Goal: Task Accomplishment & Management: Manage account settings

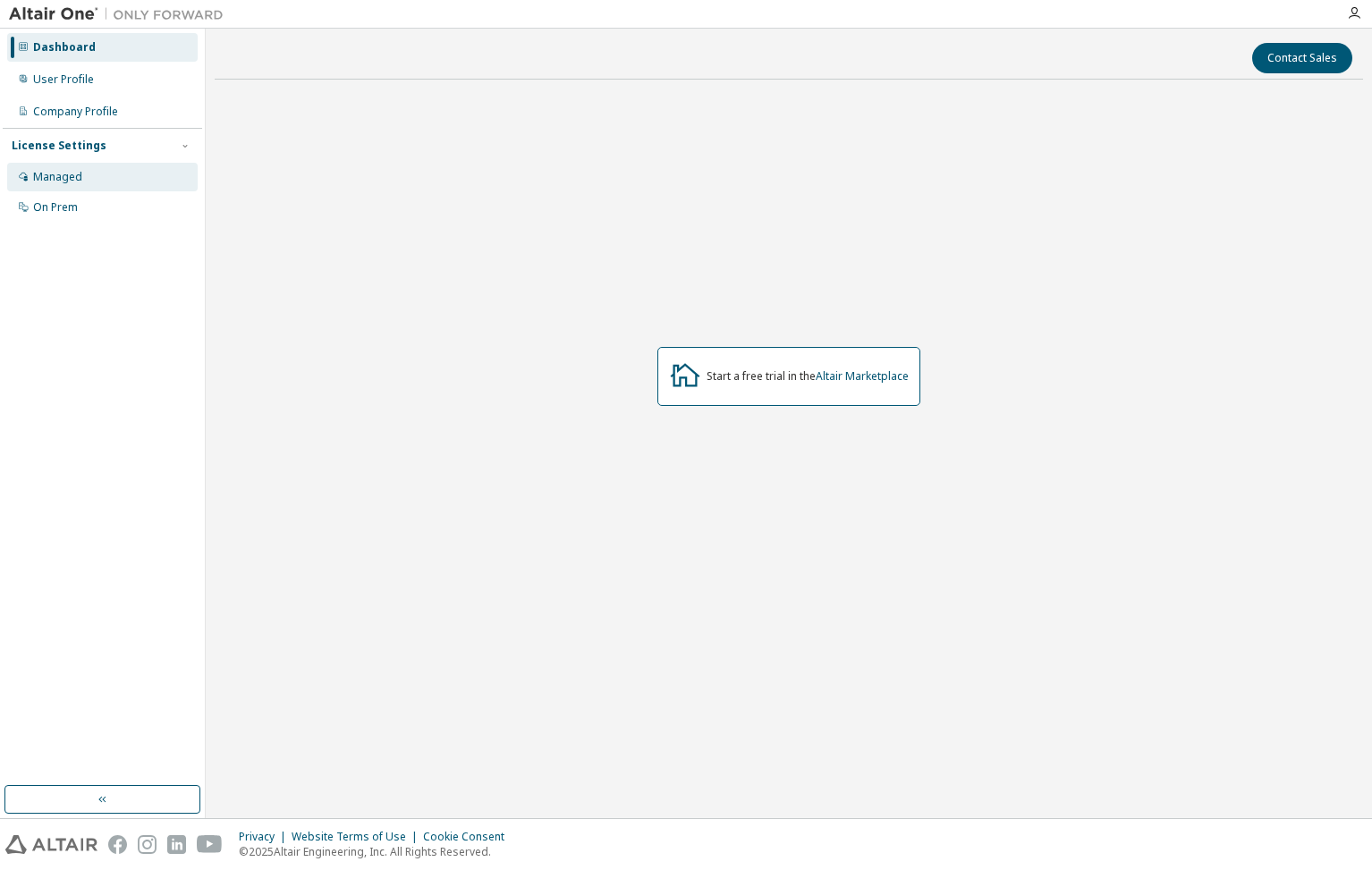
click at [88, 172] on div "Managed" at bounding box center [102, 177] width 191 height 29
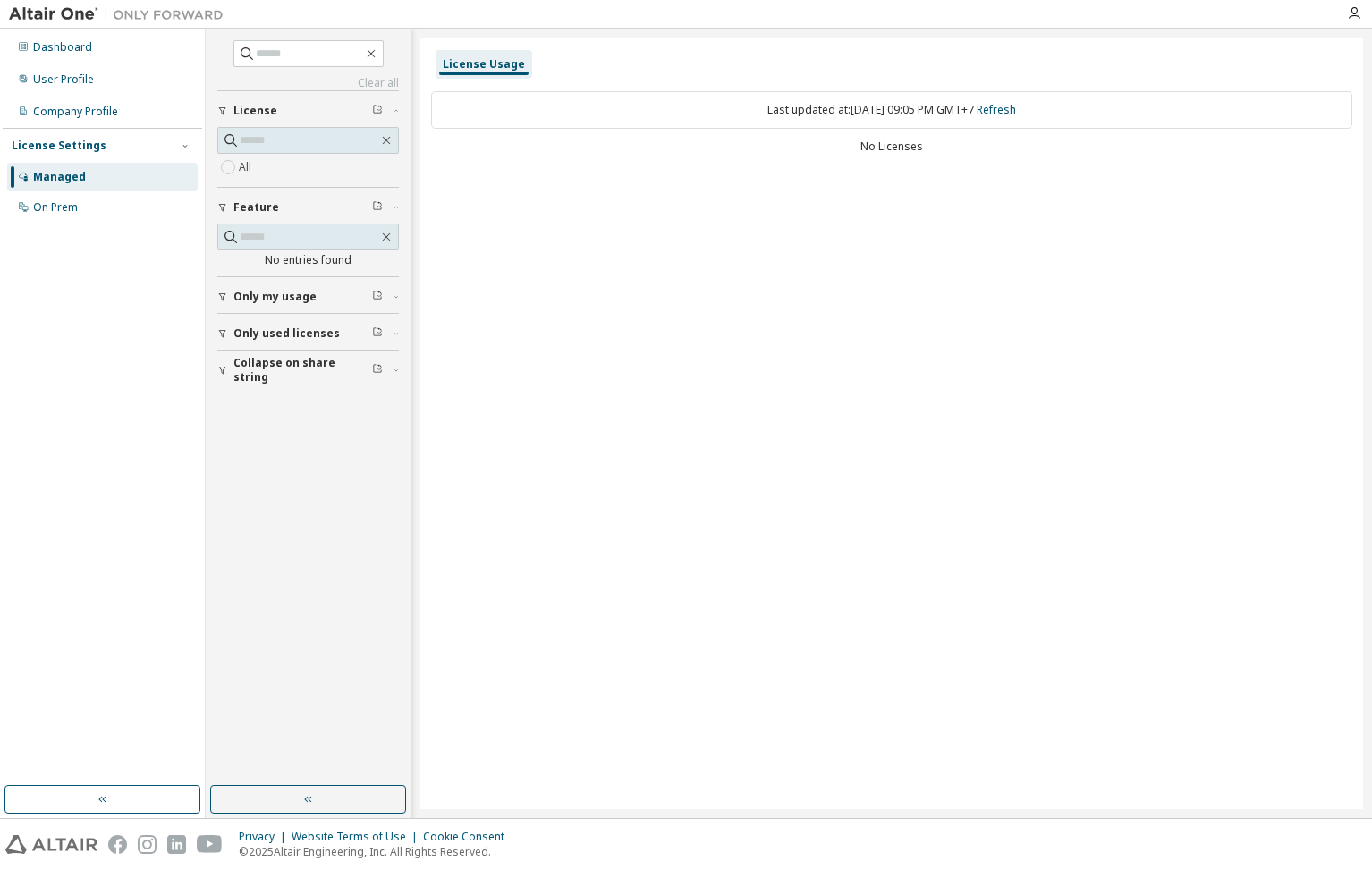
click at [296, 299] on span "Only my usage" at bounding box center [275, 297] width 83 height 15
click at [286, 383] on span "Only used licenses" at bounding box center [286, 386] width 106 height 15
click at [278, 475] on span "Collapse on share string" at bounding box center [302, 474] width 138 height 29
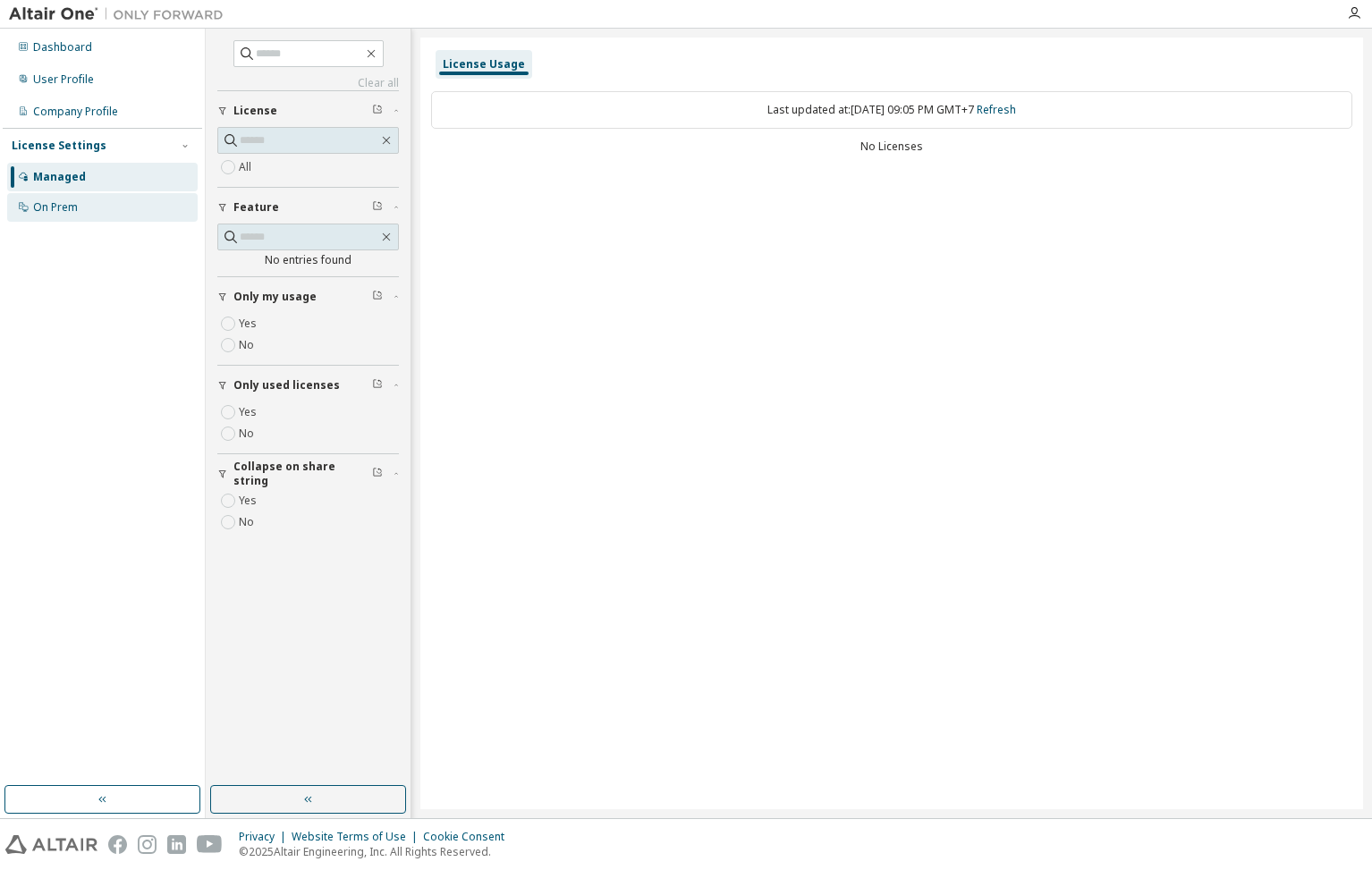
click at [56, 213] on div "On Prem" at bounding box center [55, 207] width 45 height 15
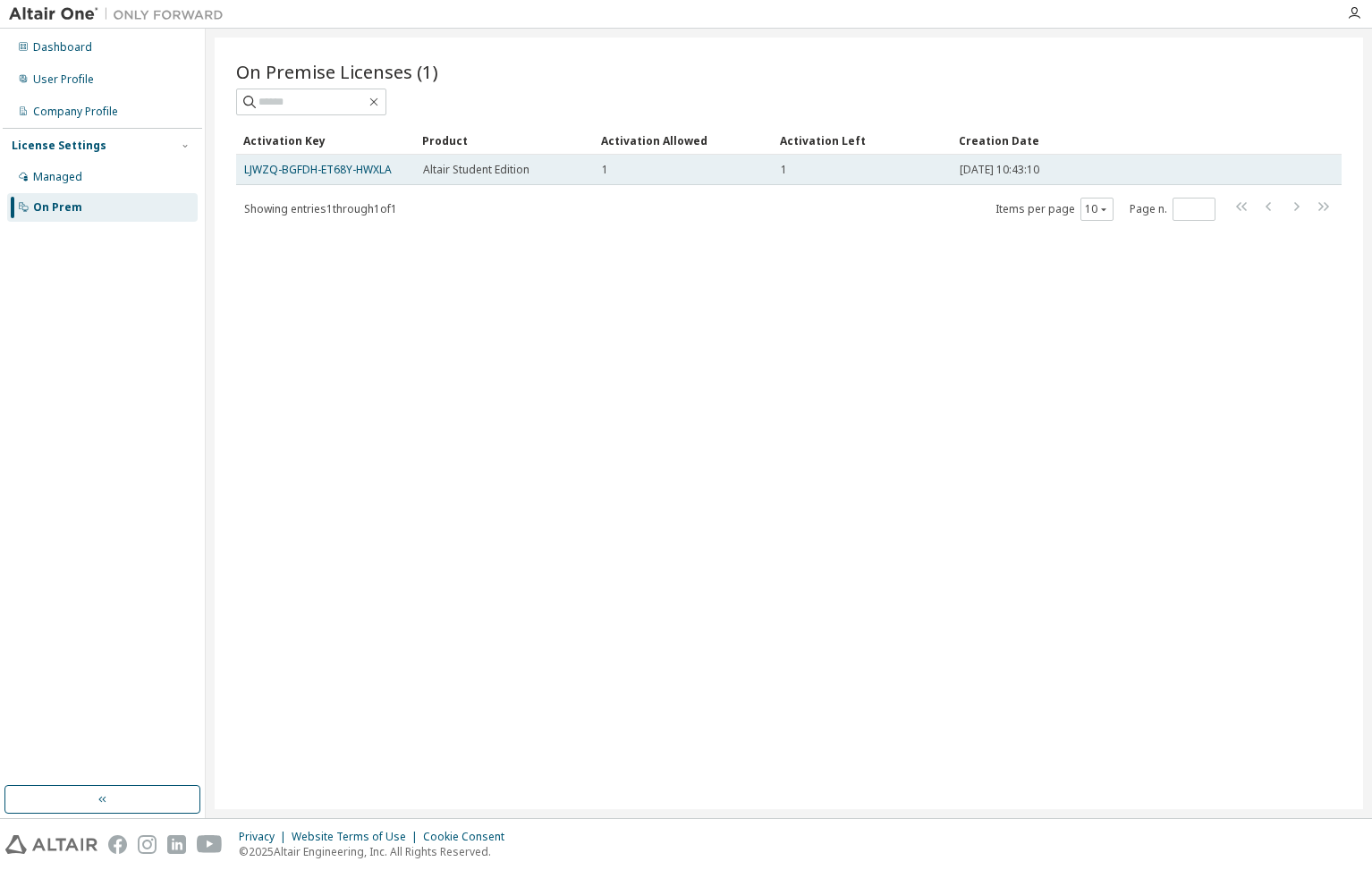
click at [473, 178] on td "Altair Student Edition" at bounding box center [504, 170] width 179 height 30
click at [330, 167] on link "LJWZQ-BGFDH-ET68Y-HWXLA" at bounding box center [318, 170] width 147 height 15
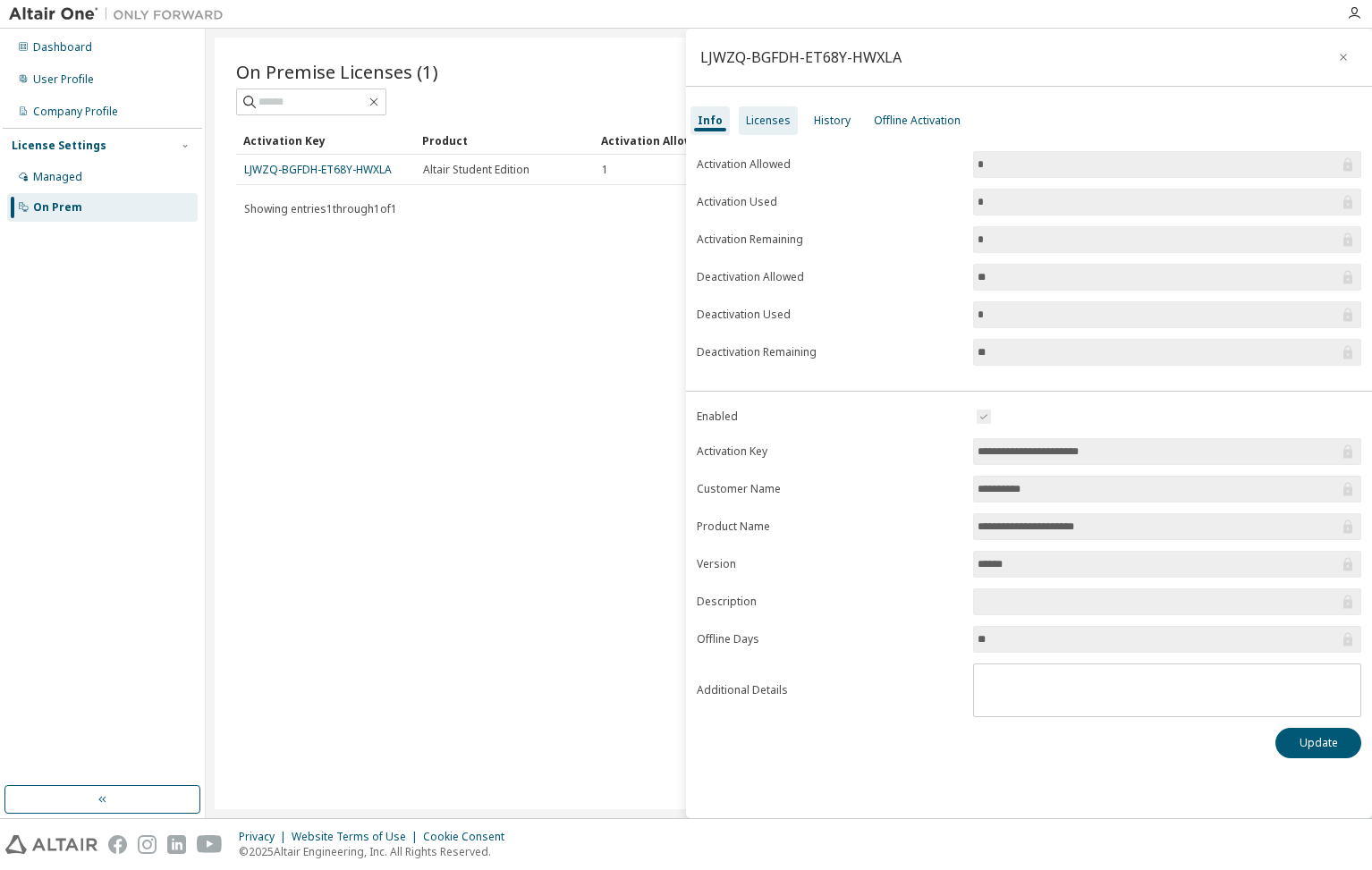
click at [772, 128] on div "Licenses" at bounding box center [768, 120] width 59 height 29
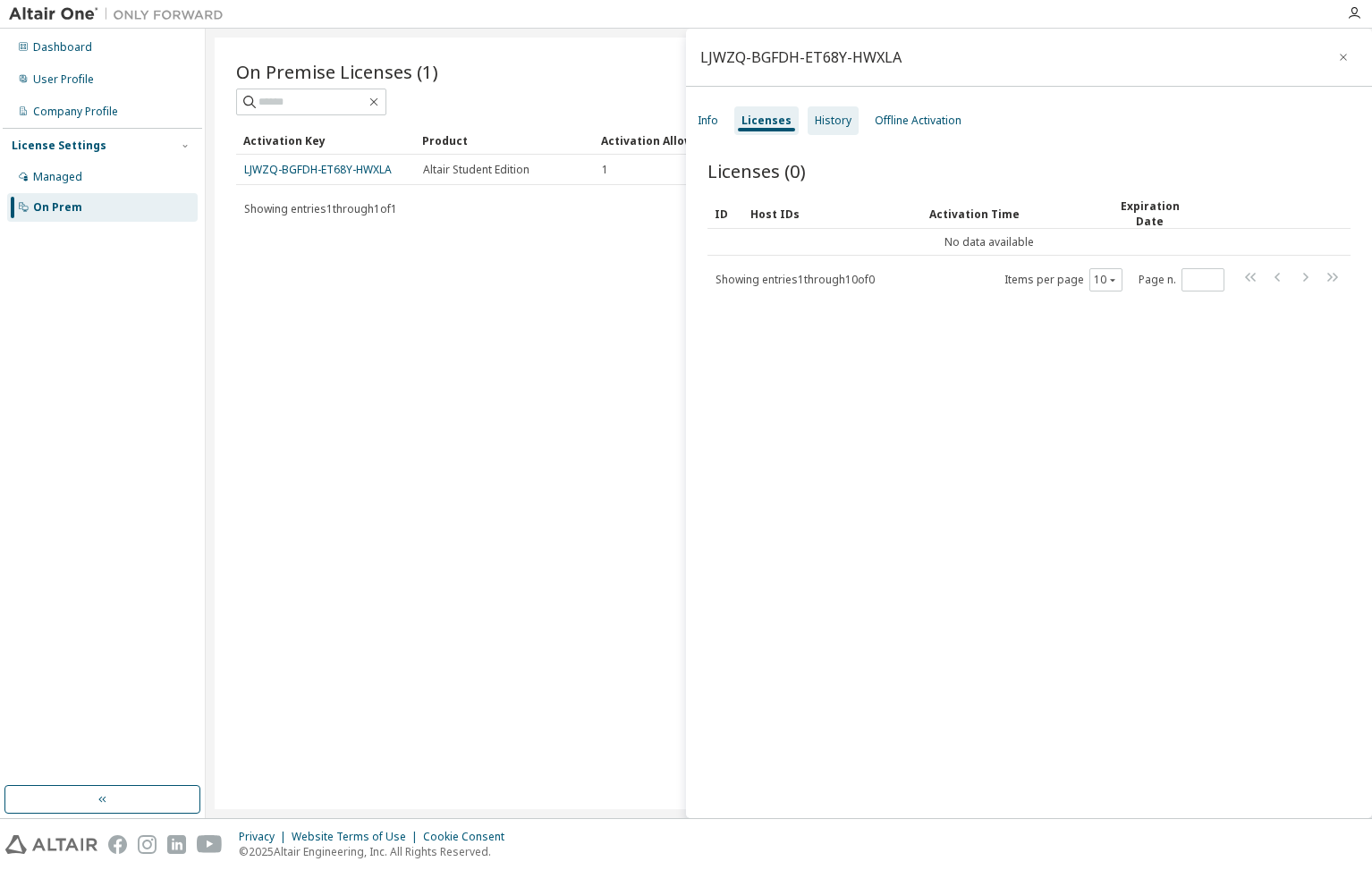
click at [823, 126] on div "History" at bounding box center [833, 121] width 37 height 15
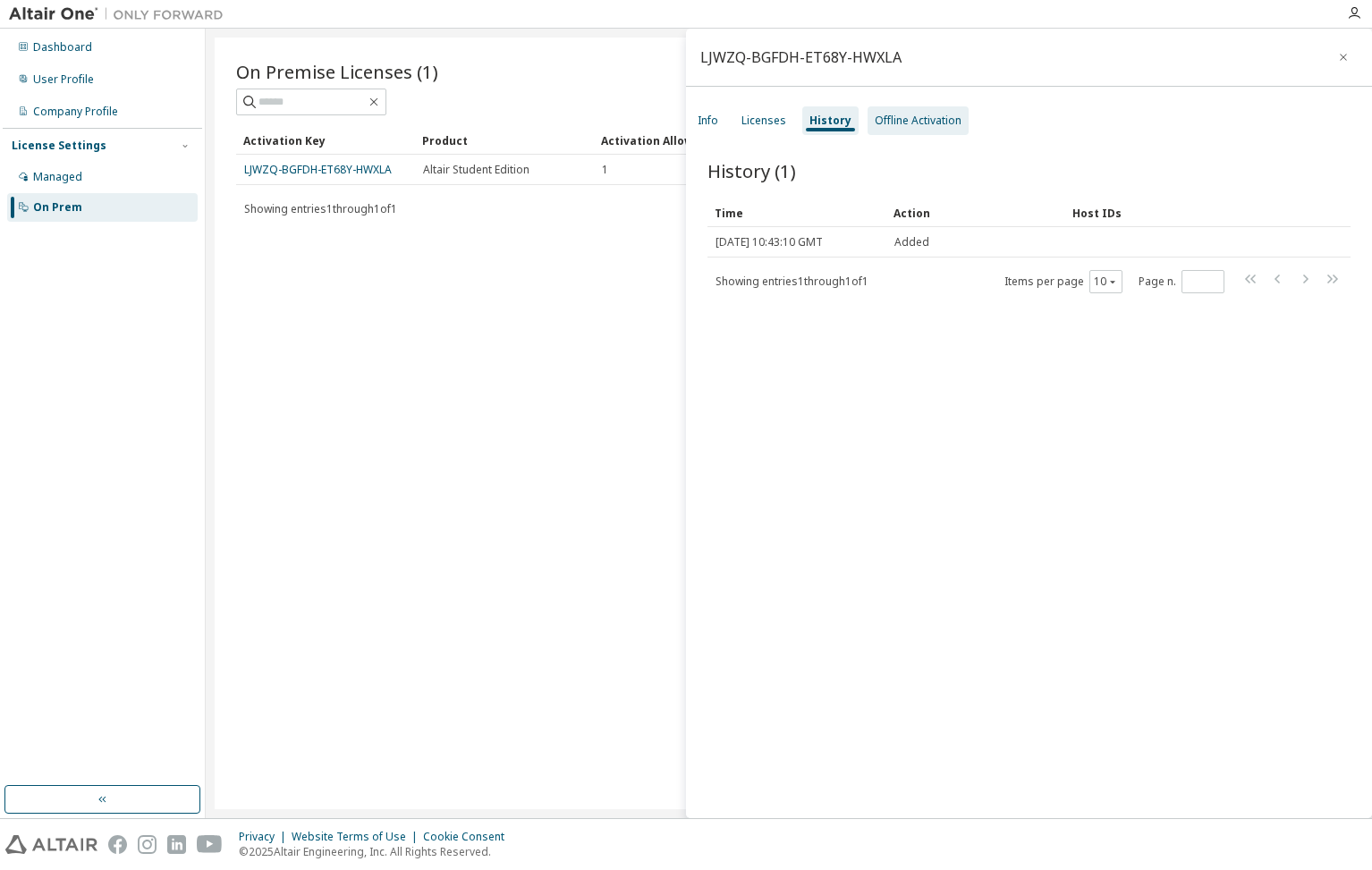
click at [911, 125] on div "Offline Activation" at bounding box center [918, 121] width 87 height 15
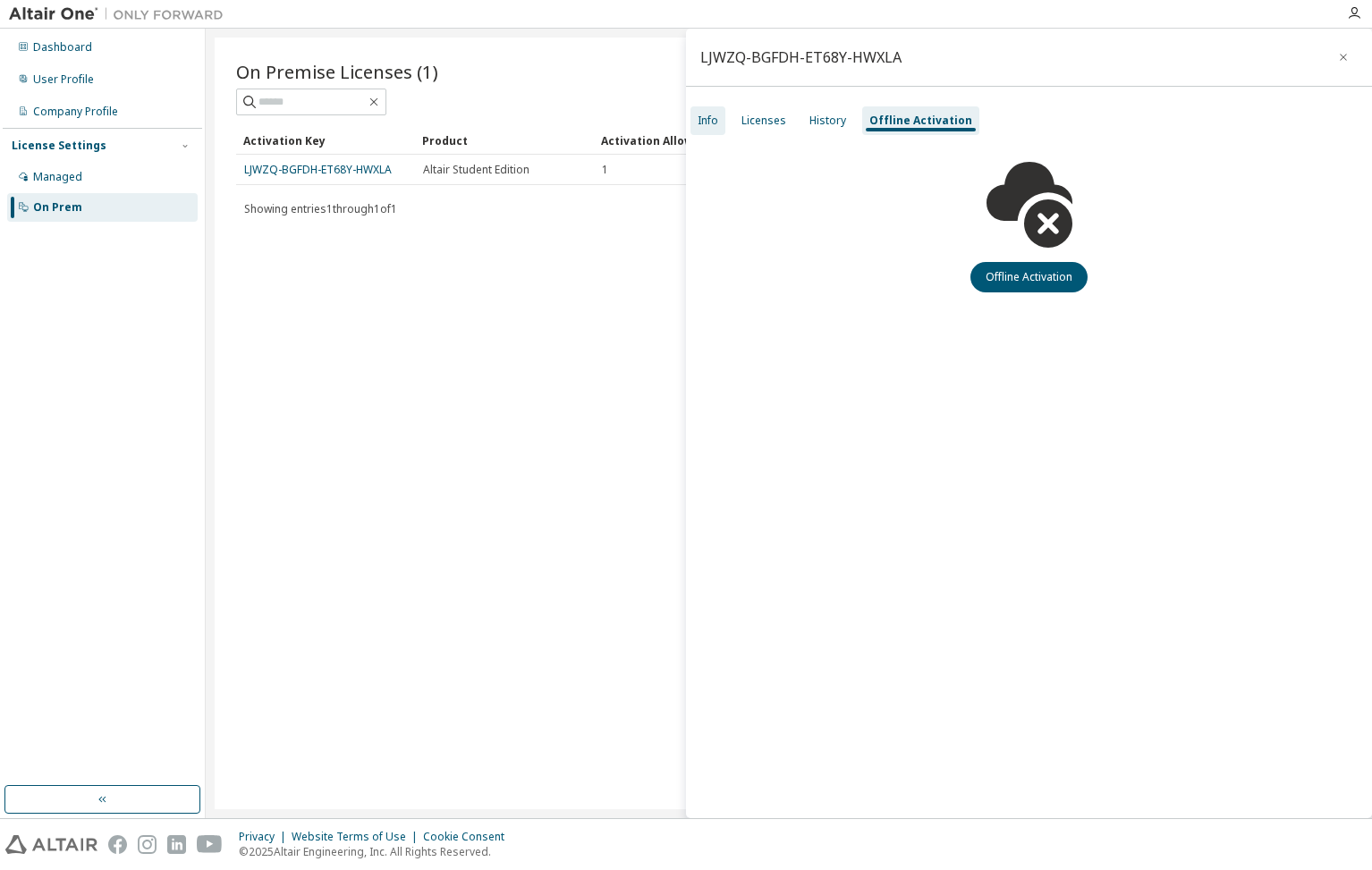
click at [721, 116] on div "Info" at bounding box center [708, 120] width 35 height 29
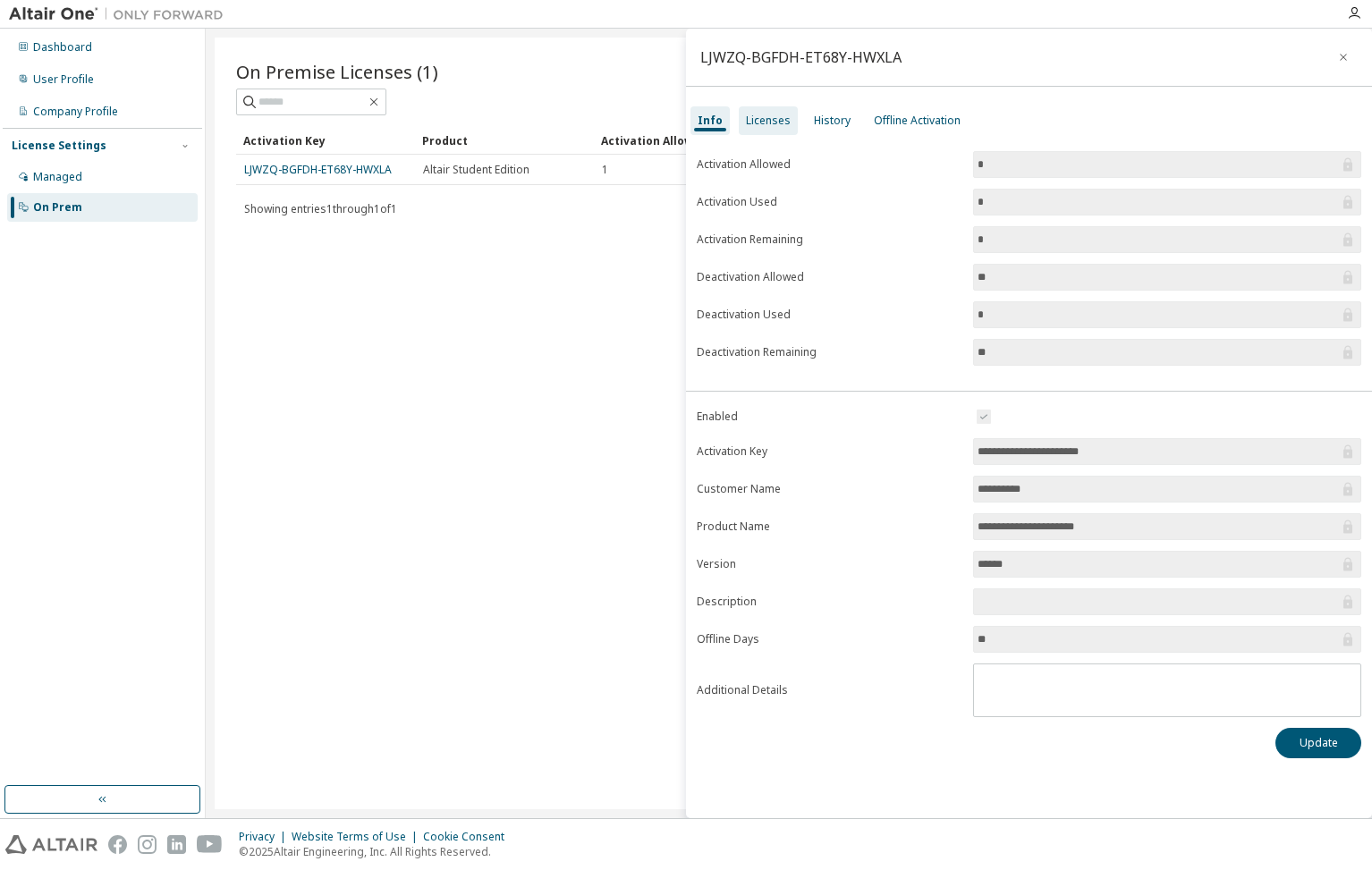
click at [756, 123] on div "Licenses" at bounding box center [768, 121] width 45 height 15
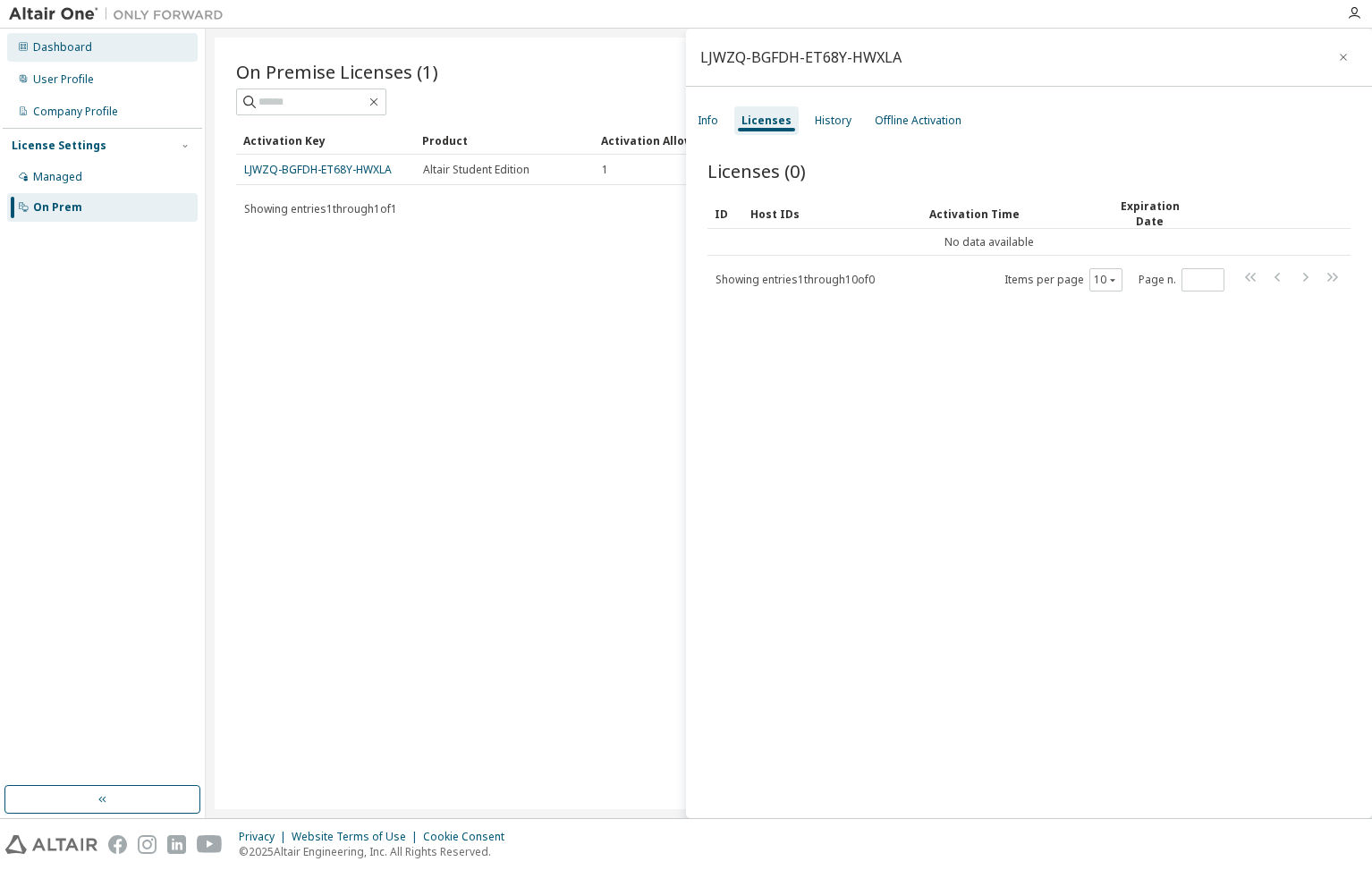
click at [91, 57] on div "Dashboard" at bounding box center [102, 47] width 191 height 29
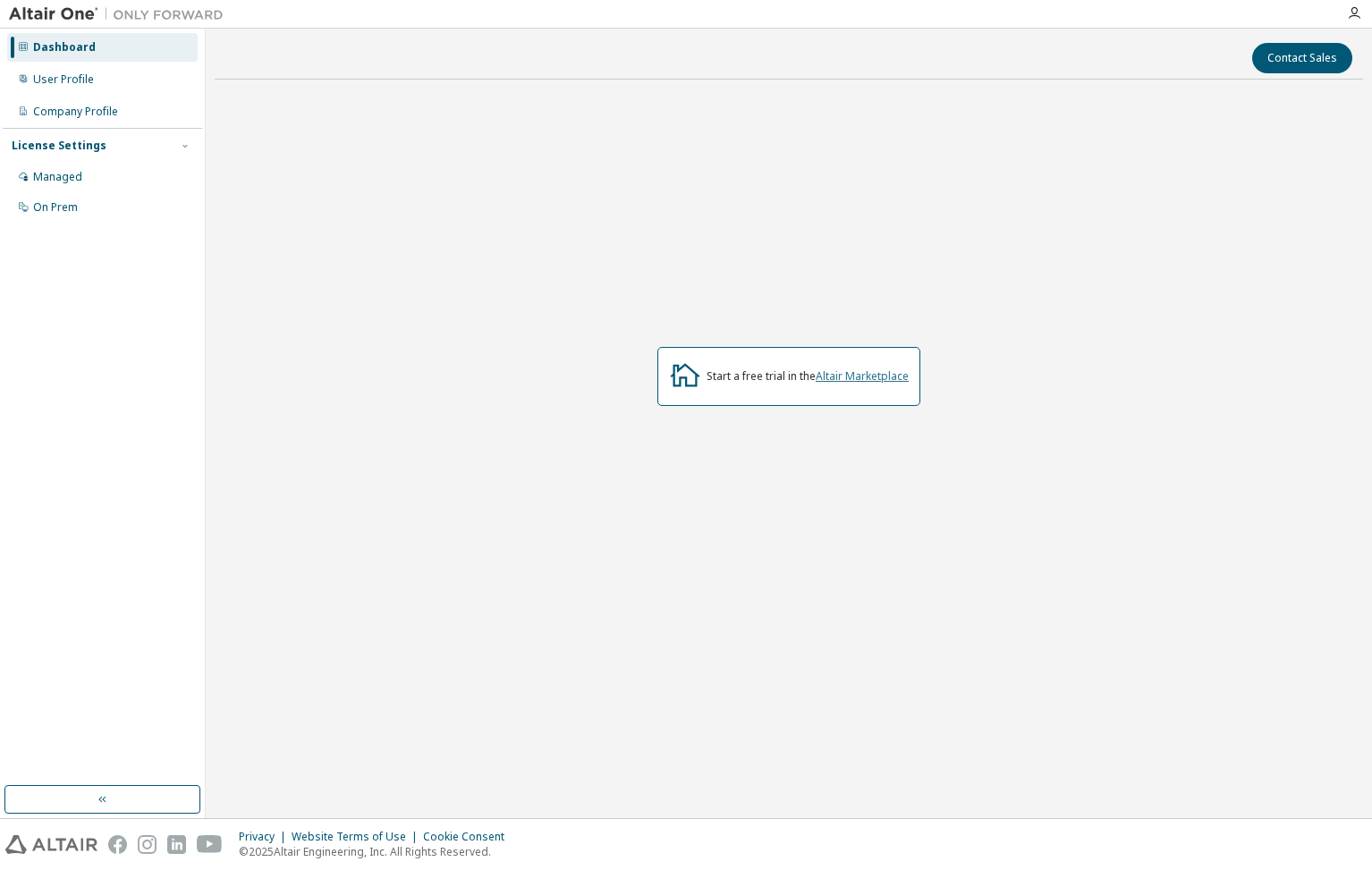
click at [847, 381] on link "Altair Marketplace" at bounding box center [862, 376] width 93 height 15
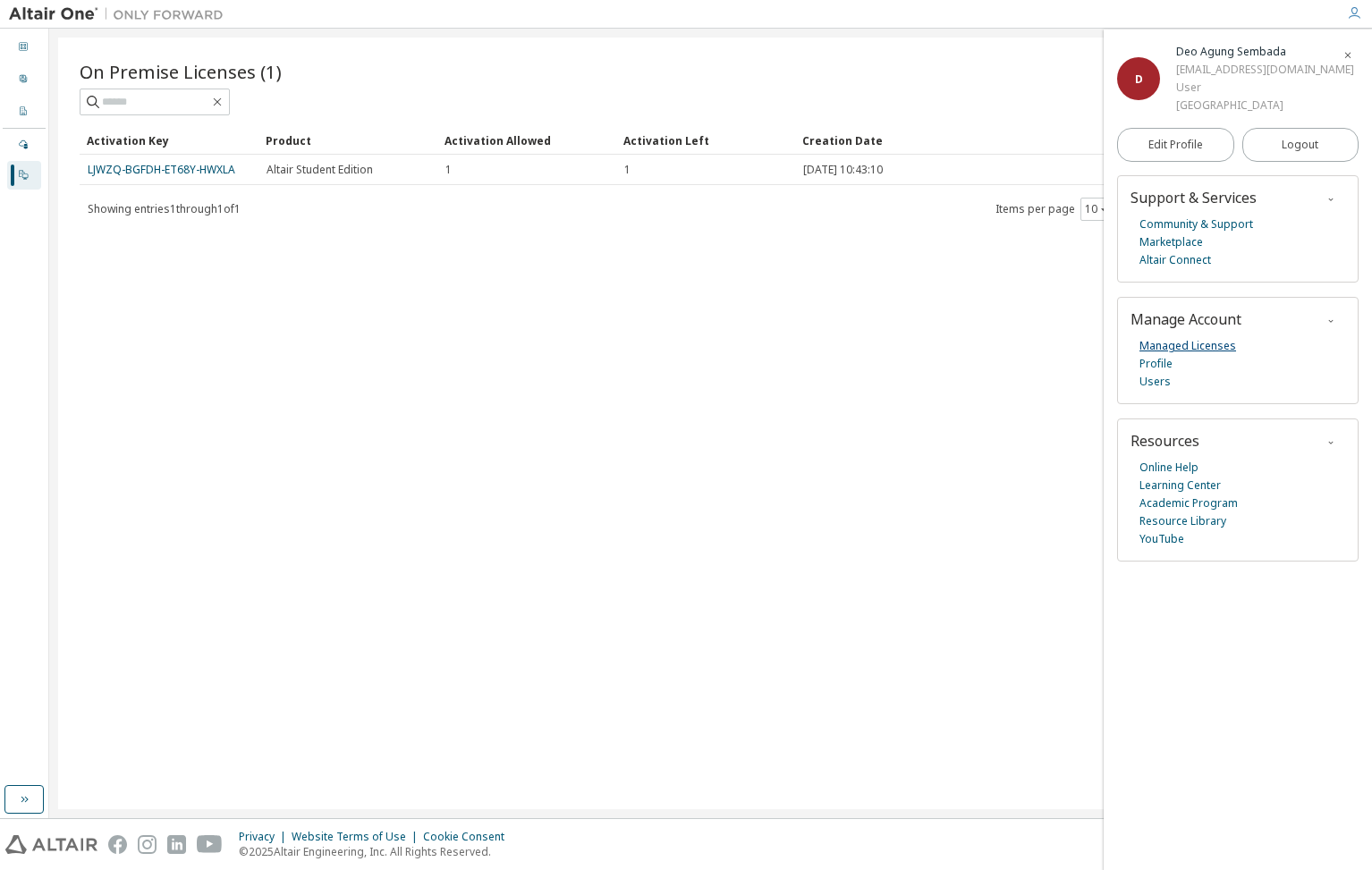
click at [1210, 355] on link "Managed Licenses" at bounding box center [1187, 346] width 97 height 18
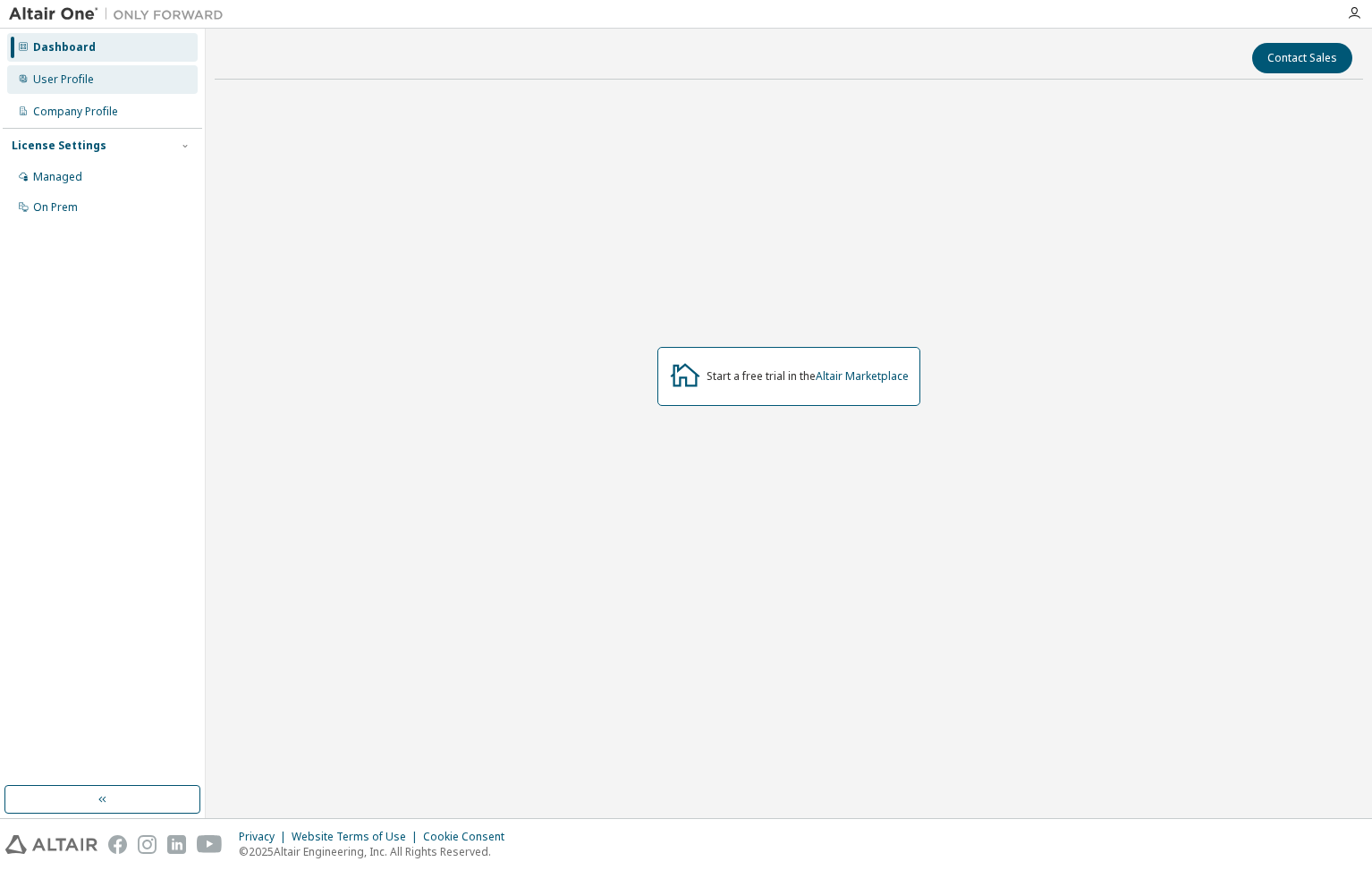
click at [74, 84] on div "User Profile" at bounding box center [64, 80] width 61 height 15
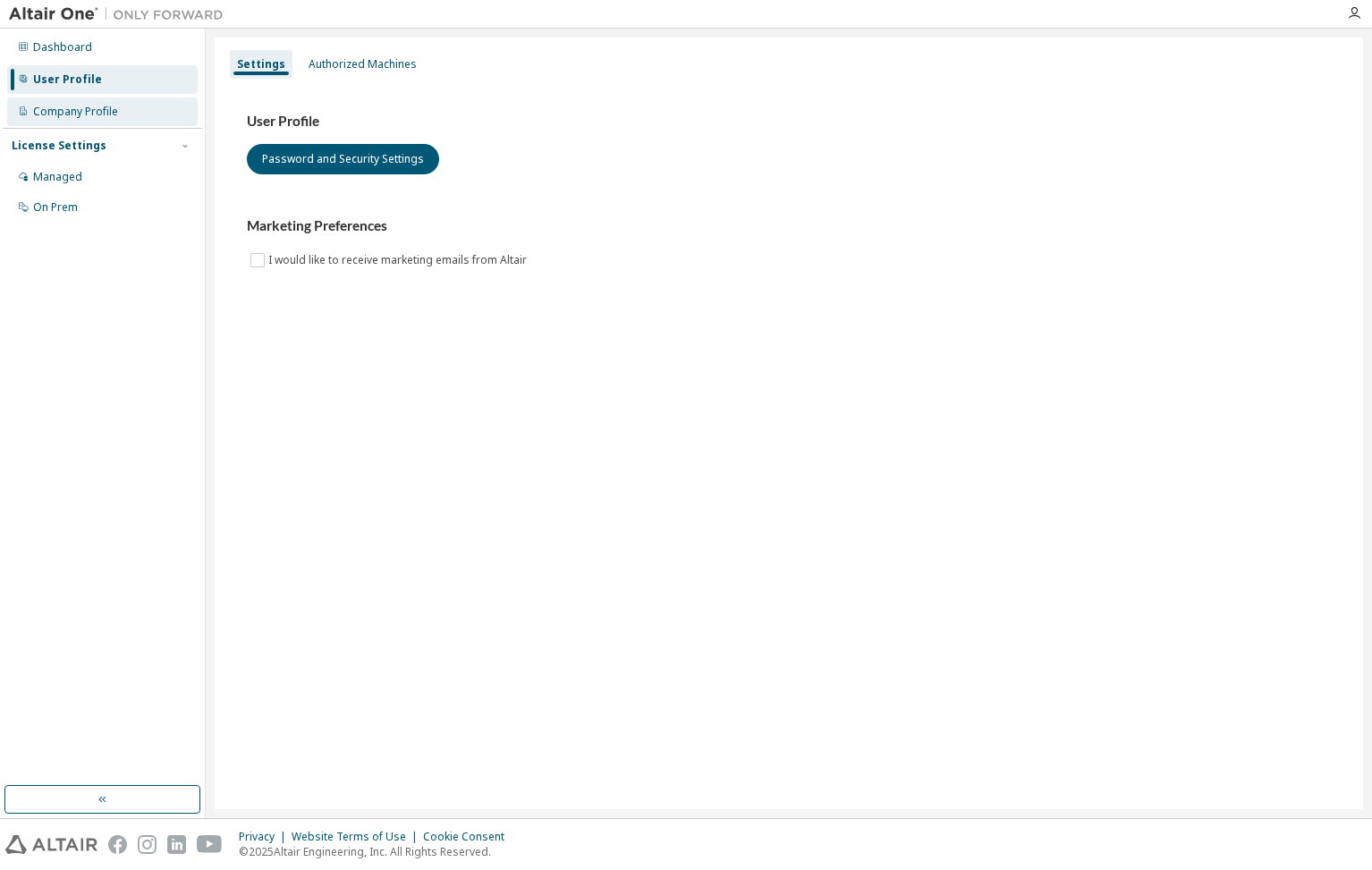
click at [70, 111] on div "Company Profile" at bounding box center [76, 112] width 85 height 15
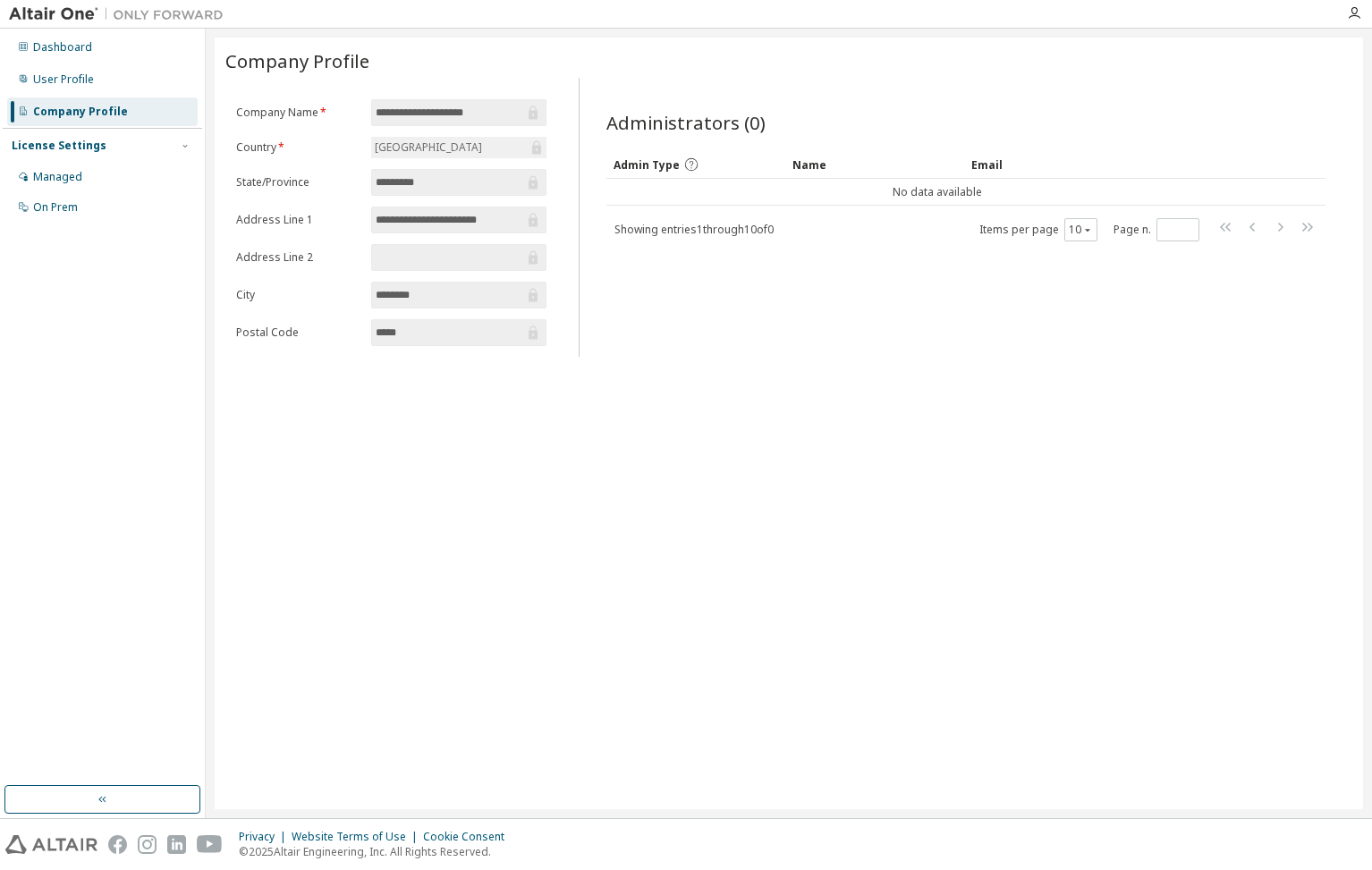
click at [76, 162] on div "License Settings Managed On Prem" at bounding box center [102, 176] width 199 height 96
click at [75, 178] on div "Managed" at bounding box center [57, 177] width 49 height 15
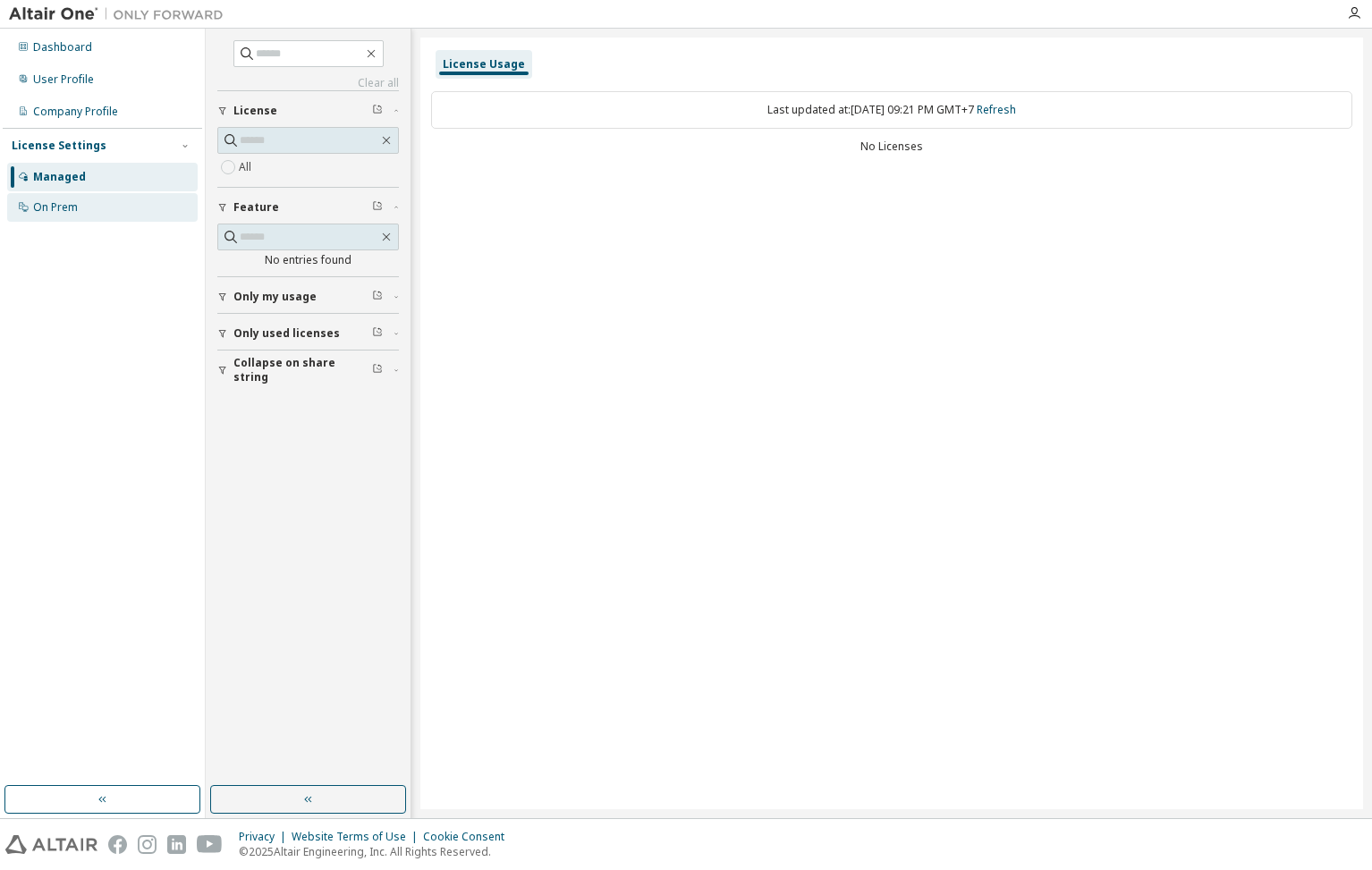
click at [69, 206] on div "On Prem" at bounding box center [55, 207] width 45 height 15
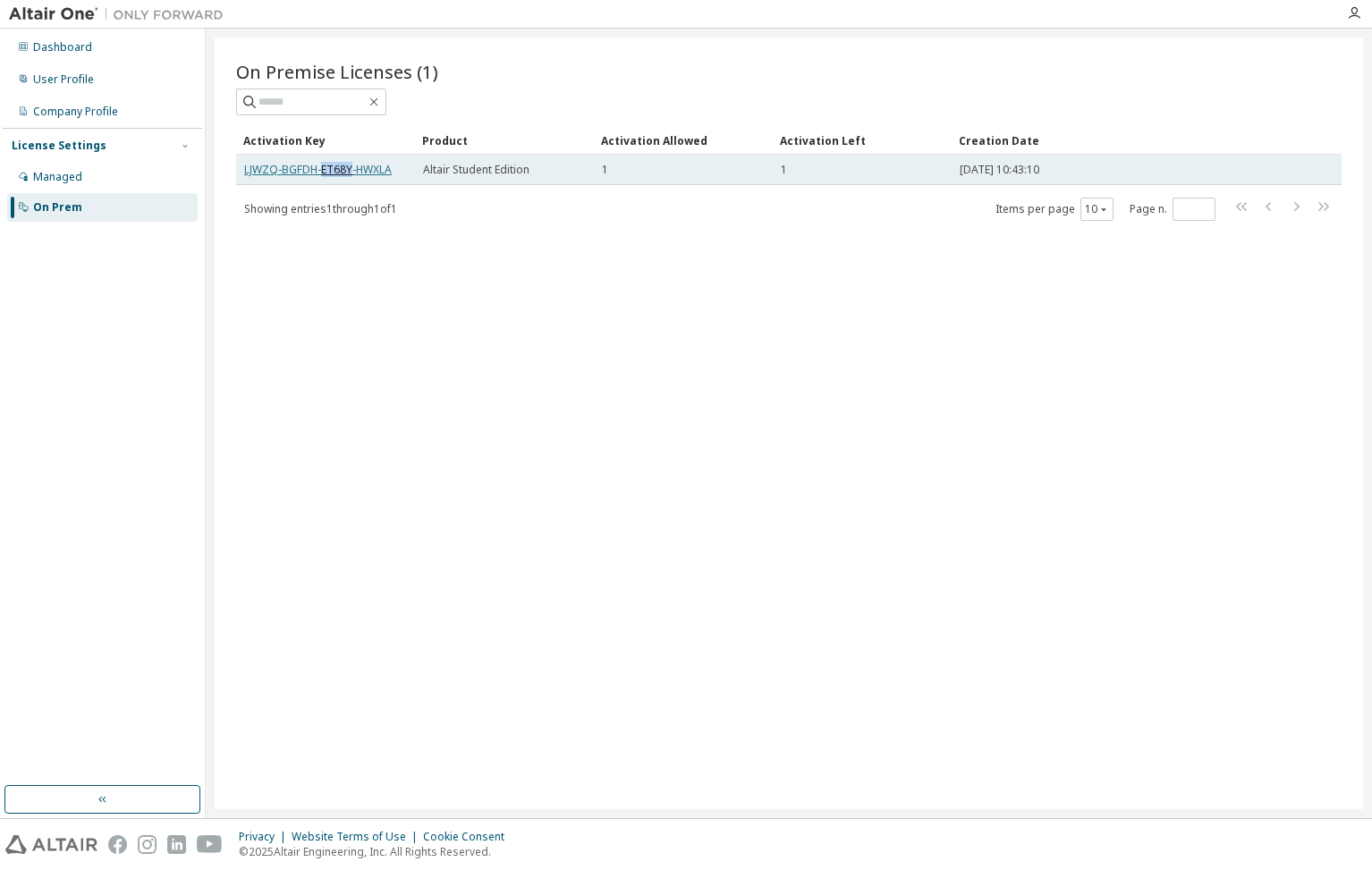
click at [302, 170] on link "LJWZQ-BGFDH-ET68Y-HWXLA" at bounding box center [318, 170] width 147 height 15
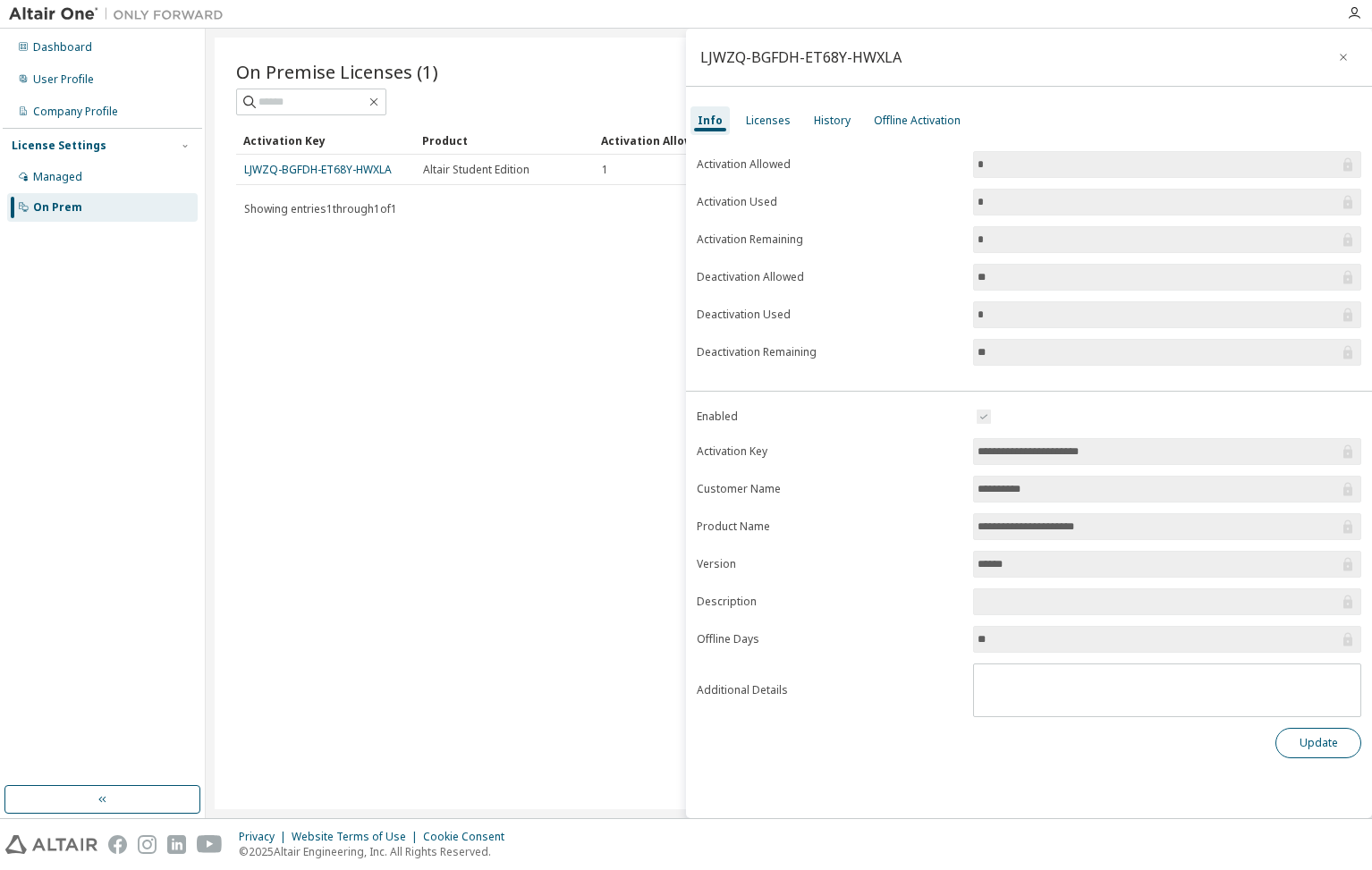
click at [1313, 735] on button "Update" at bounding box center [1318, 743] width 86 height 30
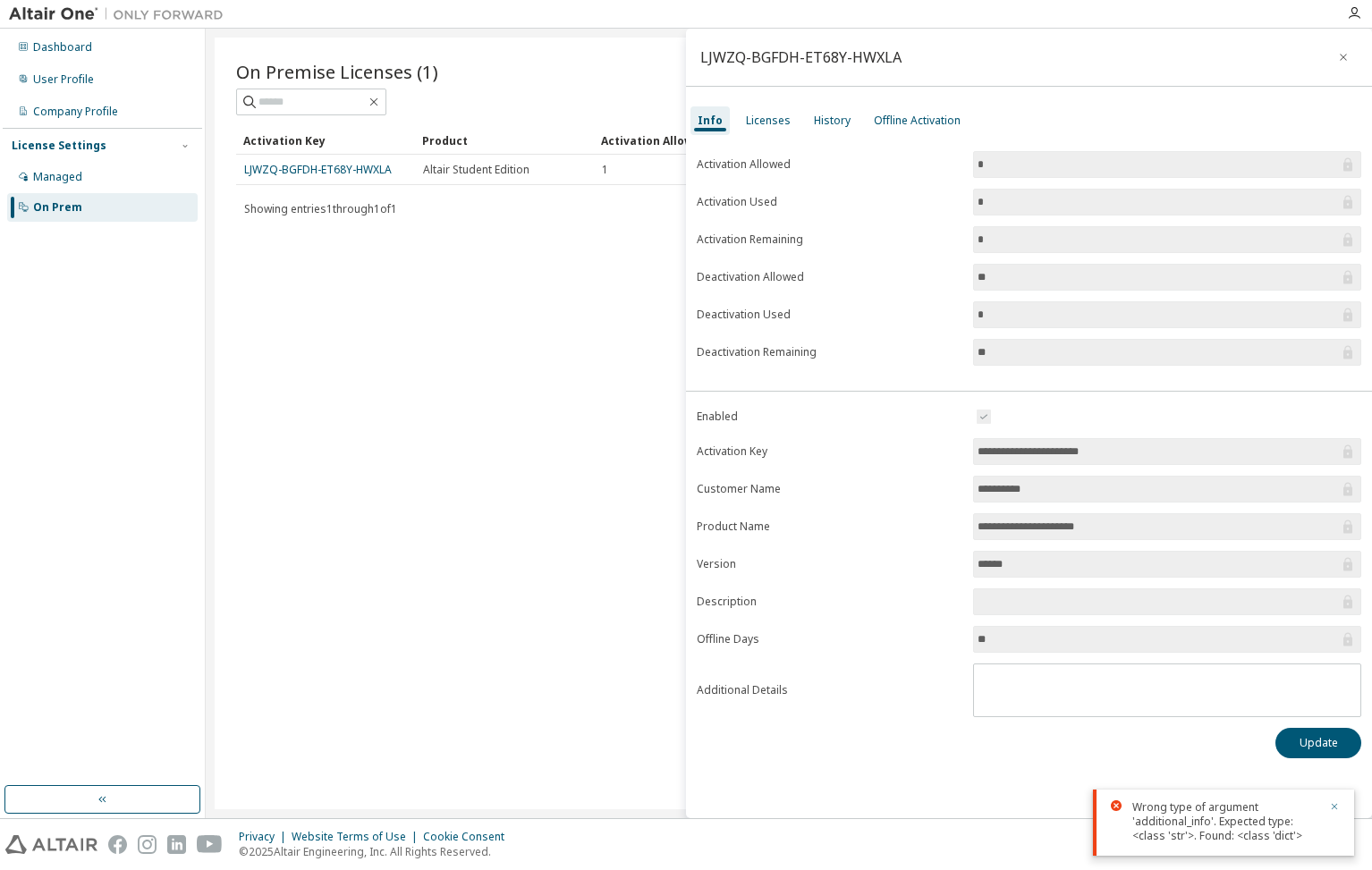
click at [1336, 805] on icon "button" at bounding box center [1334, 806] width 6 height 6
click at [766, 122] on div "Licenses" at bounding box center [768, 121] width 45 height 15
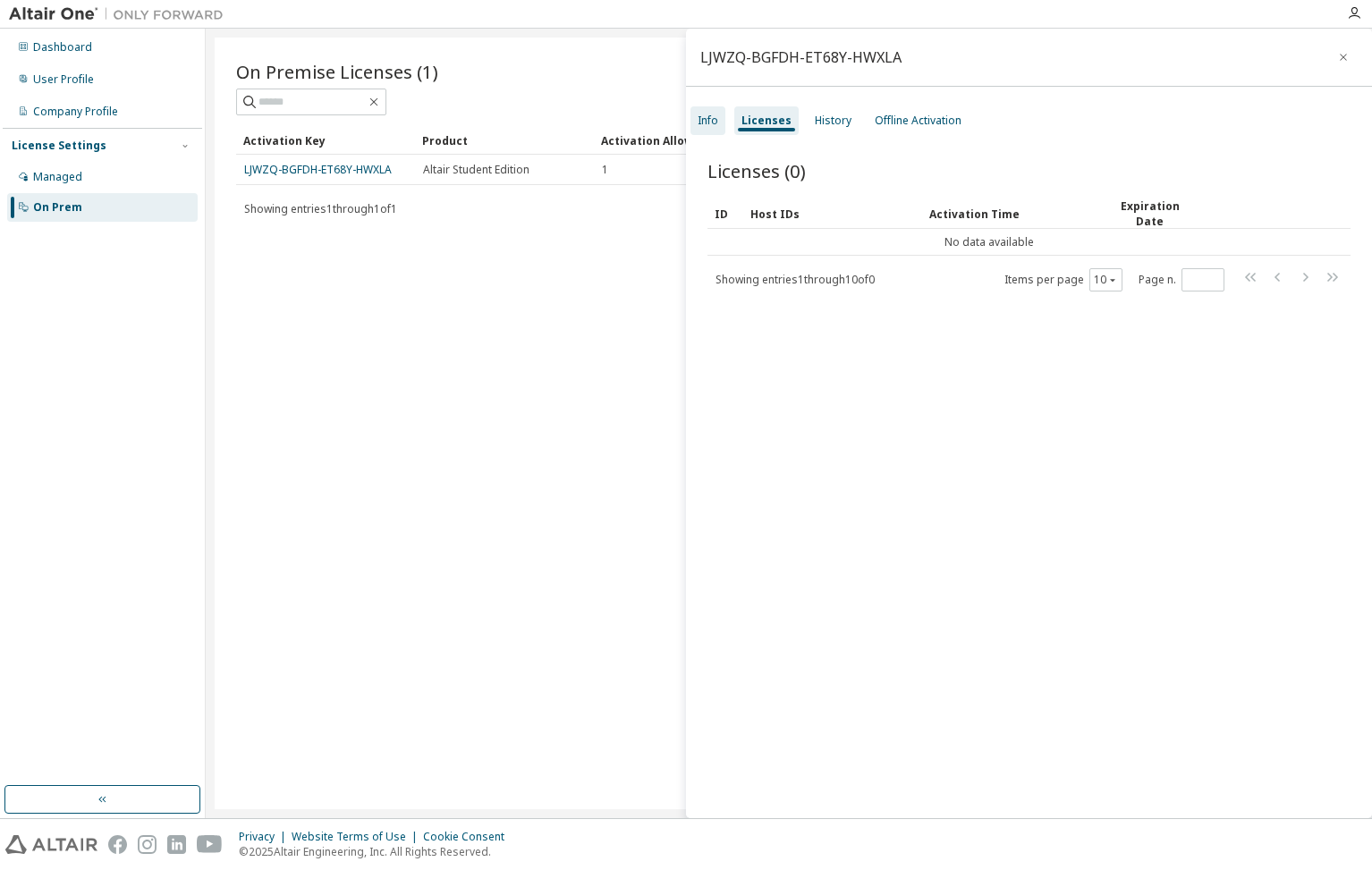
click at [715, 123] on div "Info" at bounding box center [708, 121] width 20 height 15
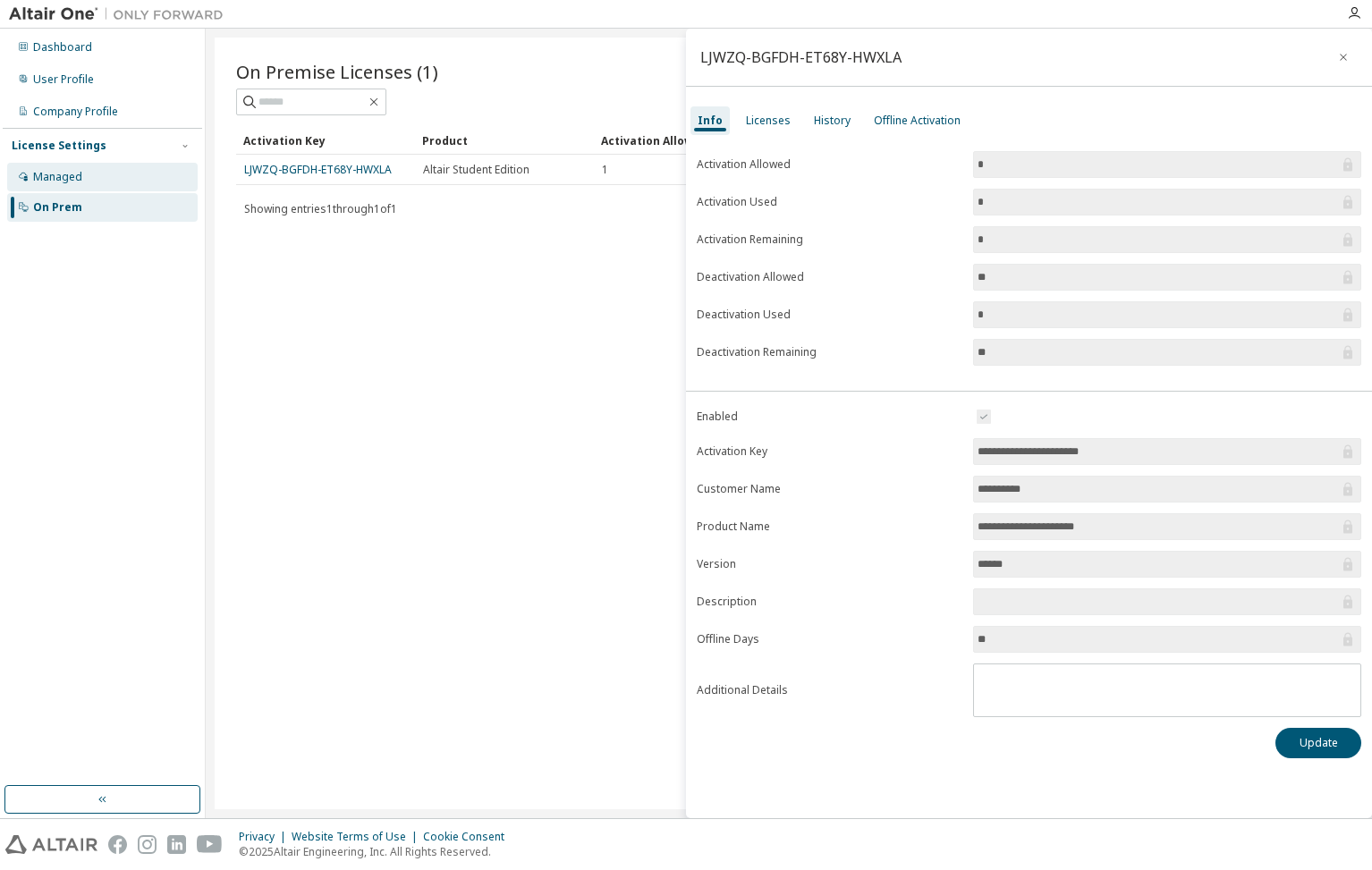
click at [72, 175] on div "Managed" at bounding box center [57, 177] width 49 height 15
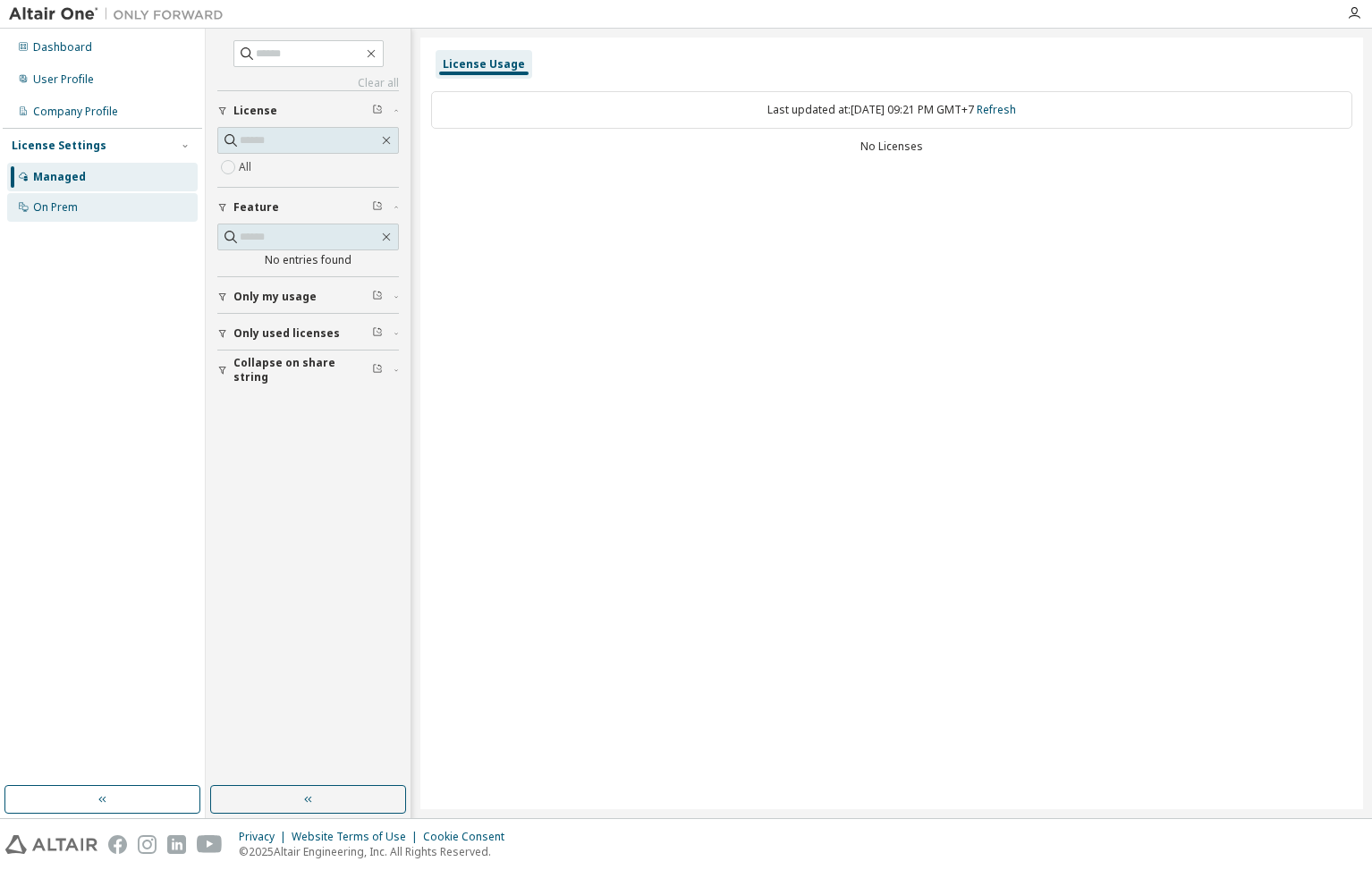
click at [80, 207] on div "On Prem" at bounding box center [102, 207] width 191 height 29
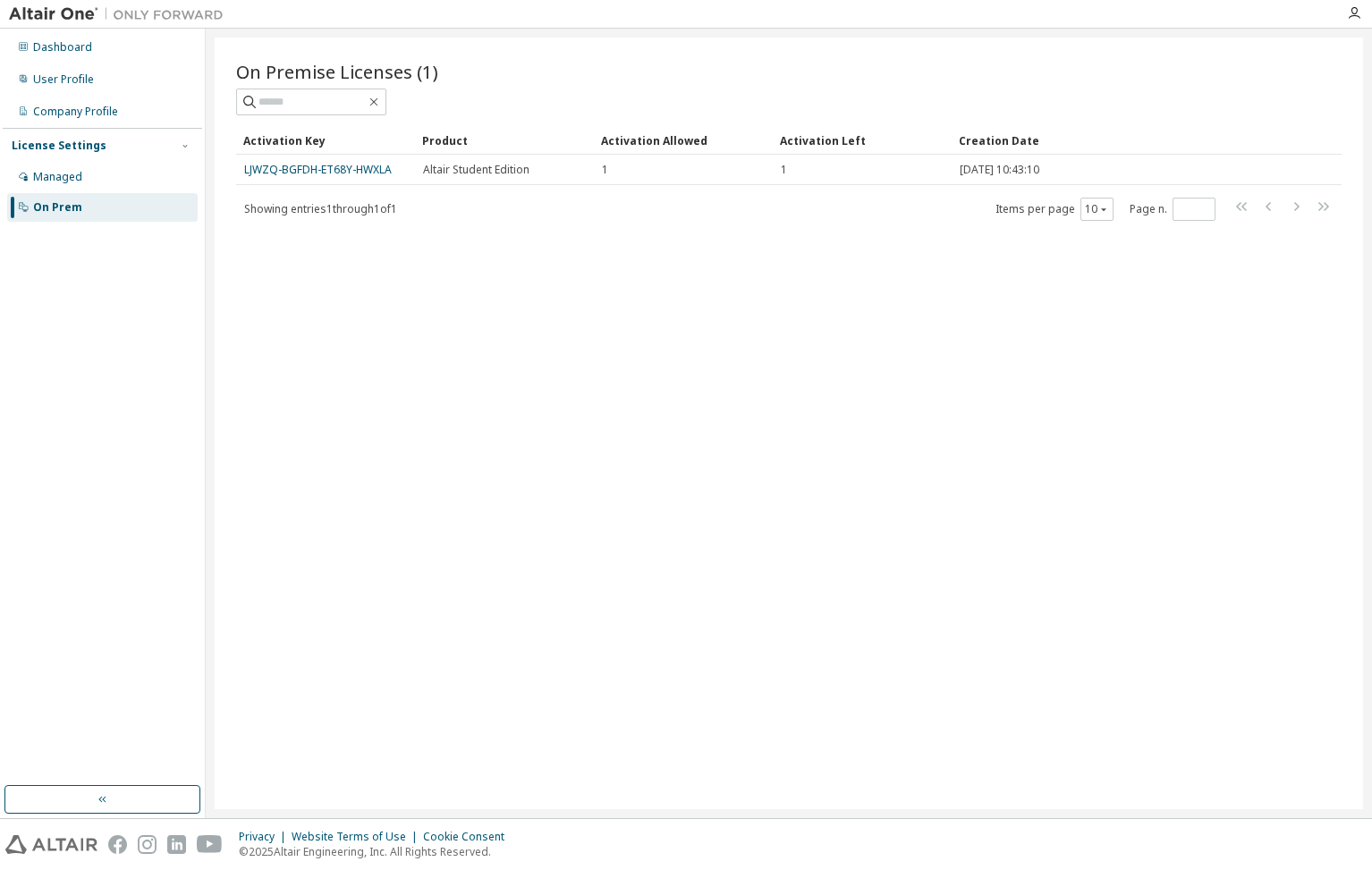
click at [305, 175] on link "LJWZQ-BGFDH-ET68Y-HWXLA" at bounding box center [318, 170] width 147 height 15
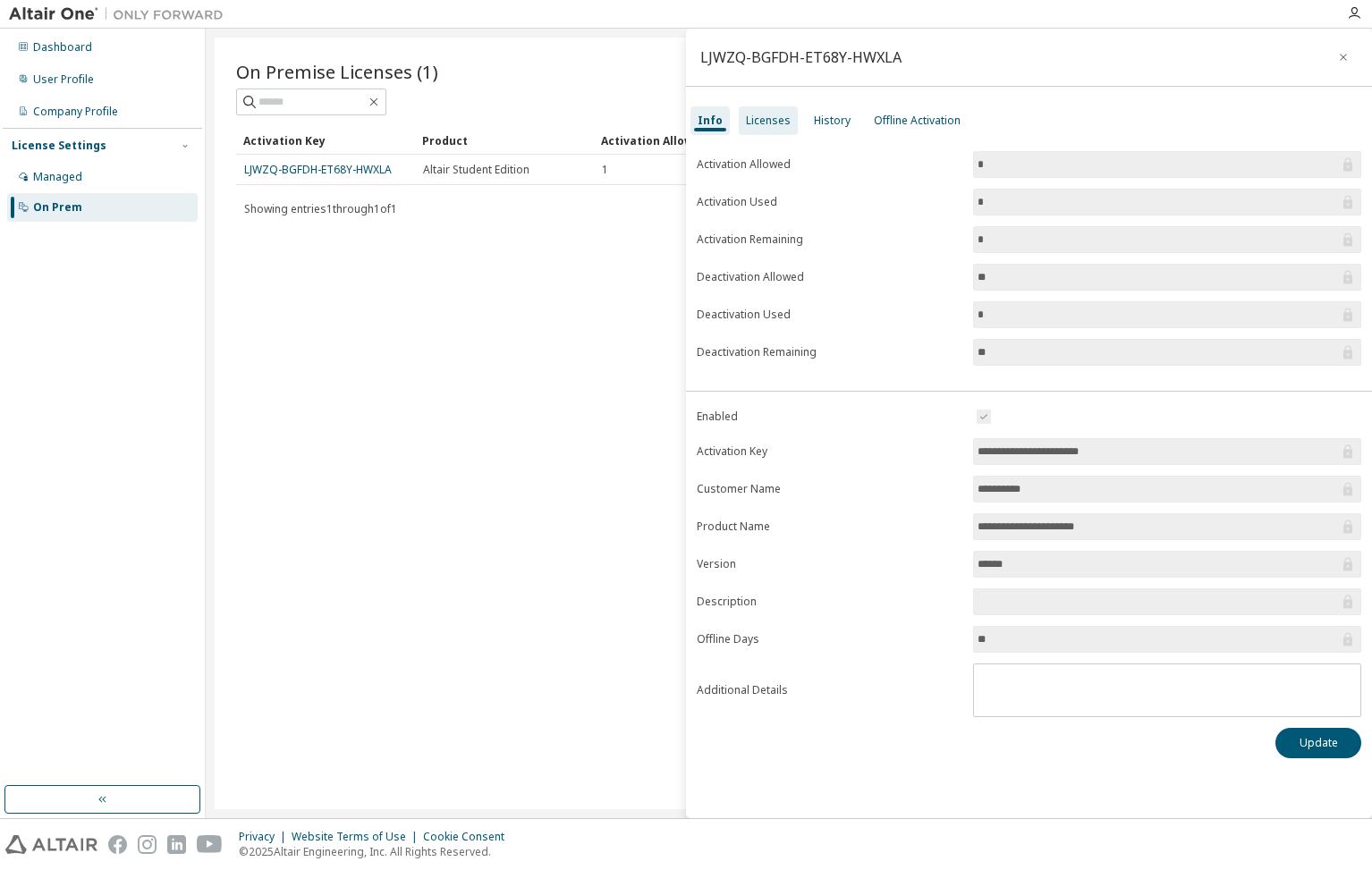
click at [765, 126] on div "Licenses" at bounding box center [768, 121] width 45 height 15
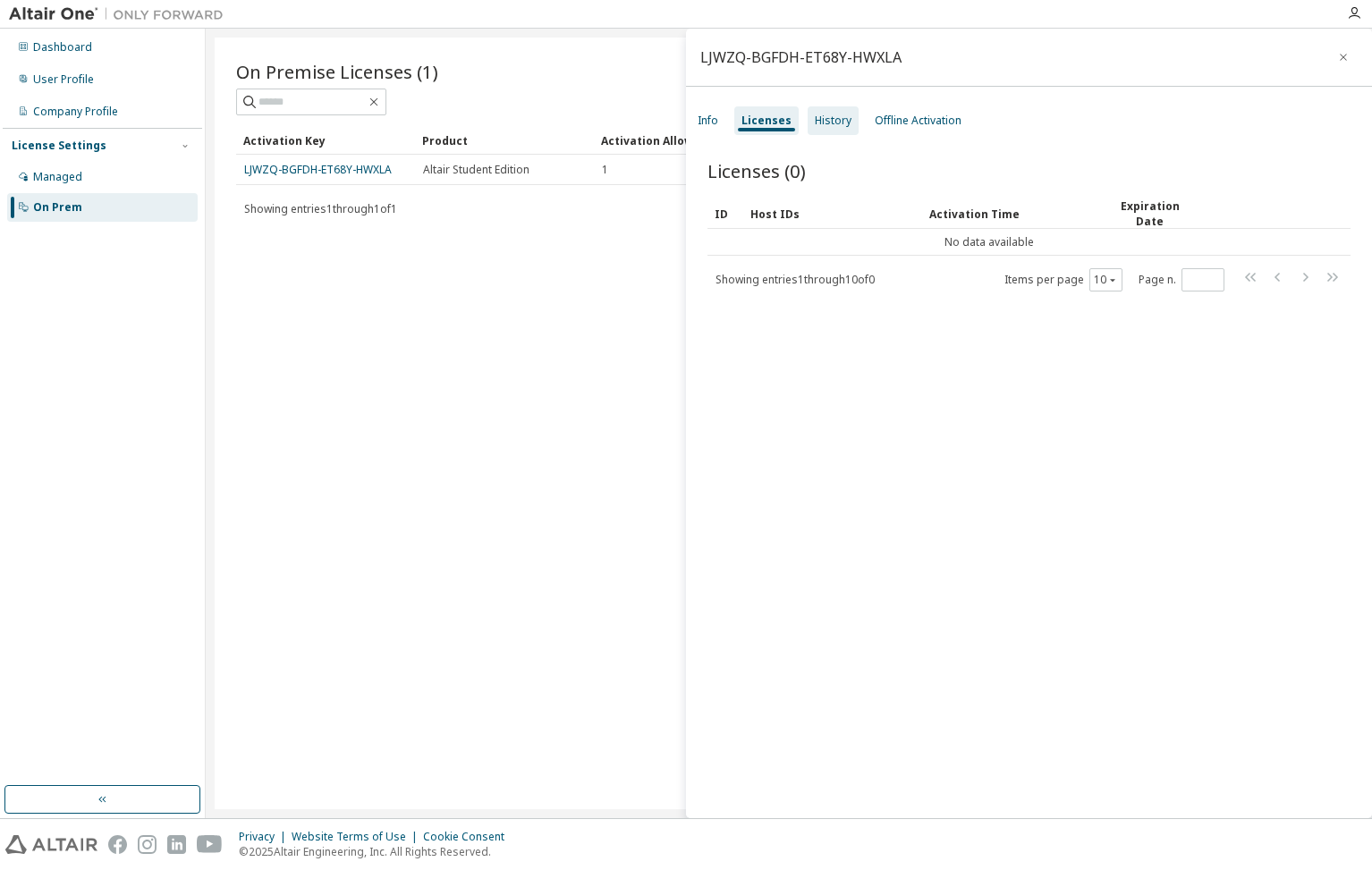
click at [829, 126] on div "History" at bounding box center [833, 121] width 37 height 15
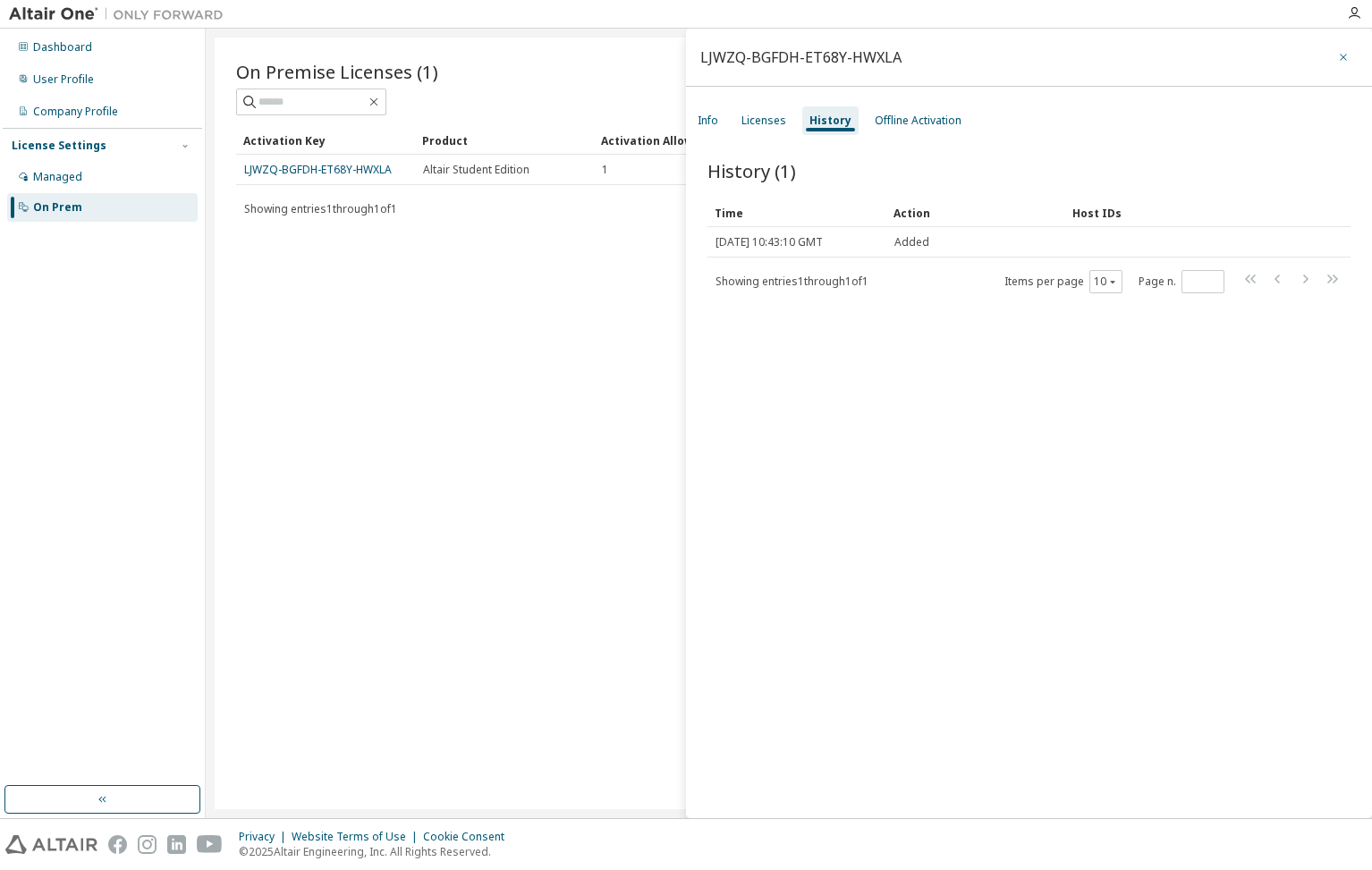
click at [1337, 53] on icon "button" at bounding box center [1343, 57] width 13 height 15
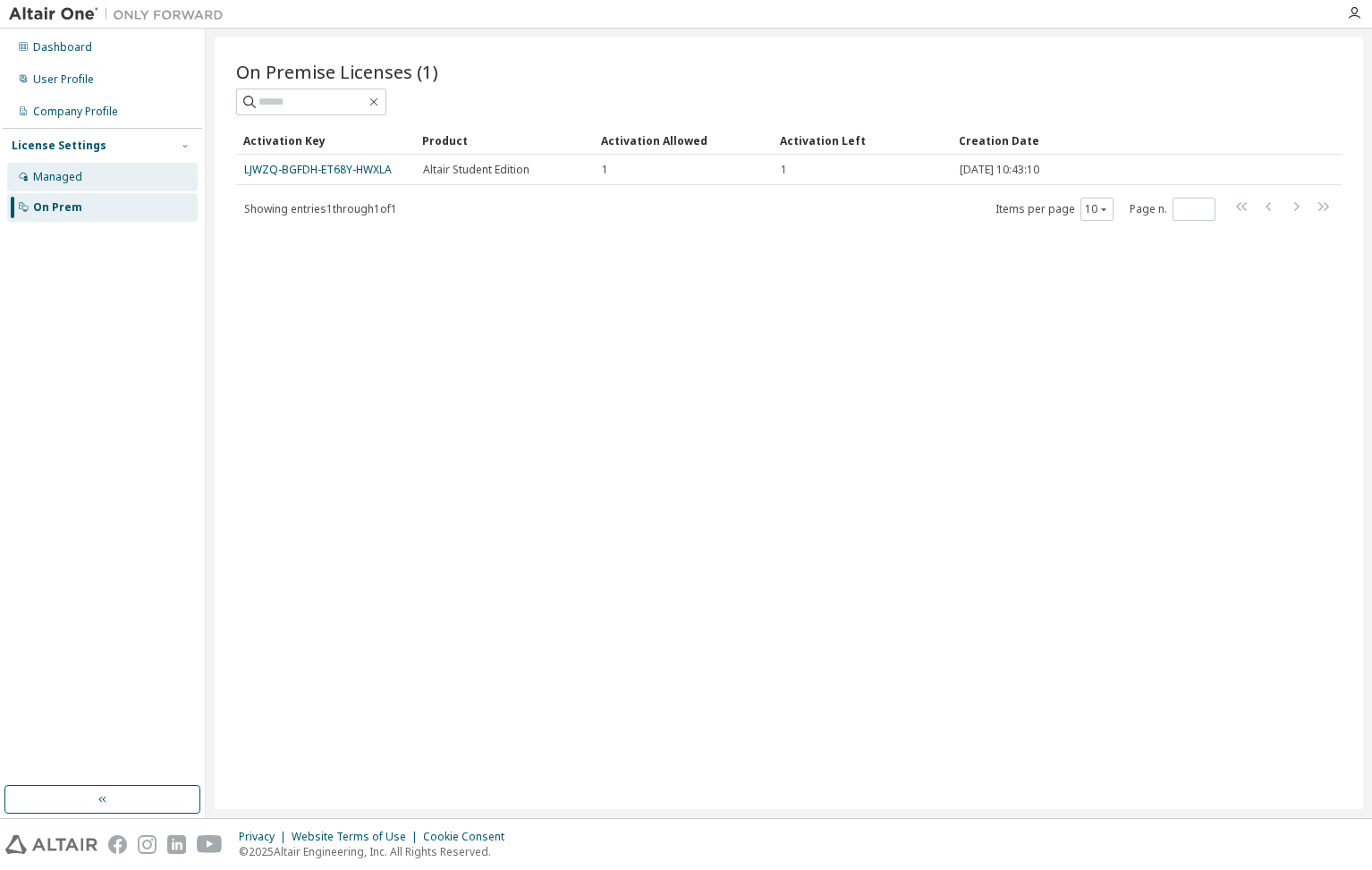
click at [76, 188] on div "Managed" at bounding box center [102, 177] width 191 height 29
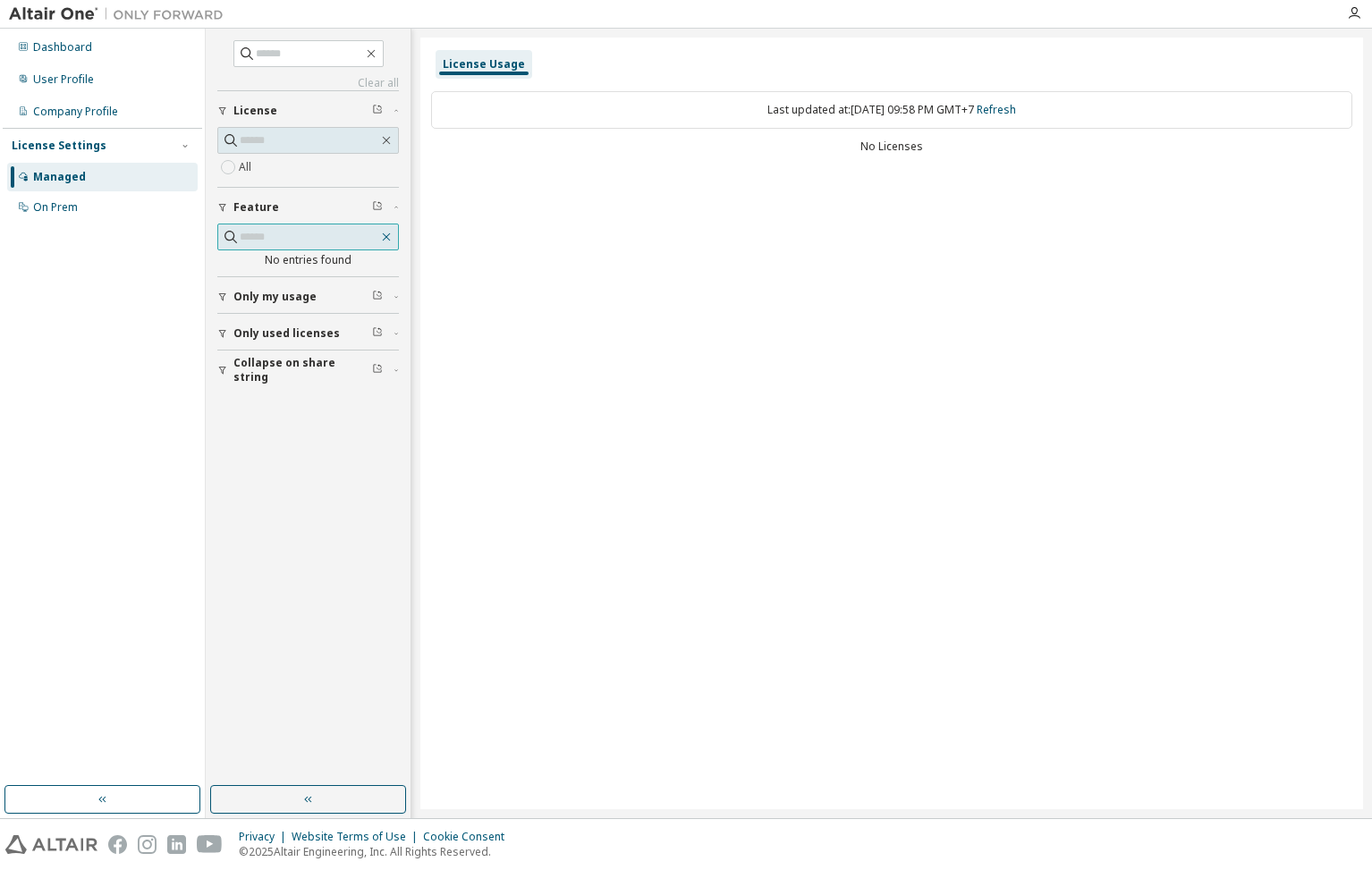
click at [386, 236] on icon "button" at bounding box center [386, 237] width 8 height 8
click at [386, 240] on icon "button" at bounding box center [386, 237] width 15 height 15
click at [231, 212] on div "button" at bounding box center [225, 207] width 16 height 11
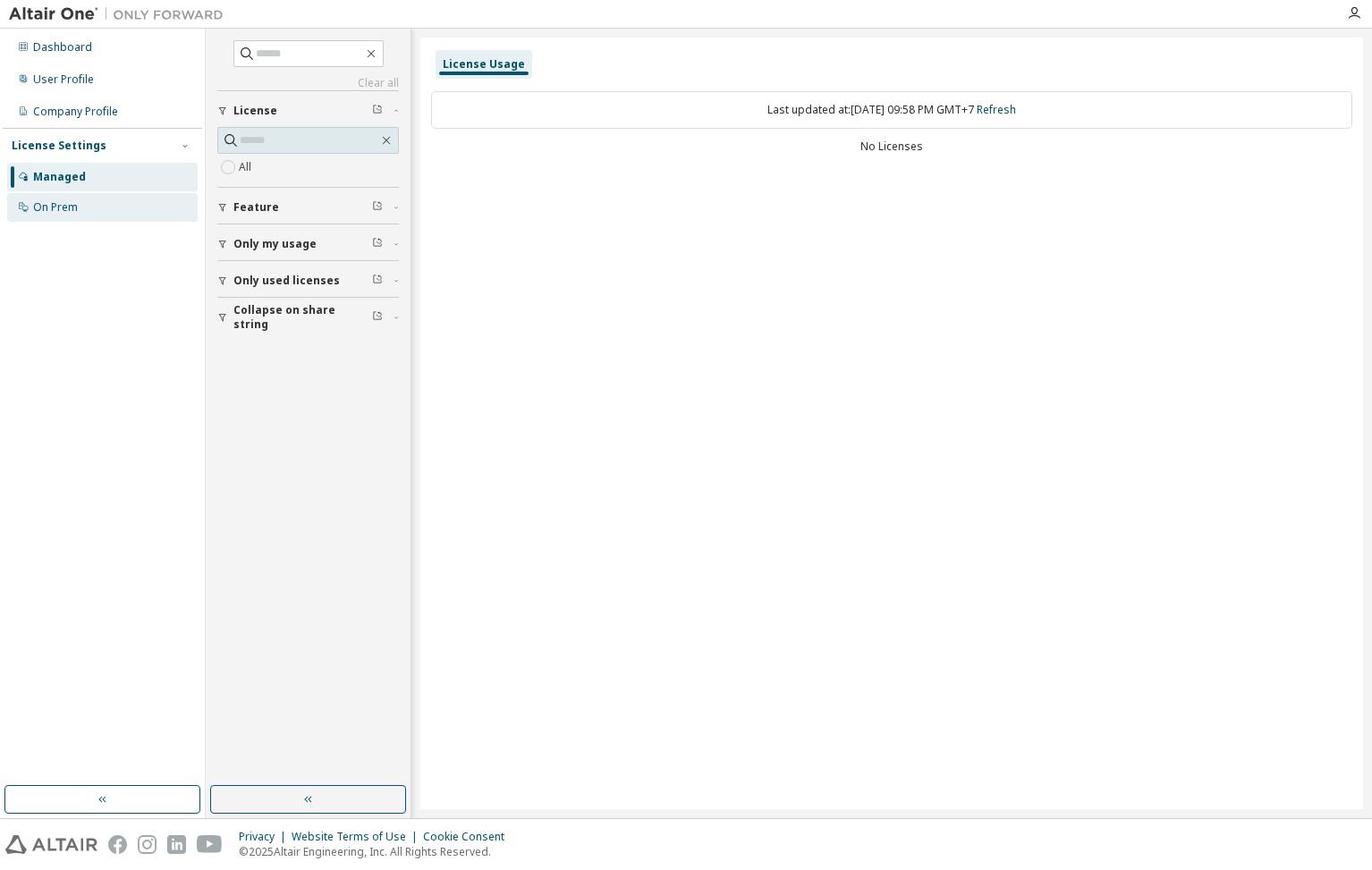
click at [68, 213] on div "On Prem" at bounding box center [55, 207] width 45 height 15
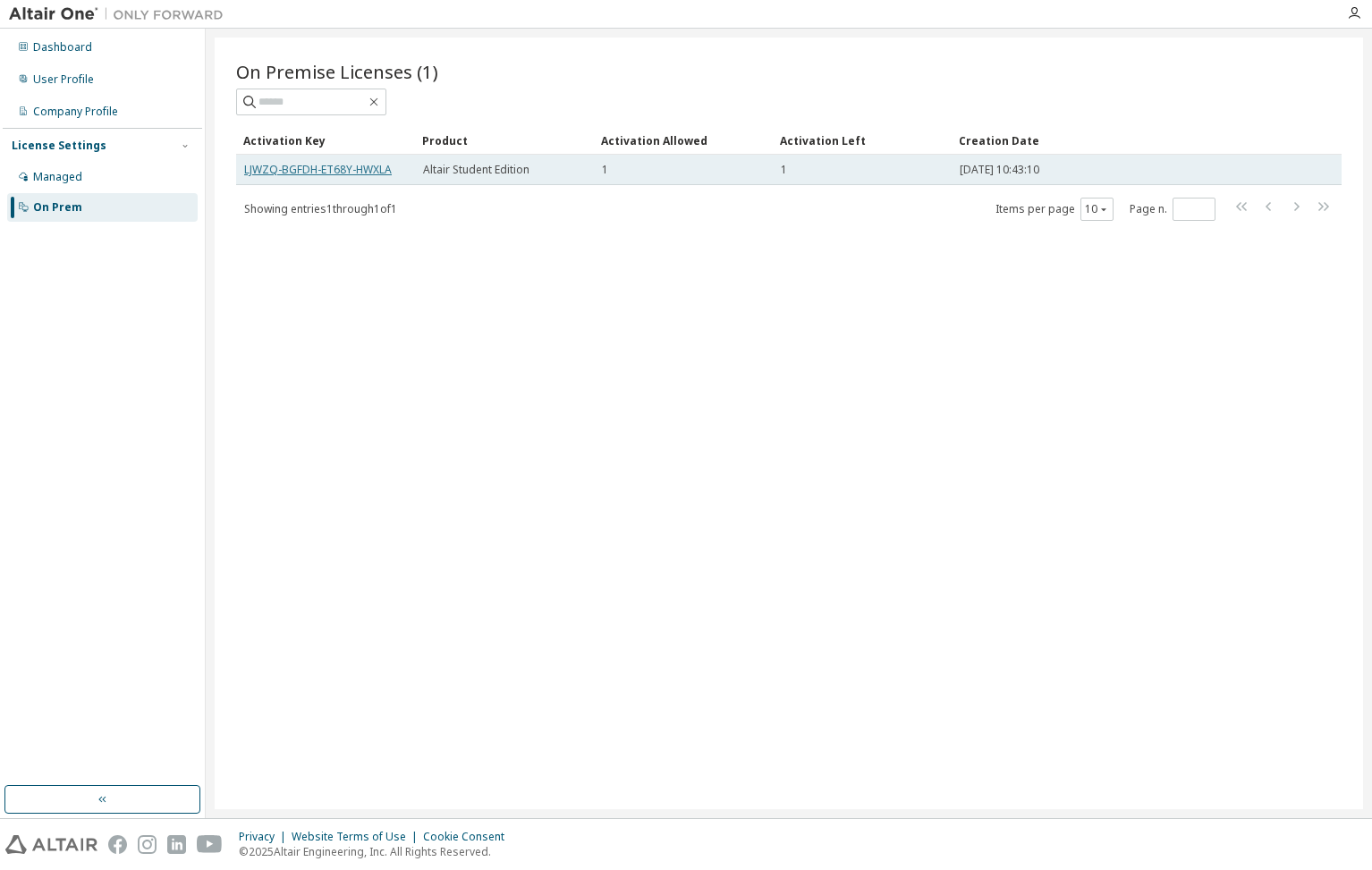
click at [371, 166] on link "LJWZQ-BGFDH-ET68Y-HWXLA" at bounding box center [318, 170] width 147 height 15
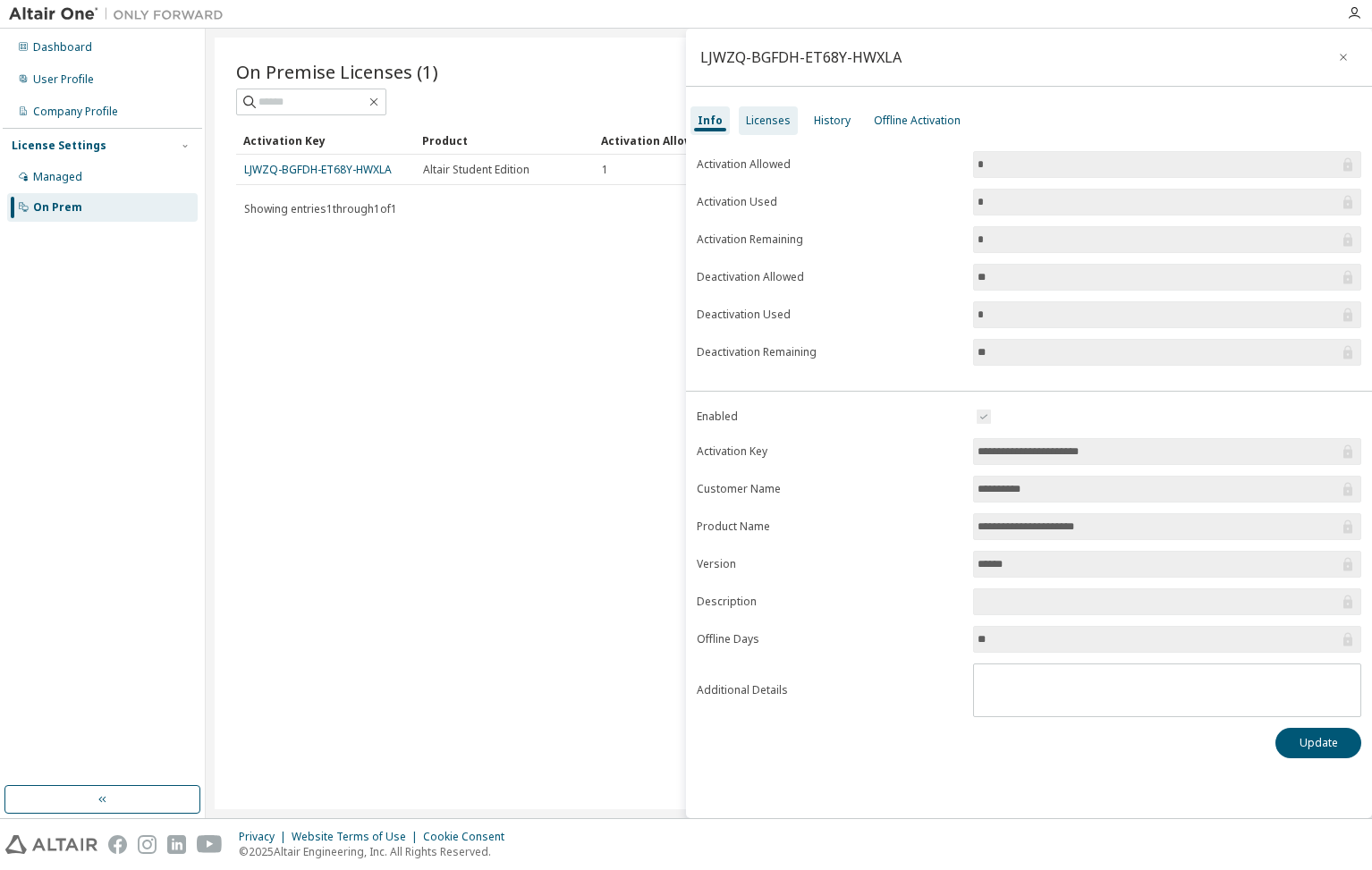
click at [772, 132] on div "Licenses" at bounding box center [768, 120] width 59 height 29
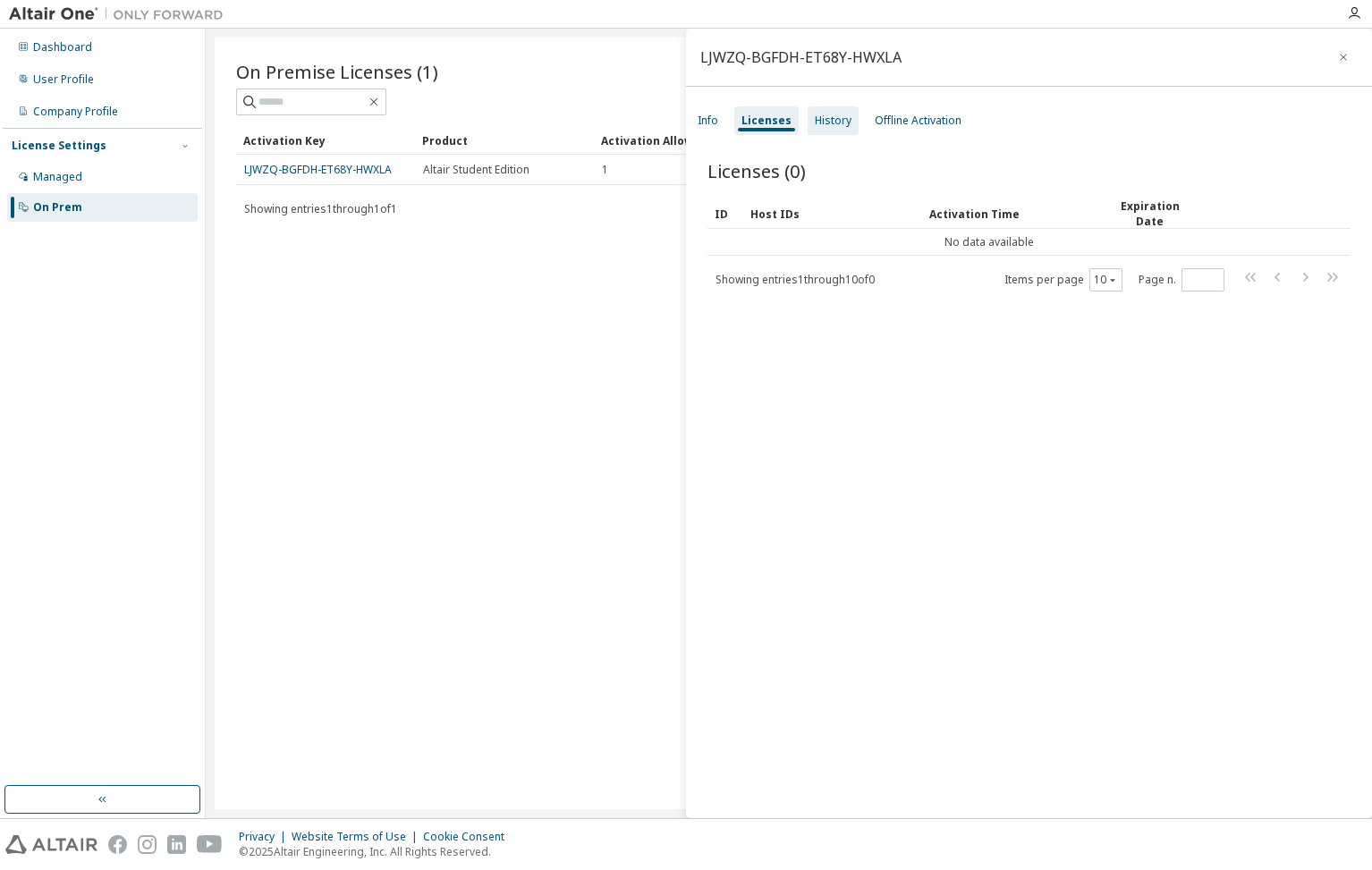
click at [826, 114] on div "History" at bounding box center [833, 121] width 37 height 15
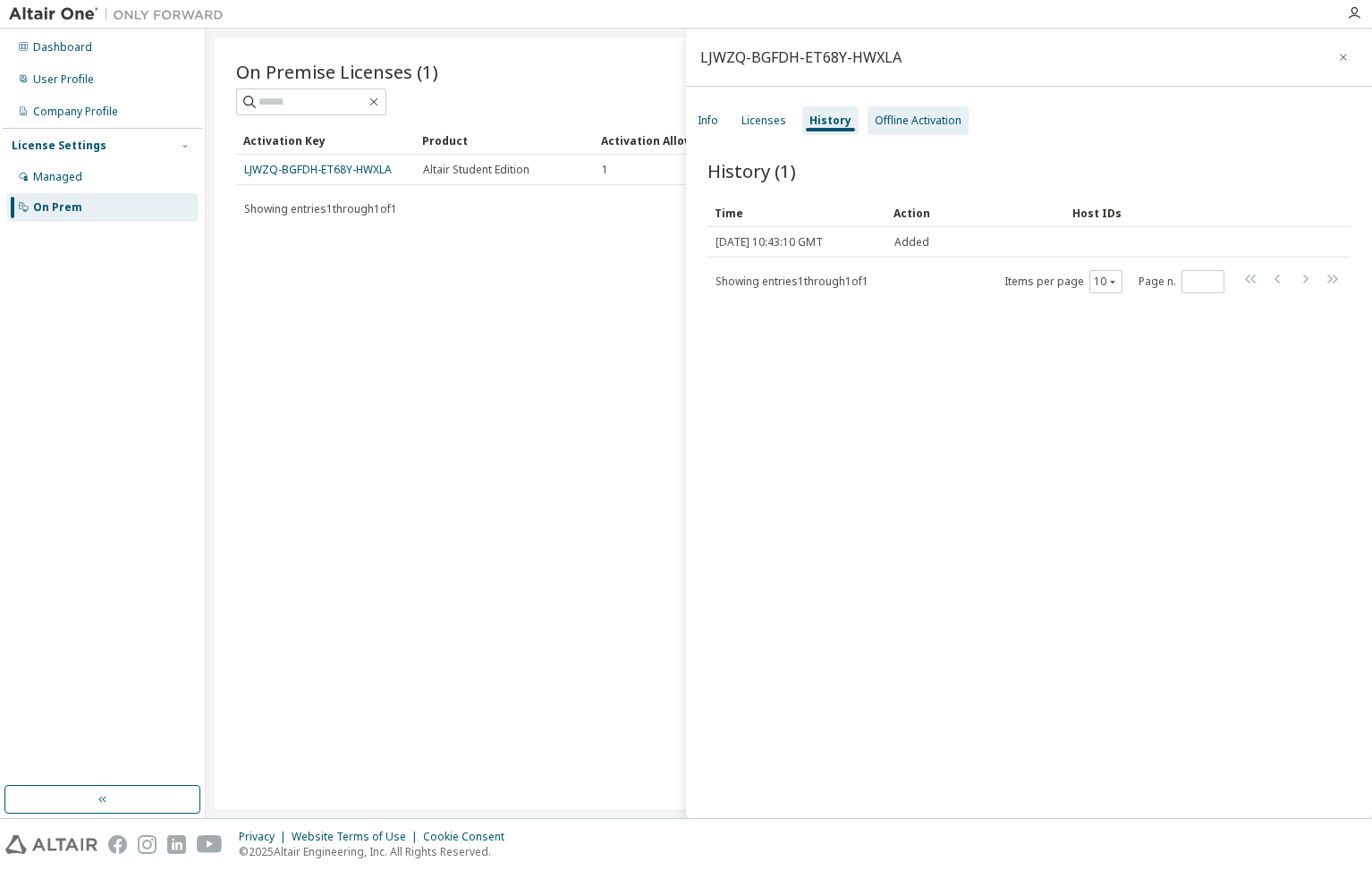
click at [909, 125] on div "Offline Activation" at bounding box center [918, 121] width 87 height 15
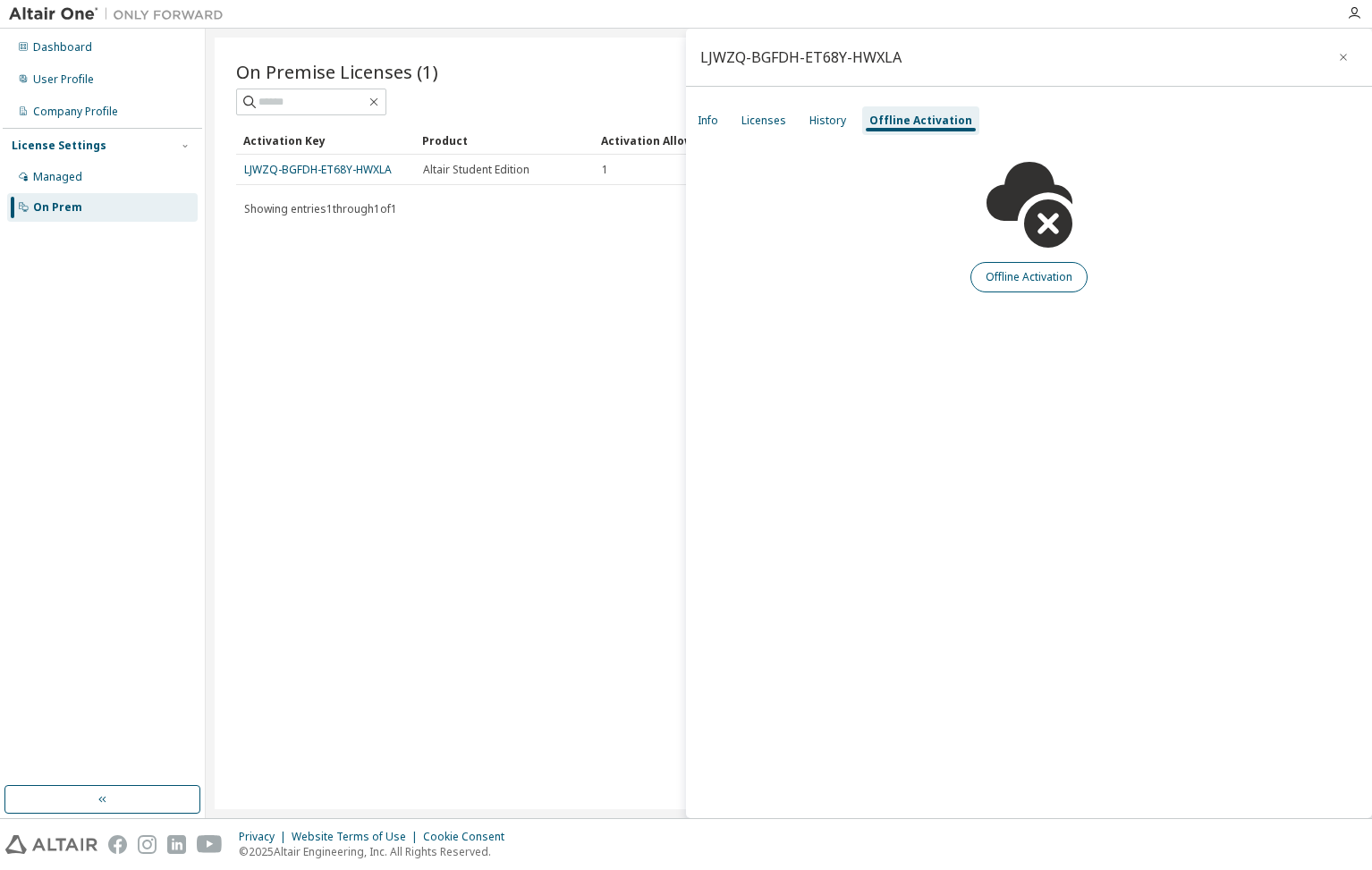
click at [1016, 288] on button "Offline Activation" at bounding box center [1028, 276] width 117 height 30
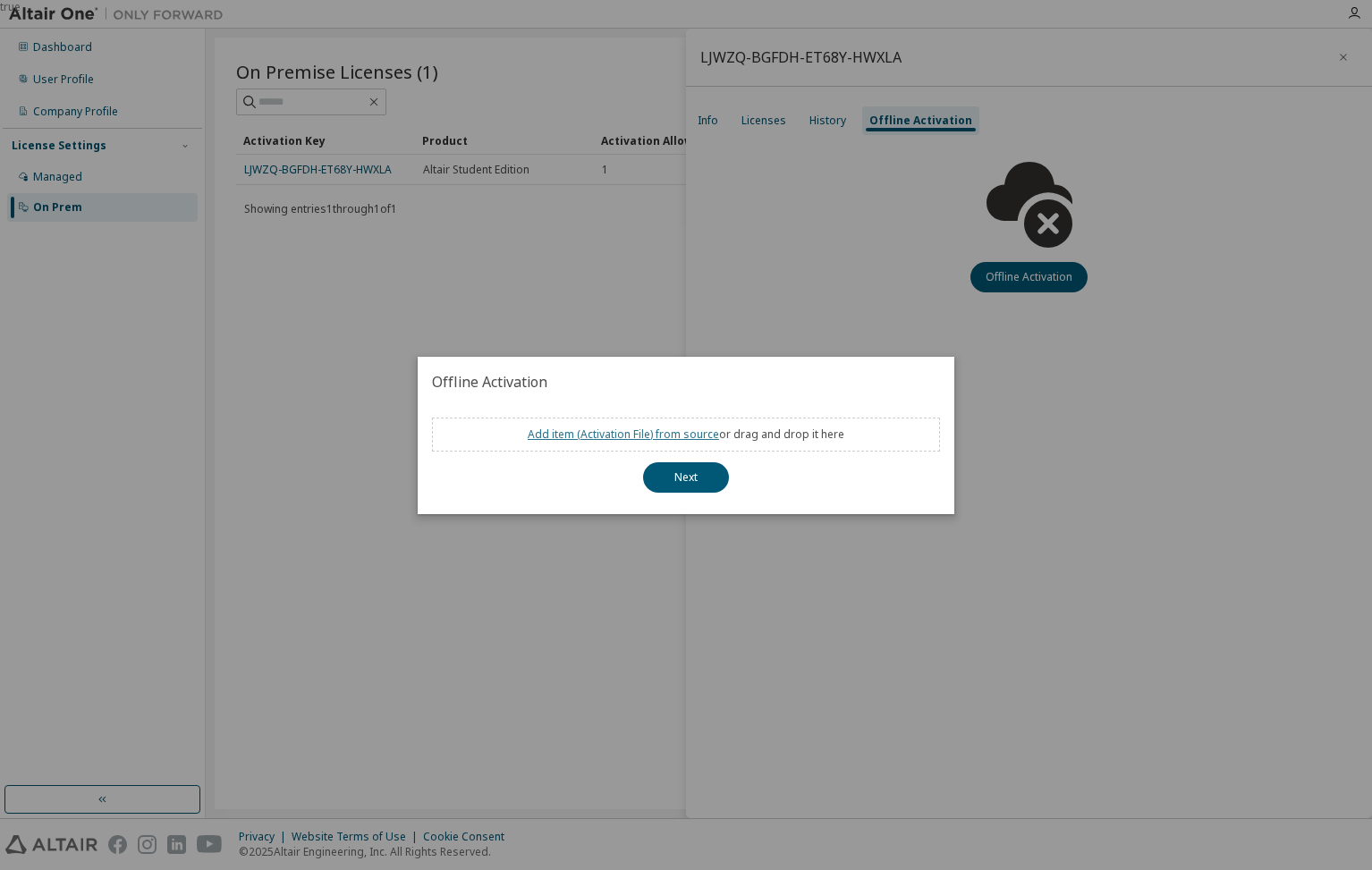
click at [692, 440] on link "Add item ( Activation File ) from source" at bounding box center [624, 434] width 192 height 15
click at [694, 485] on button "Next" at bounding box center [686, 477] width 86 height 30
click at [824, 275] on div "true" at bounding box center [686, 435] width 1372 height 870
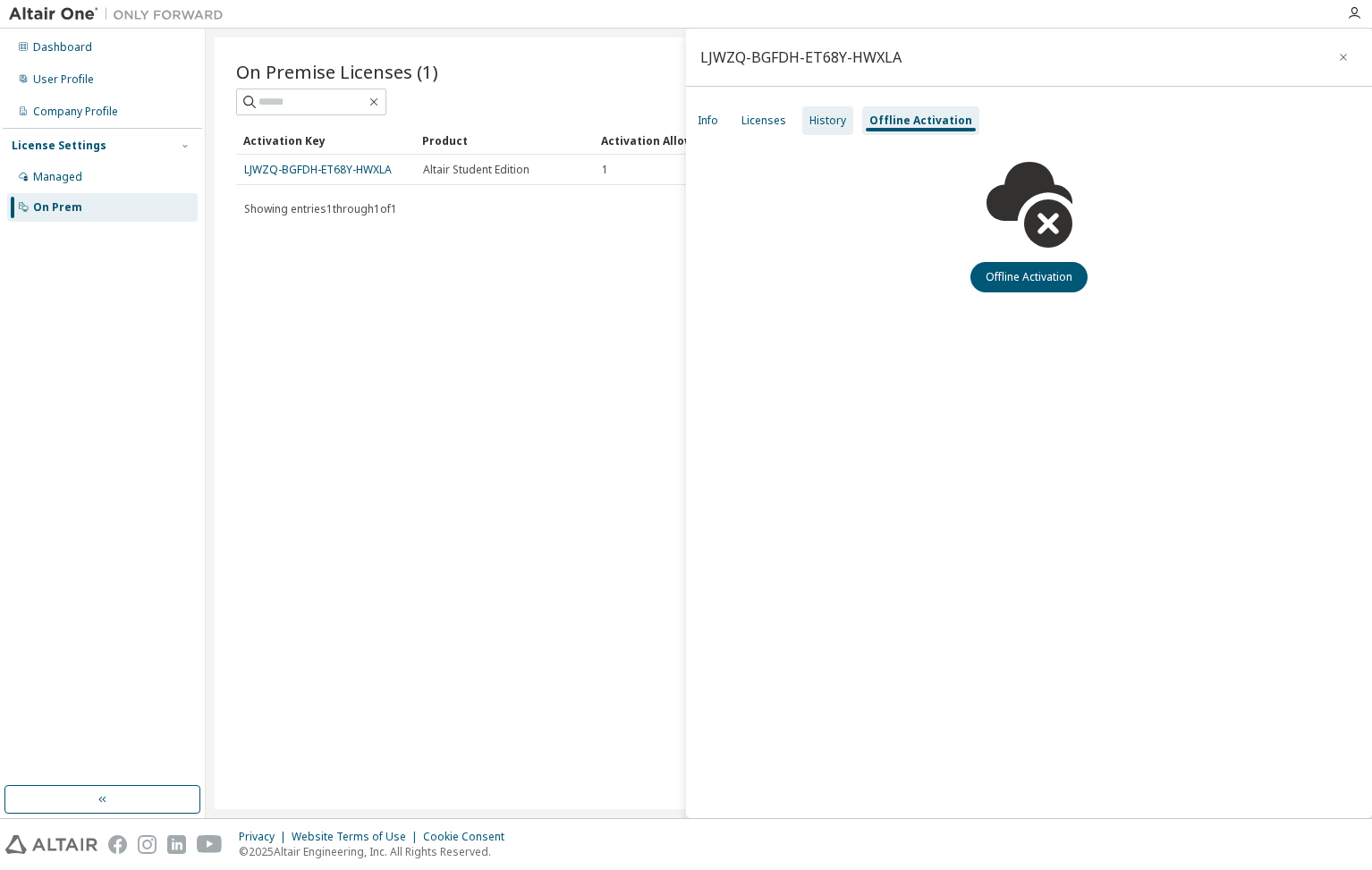
click at [827, 117] on div "History" at bounding box center [827, 121] width 37 height 15
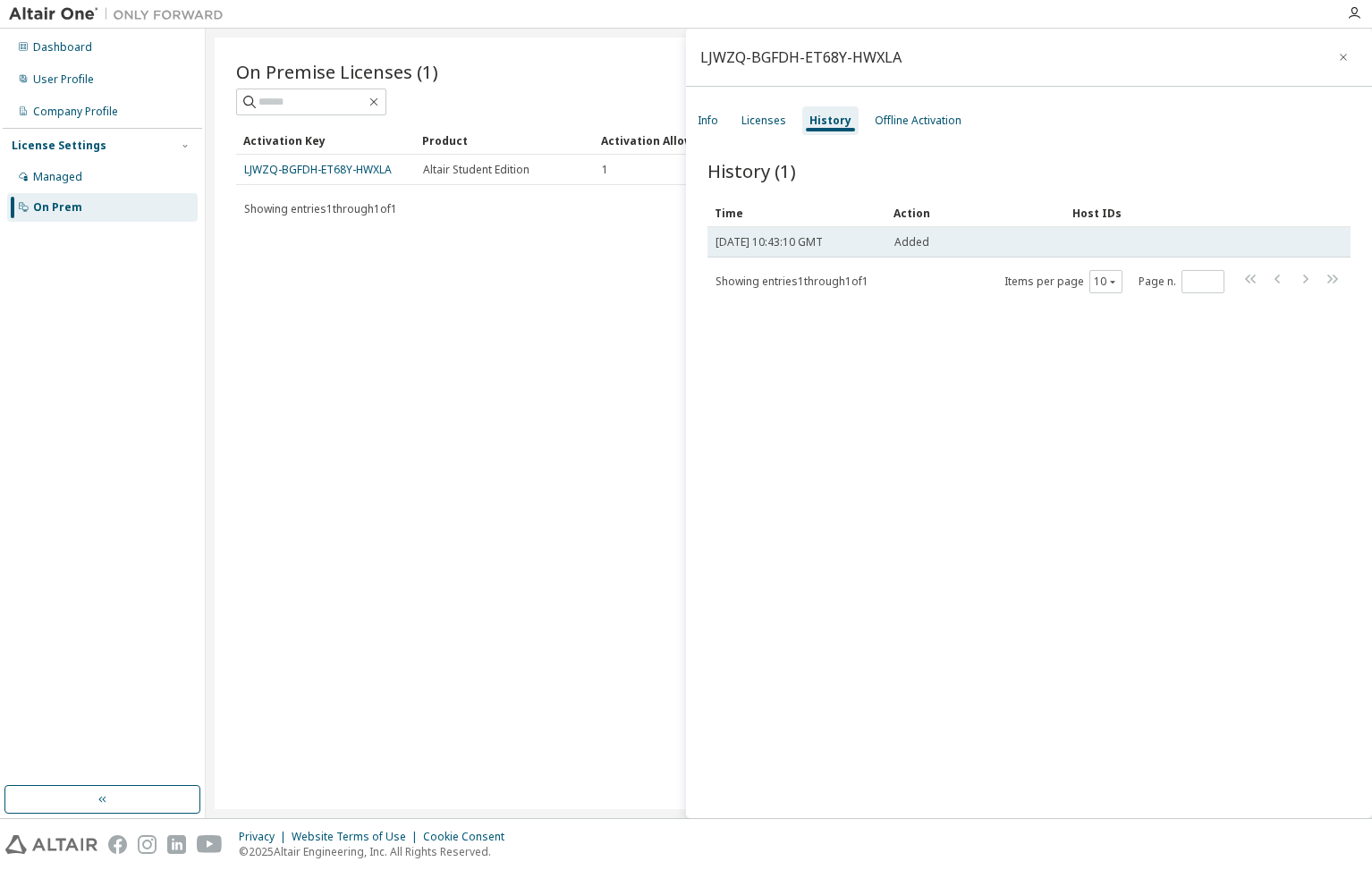
click at [823, 241] on span "[DATE] 10:43:10 GMT" at bounding box center [768, 242] width 107 height 15
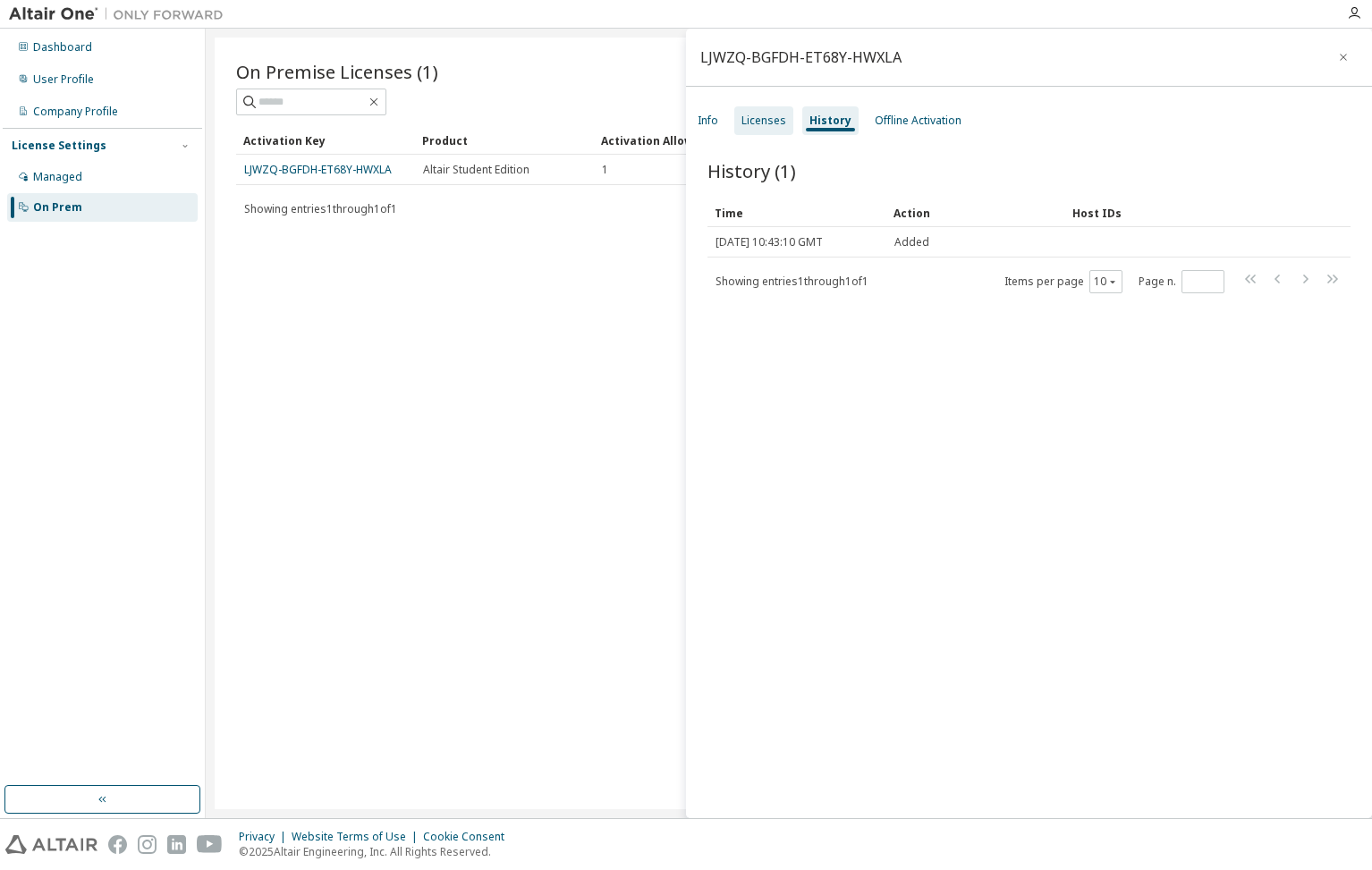
click at [772, 112] on div "Licenses" at bounding box center [764, 120] width 59 height 29
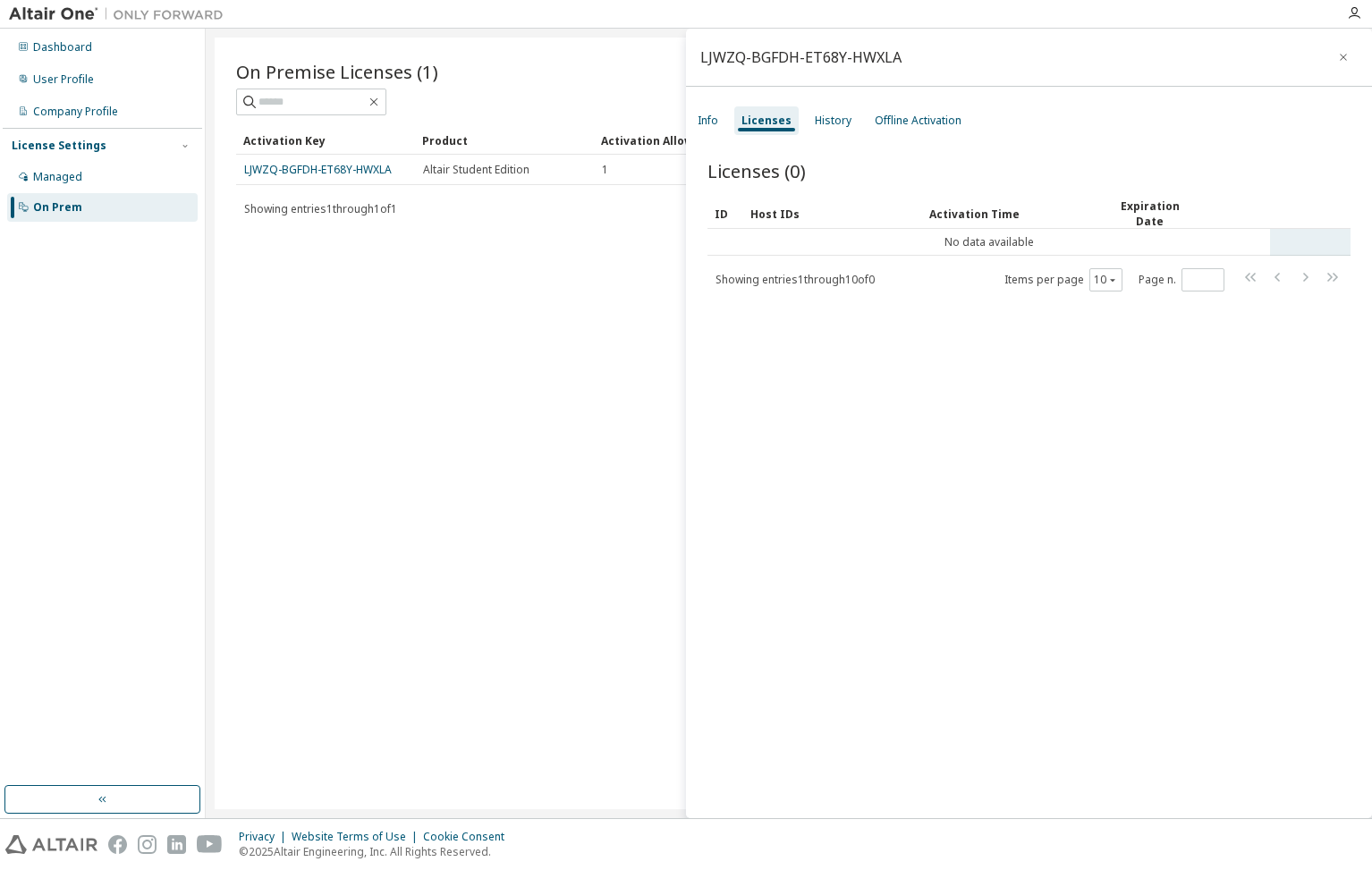
click at [921, 244] on td "No data available" at bounding box center [989, 241] width 562 height 27
drag, startPoint x: 1049, startPoint y: 245, endPoint x: 949, endPoint y: 234, distance: 100.6
click at [964, 235] on td "No data available" at bounding box center [989, 241] width 562 height 27
click at [725, 116] on div "Info Licenses History Offline Activation" at bounding box center [1028, 121] width 686 height 32
click at [714, 121] on div "Info" at bounding box center [708, 121] width 20 height 15
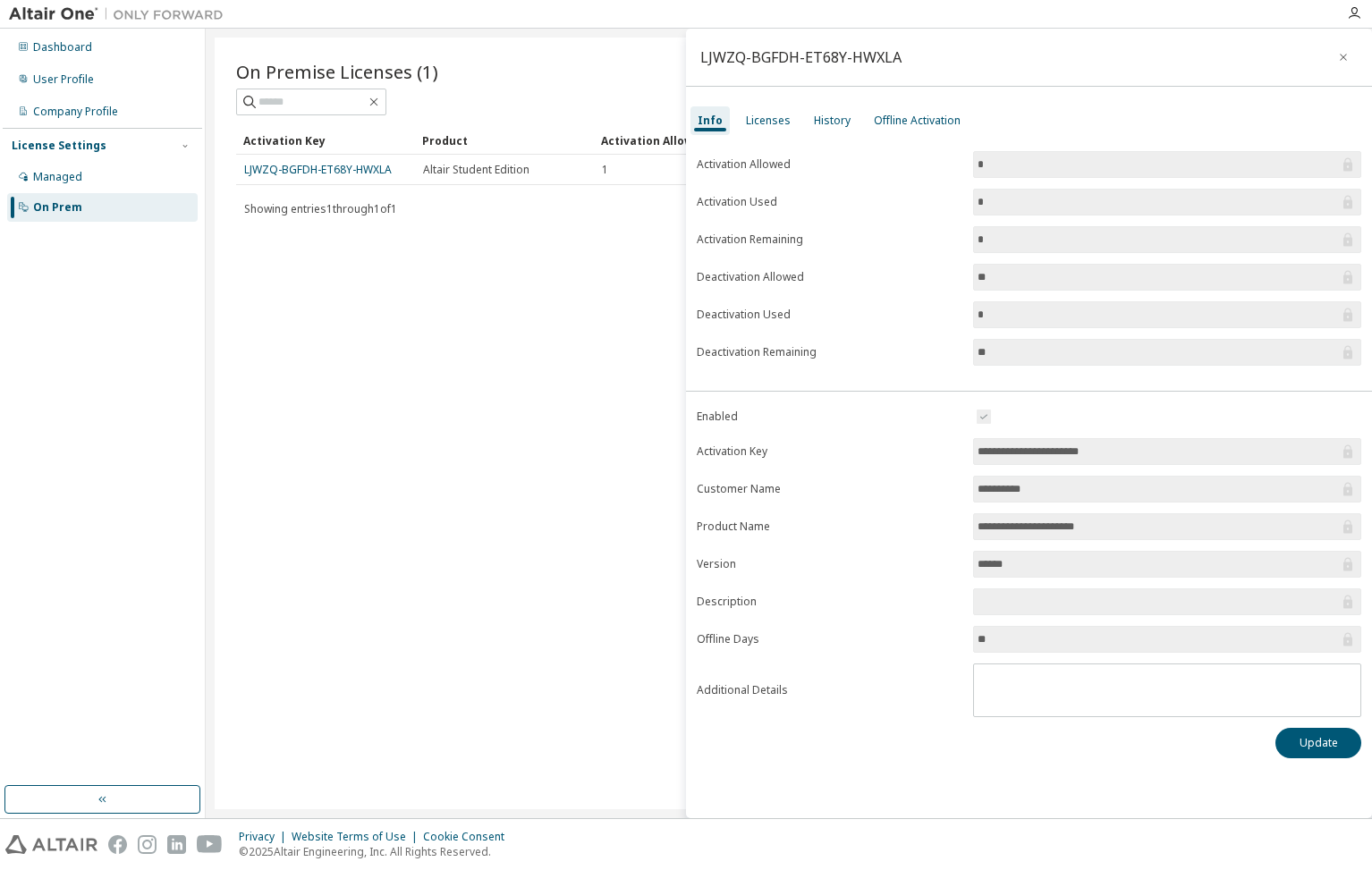
click at [1023, 561] on input "******" at bounding box center [1158, 564] width 361 height 18
click at [770, 122] on div "Licenses" at bounding box center [768, 121] width 45 height 15
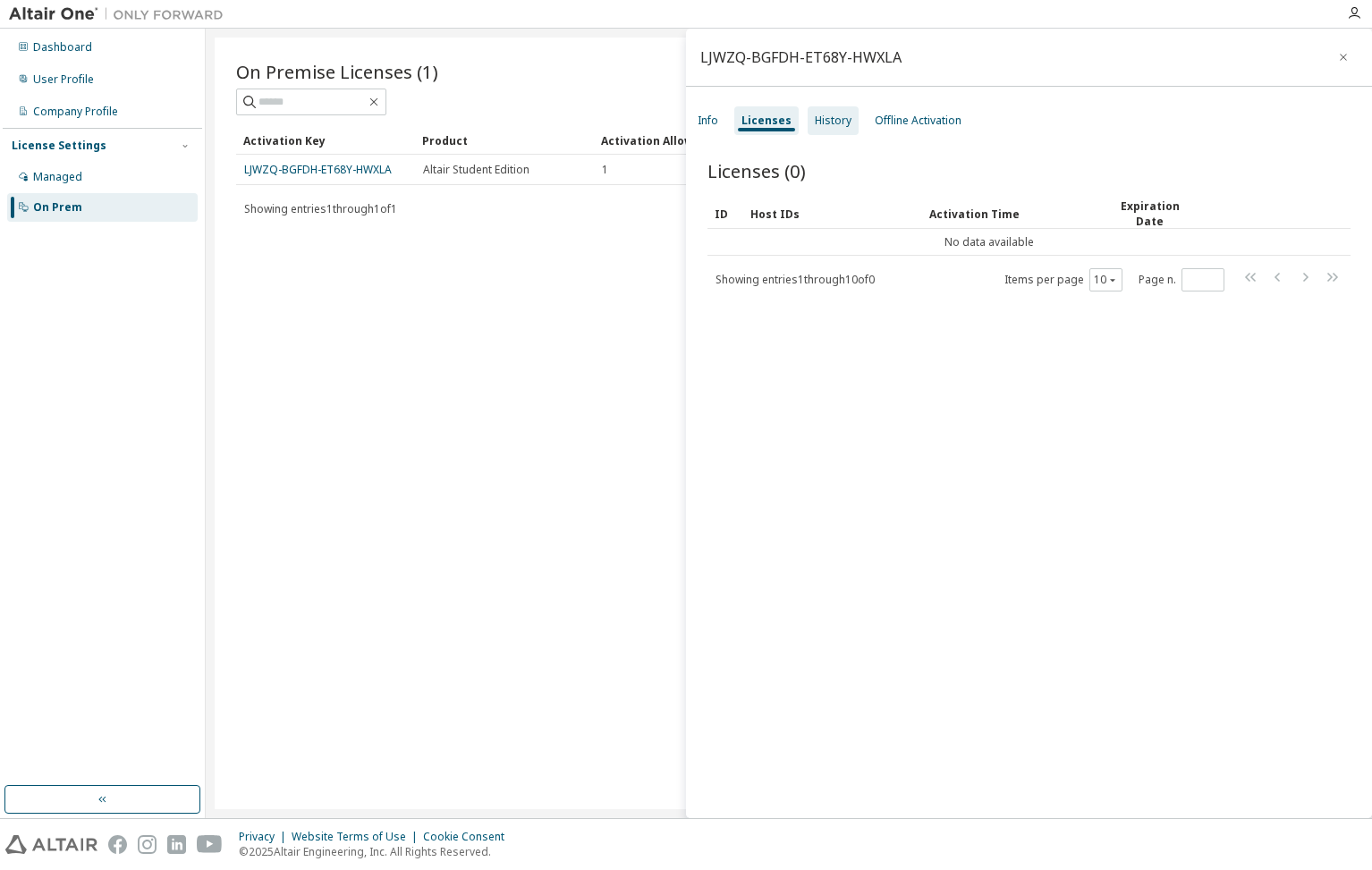
click at [829, 121] on div "History" at bounding box center [833, 121] width 37 height 15
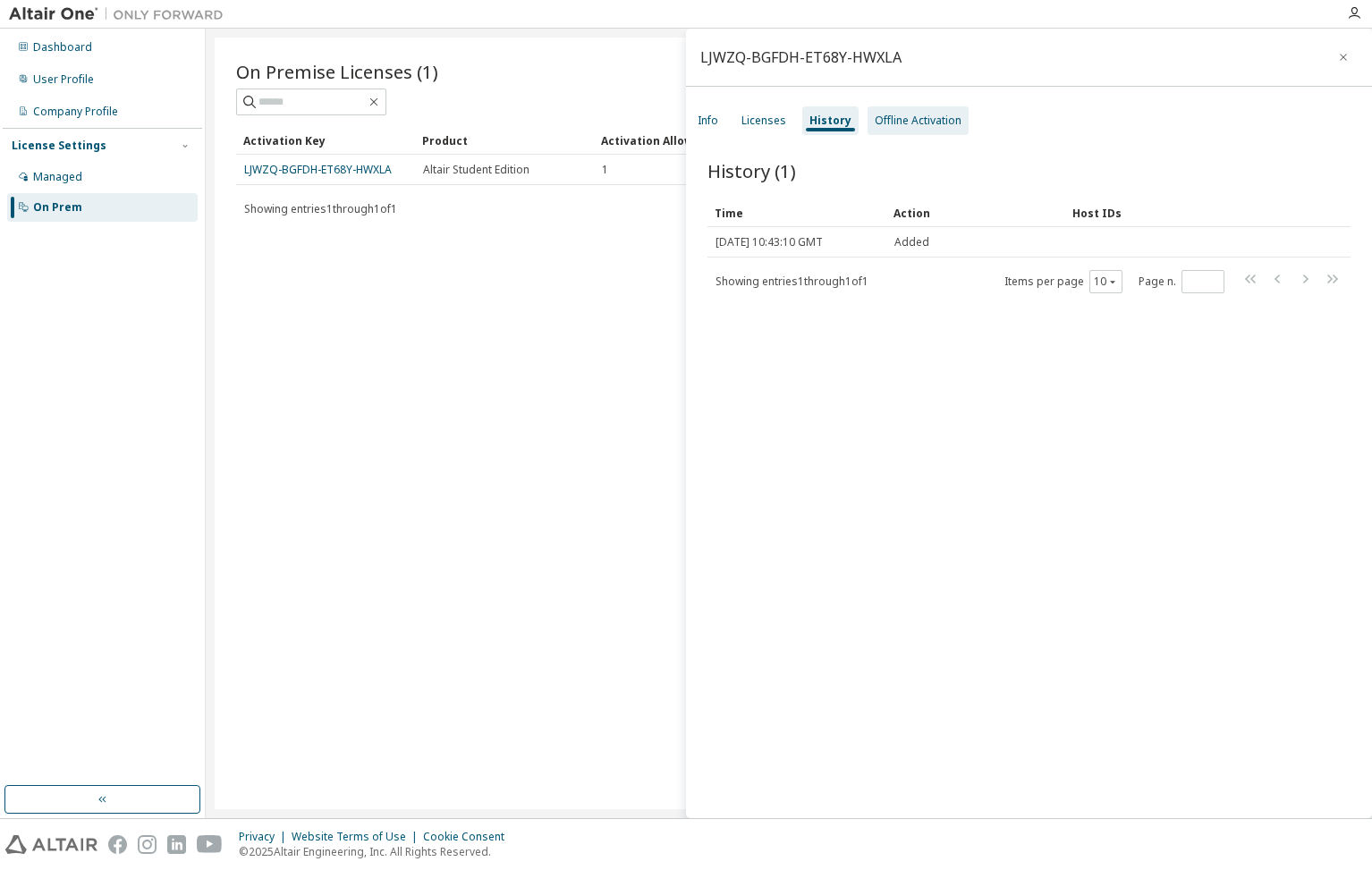
click at [910, 124] on div "Offline Activation" at bounding box center [918, 121] width 87 height 15
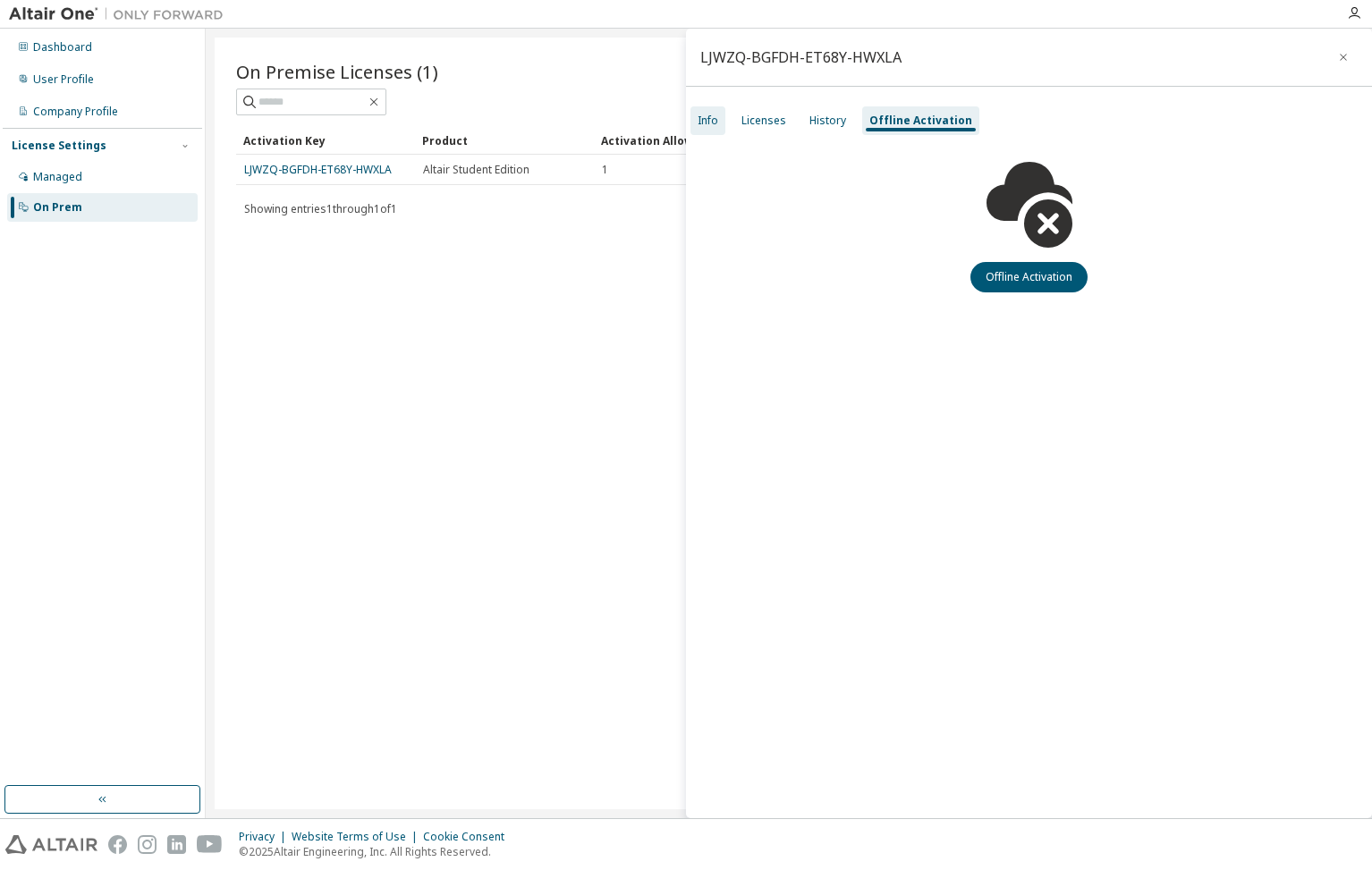
click at [712, 125] on div "Info" at bounding box center [708, 121] width 20 height 15
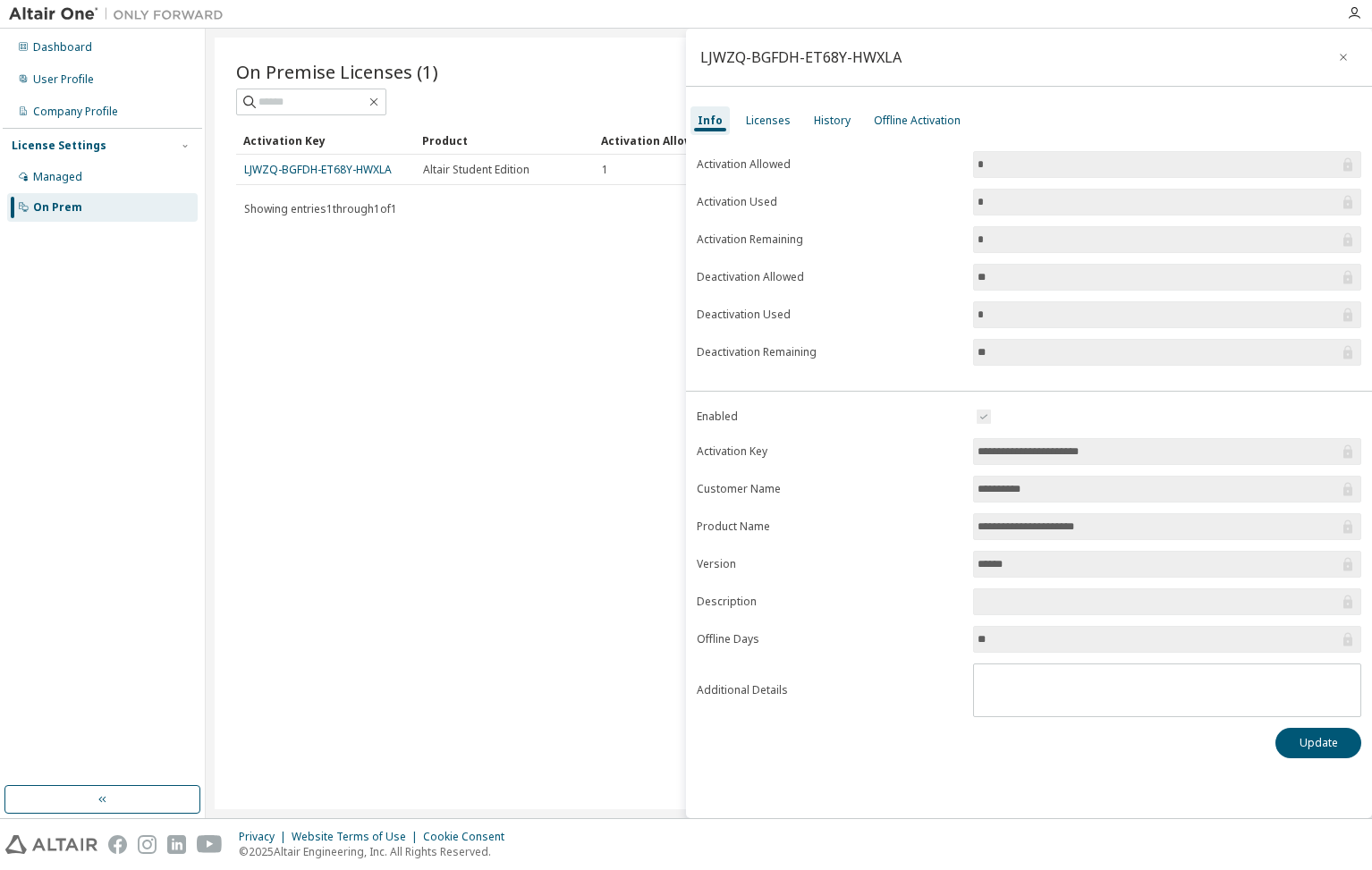
click at [1076, 515] on span "**********" at bounding box center [1167, 526] width 388 height 27
click at [1319, 740] on button "Update" at bounding box center [1318, 743] width 86 height 30
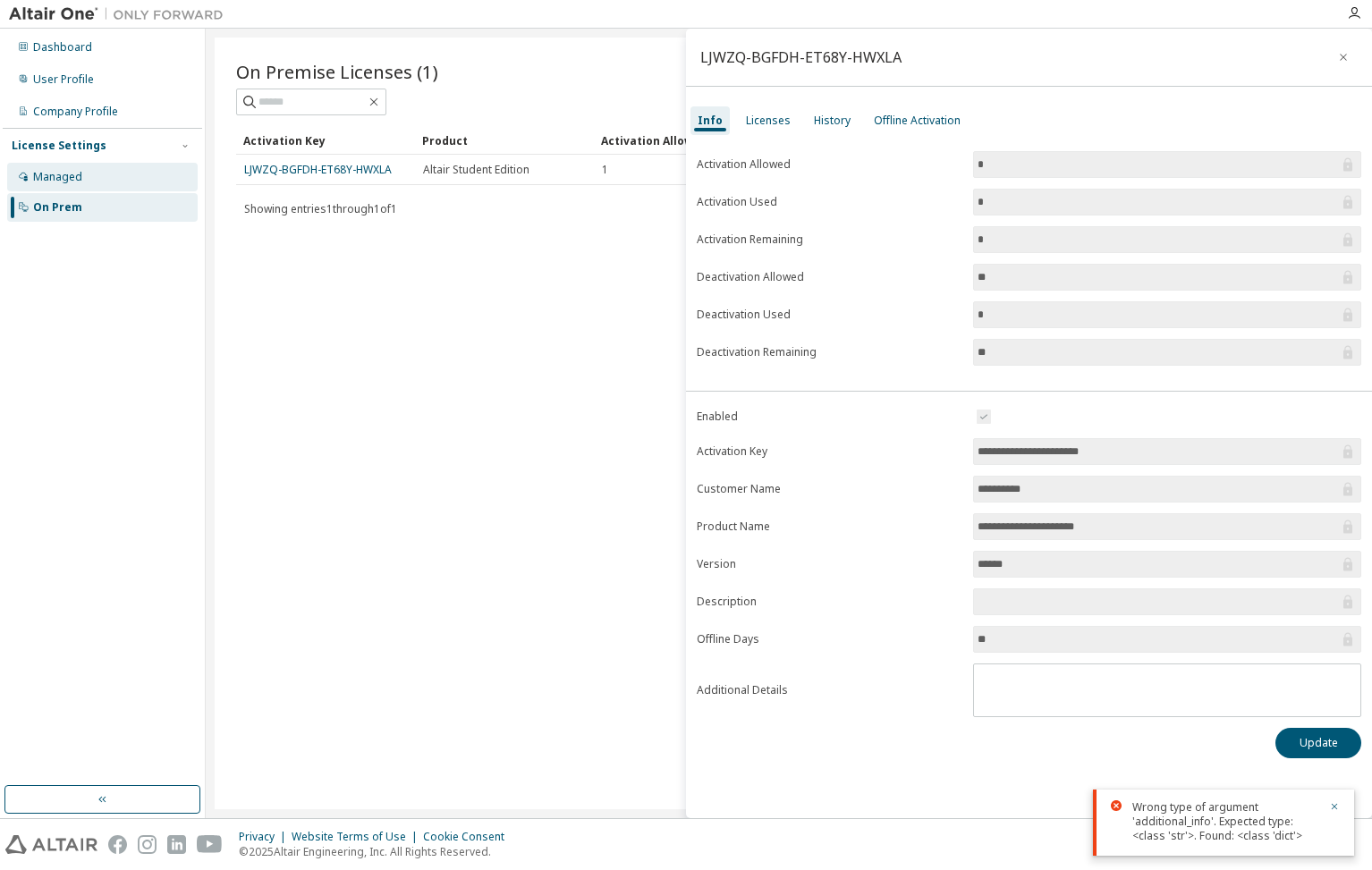
click at [58, 172] on div "Managed" at bounding box center [57, 177] width 49 height 15
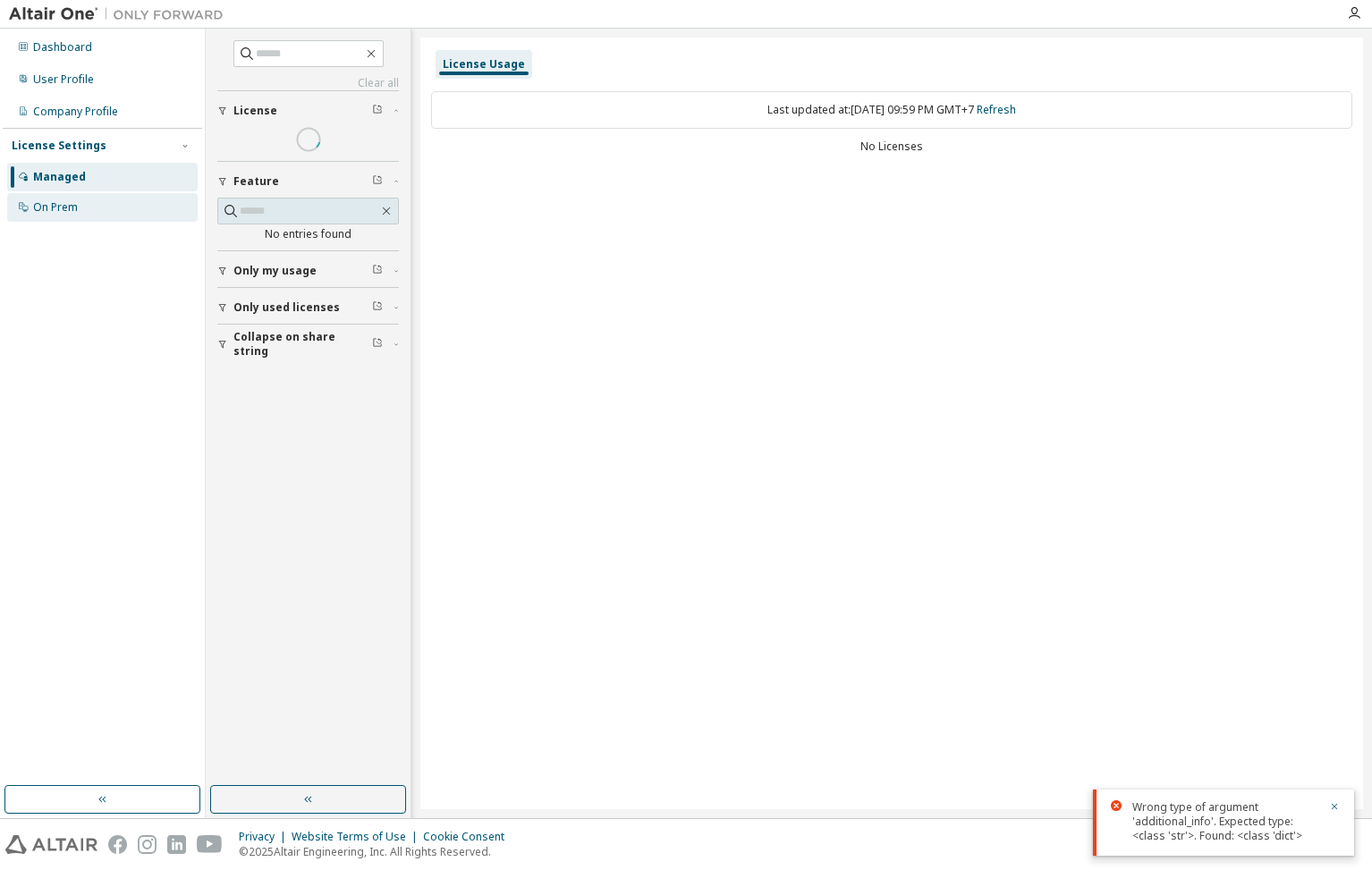
click at [80, 197] on div "On Prem" at bounding box center [102, 207] width 191 height 29
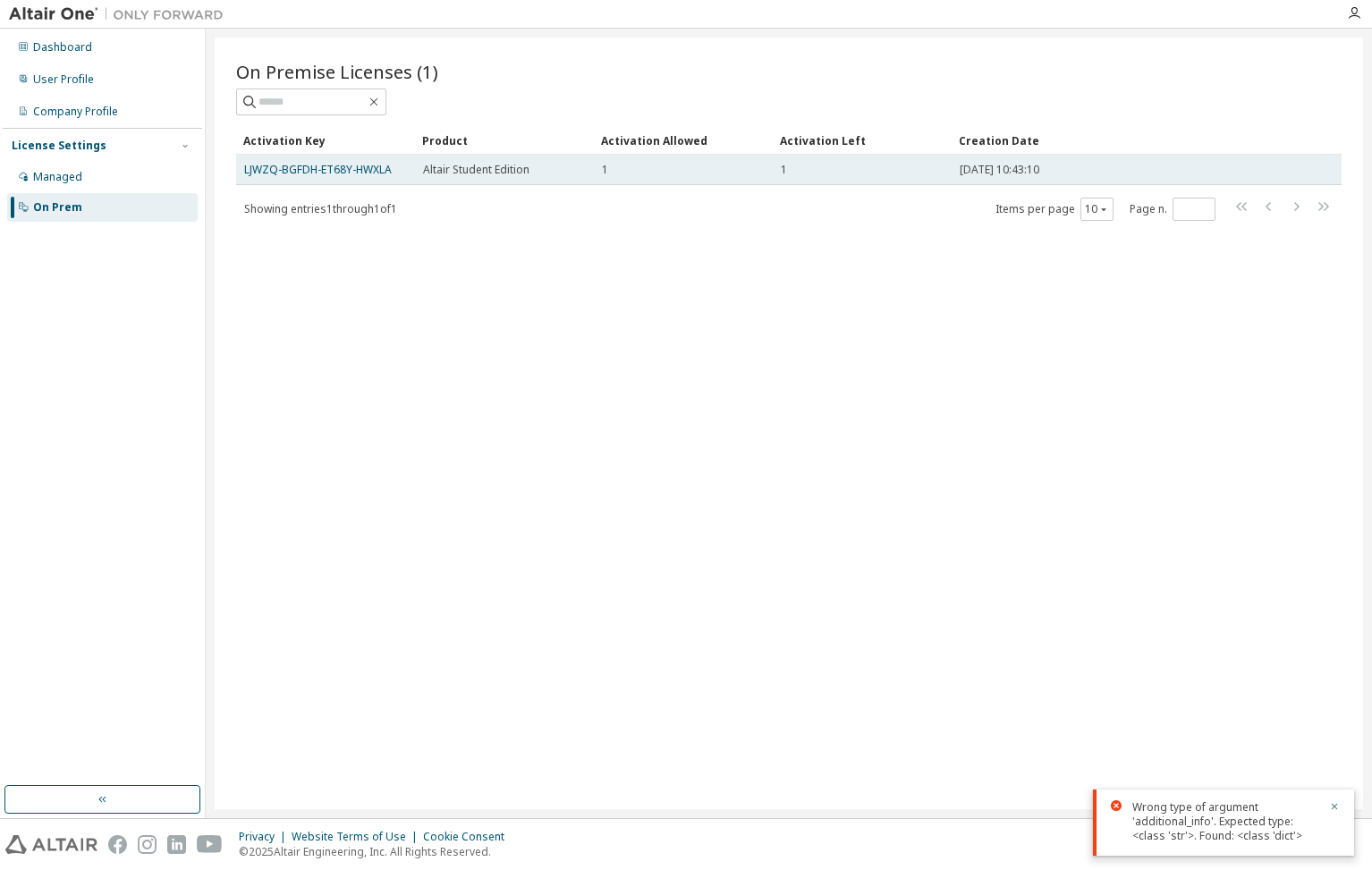
click at [397, 173] on div "LJWZQ-BGFDH-ET68Y-HWXLA" at bounding box center [325, 170] width 163 height 15
click at [376, 167] on link "LJWZQ-BGFDH-ET68Y-HWXLA" at bounding box center [318, 170] width 147 height 15
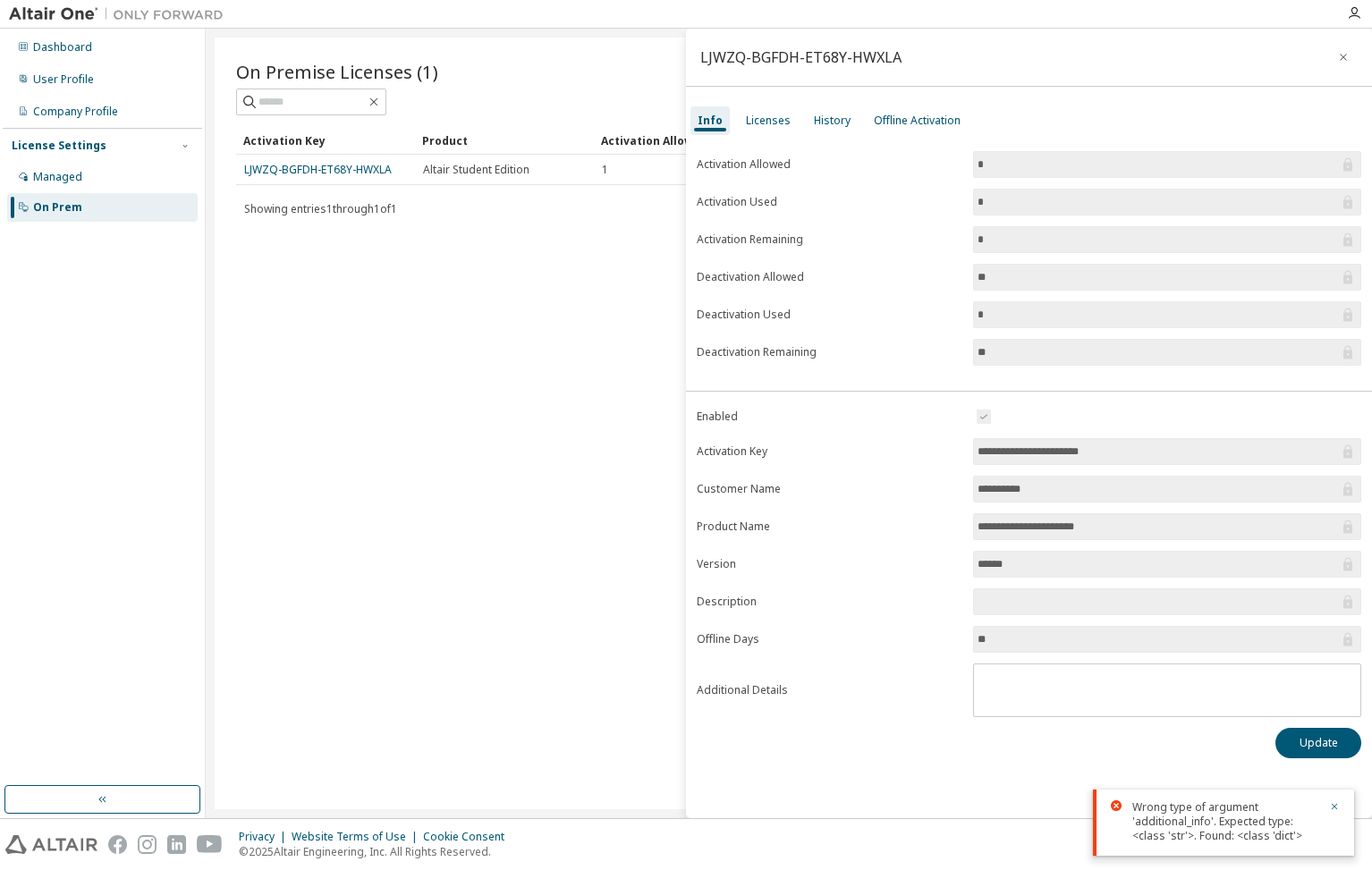
click at [993, 240] on input "*" at bounding box center [1158, 239] width 361 height 18
drag, startPoint x: 992, startPoint y: 282, endPoint x: 962, endPoint y: 293, distance: 32.0
click at [962, 293] on form "Activation Allowed * Activation Used * Activation Remaining * Deactivation Allo…" at bounding box center [1028, 258] width 664 height 215
click at [1009, 560] on input "******" at bounding box center [1158, 564] width 361 height 18
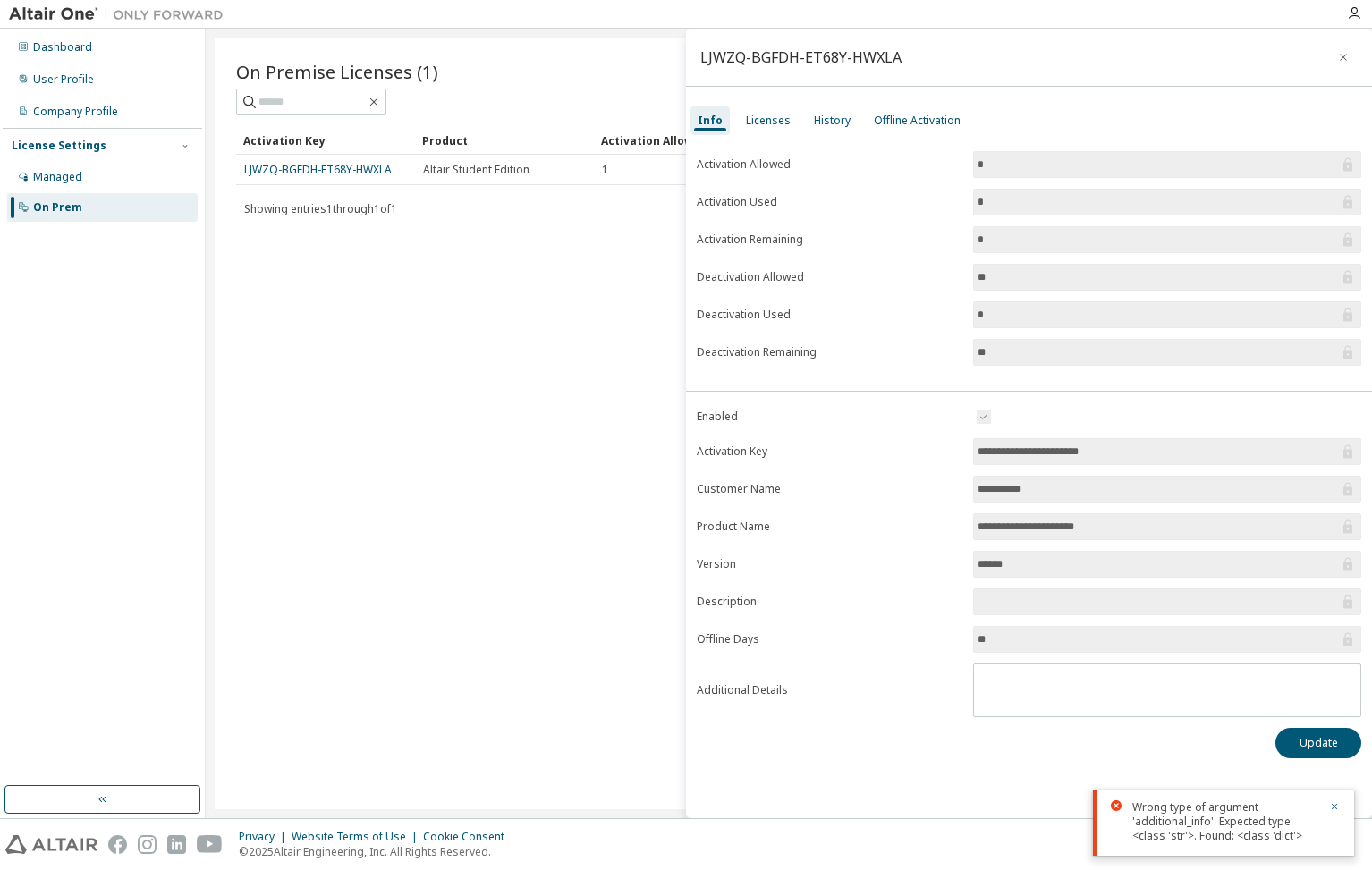
click at [1015, 568] on input "******" at bounding box center [1158, 564] width 361 height 18
click at [68, 173] on div "Managed" at bounding box center [57, 177] width 49 height 15
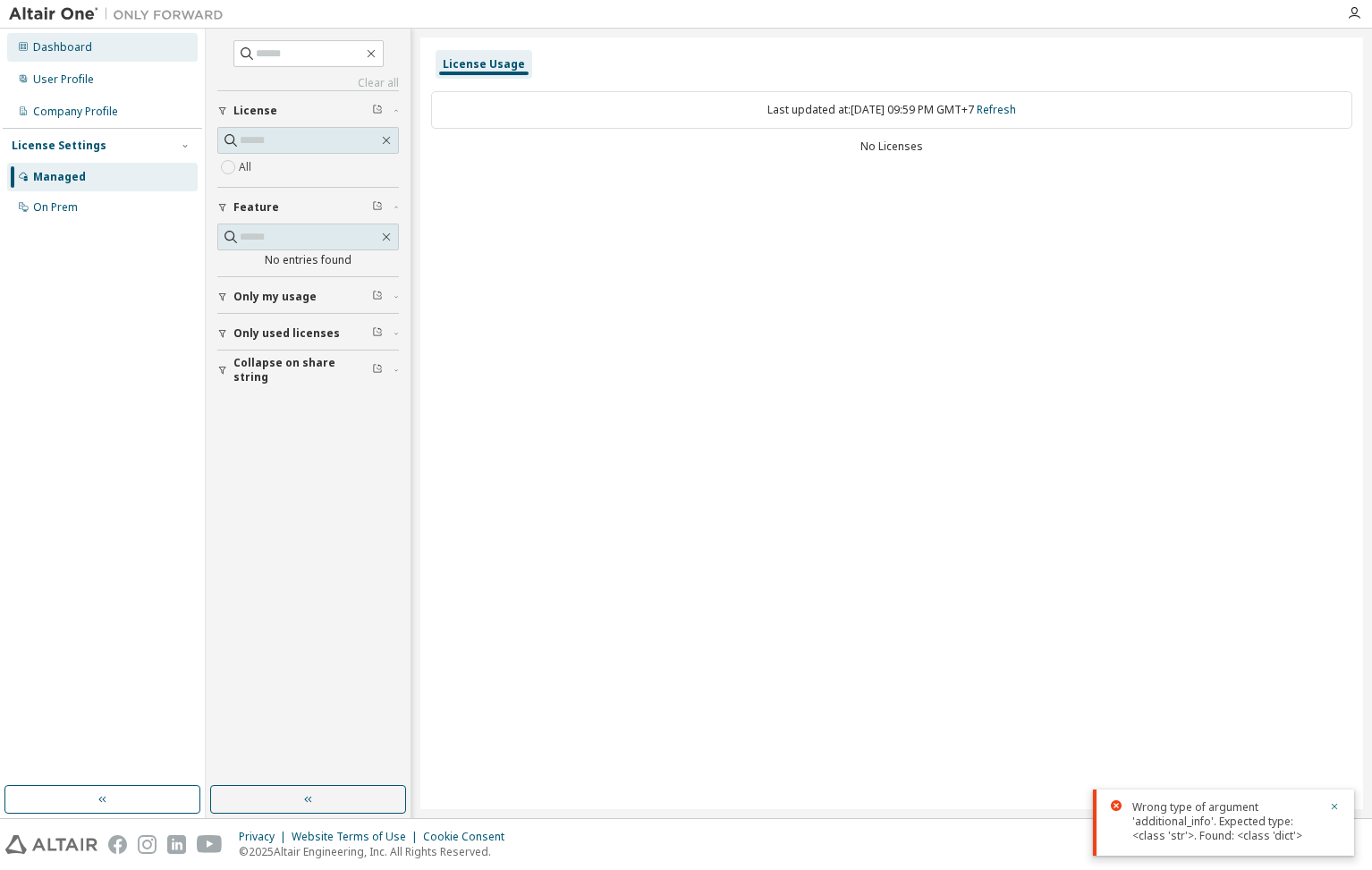
click at [86, 39] on div "Dashboard" at bounding box center [102, 47] width 191 height 29
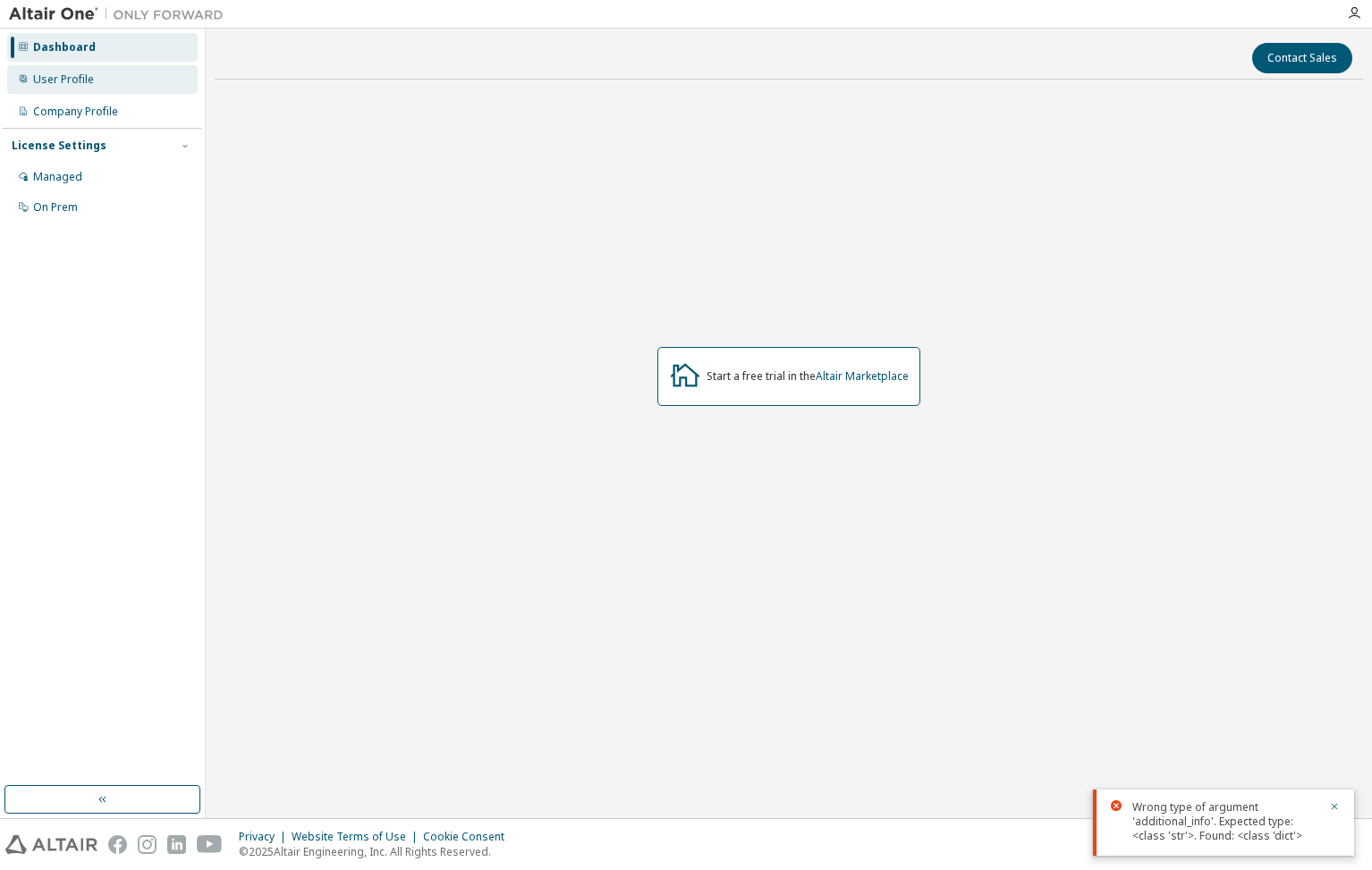
click at [68, 69] on div "User Profile" at bounding box center [102, 79] width 191 height 29
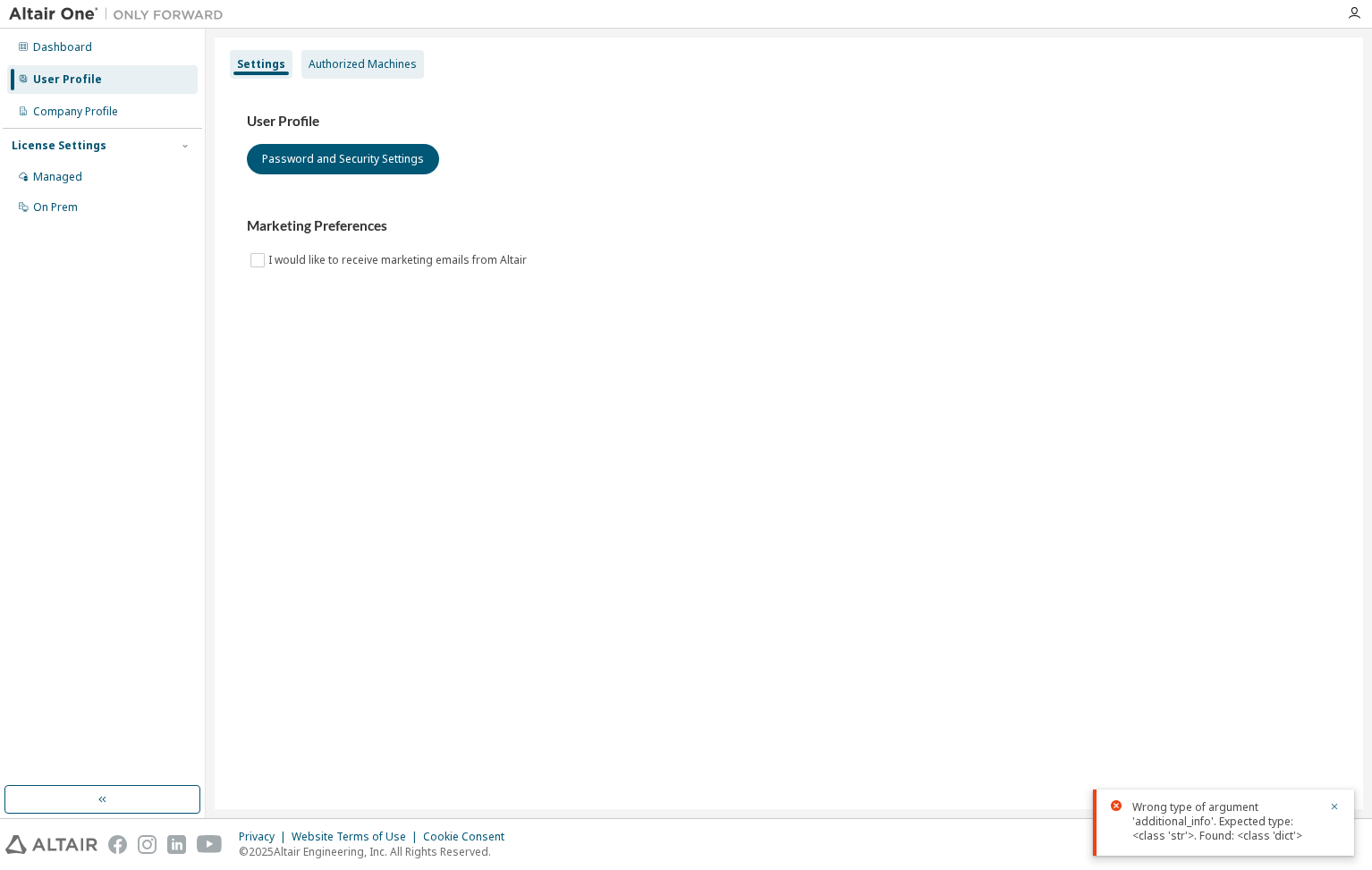
click at [358, 55] on div "Authorized Machines" at bounding box center [362, 64] width 123 height 29
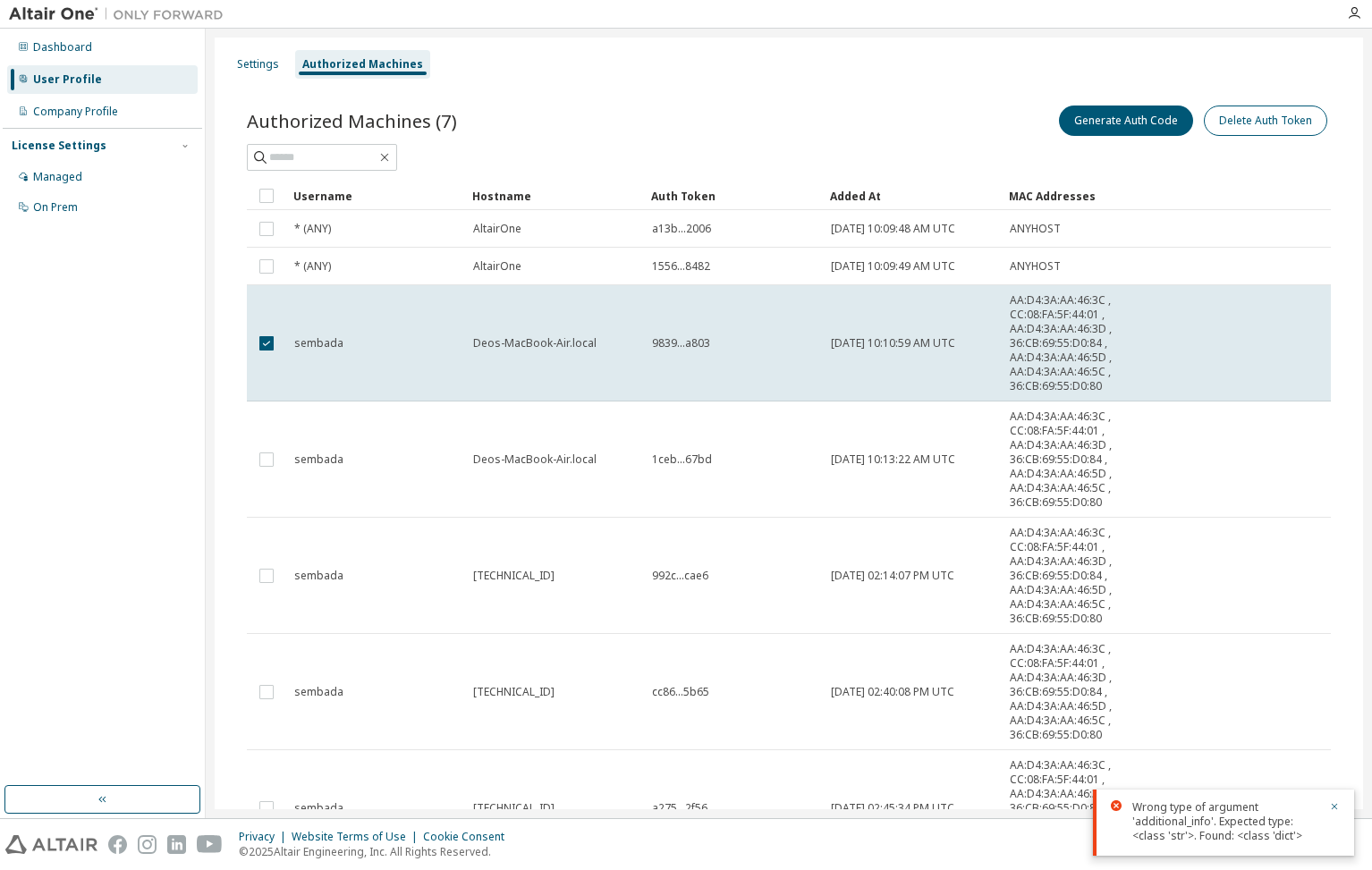
click at [1264, 123] on button "Delete Auth Token" at bounding box center [1265, 121] width 123 height 30
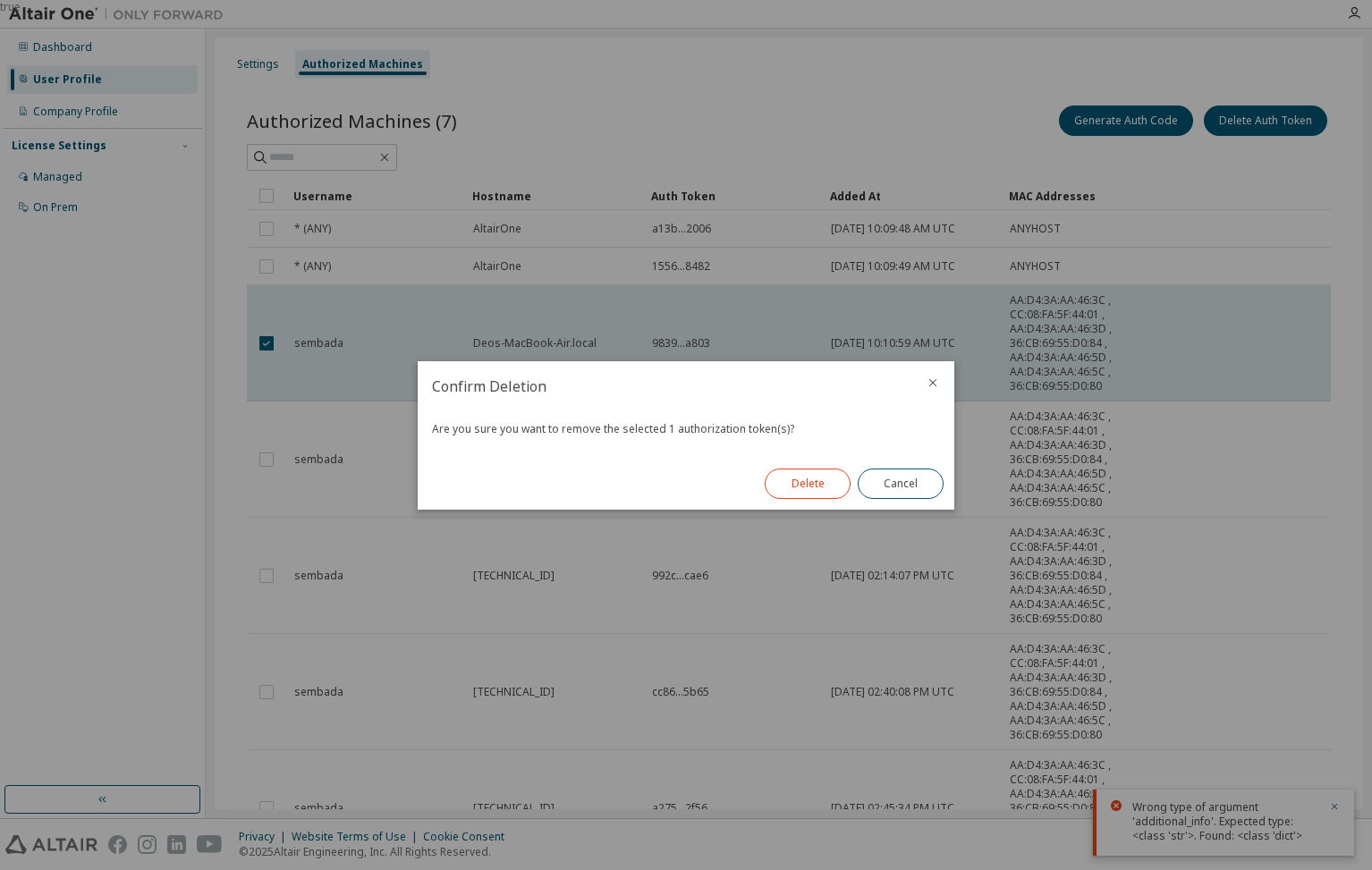
click at [819, 483] on button "Delete" at bounding box center [807, 484] width 86 height 30
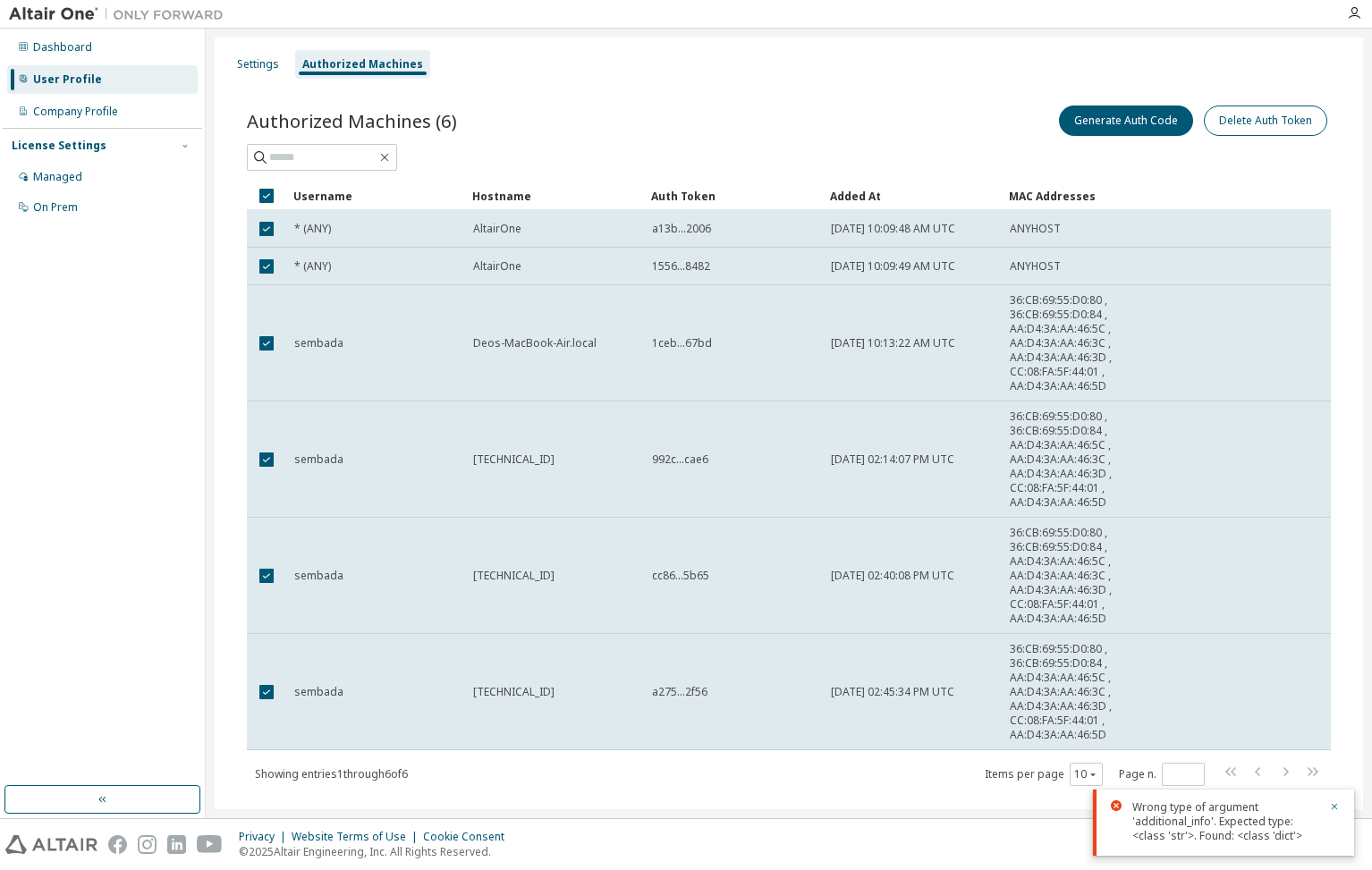
click at [1238, 129] on button "Delete Auth Token" at bounding box center [1265, 121] width 123 height 30
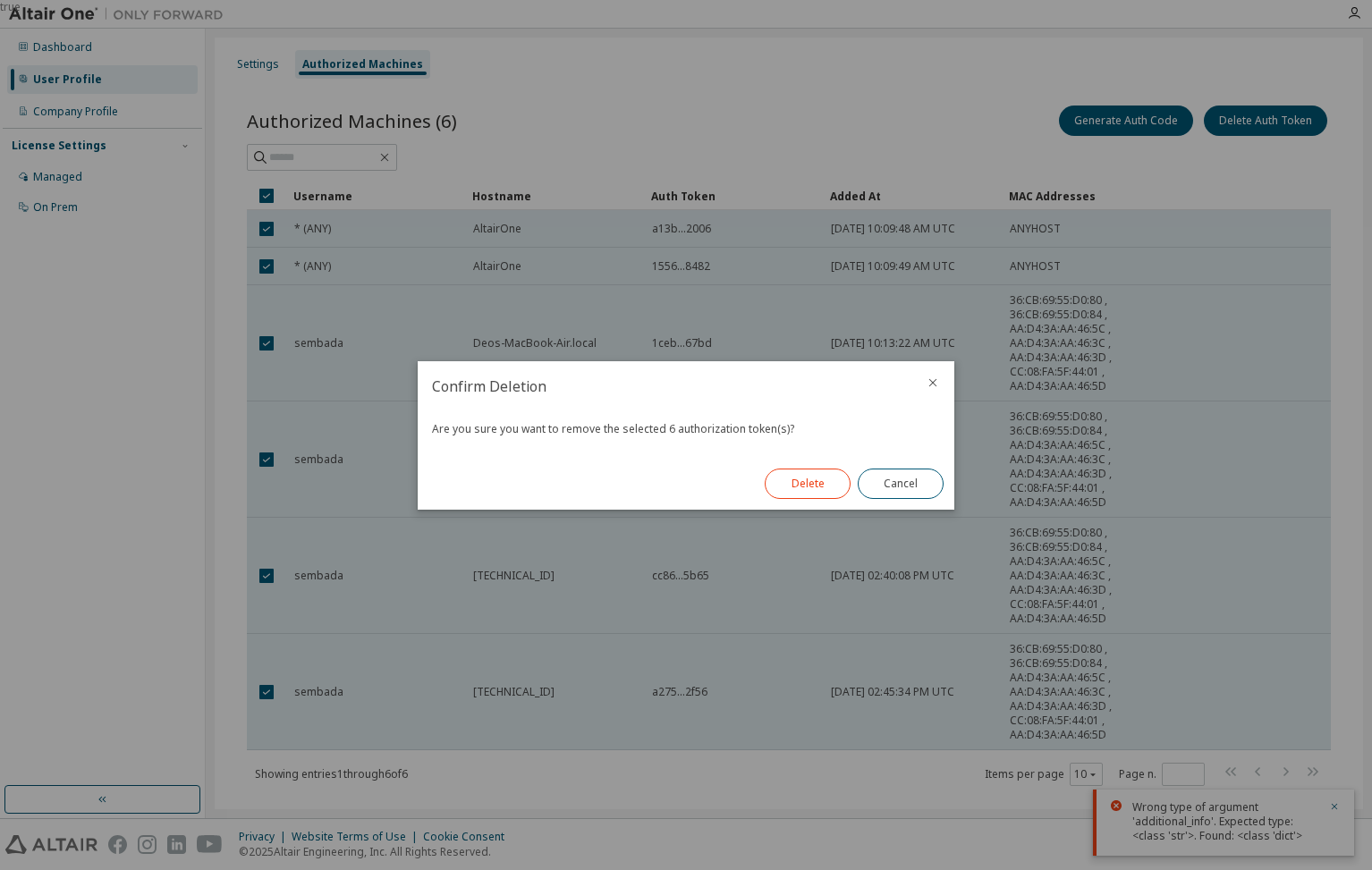
click at [821, 487] on button "Delete" at bounding box center [807, 484] width 86 height 30
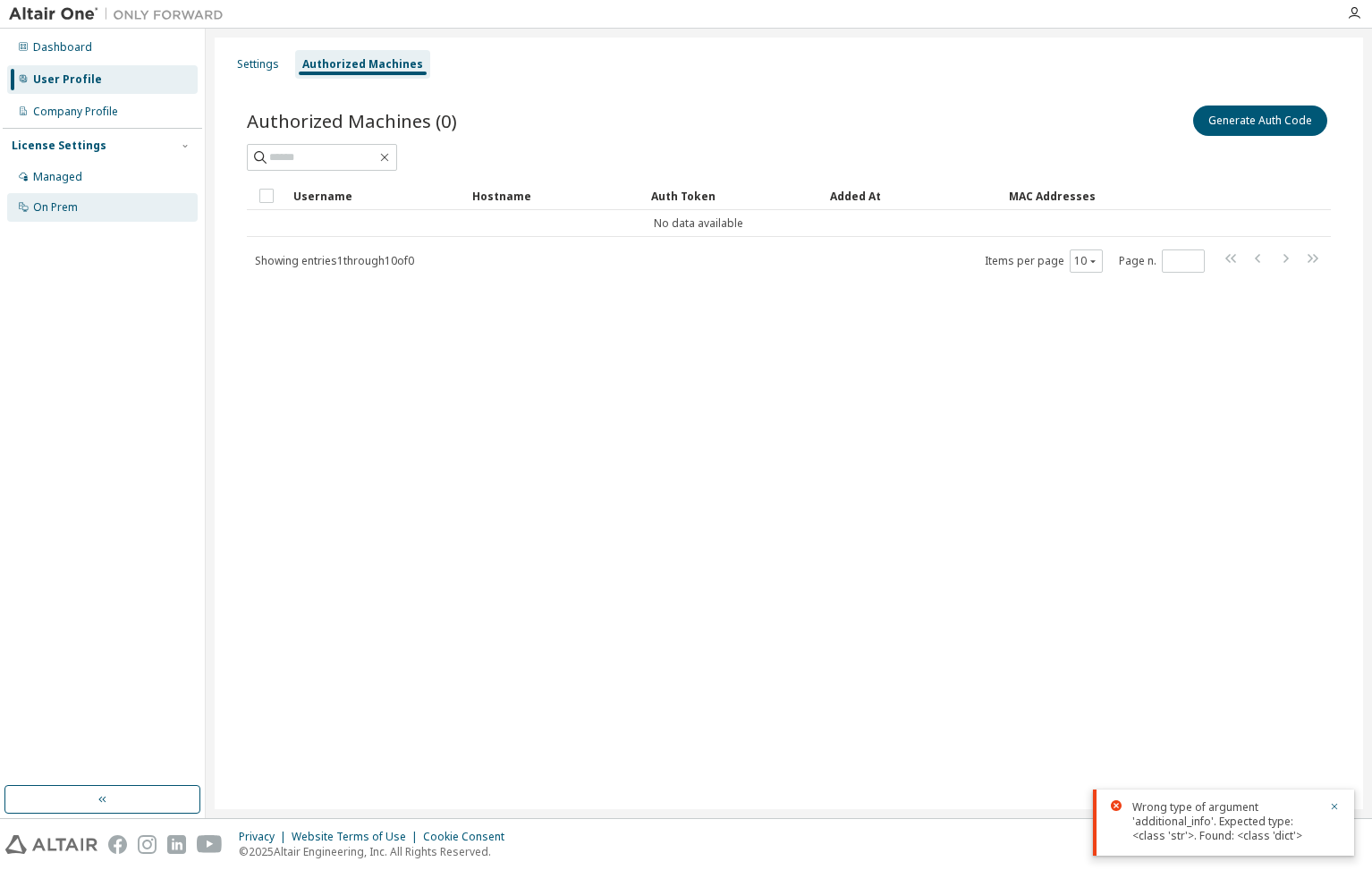
click at [75, 204] on div "On Prem" at bounding box center [55, 207] width 45 height 15
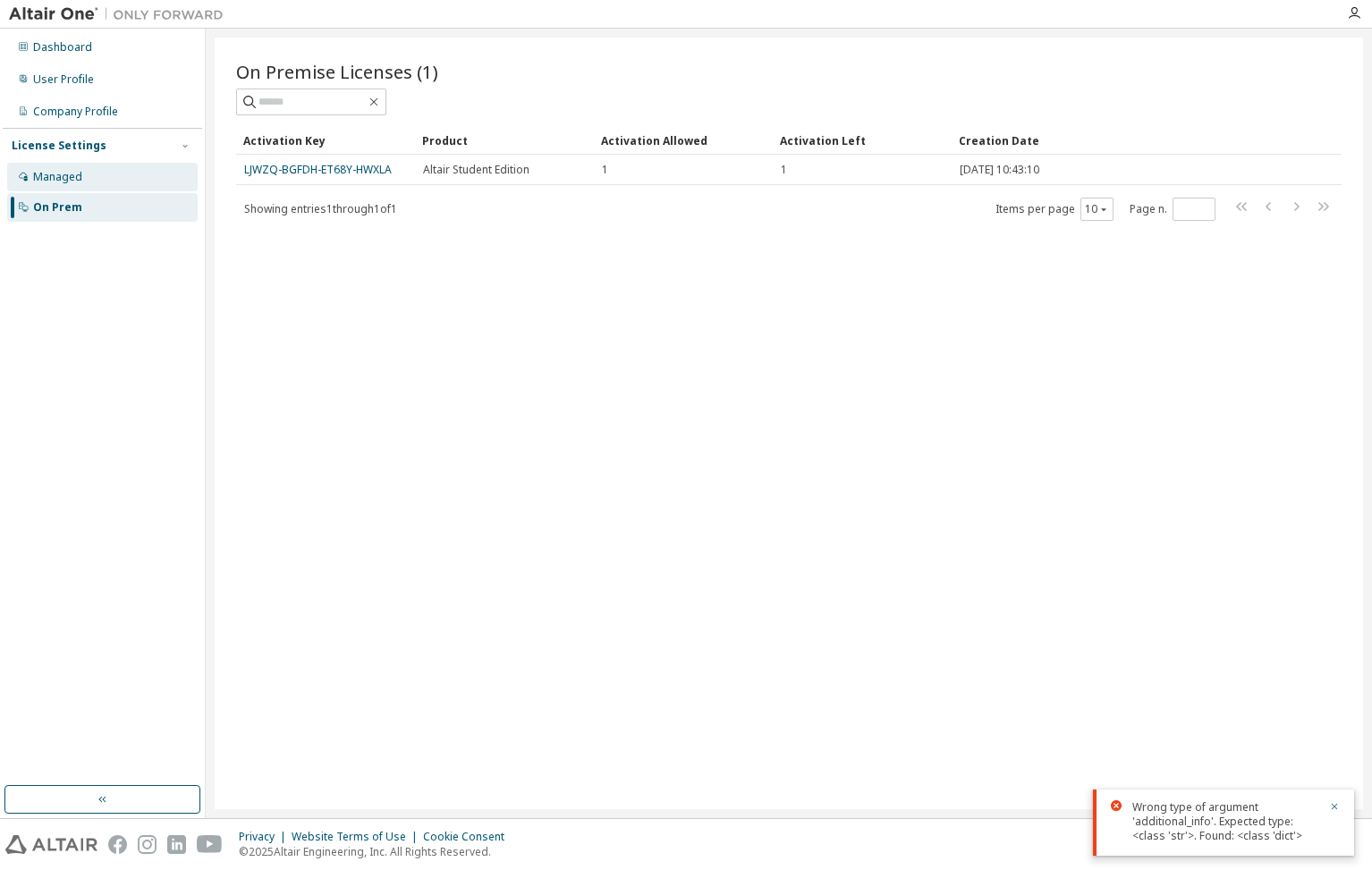
click at [76, 182] on div "Managed" at bounding box center [57, 177] width 49 height 15
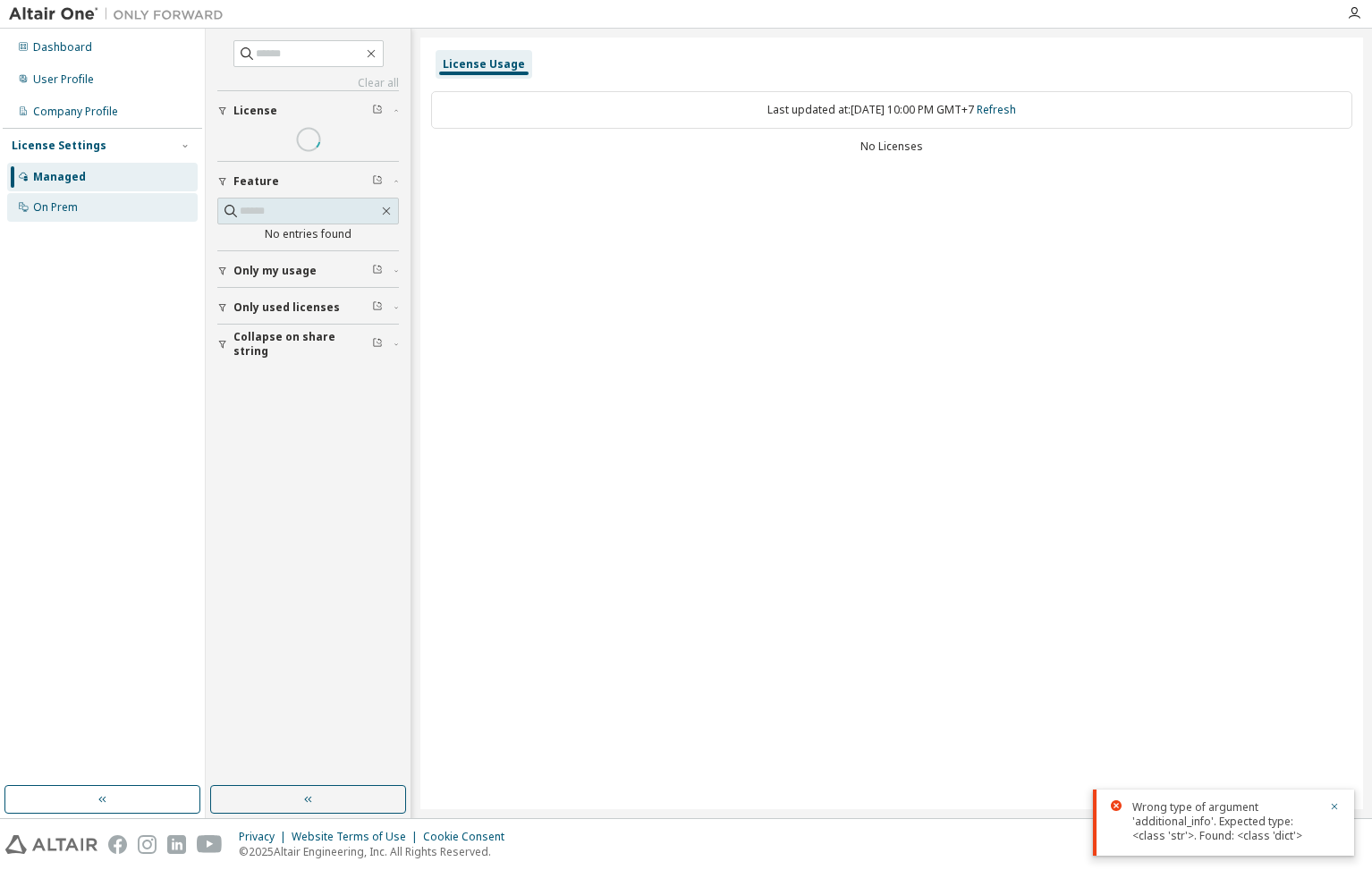
click at [70, 211] on div "On Prem" at bounding box center [55, 207] width 45 height 15
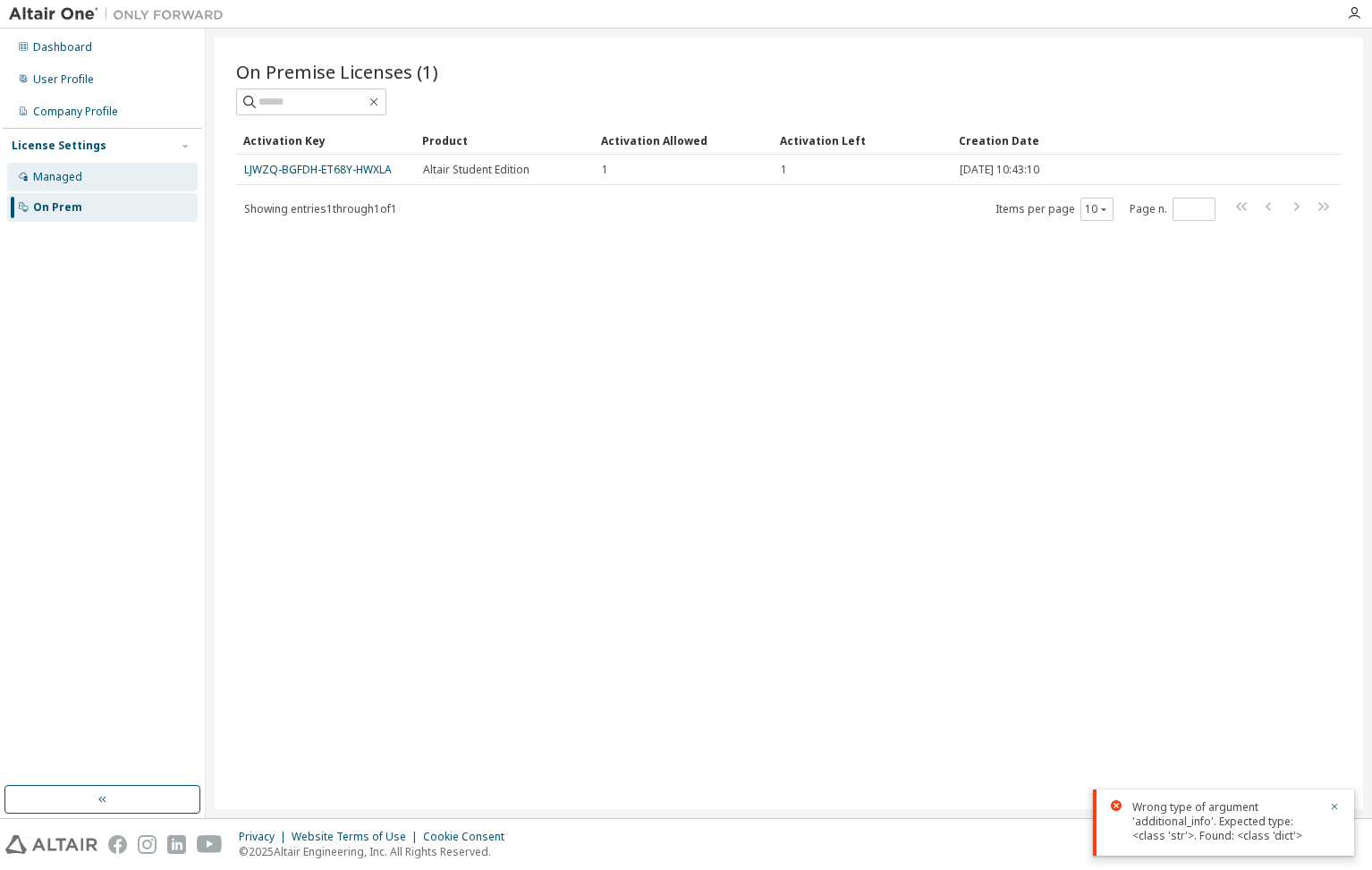
click at [85, 188] on div "Managed" at bounding box center [102, 177] width 191 height 29
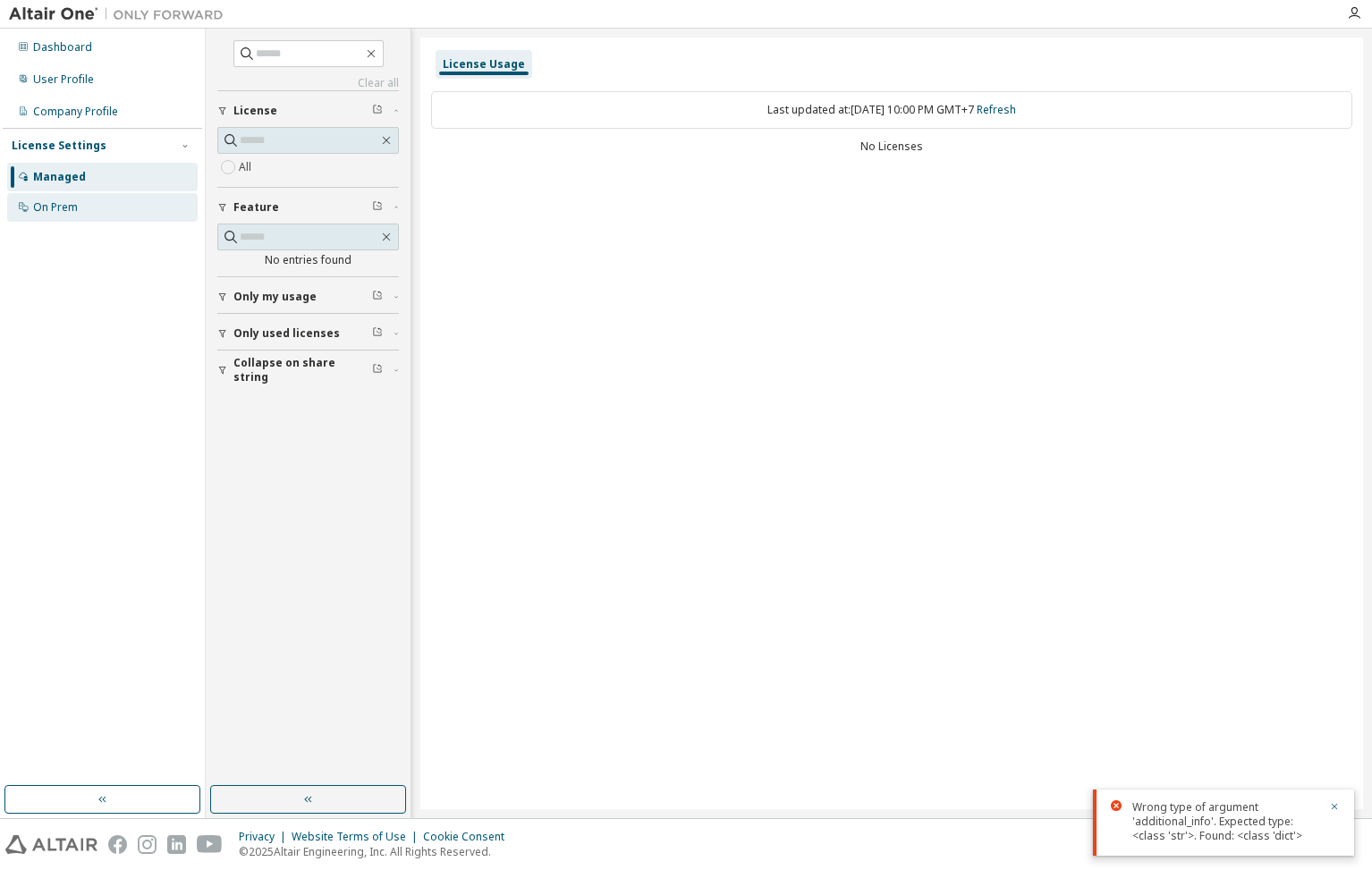
click at [76, 206] on div "On Prem" at bounding box center [55, 207] width 45 height 15
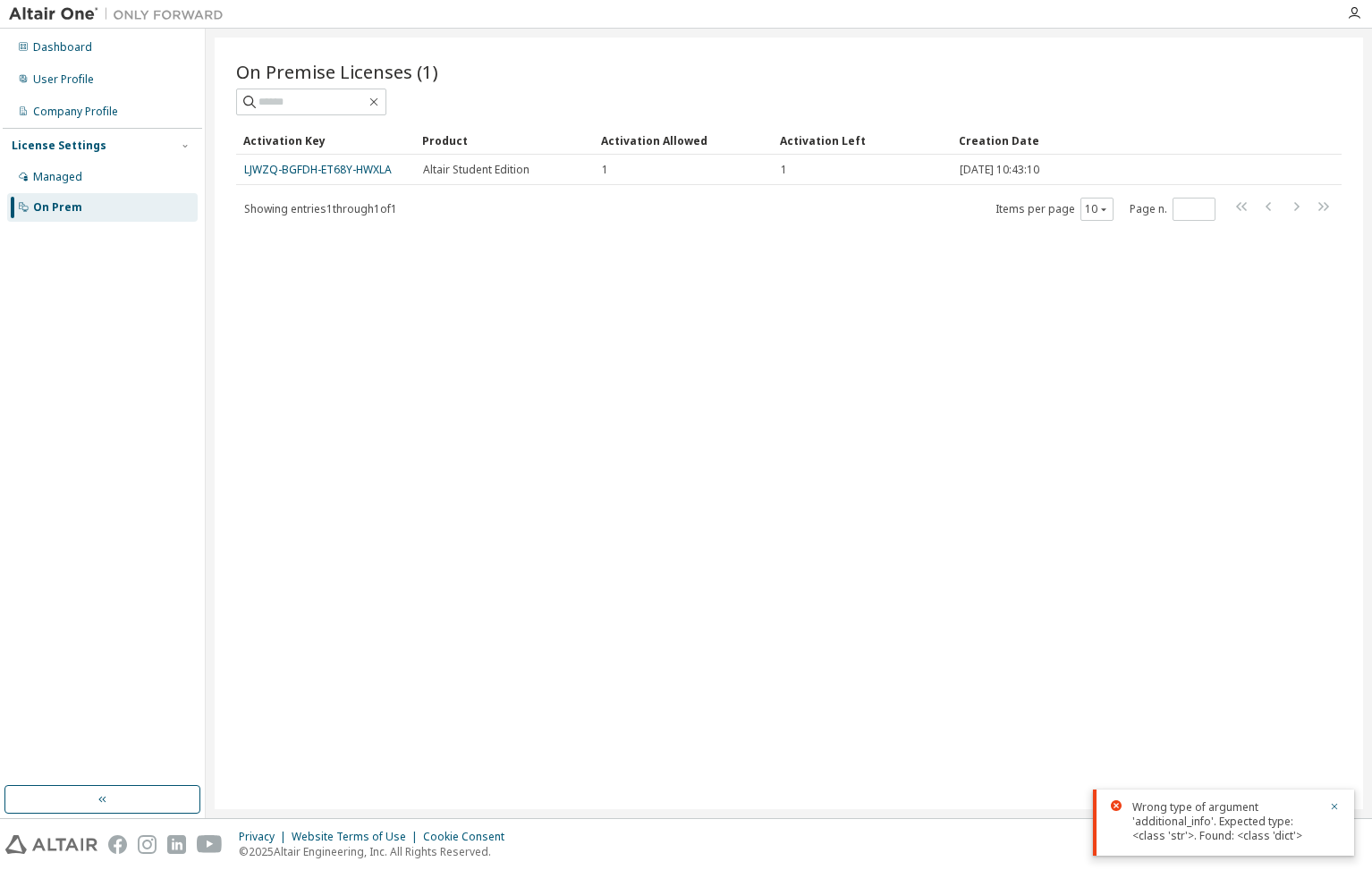
click at [293, 169] on link "LJWZQ-BGFDH-ET68Y-HWXLA" at bounding box center [318, 170] width 147 height 15
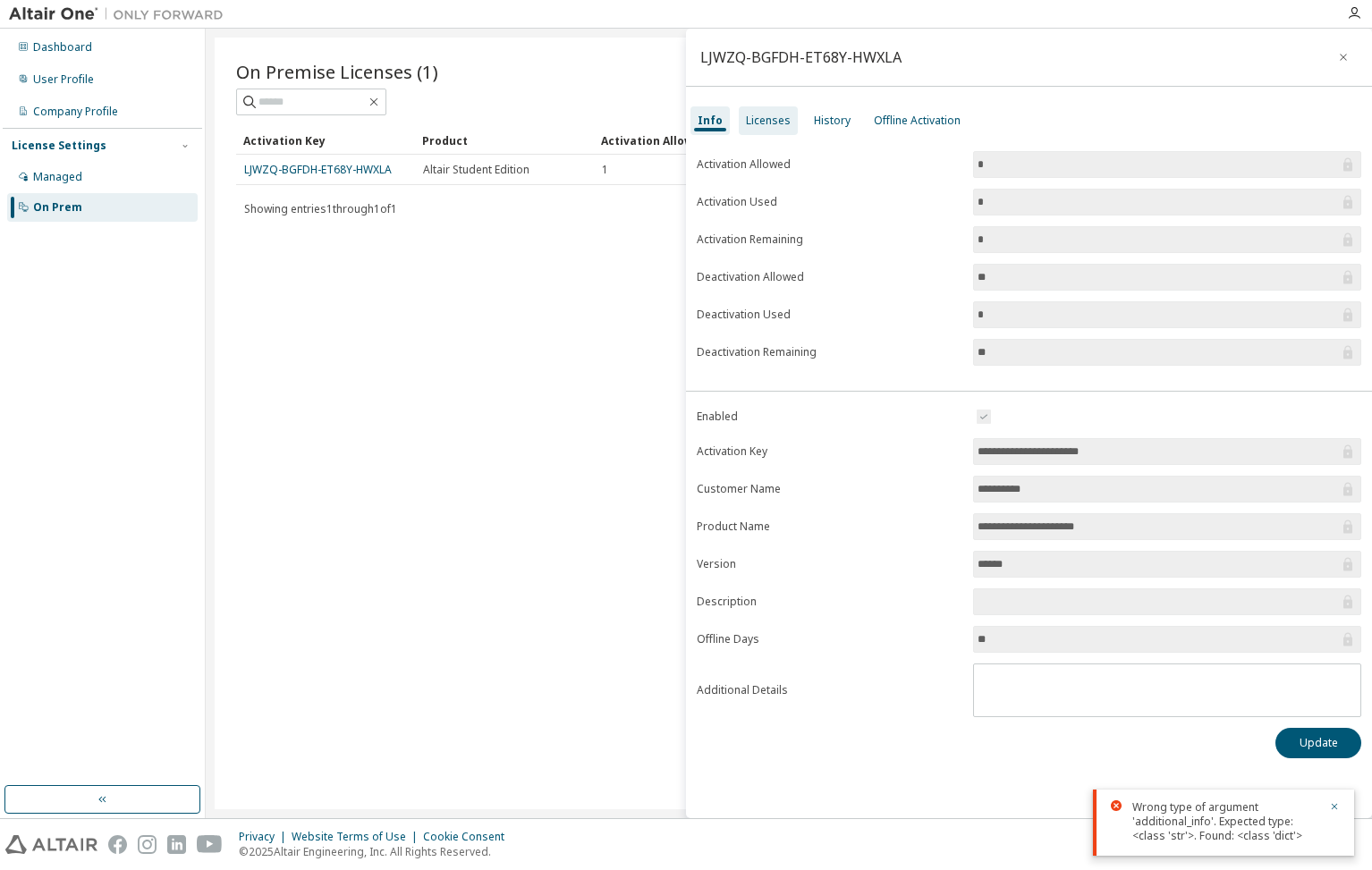
click at [767, 113] on div "Licenses" at bounding box center [768, 121] width 45 height 15
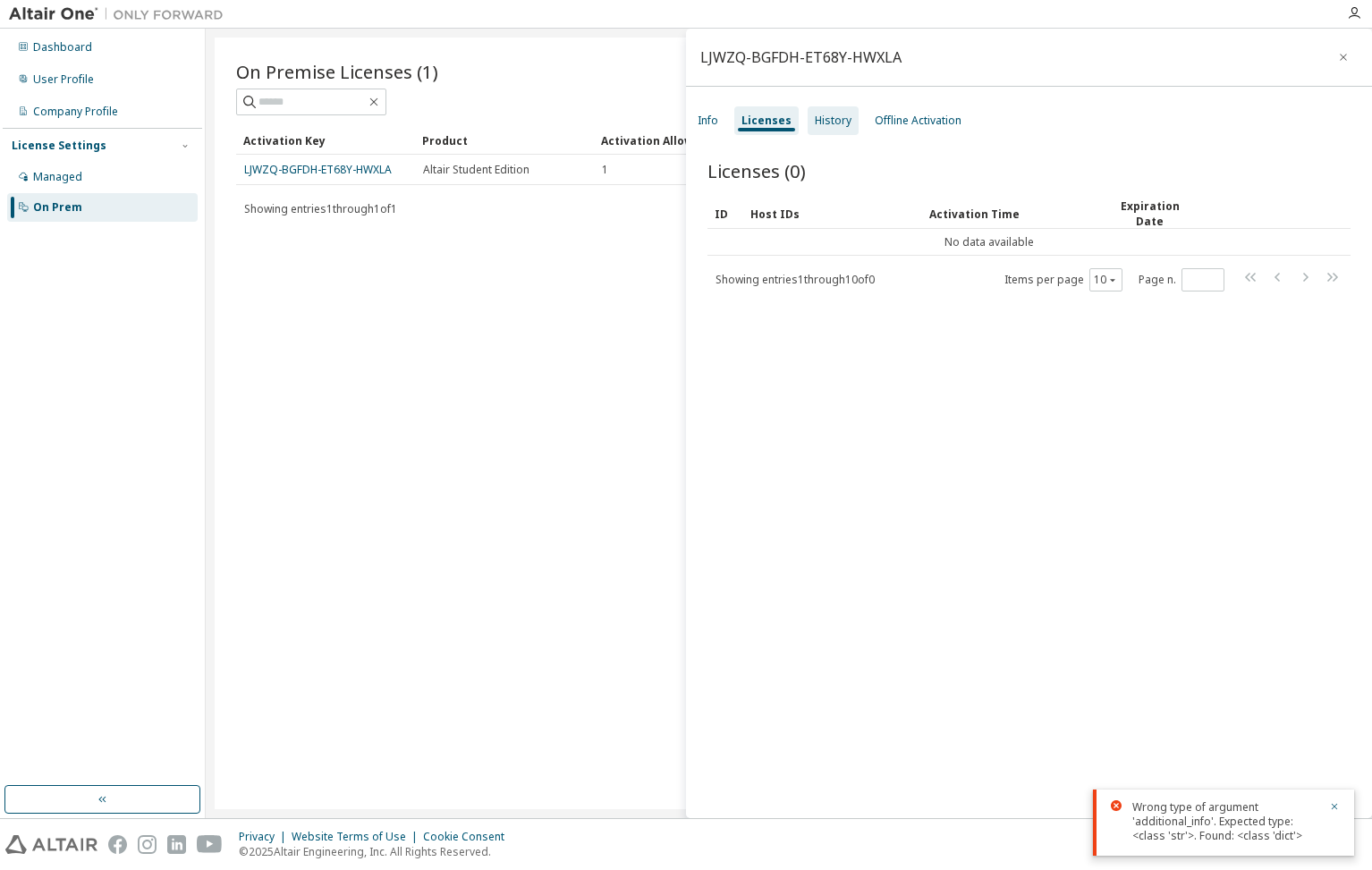
click at [823, 116] on div "History" at bounding box center [833, 121] width 37 height 15
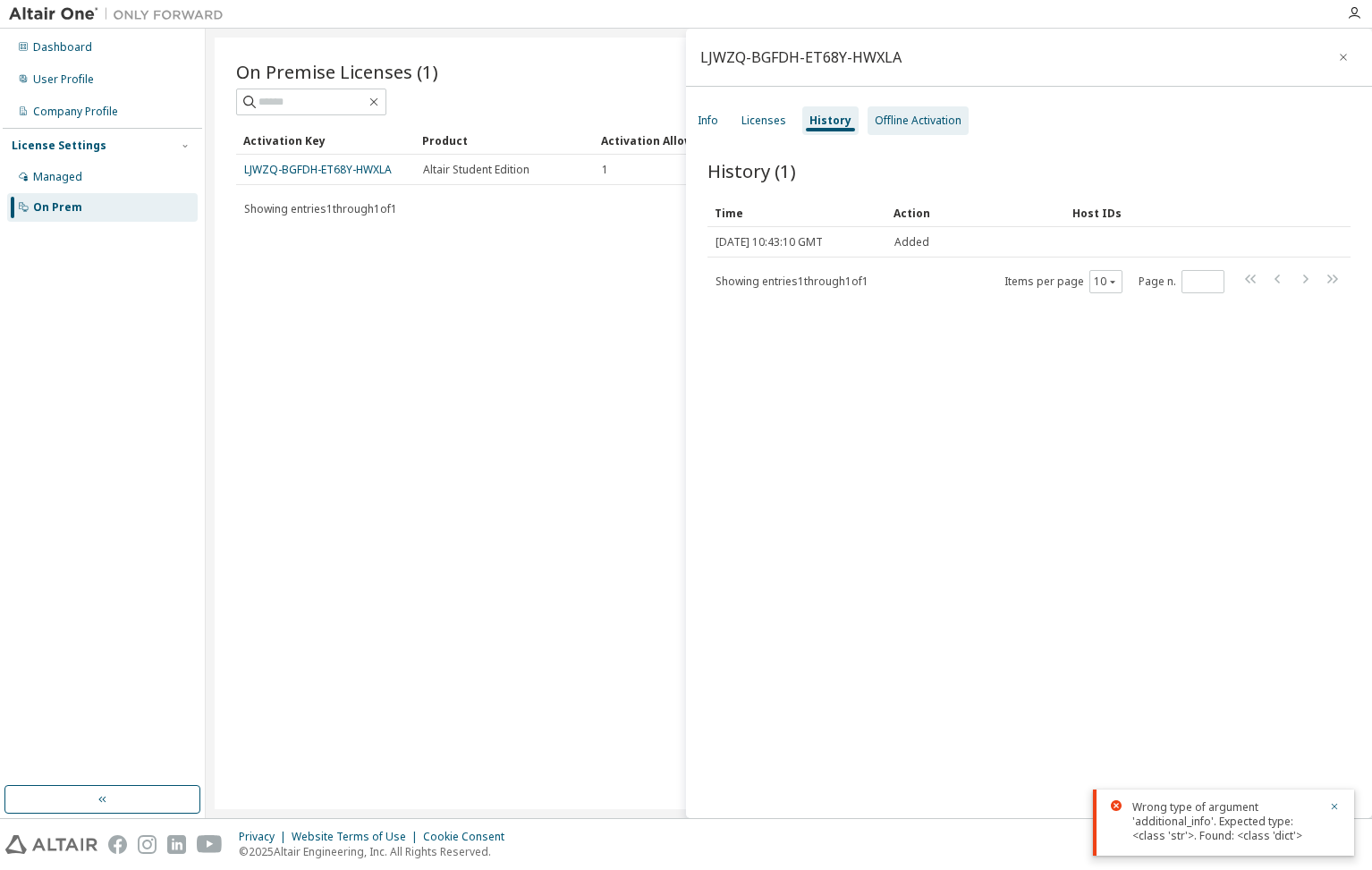
click at [896, 130] on div "Offline Activation" at bounding box center [918, 120] width 101 height 29
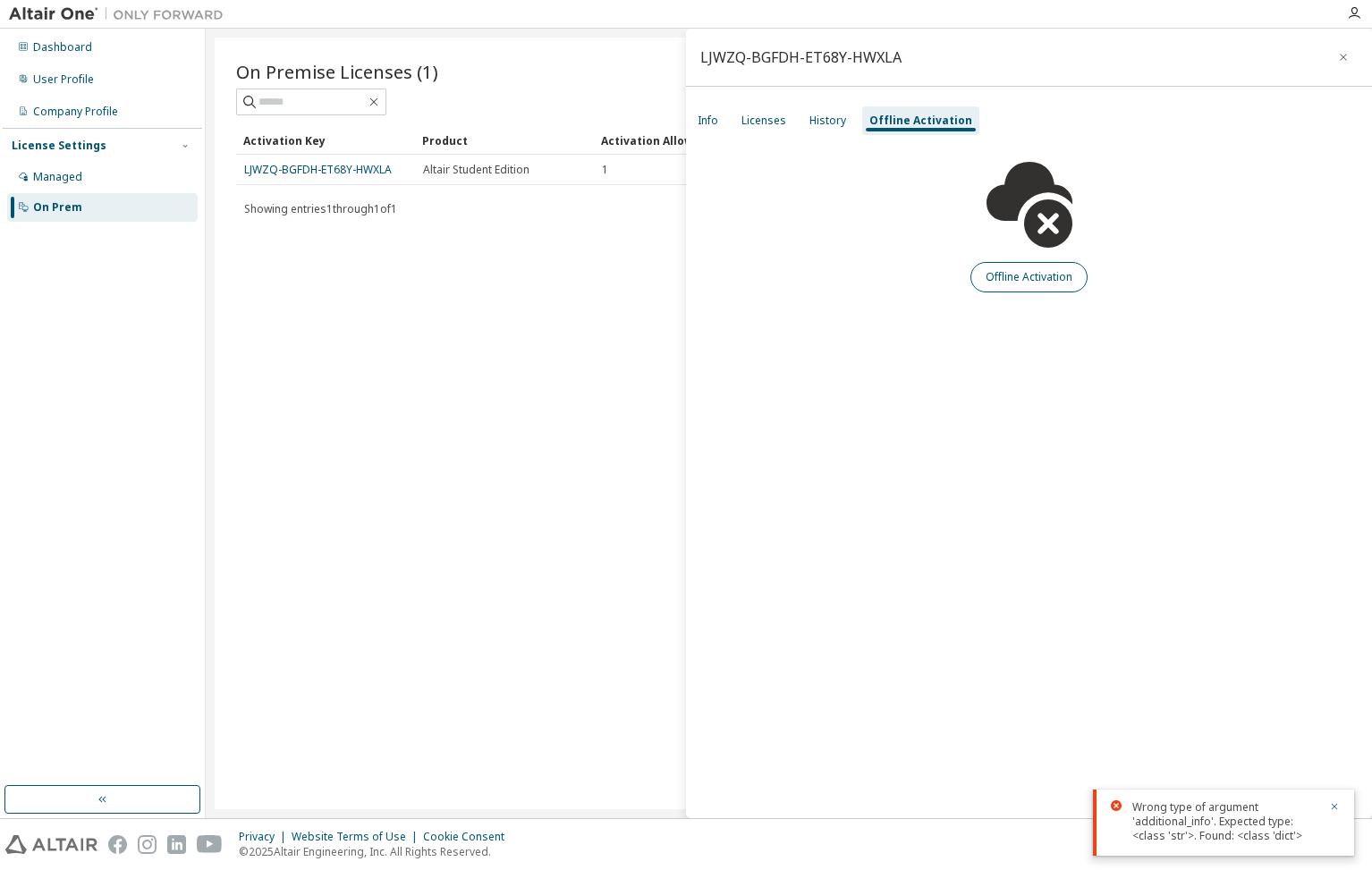
click at [979, 269] on button "Offline Activation" at bounding box center [1028, 276] width 117 height 30
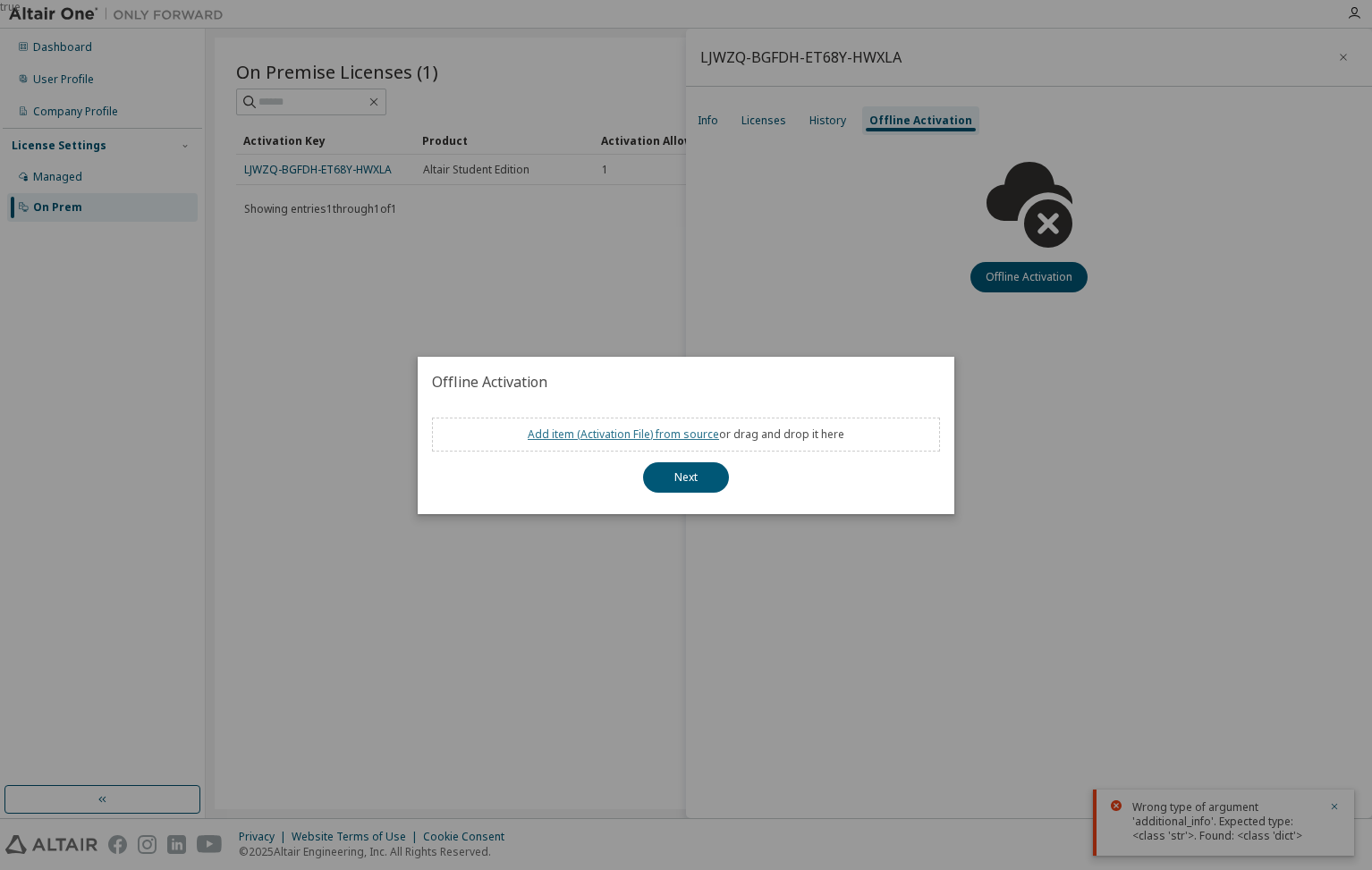
click at [623, 431] on link "Add item ( Activation File ) from source" at bounding box center [624, 434] width 192 height 15
click at [749, 302] on div "true" at bounding box center [686, 435] width 1372 height 870
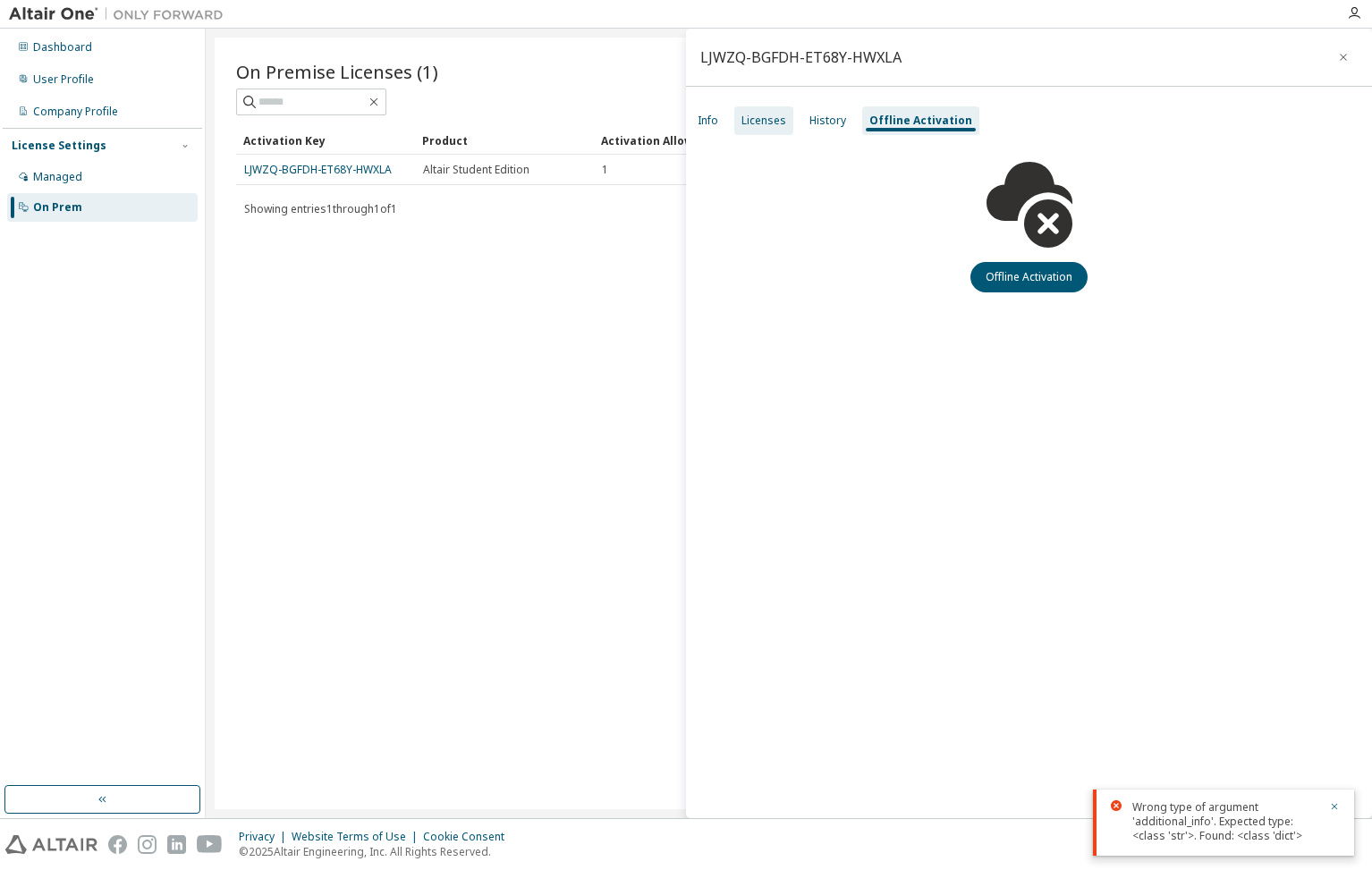
click at [770, 123] on div "Licenses" at bounding box center [764, 121] width 45 height 15
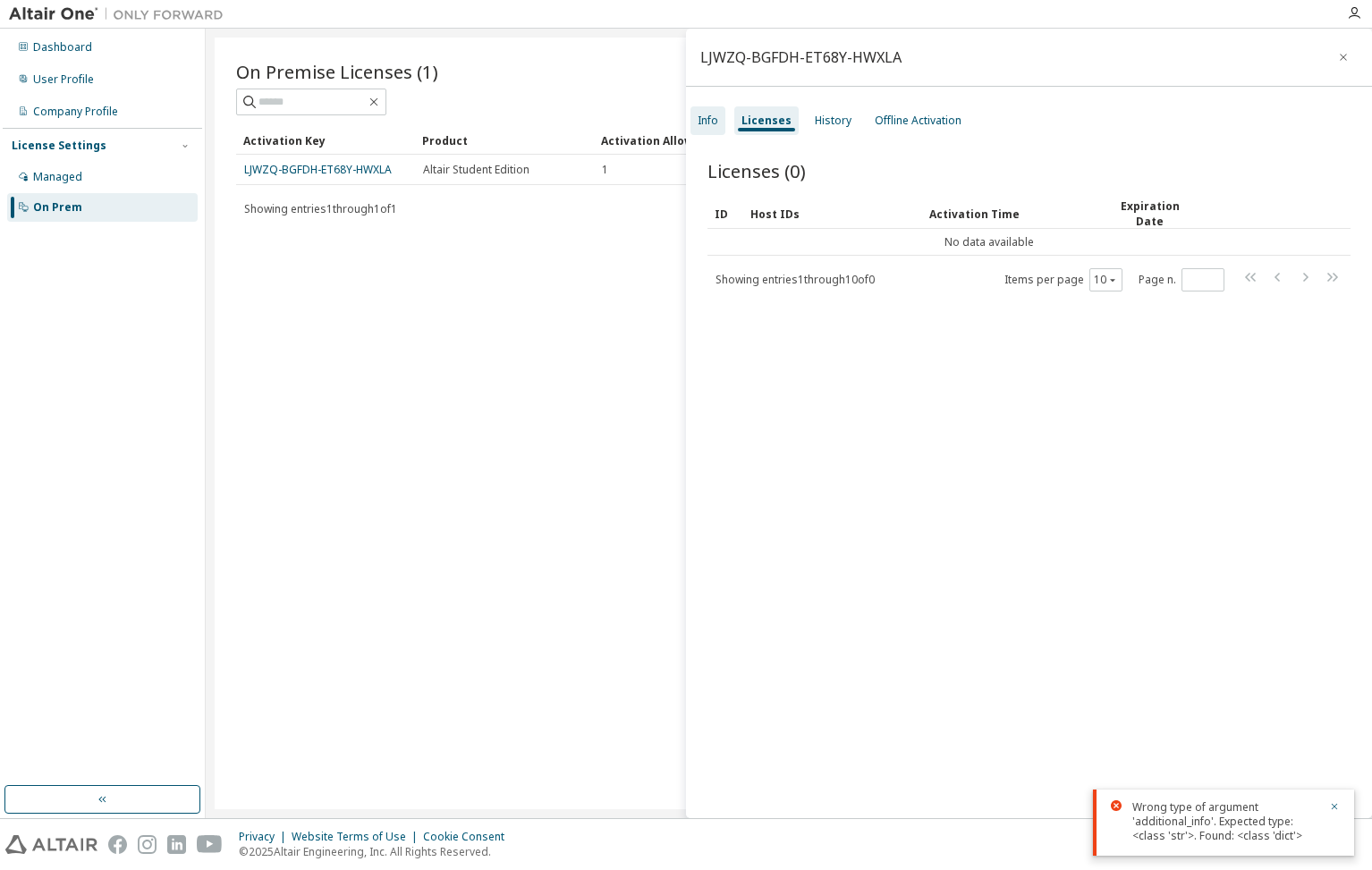
click at [706, 117] on div "Info" at bounding box center [708, 121] width 20 height 15
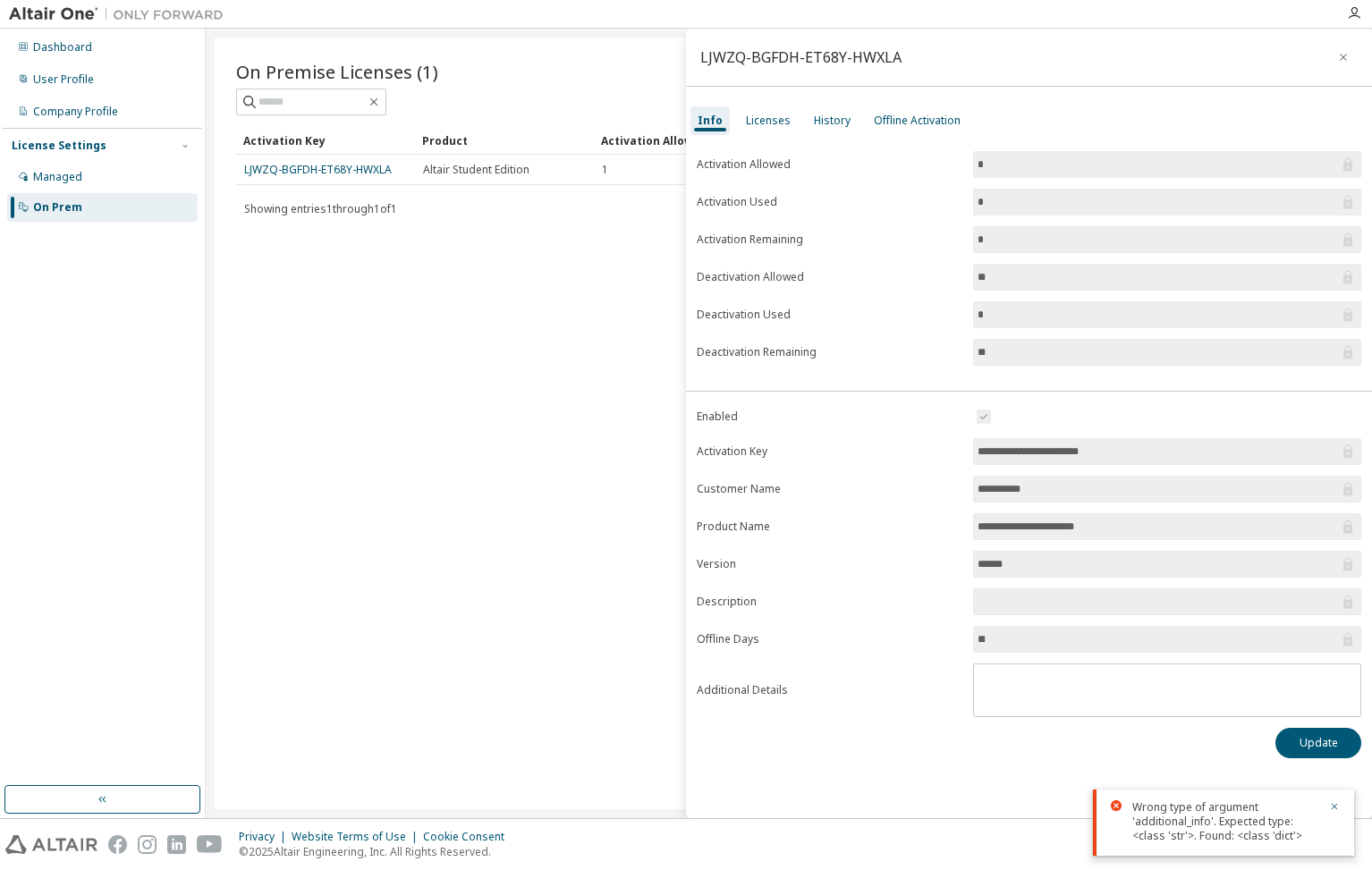
click at [1008, 527] on input "**********" at bounding box center [1158, 526] width 361 height 18
click at [1136, 587] on form "**********" at bounding box center [1028, 562] width 664 height 312
click at [1287, 737] on button "Update" at bounding box center [1318, 743] width 86 height 30
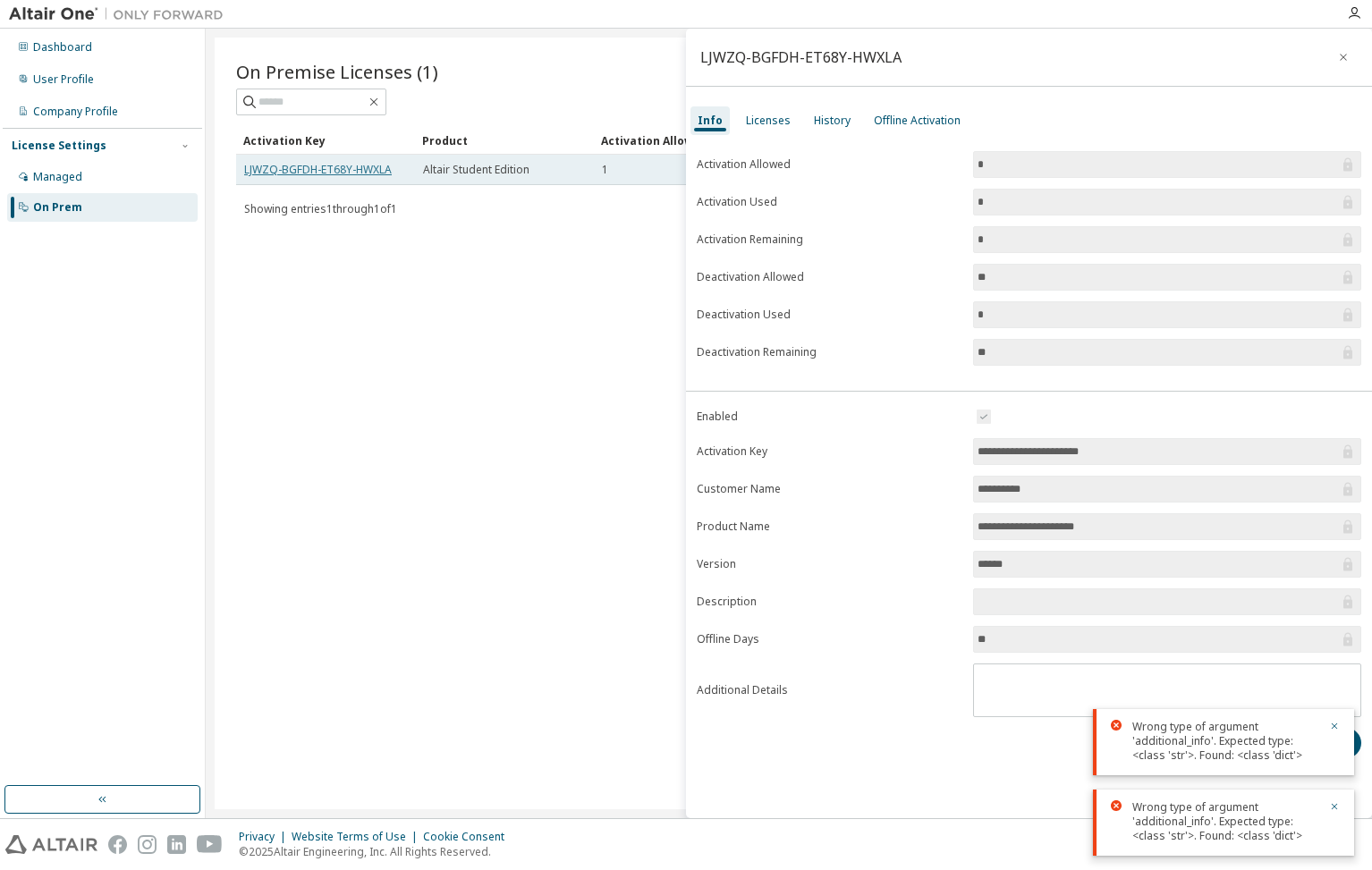
click at [378, 168] on link "LJWZQ-BGFDH-ET68Y-HWXLA" at bounding box center [318, 170] width 147 height 15
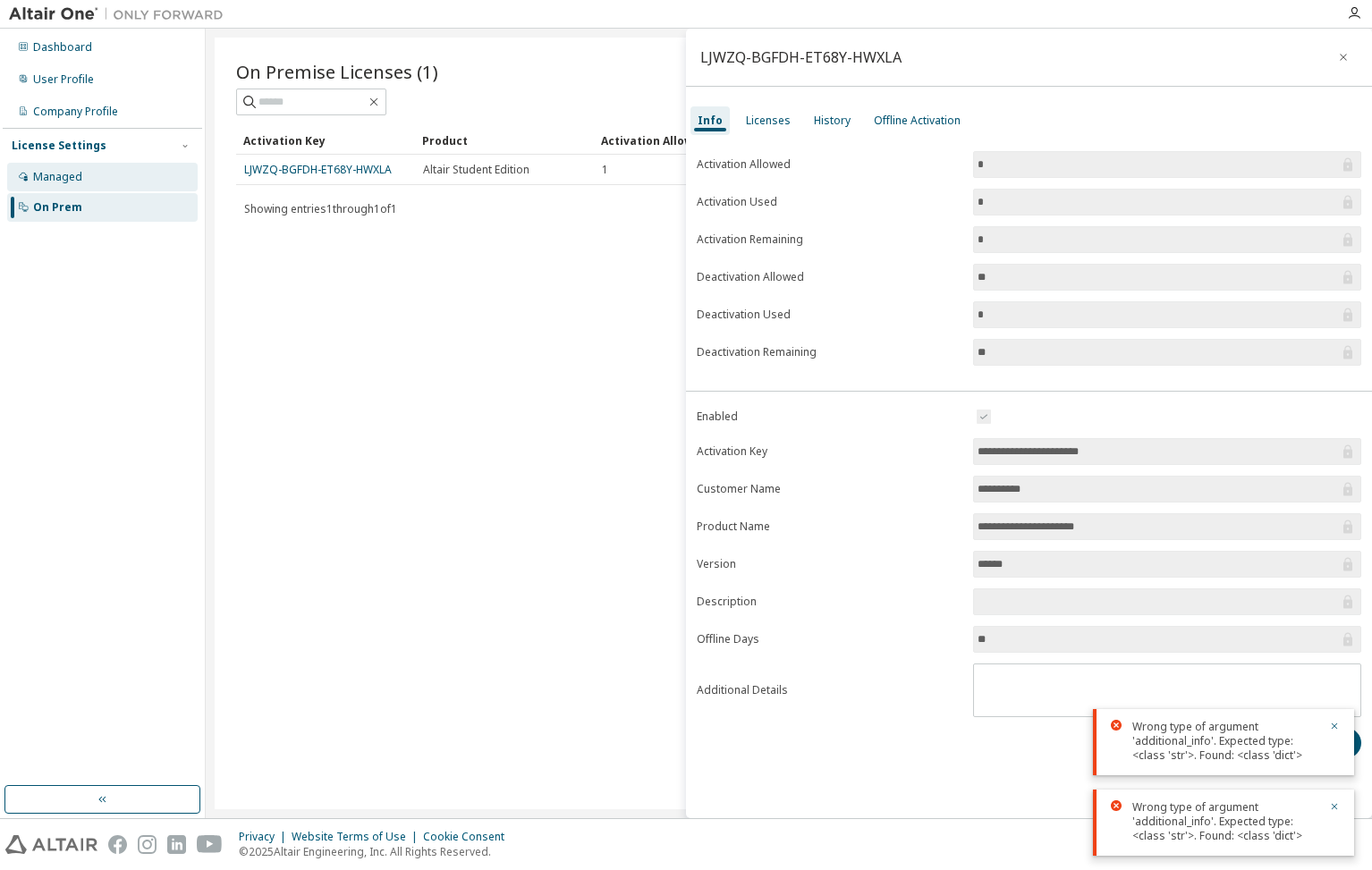
click at [73, 180] on div "Managed" at bounding box center [57, 177] width 49 height 15
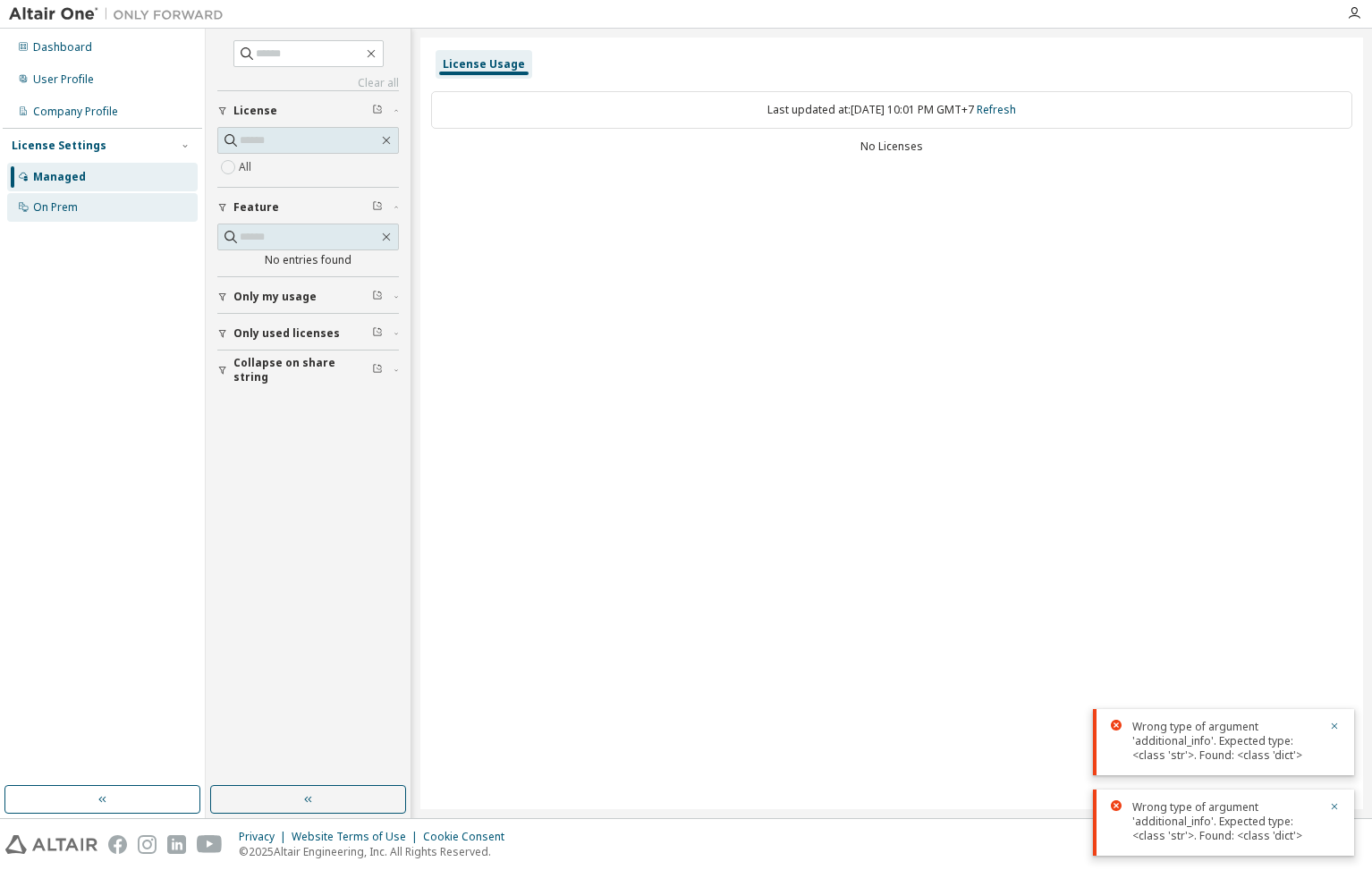
click at [76, 205] on div "On Prem" at bounding box center [55, 207] width 45 height 15
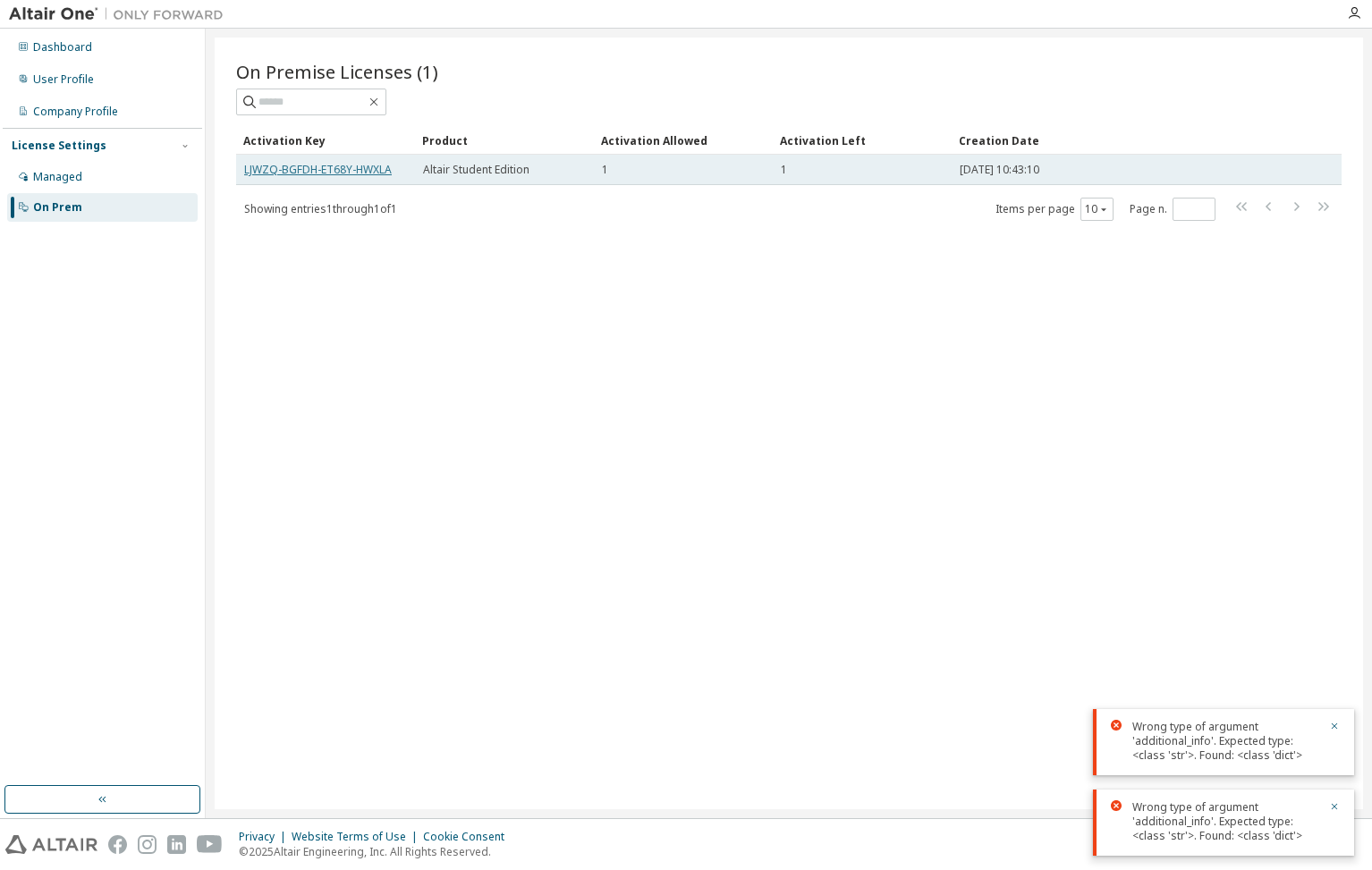
click at [313, 175] on link "LJWZQ-BGFDH-ET68Y-HWXLA" at bounding box center [318, 170] width 147 height 15
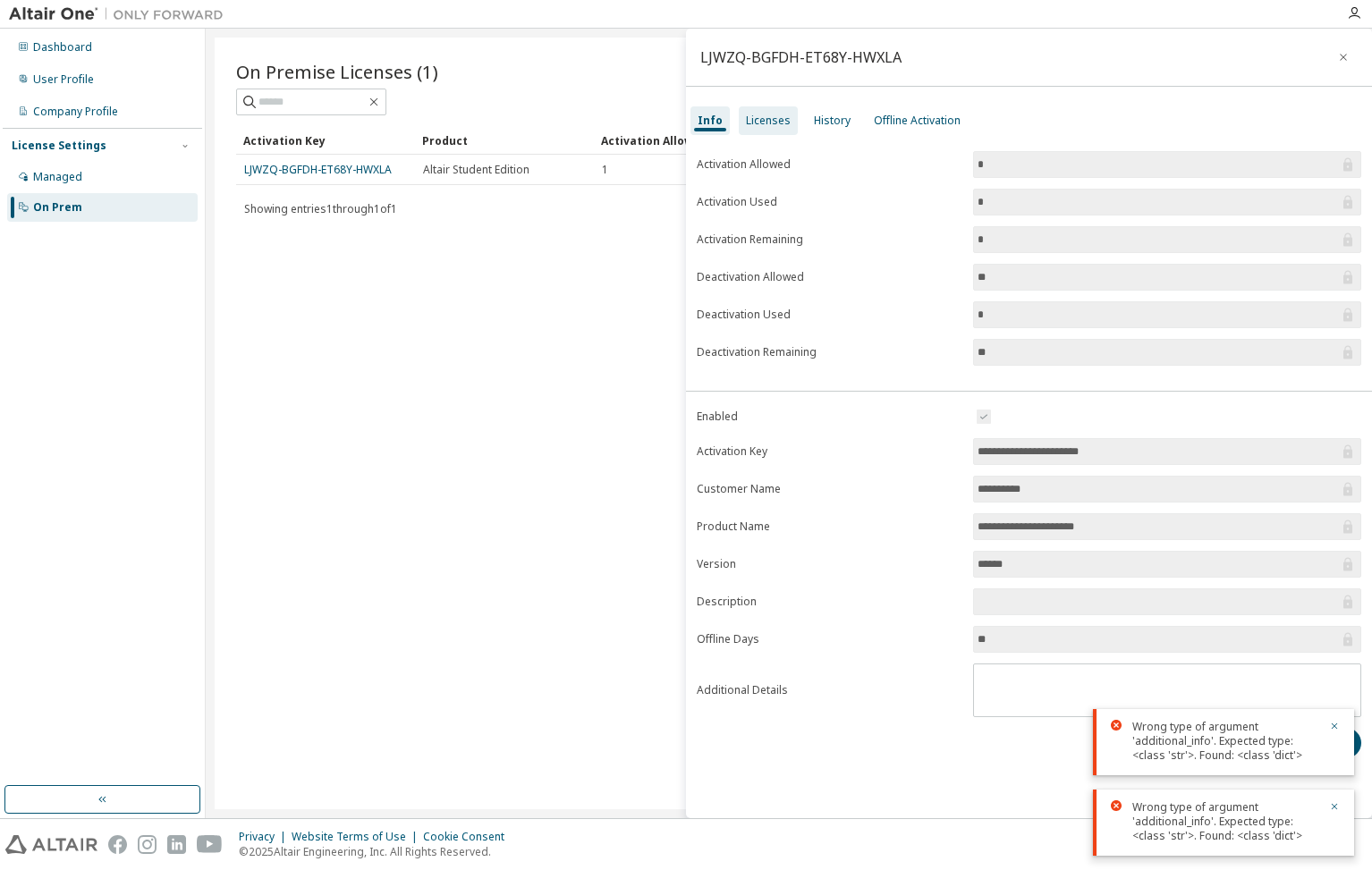
click at [767, 122] on div "Licenses" at bounding box center [768, 121] width 45 height 15
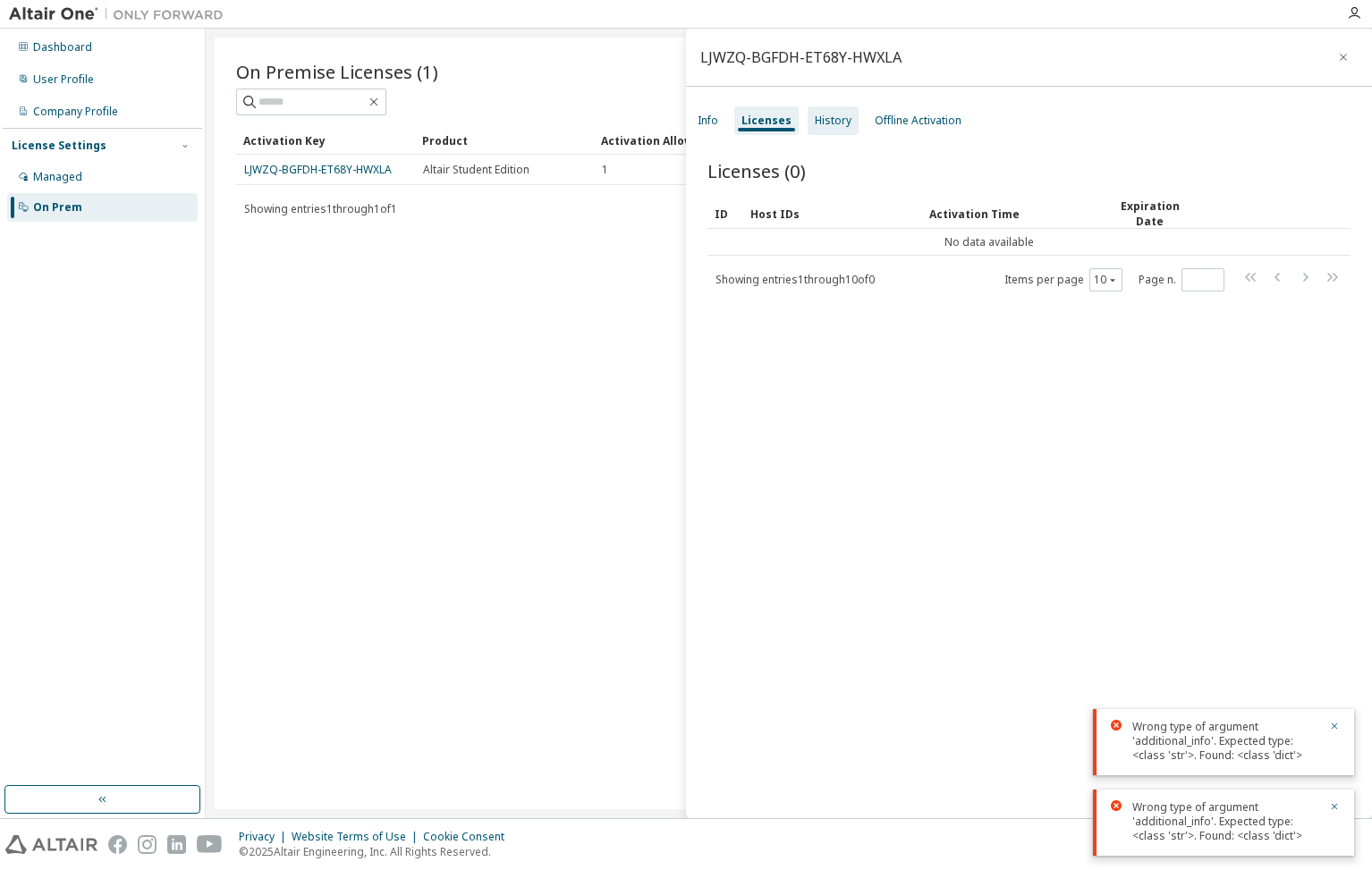
click at [825, 120] on div "History" at bounding box center [833, 121] width 37 height 15
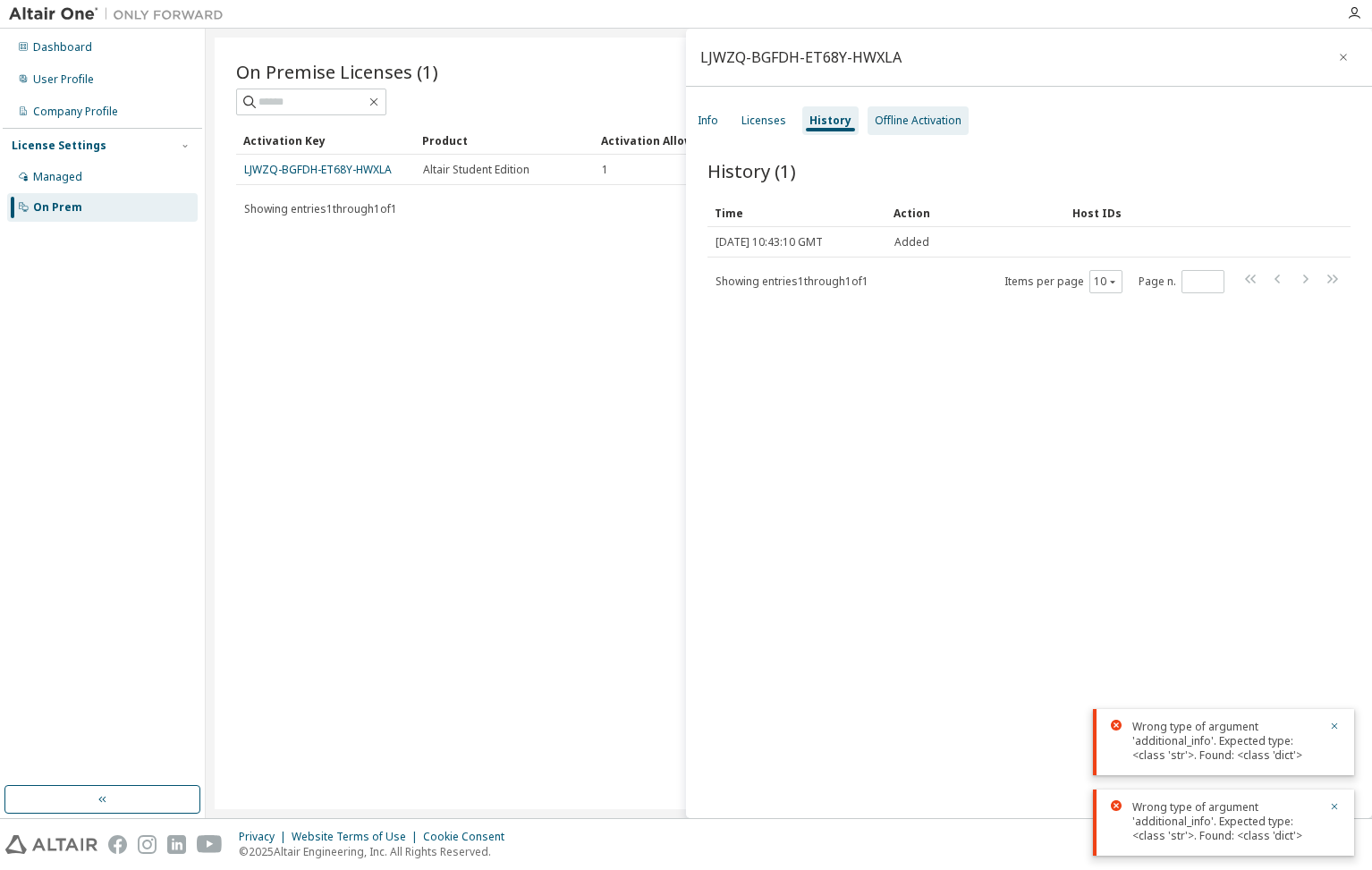
click at [921, 124] on div "Offline Activation" at bounding box center [918, 121] width 87 height 15
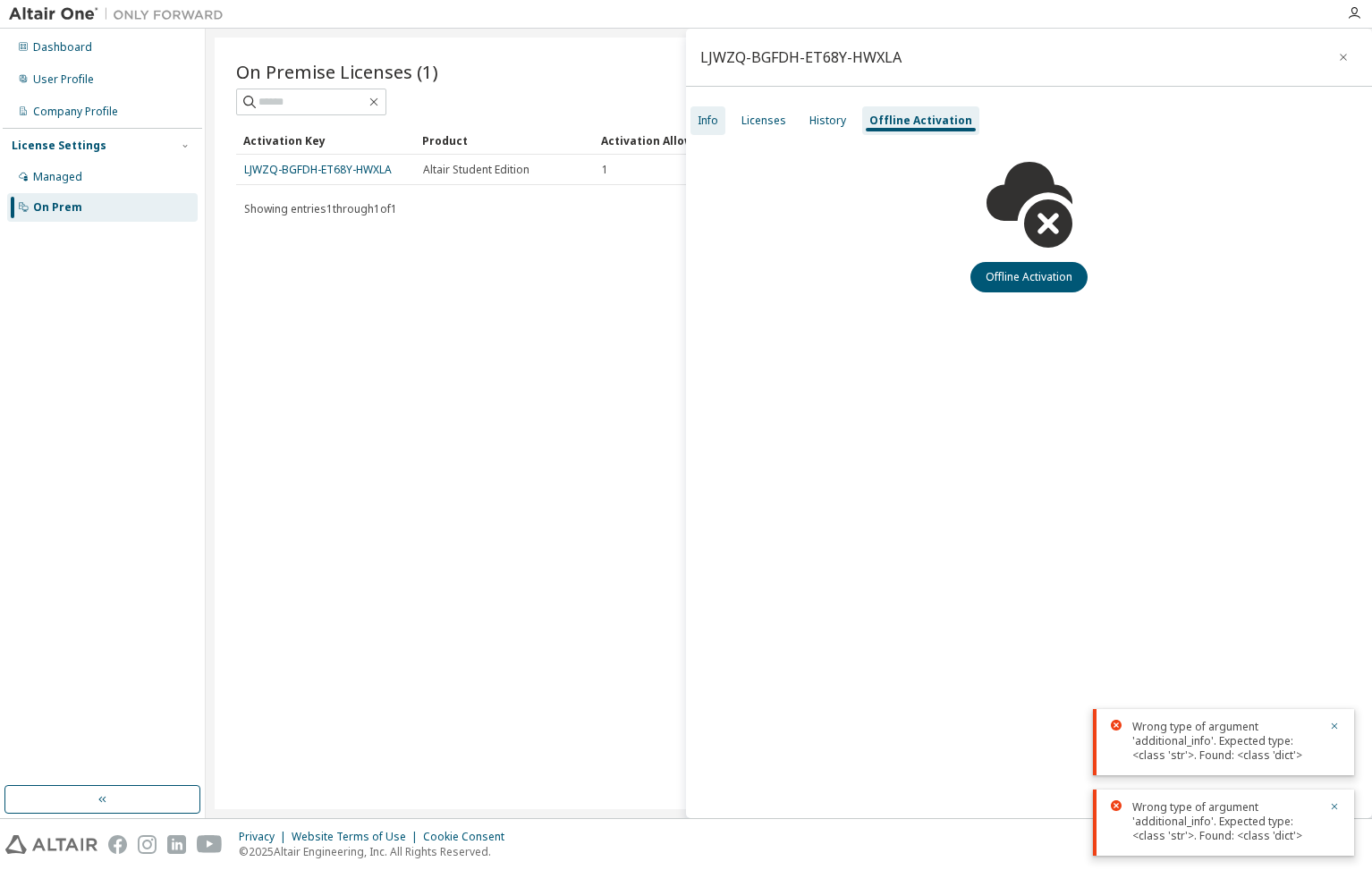
click at [716, 123] on div "Info" at bounding box center [708, 121] width 20 height 15
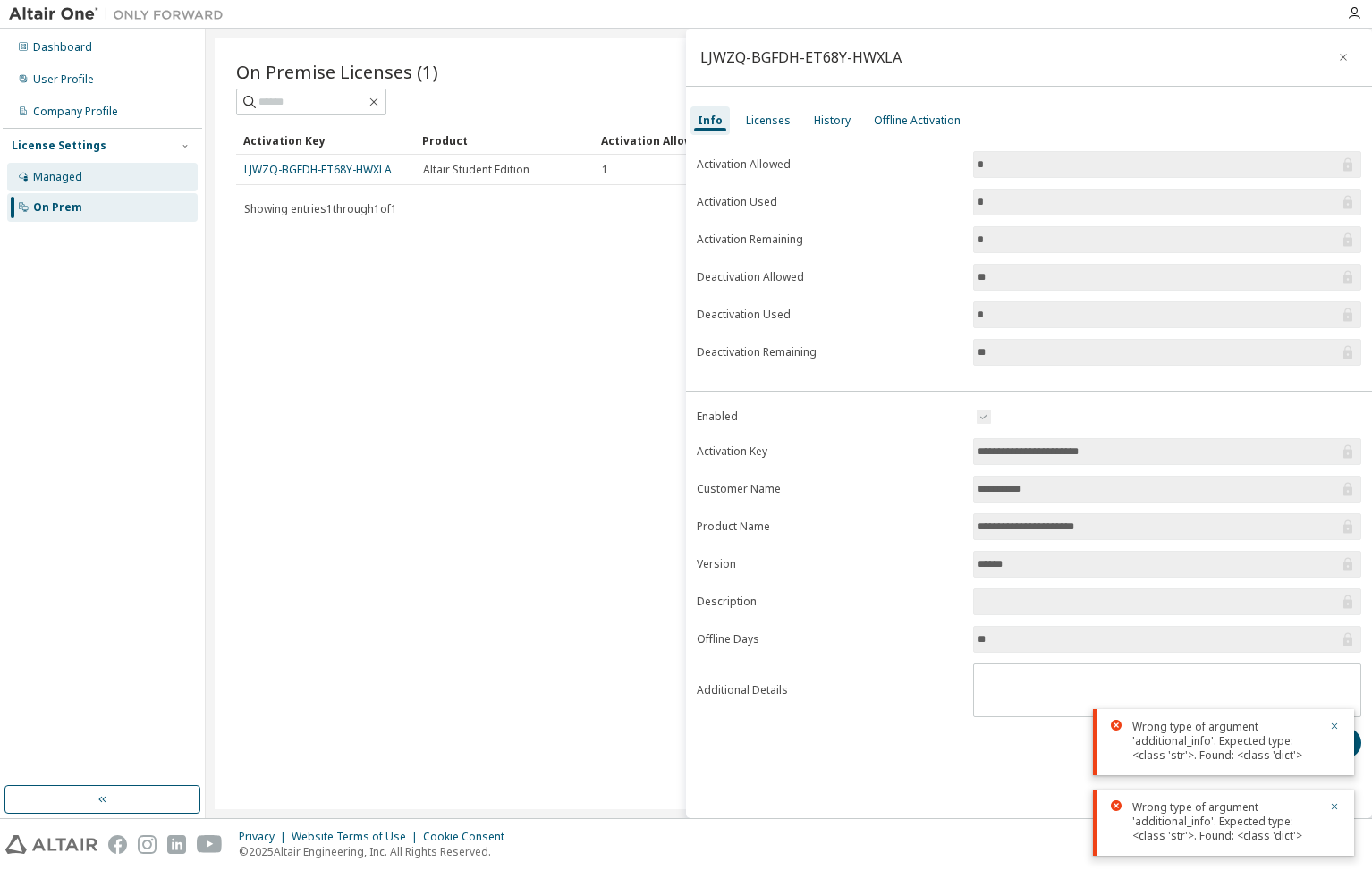
click at [88, 175] on div "Managed" at bounding box center [102, 177] width 191 height 29
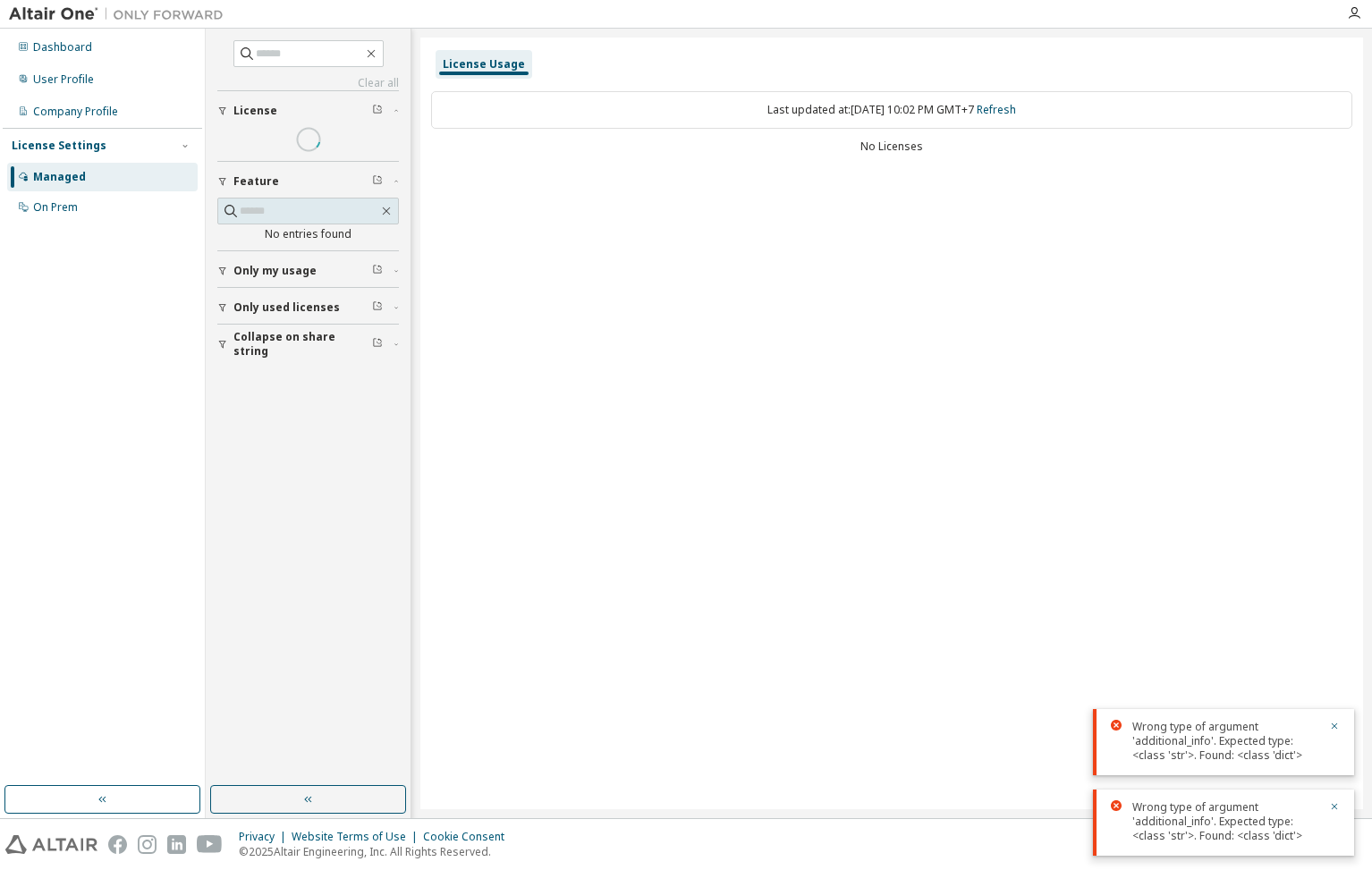
click at [503, 61] on div "License Usage" at bounding box center [483, 65] width 82 height 15
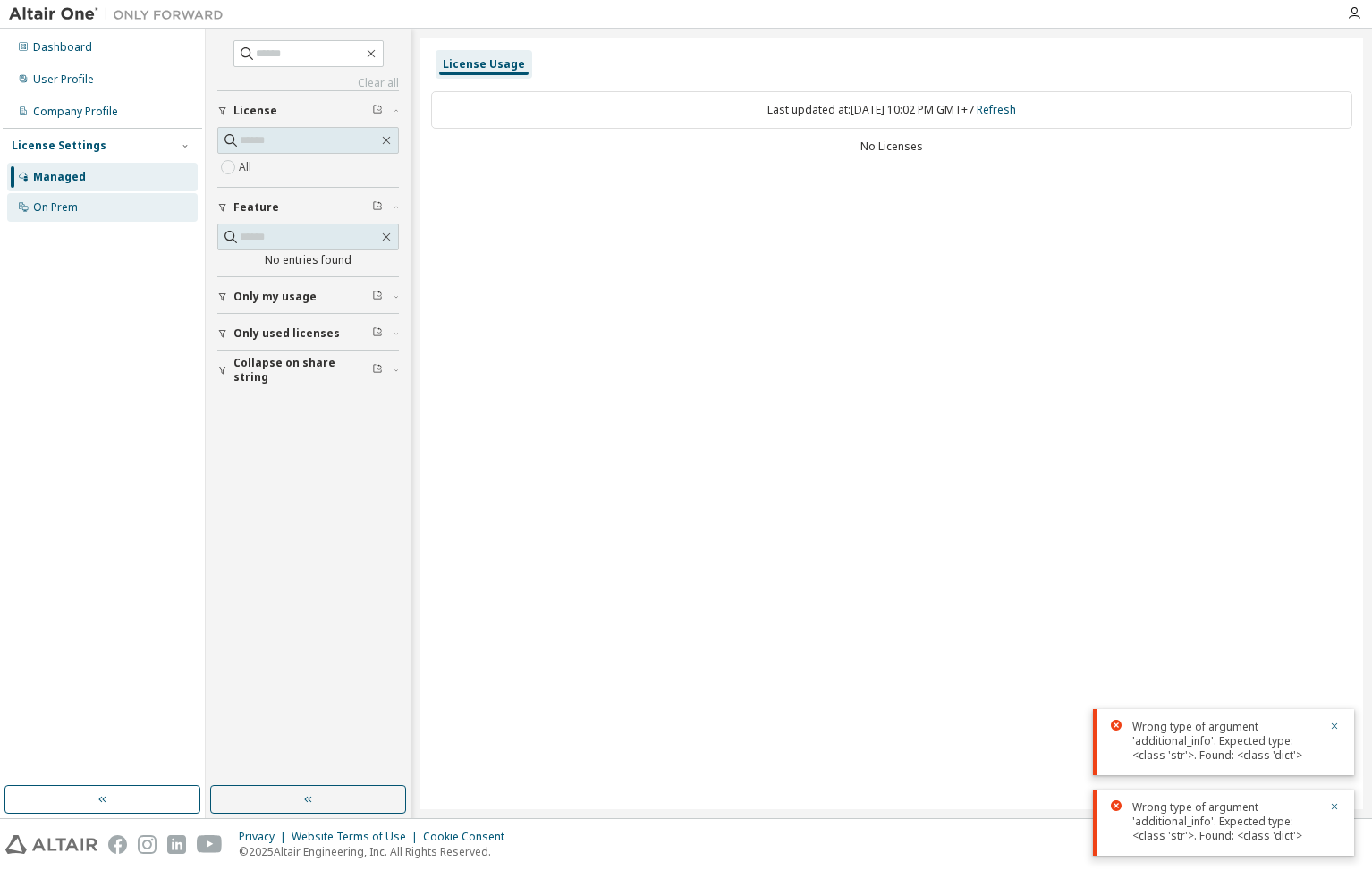
click at [70, 213] on div "On Prem" at bounding box center [55, 207] width 45 height 15
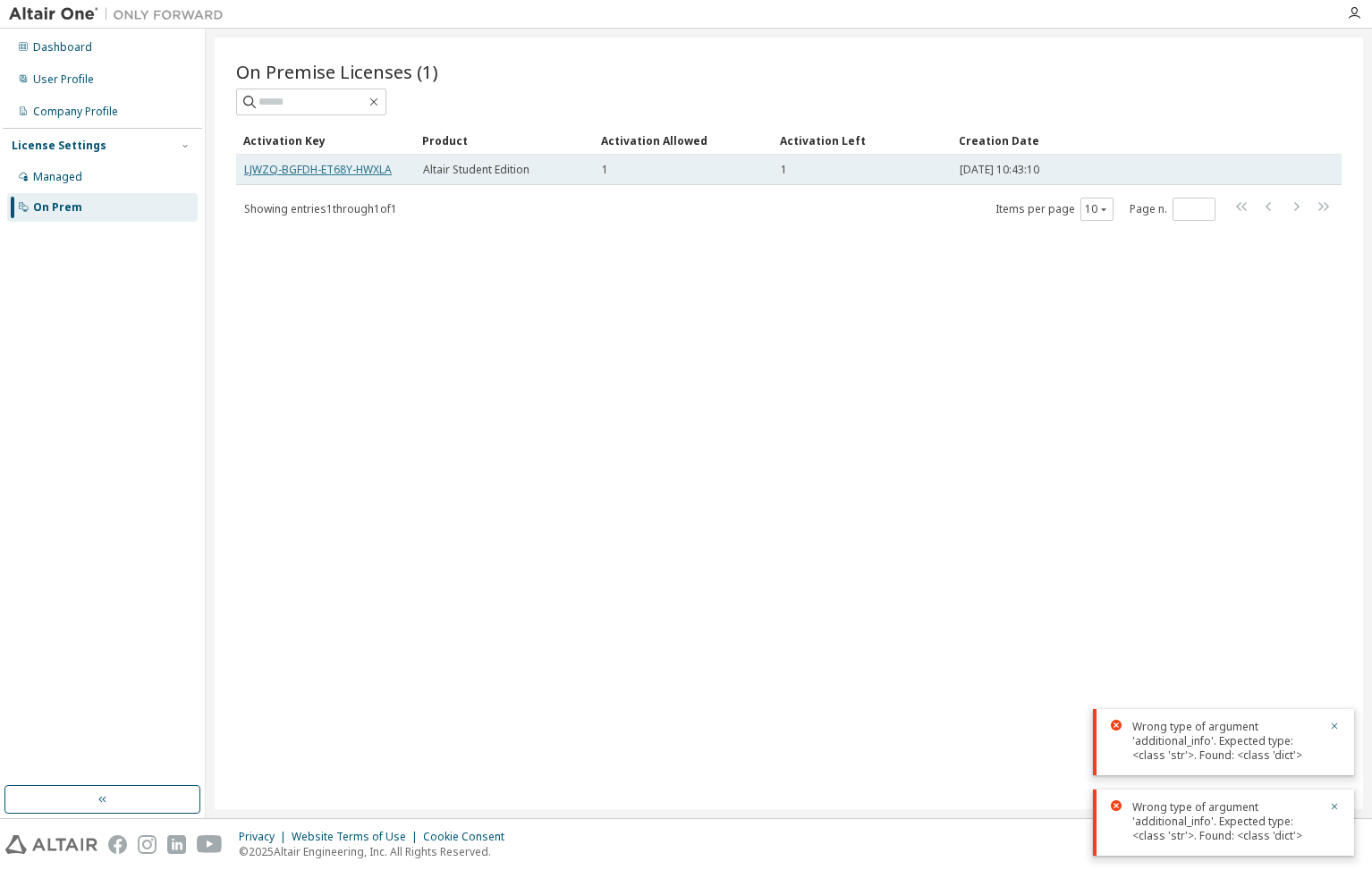
click at [299, 165] on link "LJWZQ-BGFDH-ET68Y-HWXLA" at bounding box center [318, 170] width 147 height 15
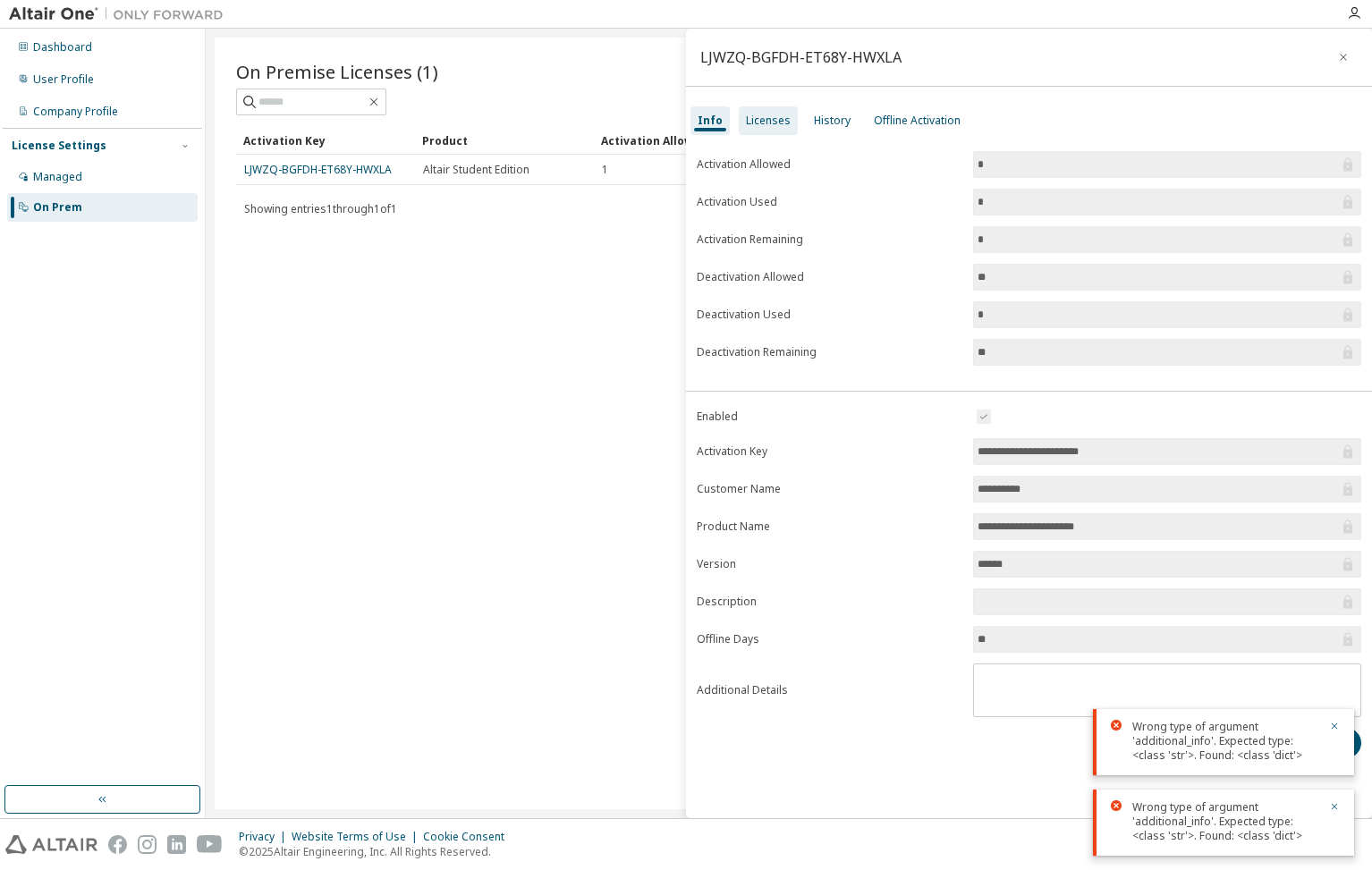
click at [777, 123] on div "Licenses" at bounding box center [768, 121] width 45 height 15
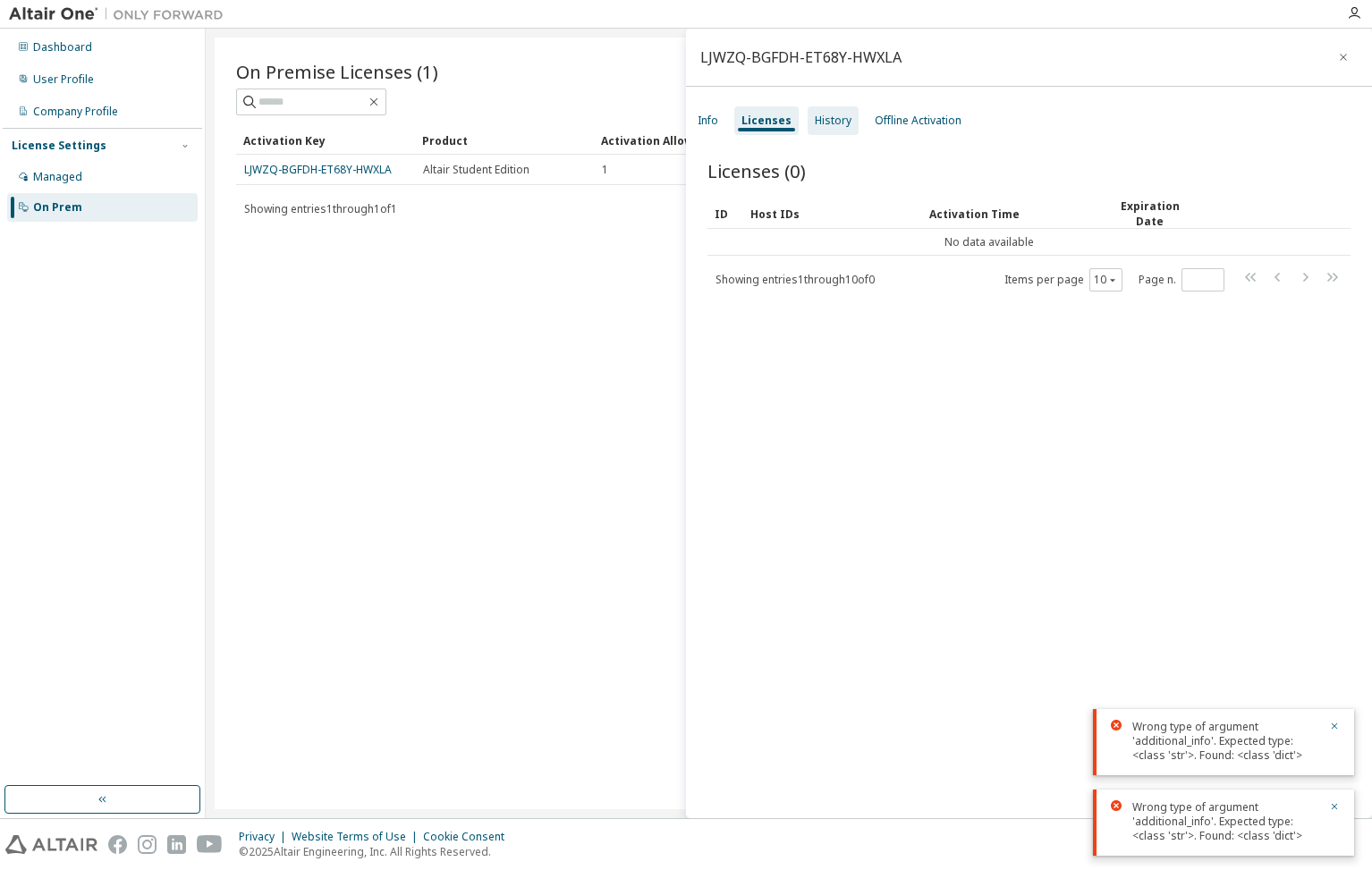
click at [834, 123] on div "History" at bounding box center [833, 121] width 37 height 15
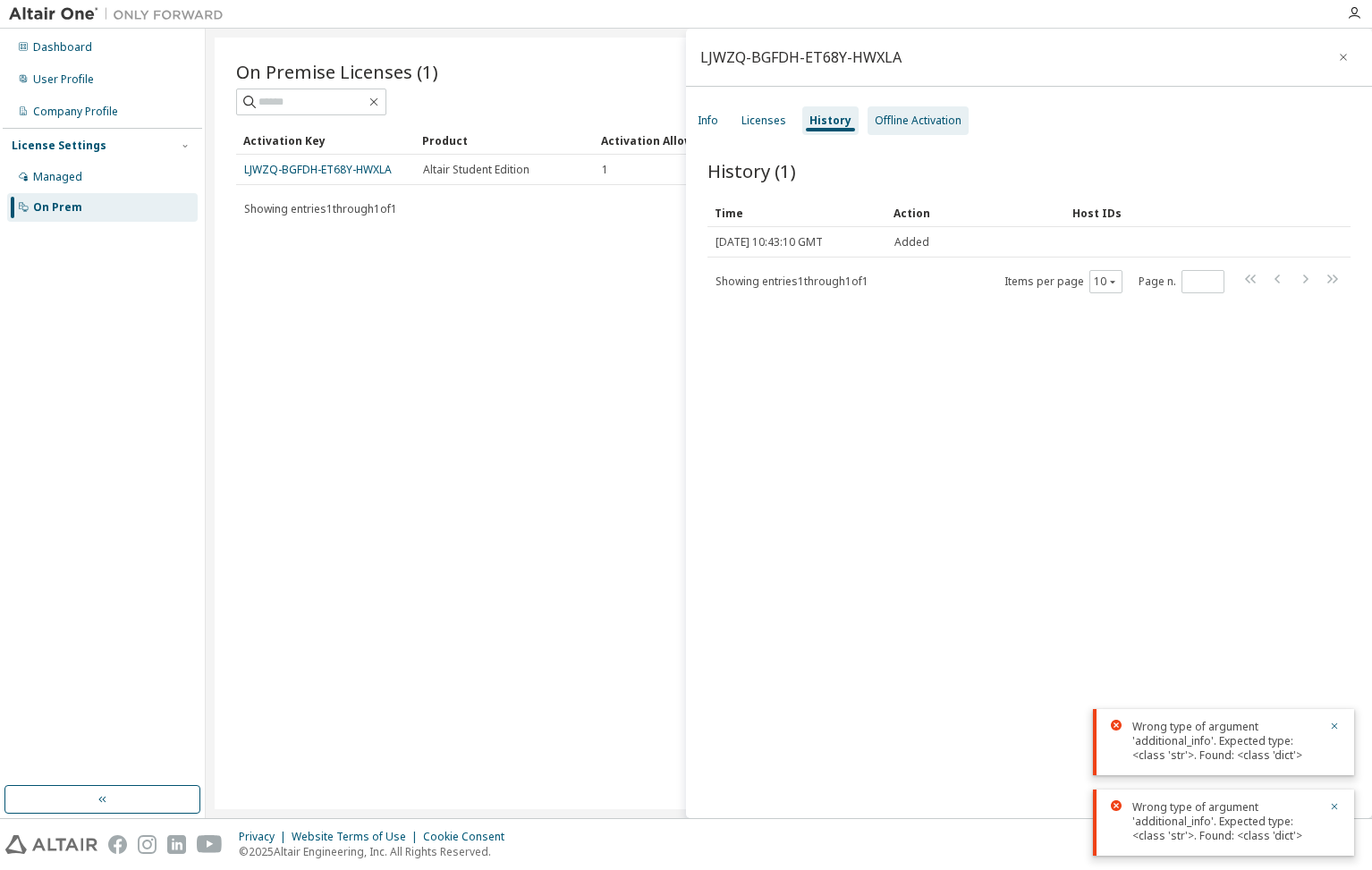
click at [893, 127] on div "Offline Activation" at bounding box center [918, 121] width 87 height 15
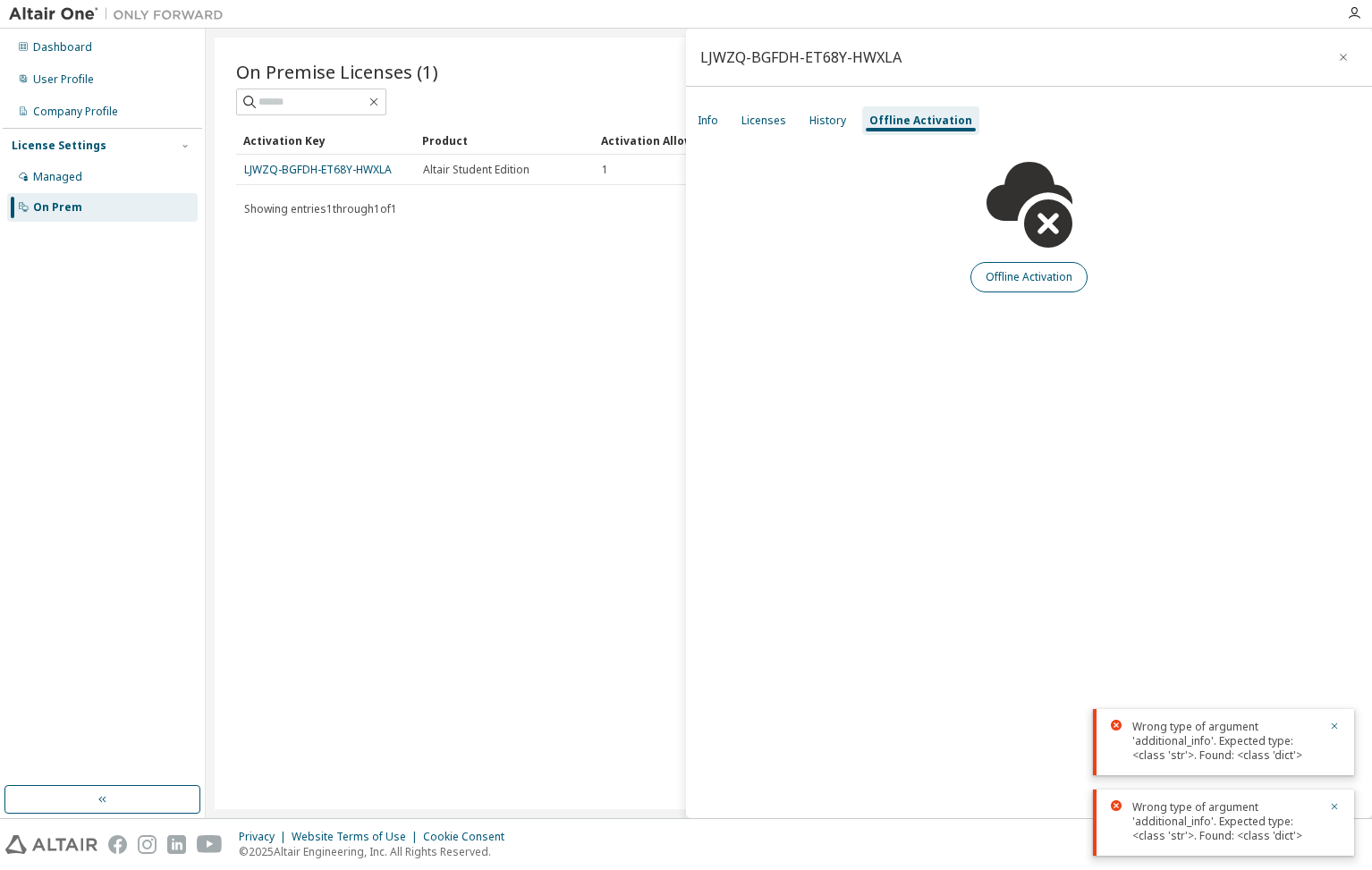
click at [1016, 276] on button "Offline Activation" at bounding box center [1028, 276] width 117 height 30
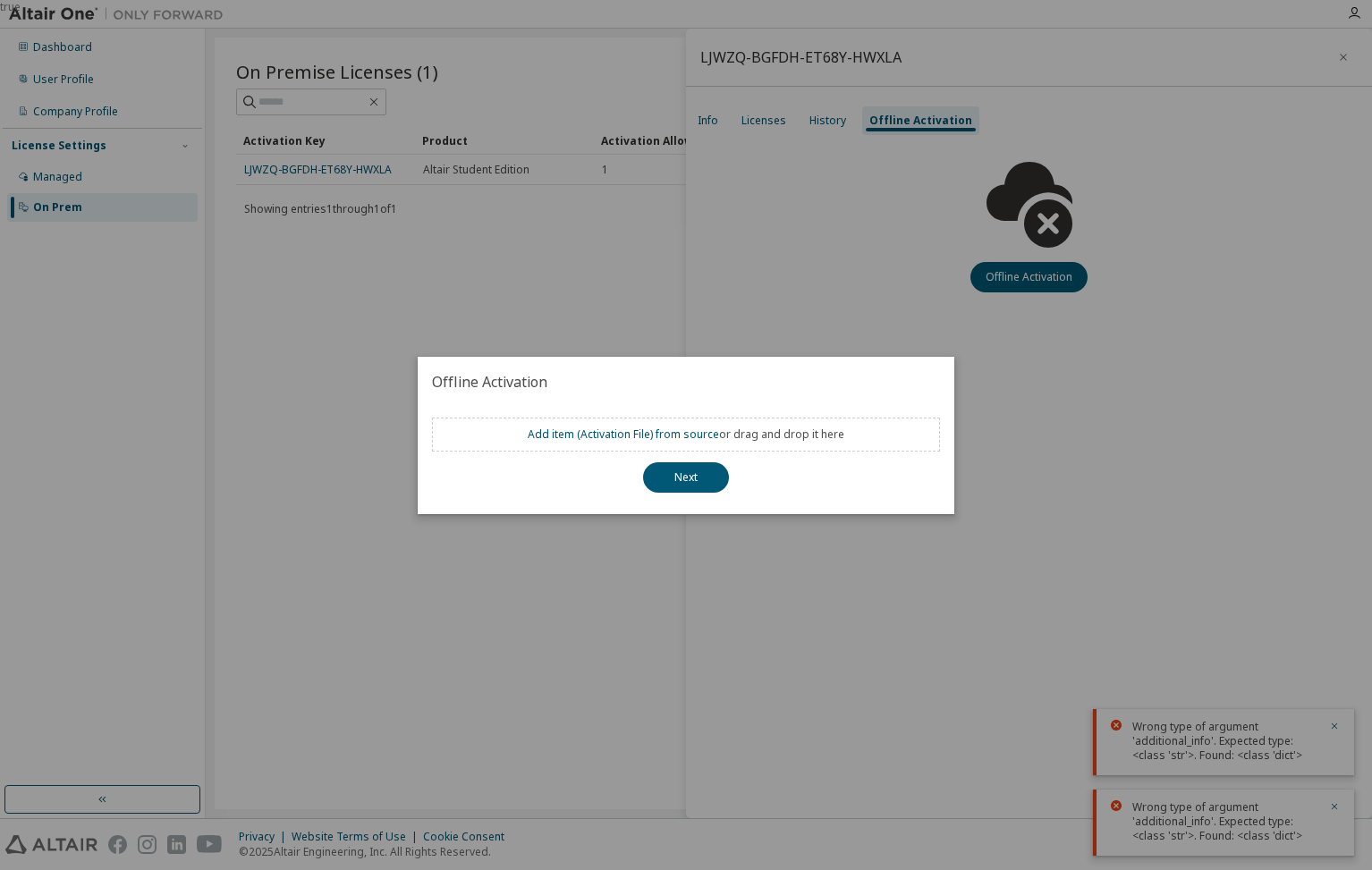
click at [829, 265] on div "true" at bounding box center [686, 435] width 1372 height 870
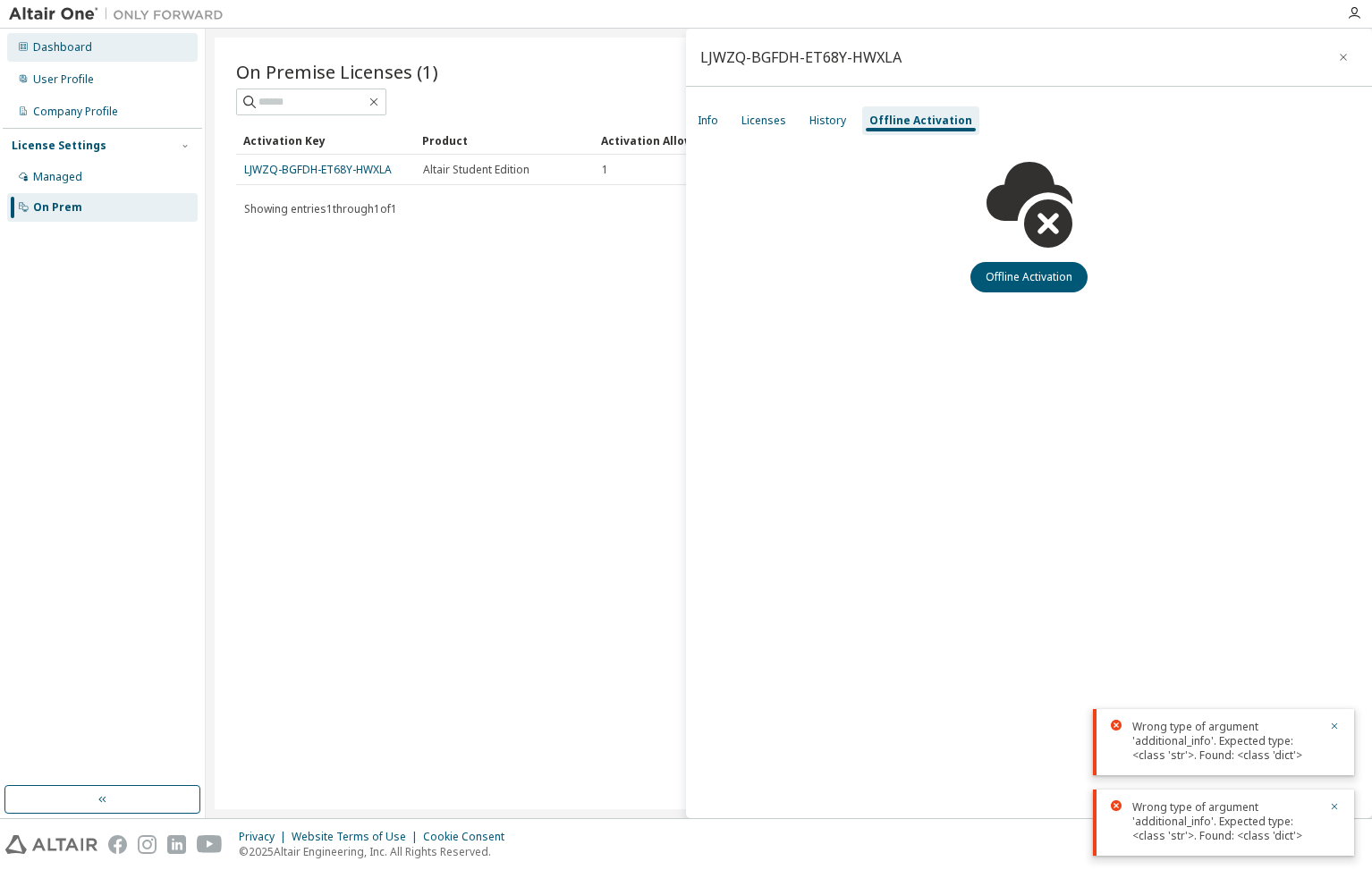
click at [81, 49] on div "Dashboard" at bounding box center [63, 48] width 59 height 15
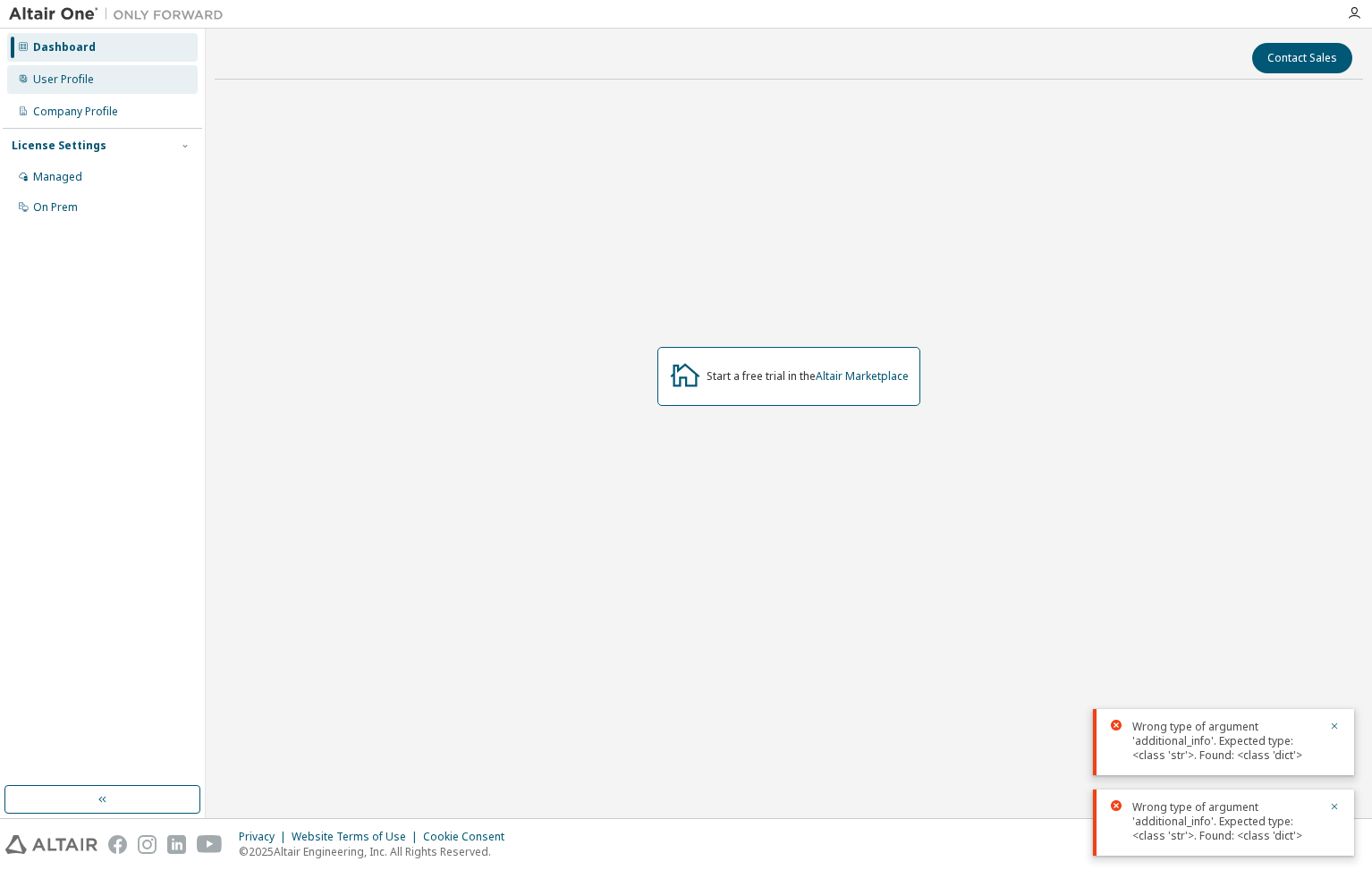
click at [83, 86] on div "User Profile" at bounding box center [64, 80] width 61 height 15
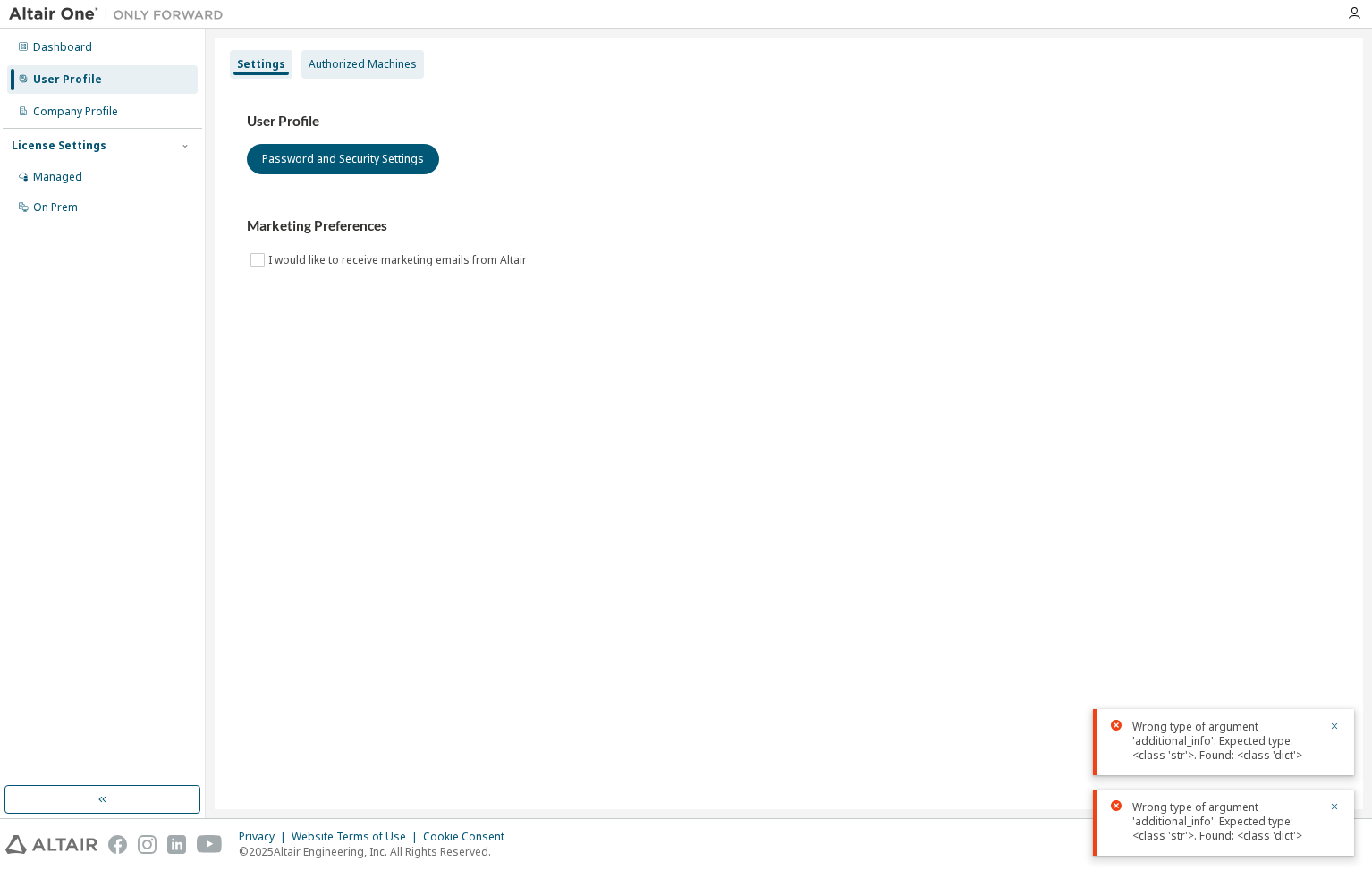
click at [378, 63] on div "Authorized Machines" at bounding box center [362, 65] width 108 height 15
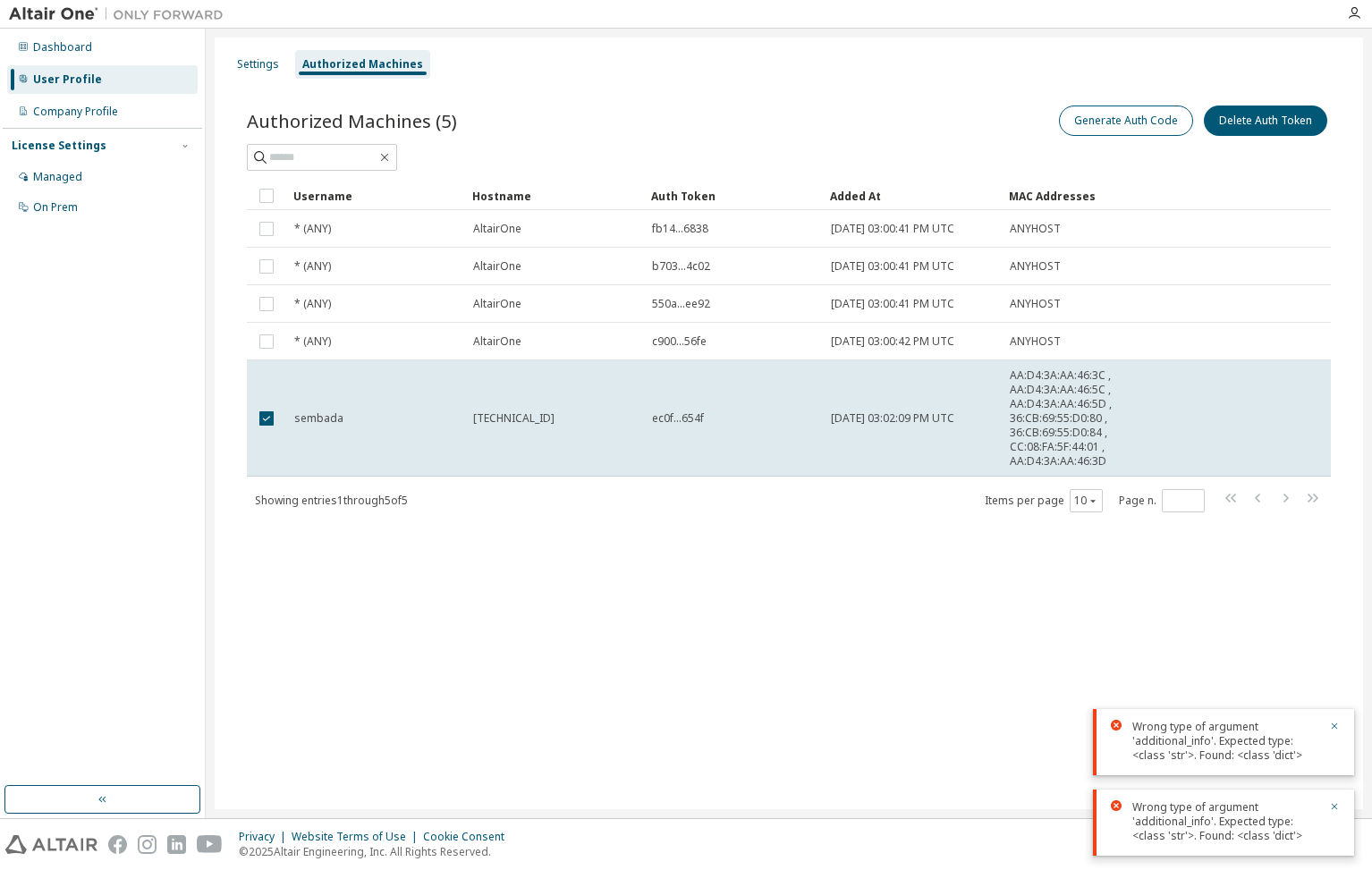
click at [1111, 111] on button "Generate Auth Code" at bounding box center [1126, 121] width 135 height 30
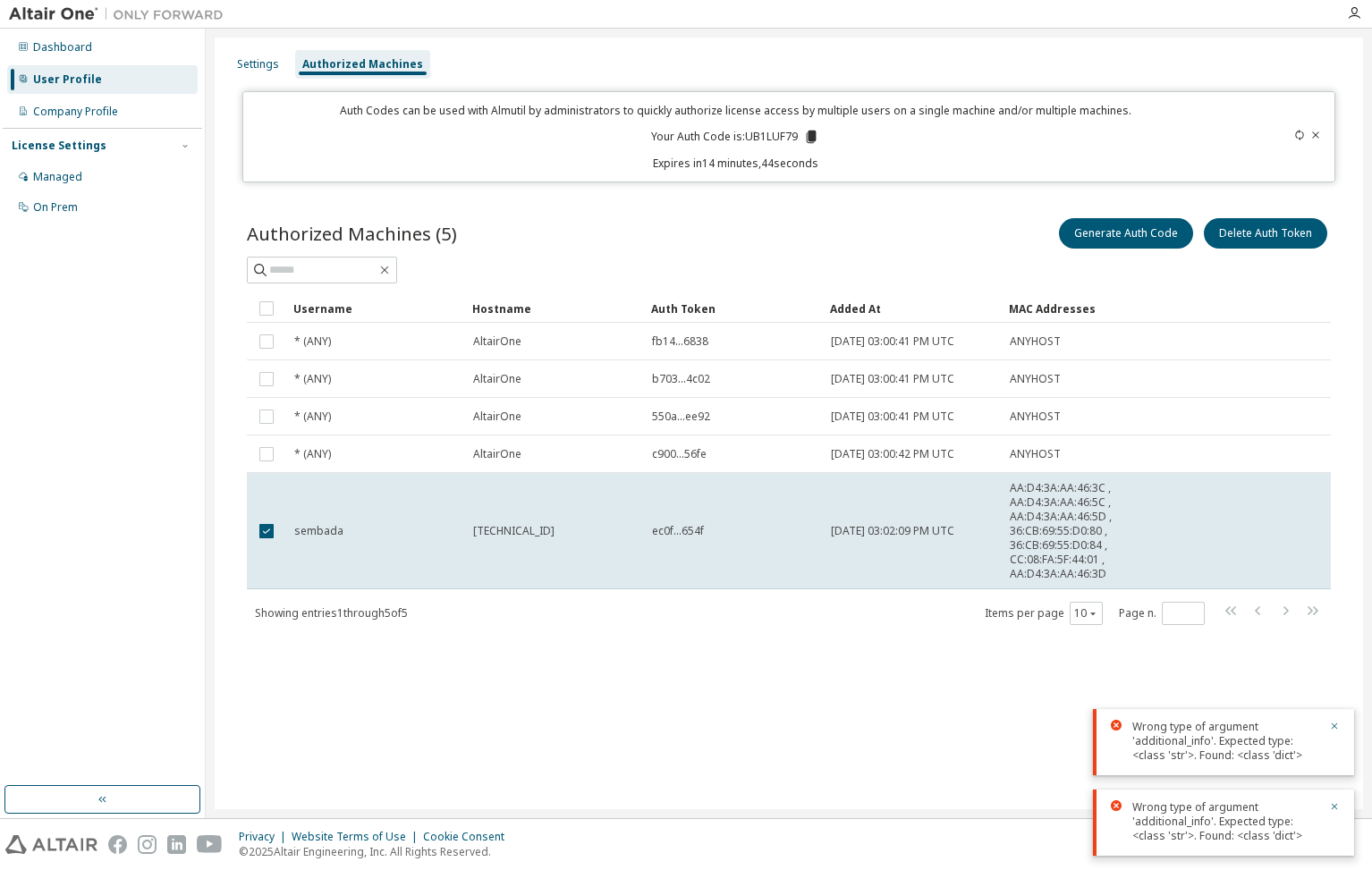
click at [812, 137] on icon at bounding box center [811, 137] width 10 height 13
click at [1333, 724] on icon "button" at bounding box center [1334, 726] width 11 height 11
click at [1334, 805] on icon "button" at bounding box center [1334, 807] width 11 height 11
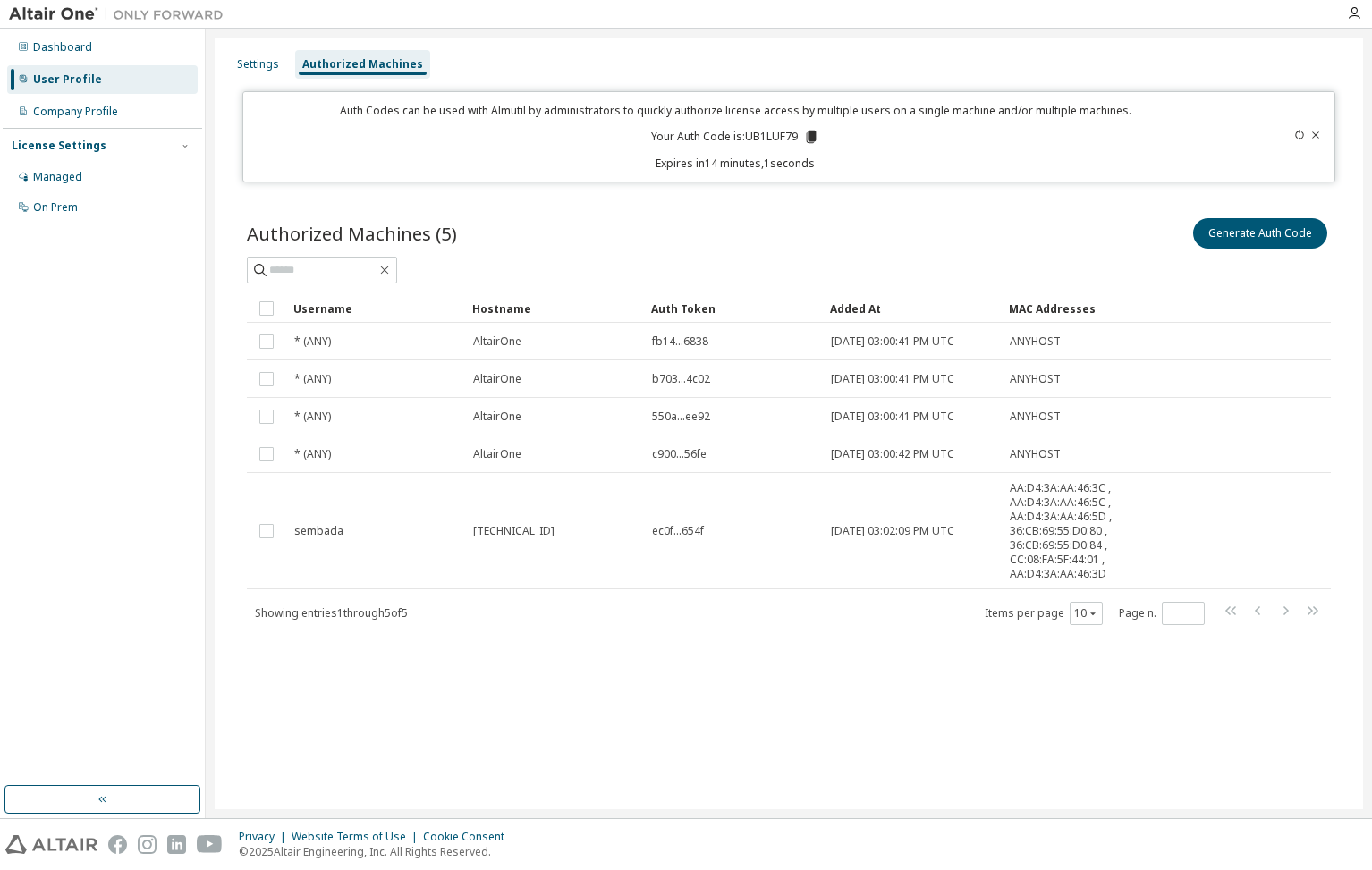
click at [834, 528] on span "2025-10-01 03:02:09 PM UTC" at bounding box center [893, 532] width 123 height 15
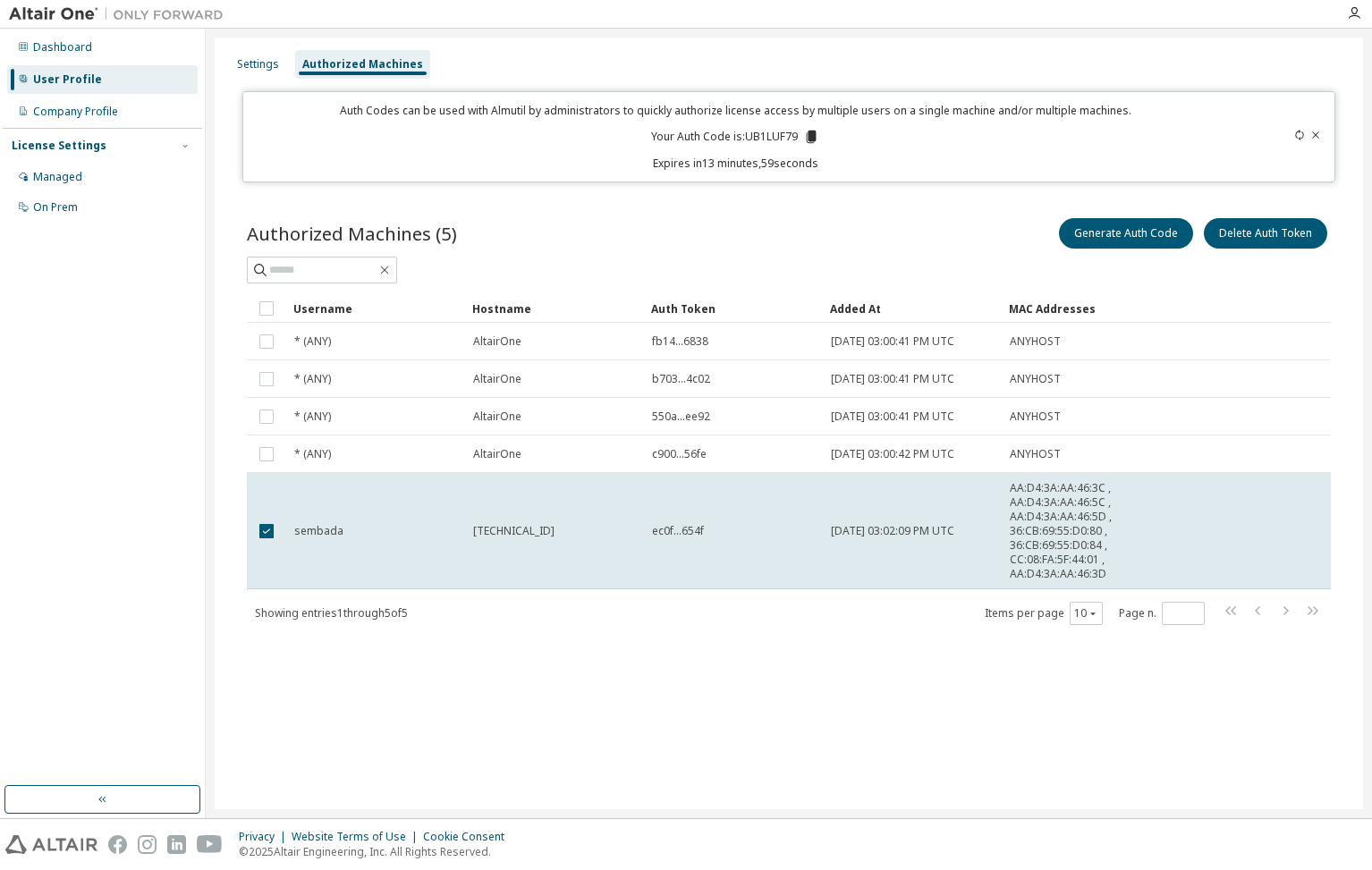
click at [1319, 132] on icon at bounding box center [1316, 135] width 11 height 11
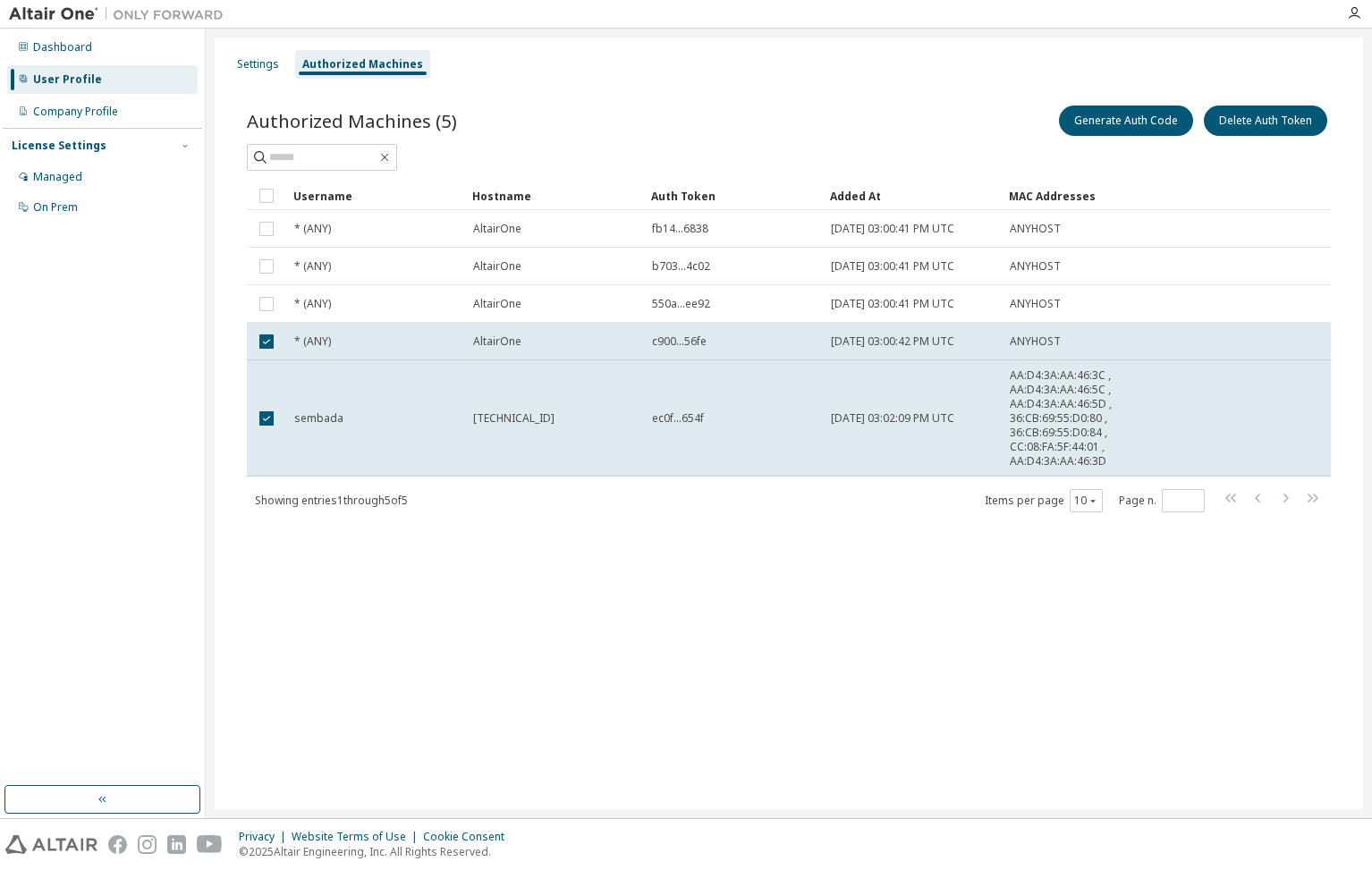
click at [734, 280] on td "b703...4c02" at bounding box center [733, 266] width 179 height 38
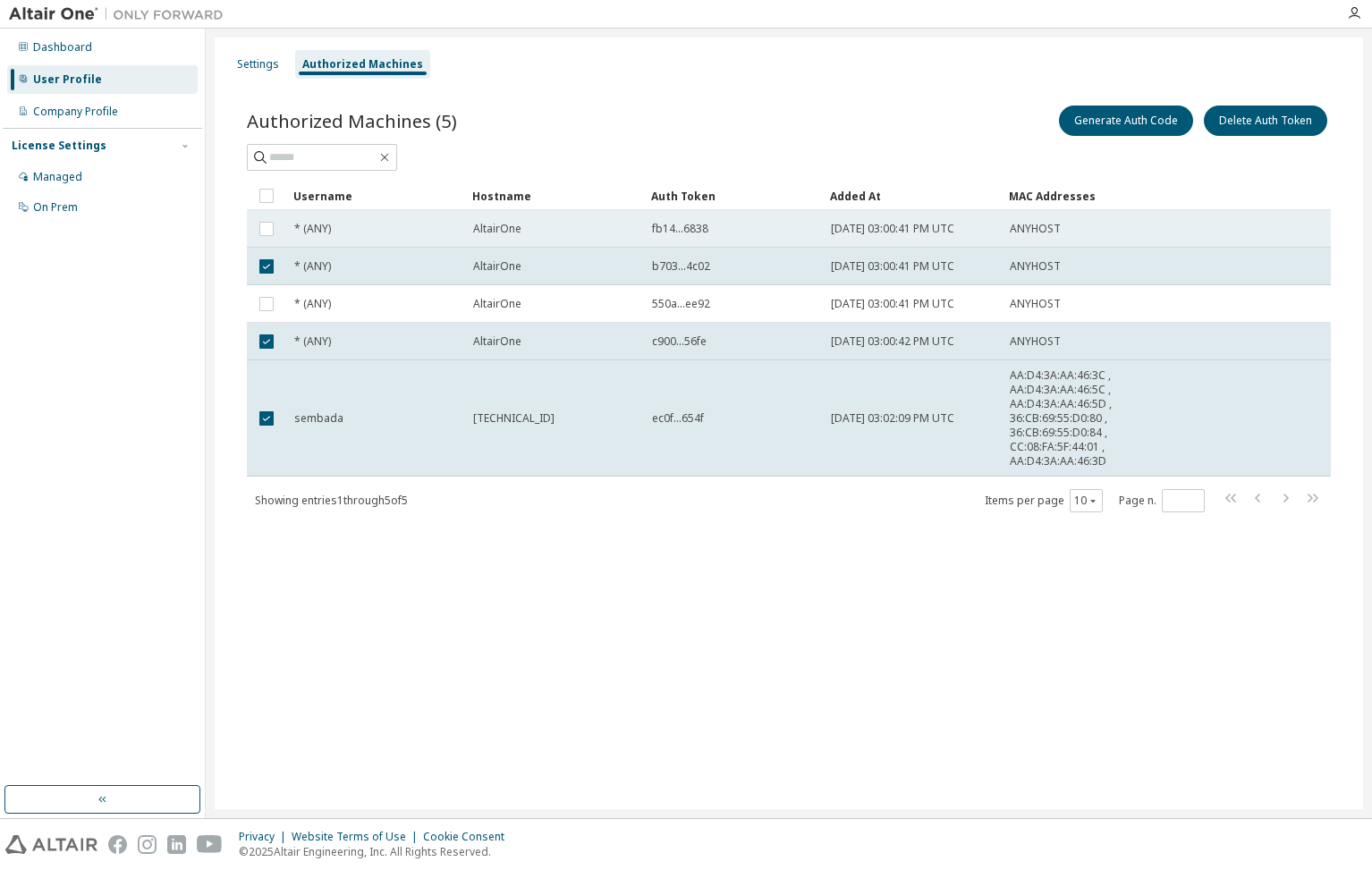
click at [733, 227] on div "fb14...6838" at bounding box center [733, 229] width 163 height 15
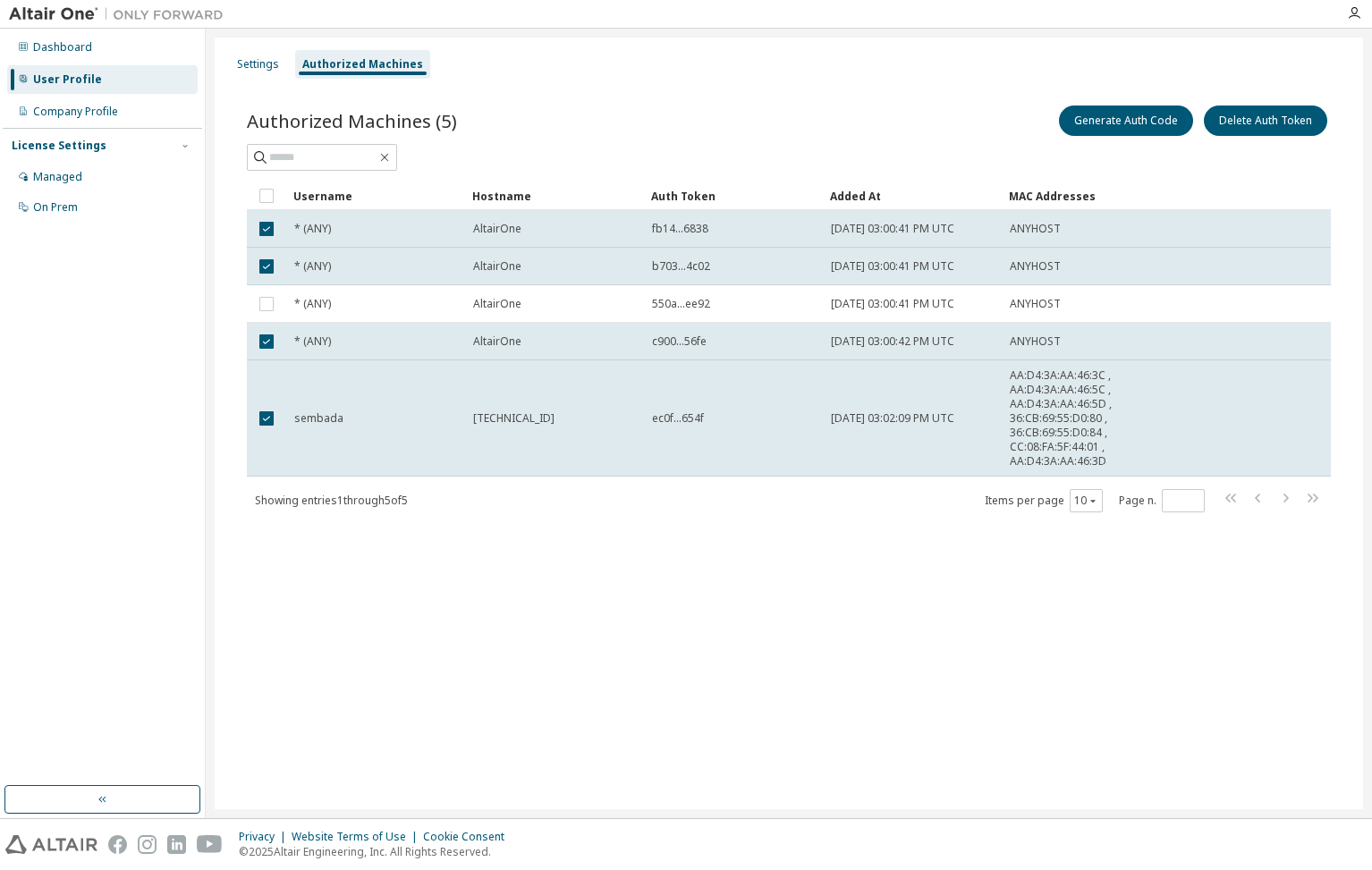
click at [721, 325] on td "c900...56fe" at bounding box center [733, 341] width 179 height 38
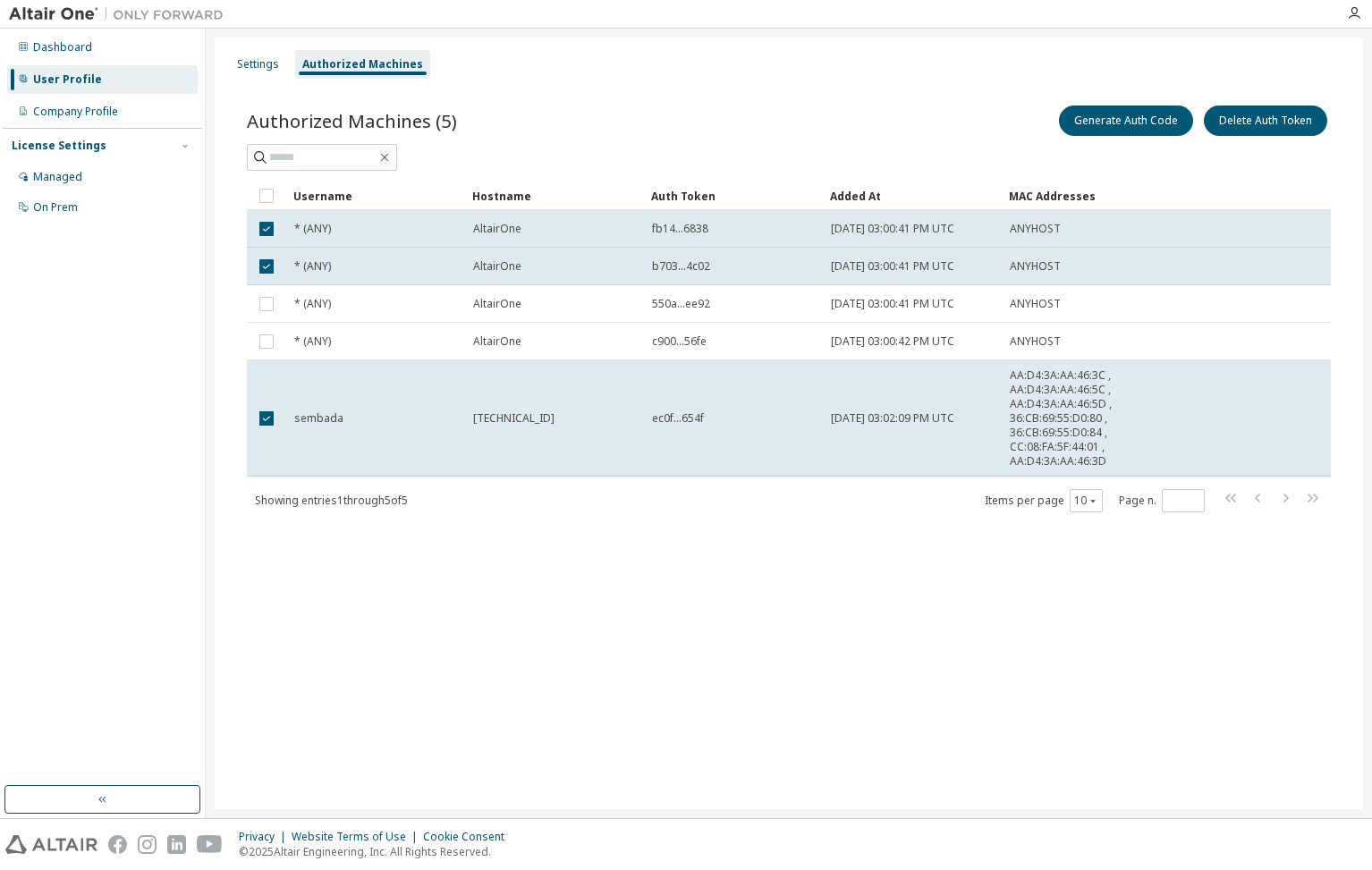
click at [731, 302] on div "550a...ee92" at bounding box center [733, 304] width 163 height 15
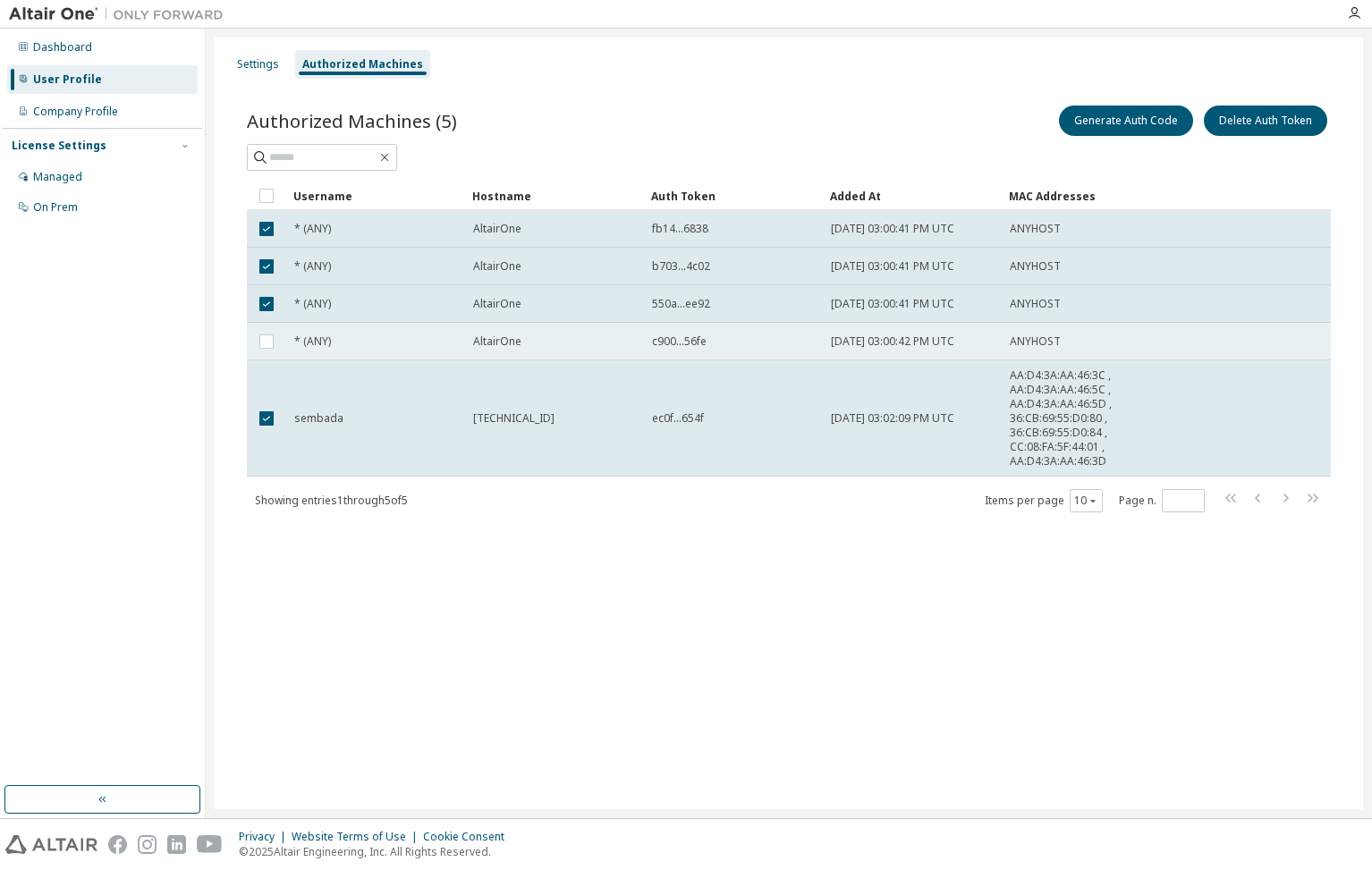
click at [731, 353] on td "c900...56fe" at bounding box center [733, 341] width 179 height 38
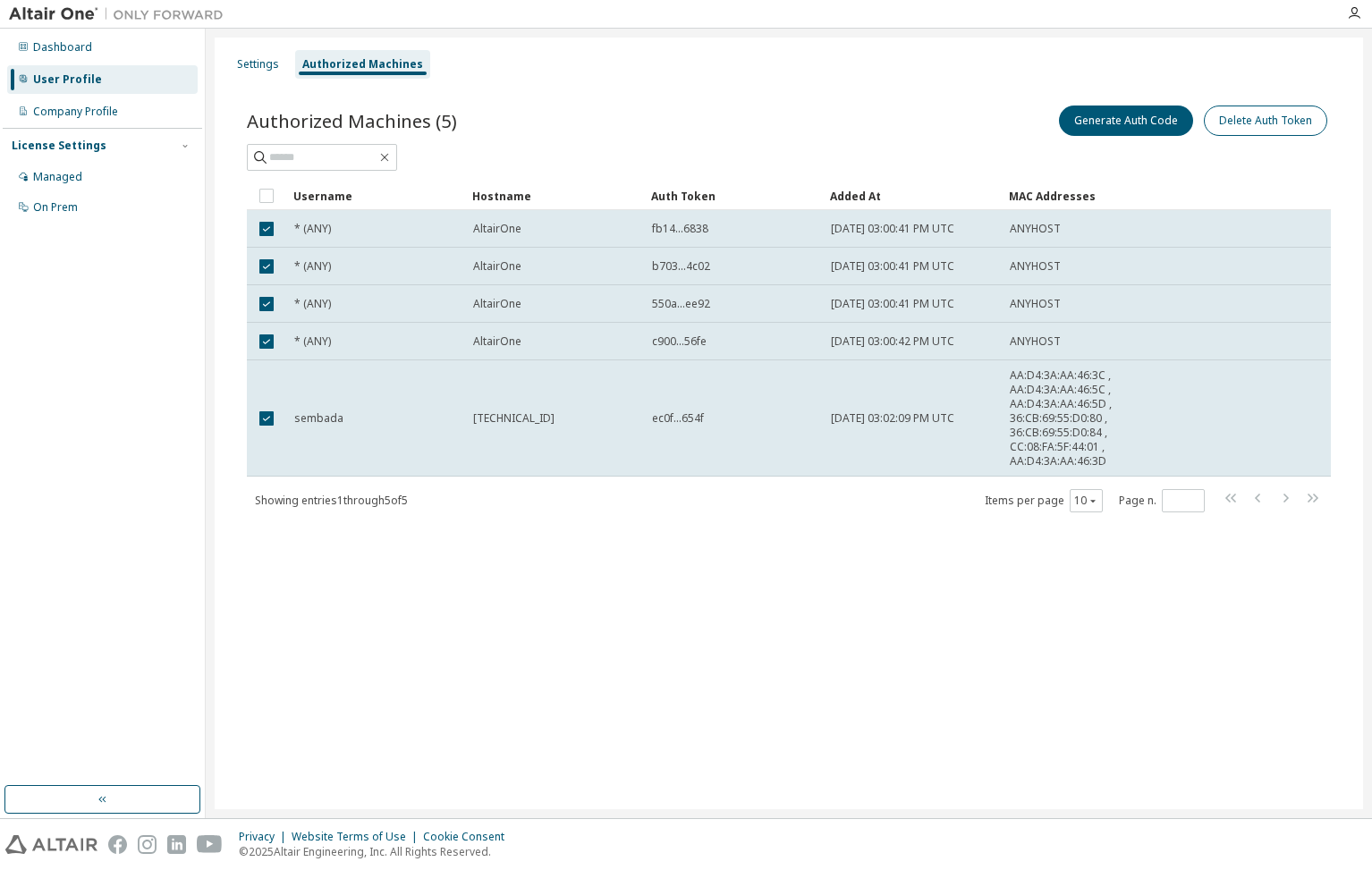
click at [1225, 112] on button "Delete Auth Token" at bounding box center [1265, 121] width 123 height 30
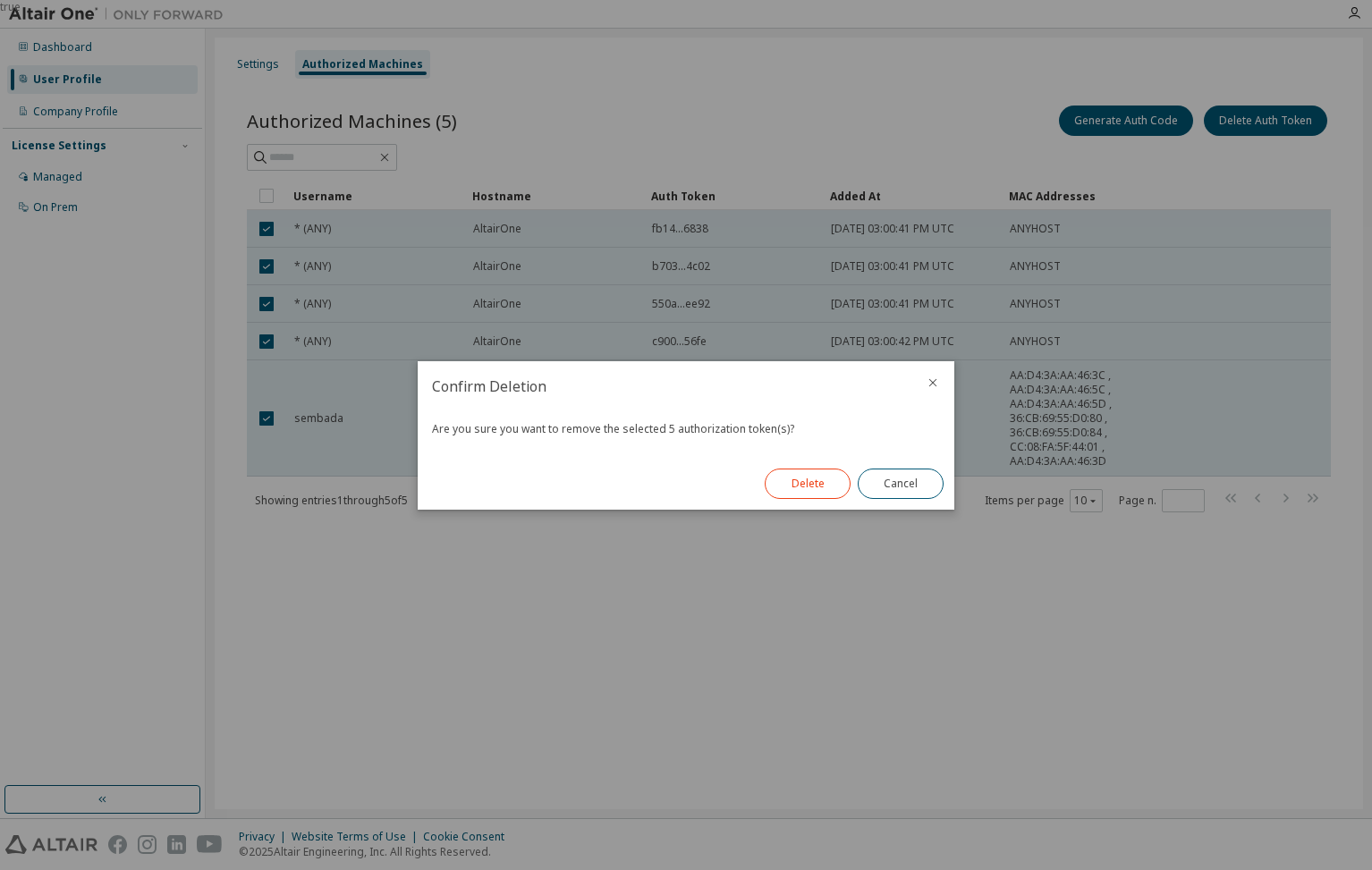
click at [815, 486] on button "Delete" at bounding box center [807, 484] width 86 height 30
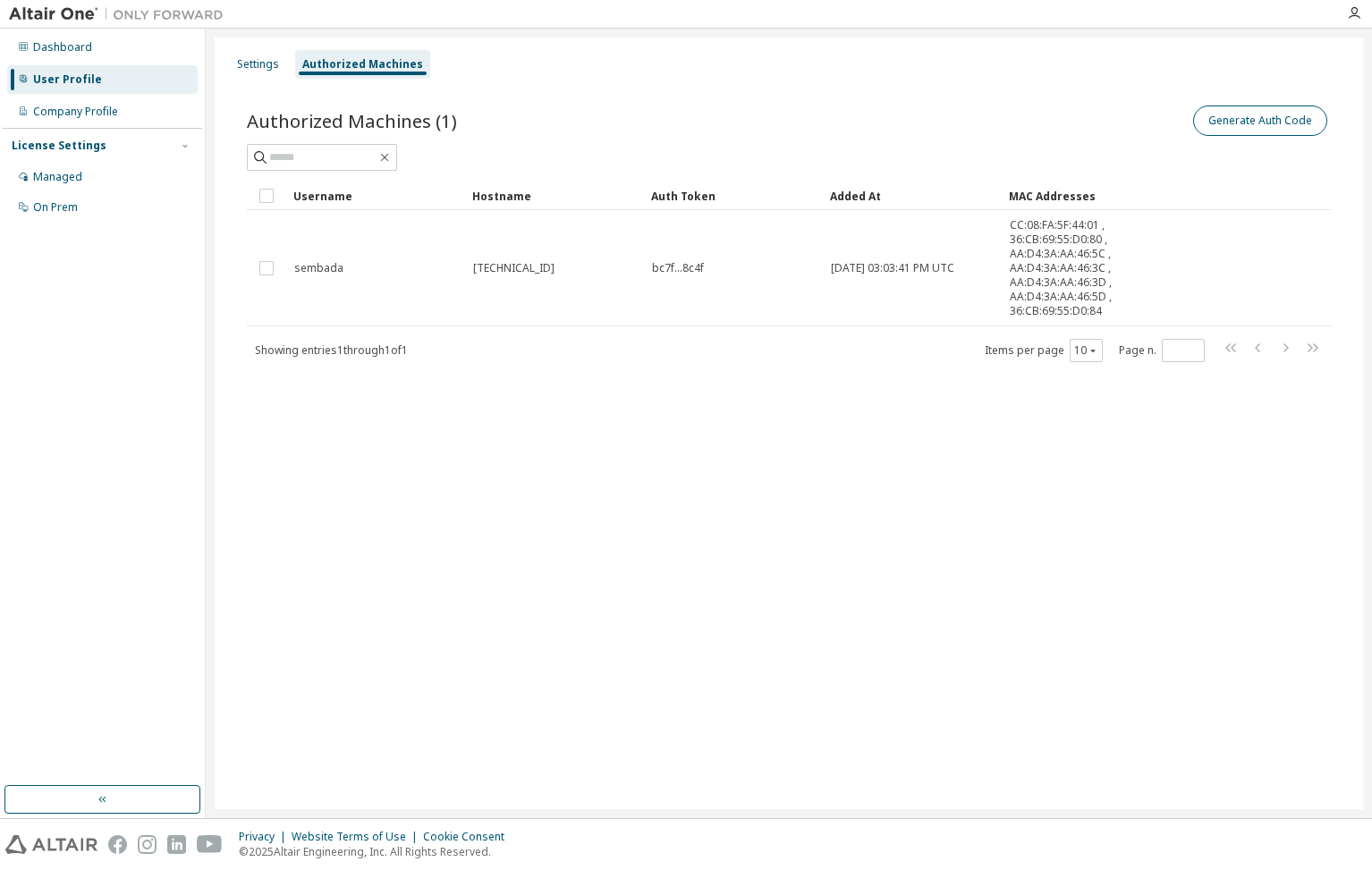
click at [1260, 135] on button "Generate Auth Code" at bounding box center [1261, 121] width 135 height 30
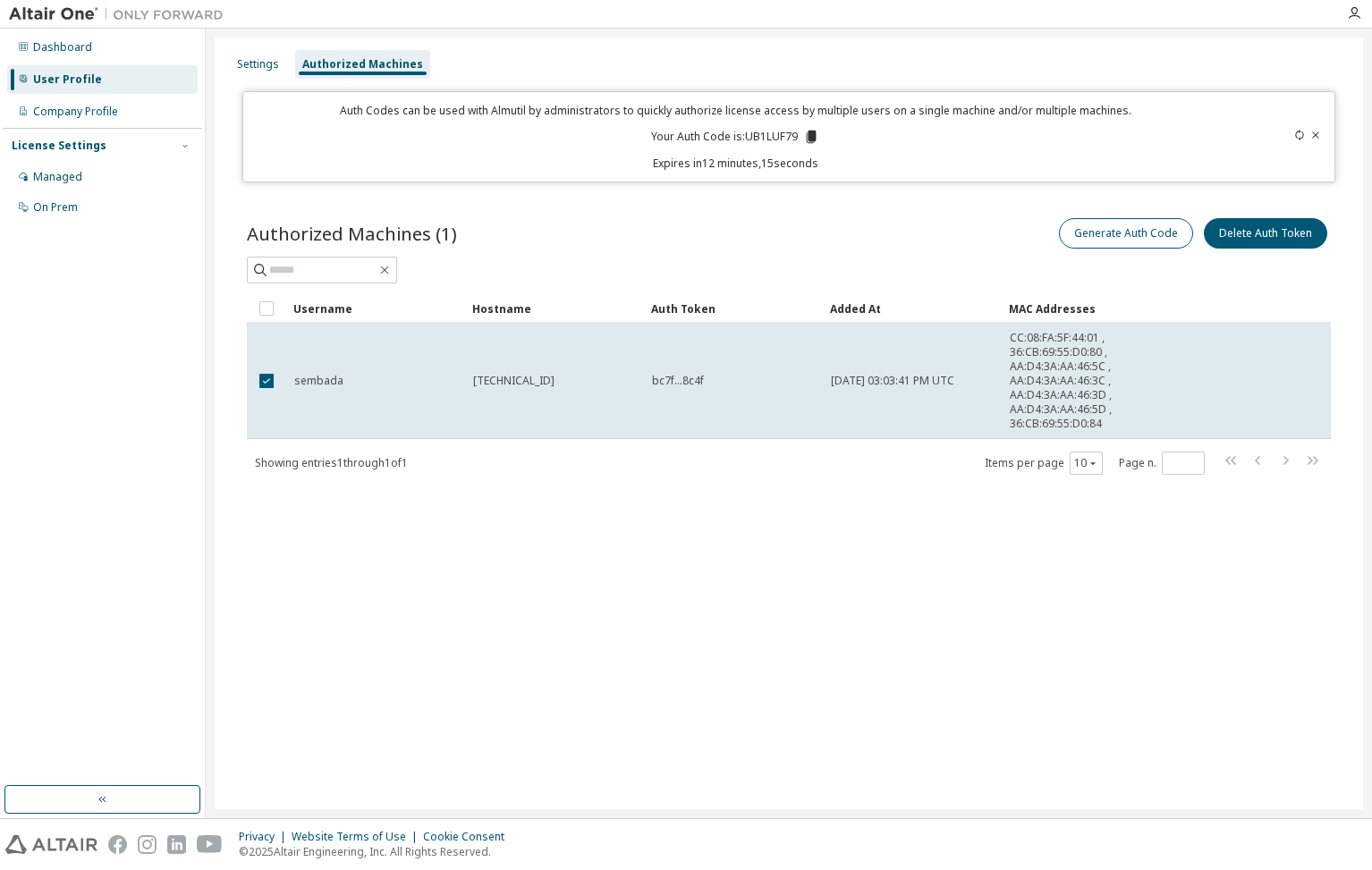
click at [1096, 233] on button "Generate Auth Code" at bounding box center [1126, 233] width 135 height 30
click at [1143, 237] on button "Generate Auth Code" at bounding box center [1126, 233] width 135 height 30
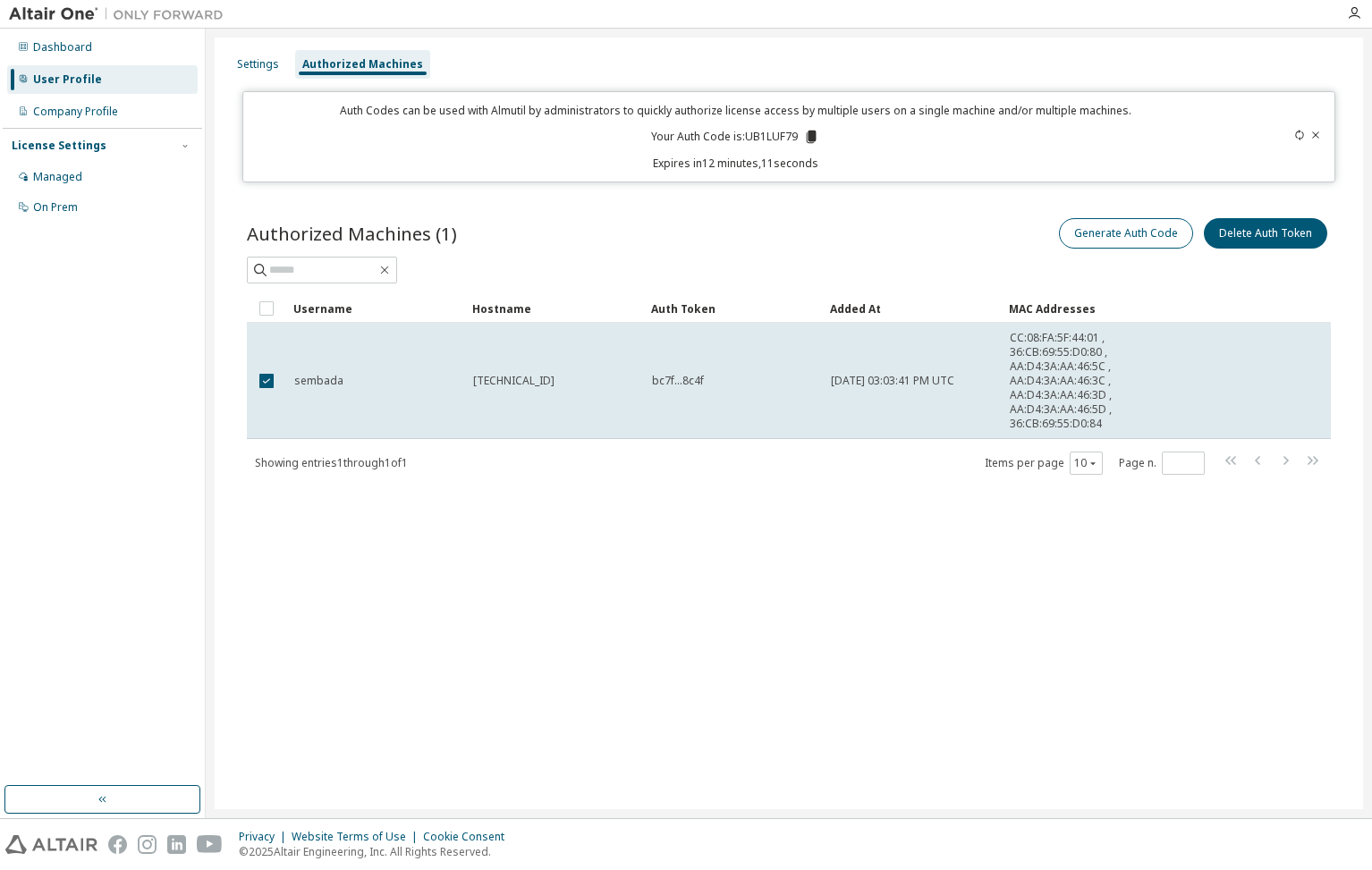
click at [1143, 237] on button "Generate Auth Code" at bounding box center [1126, 233] width 135 height 30
click at [1316, 135] on icon at bounding box center [1316, 135] width 7 height 6
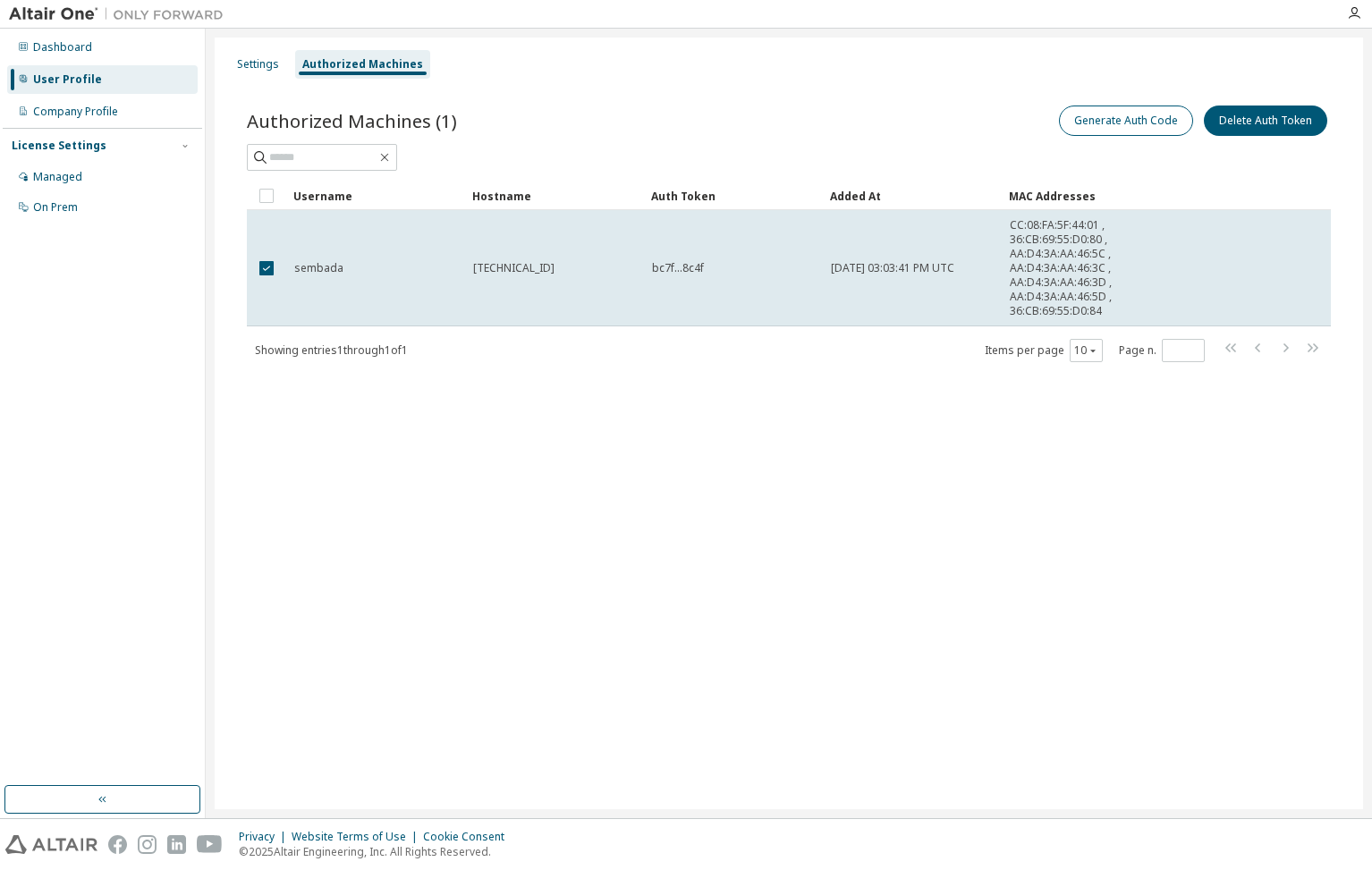
click at [1141, 121] on button "Generate Auth Code" at bounding box center [1126, 121] width 135 height 30
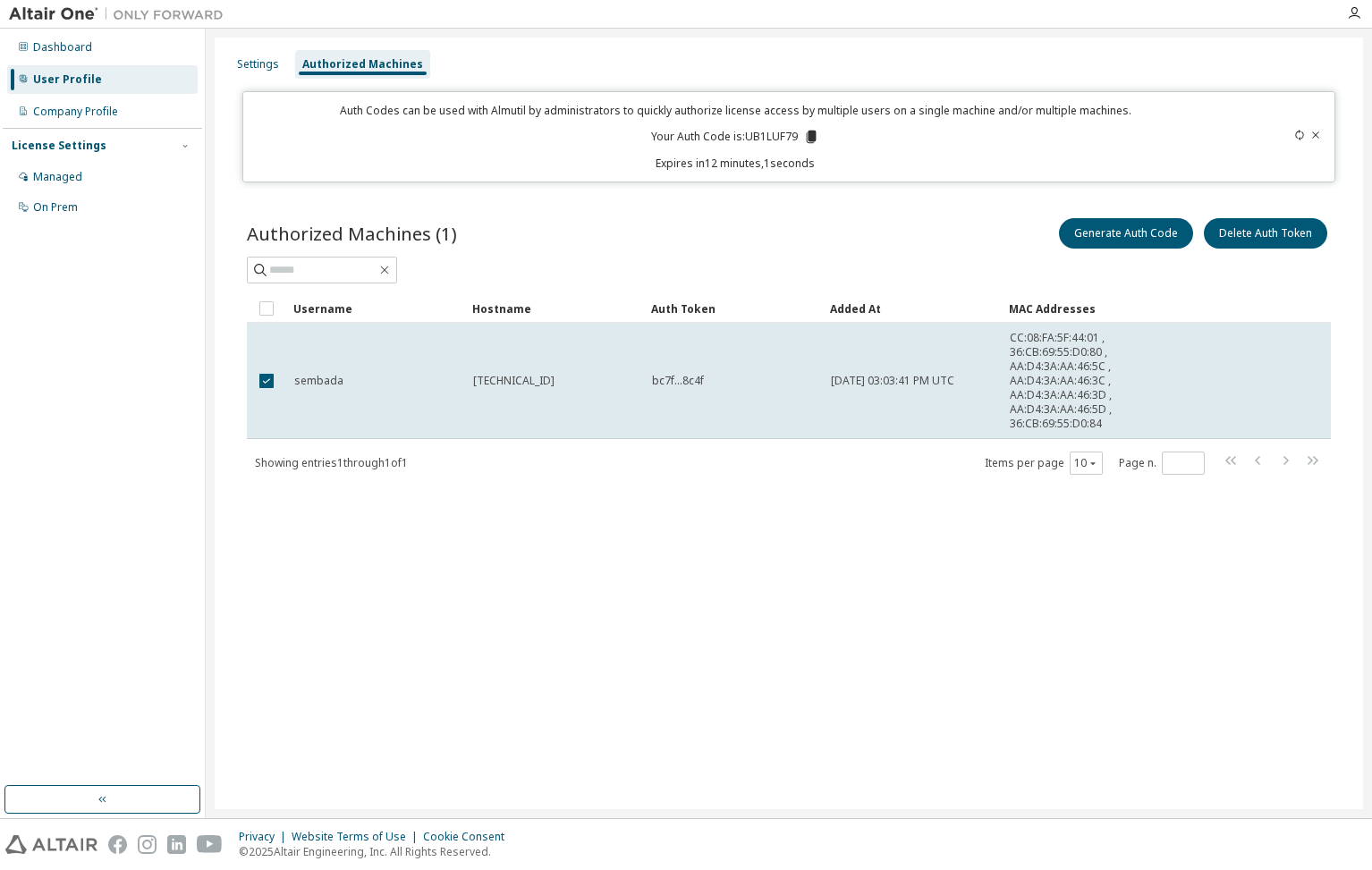
click at [824, 125] on div "Auth Codes can be used with Almutil by administrators to quickly authorize lice…" at bounding box center [735, 137] width 963 height 68
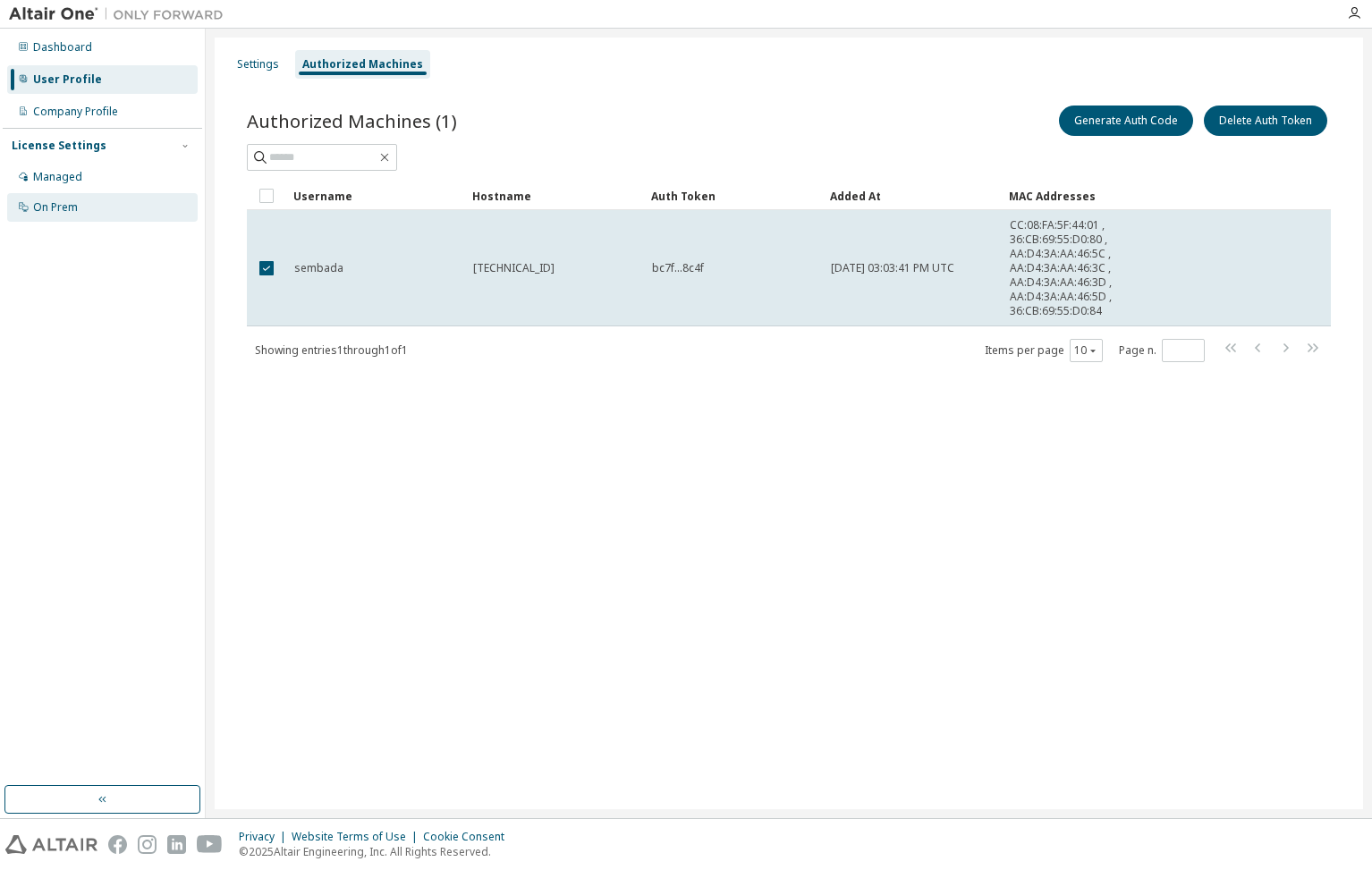
click at [58, 202] on div "On Prem" at bounding box center [55, 207] width 45 height 15
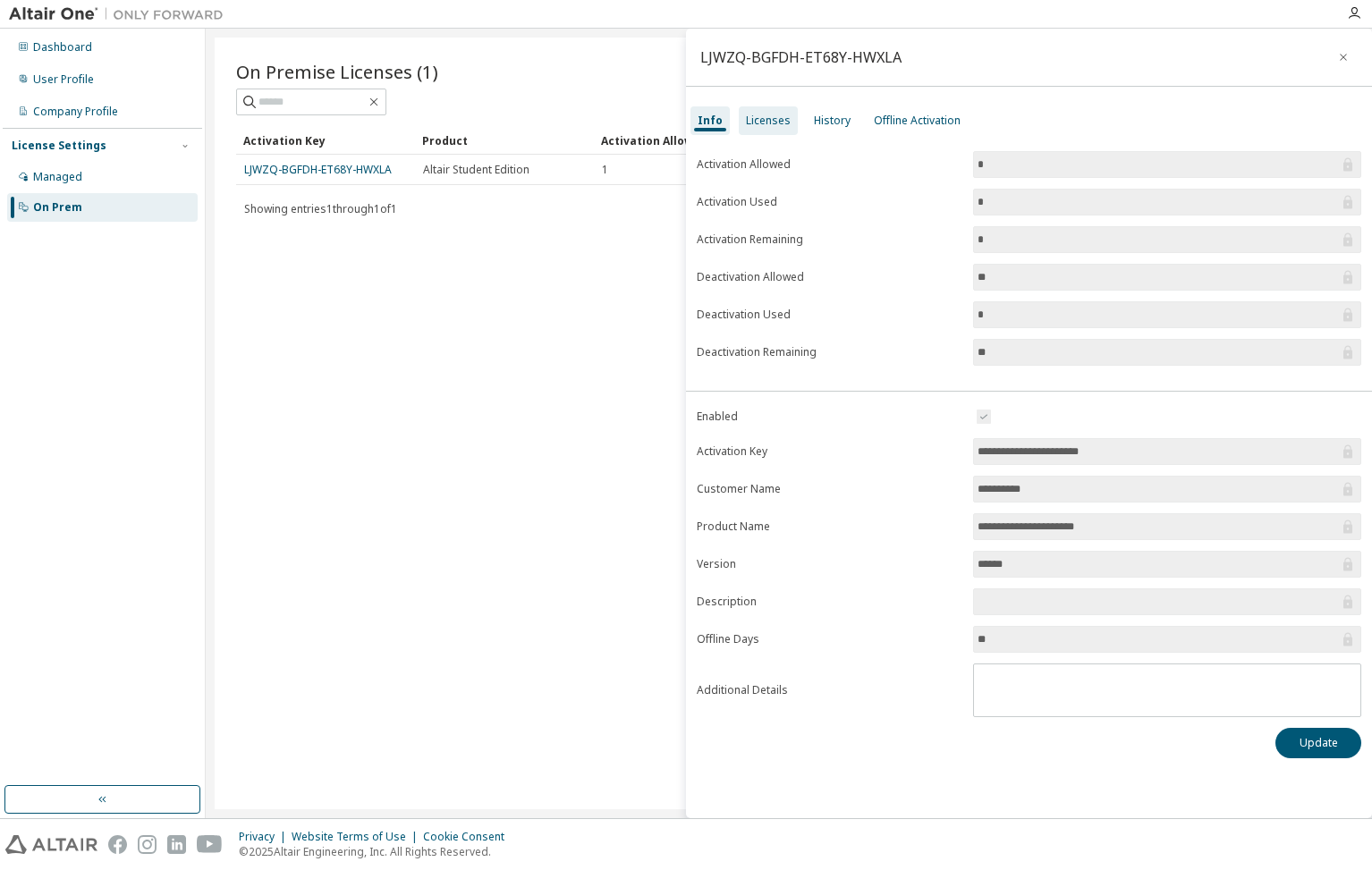
click at [769, 117] on div "Licenses" at bounding box center [768, 121] width 45 height 15
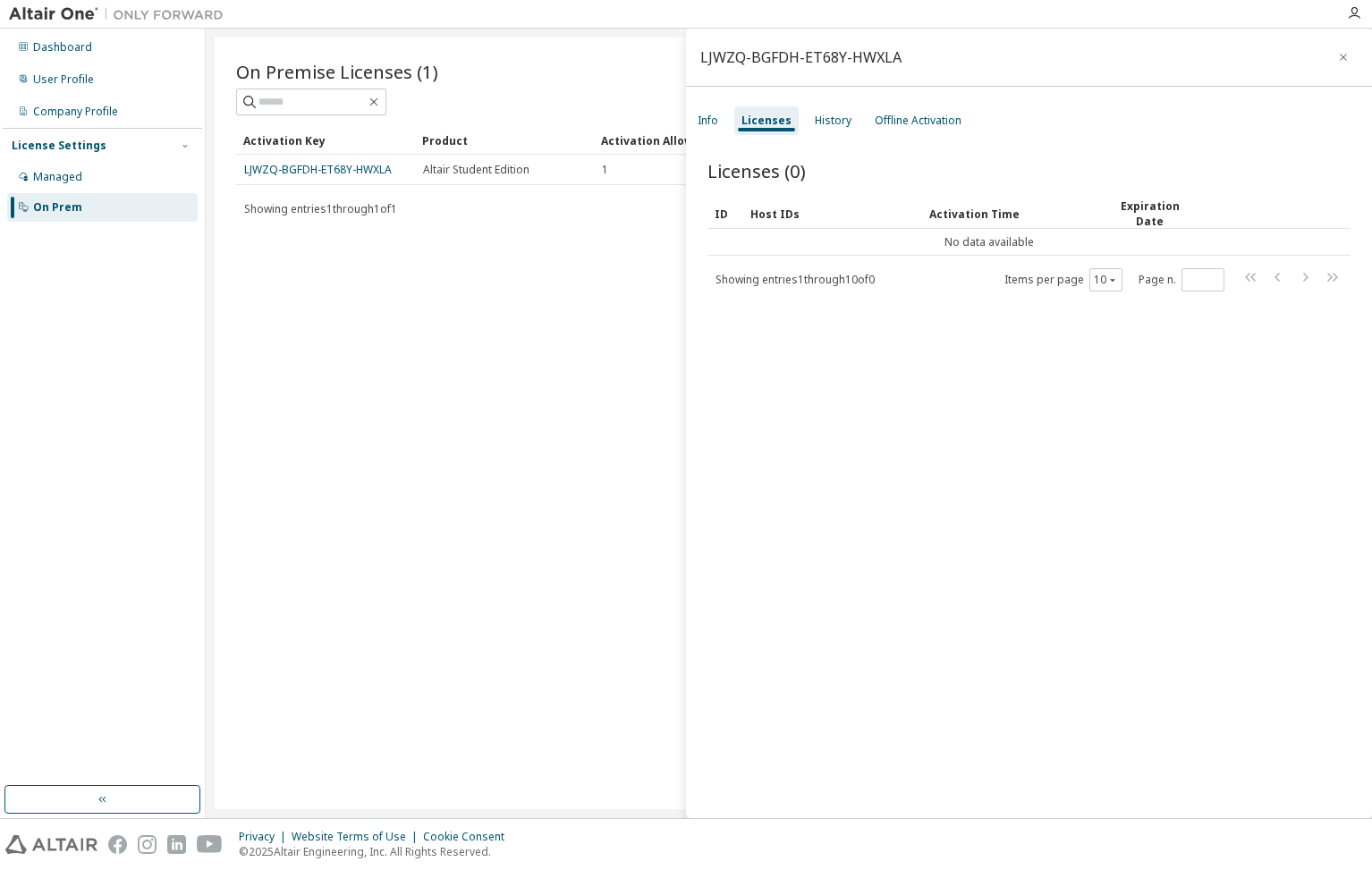
click at [778, 219] on div "Host IDs" at bounding box center [832, 213] width 165 height 29
click at [719, 217] on div "ID" at bounding box center [724, 213] width 21 height 29
click at [827, 133] on div "History" at bounding box center [832, 120] width 51 height 29
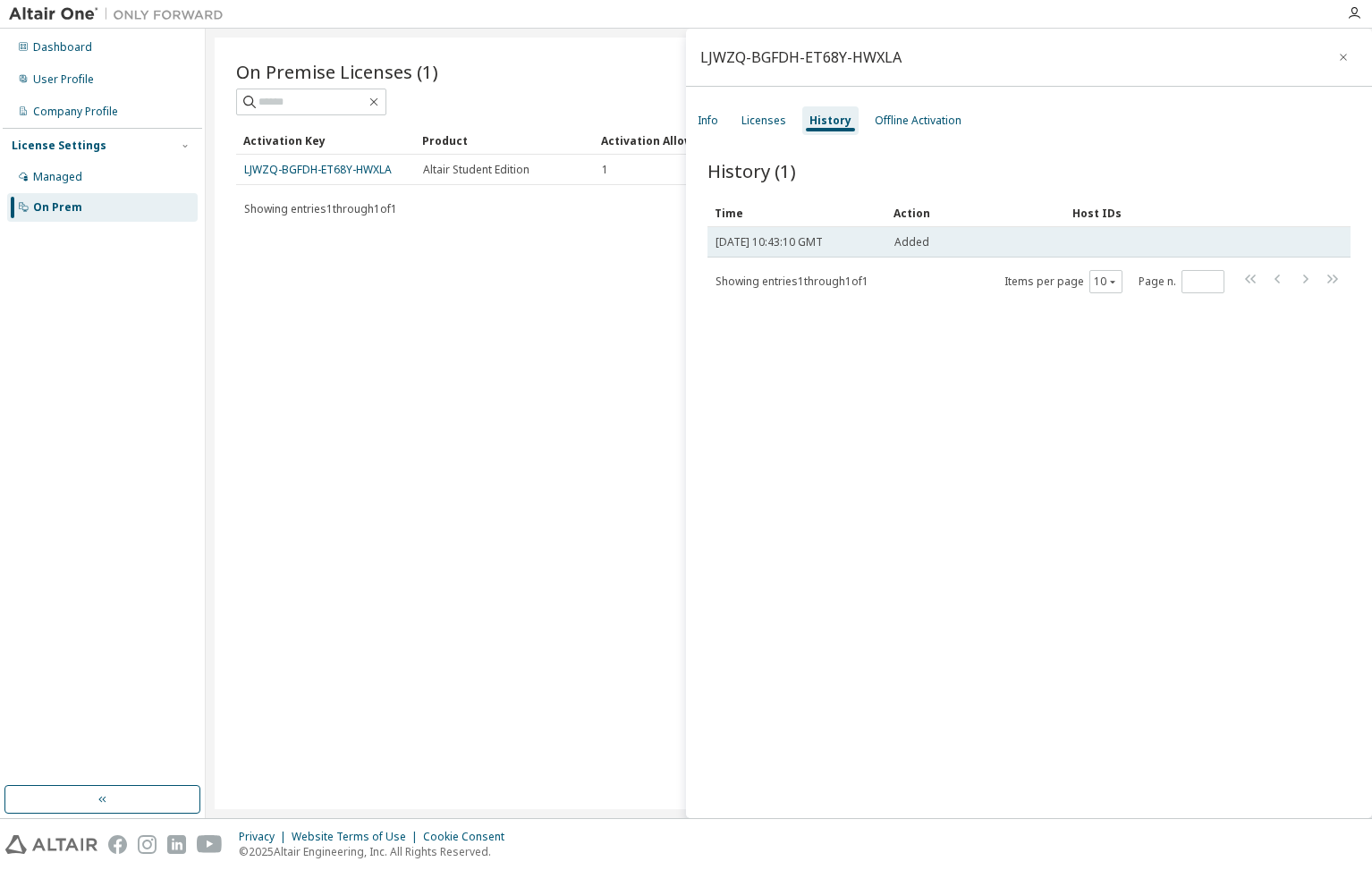
click at [823, 242] on span "[DATE] 10:43:10 GMT" at bounding box center [768, 242] width 107 height 15
click at [956, 254] on td "Added" at bounding box center [976, 242] width 179 height 30
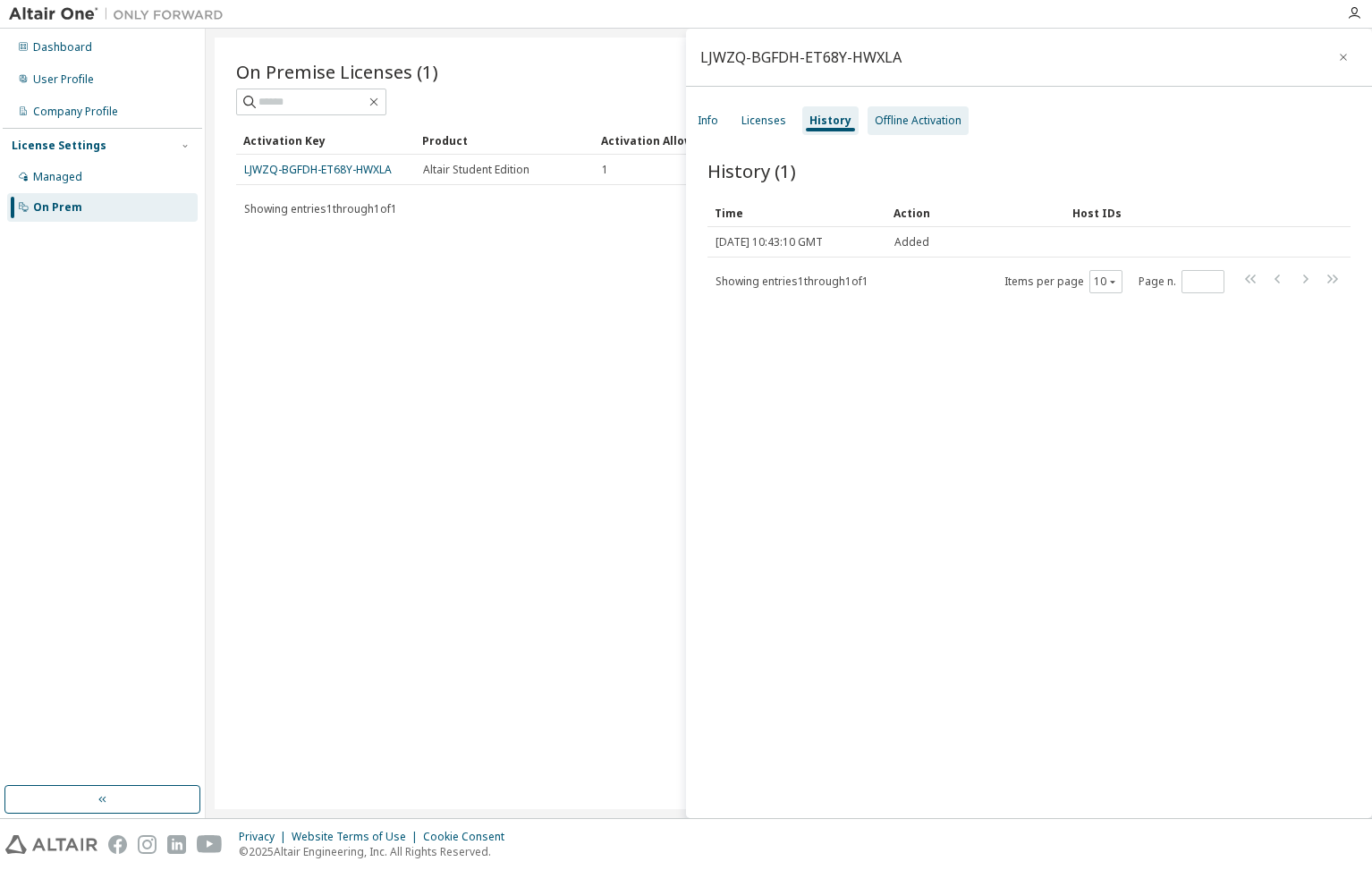
click at [913, 129] on div "Offline Activation" at bounding box center [918, 120] width 101 height 29
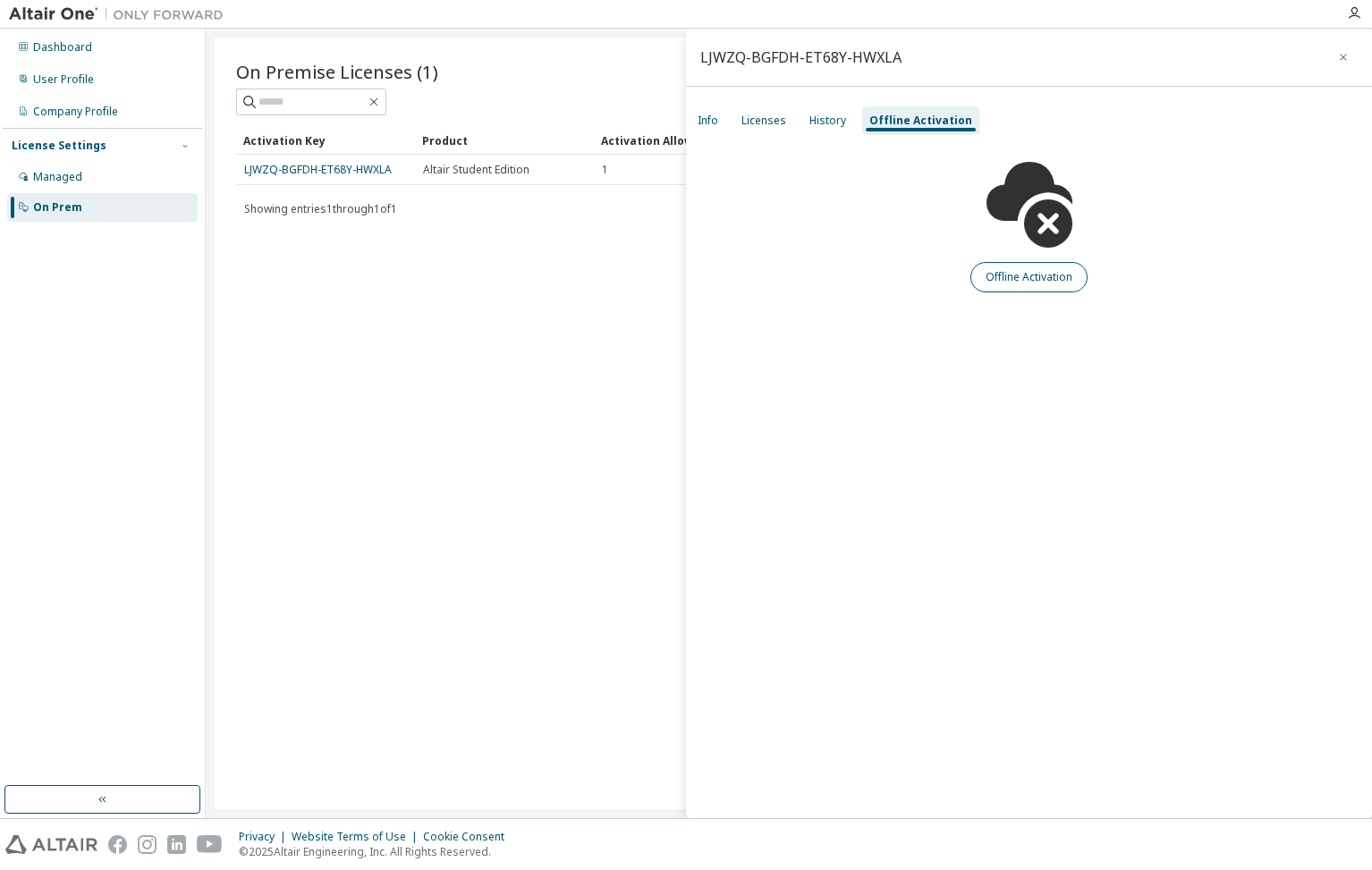
click at [1017, 274] on button "Offline Activation" at bounding box center [1028, 276] width 117 height 30
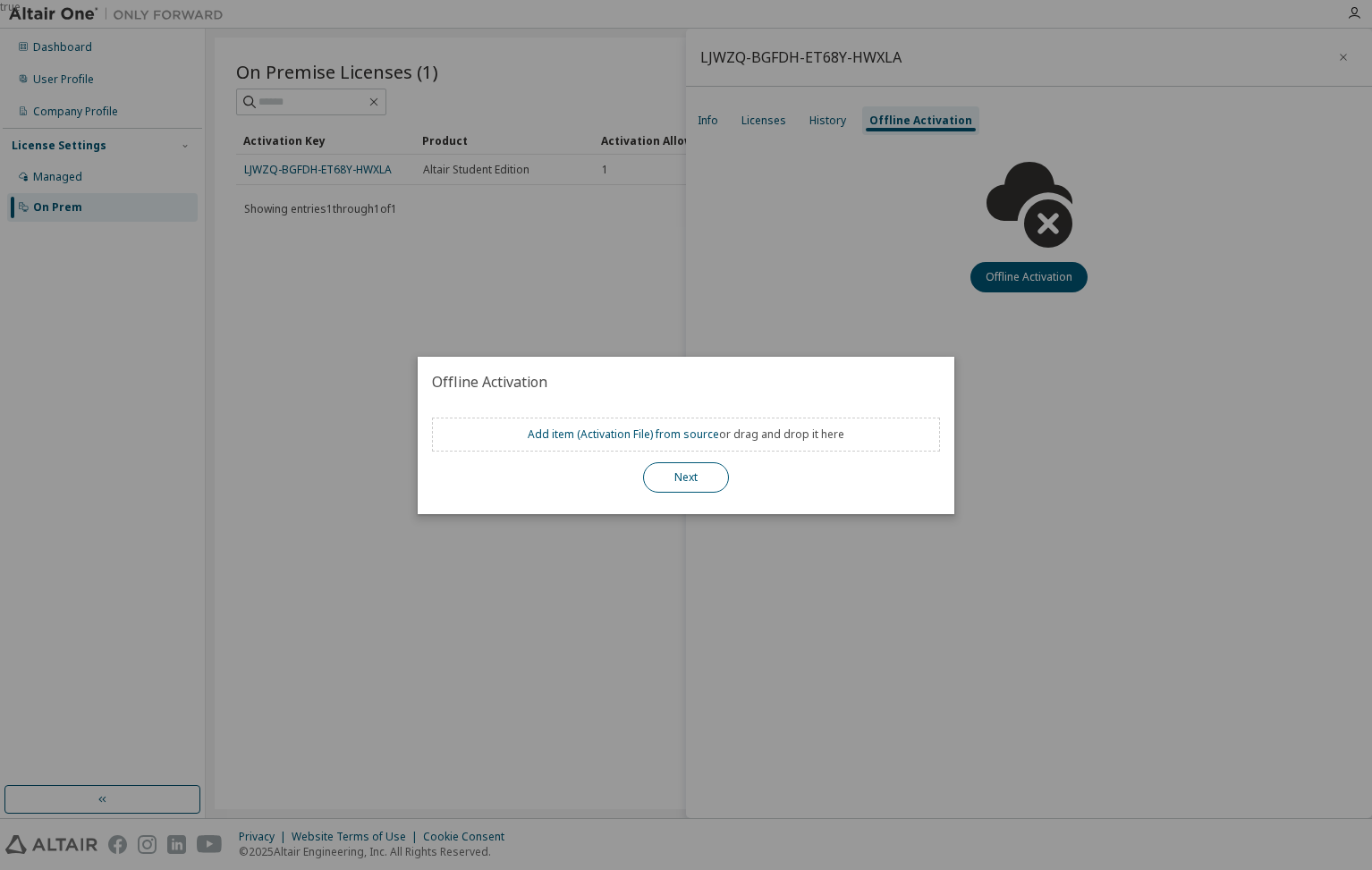
click at [692, 480] on button "Next" at bounding box center [686, 477] width 86 height 30
click at [809, 348] on div "true" at bounding box center [686, 435] width 1372 height 870
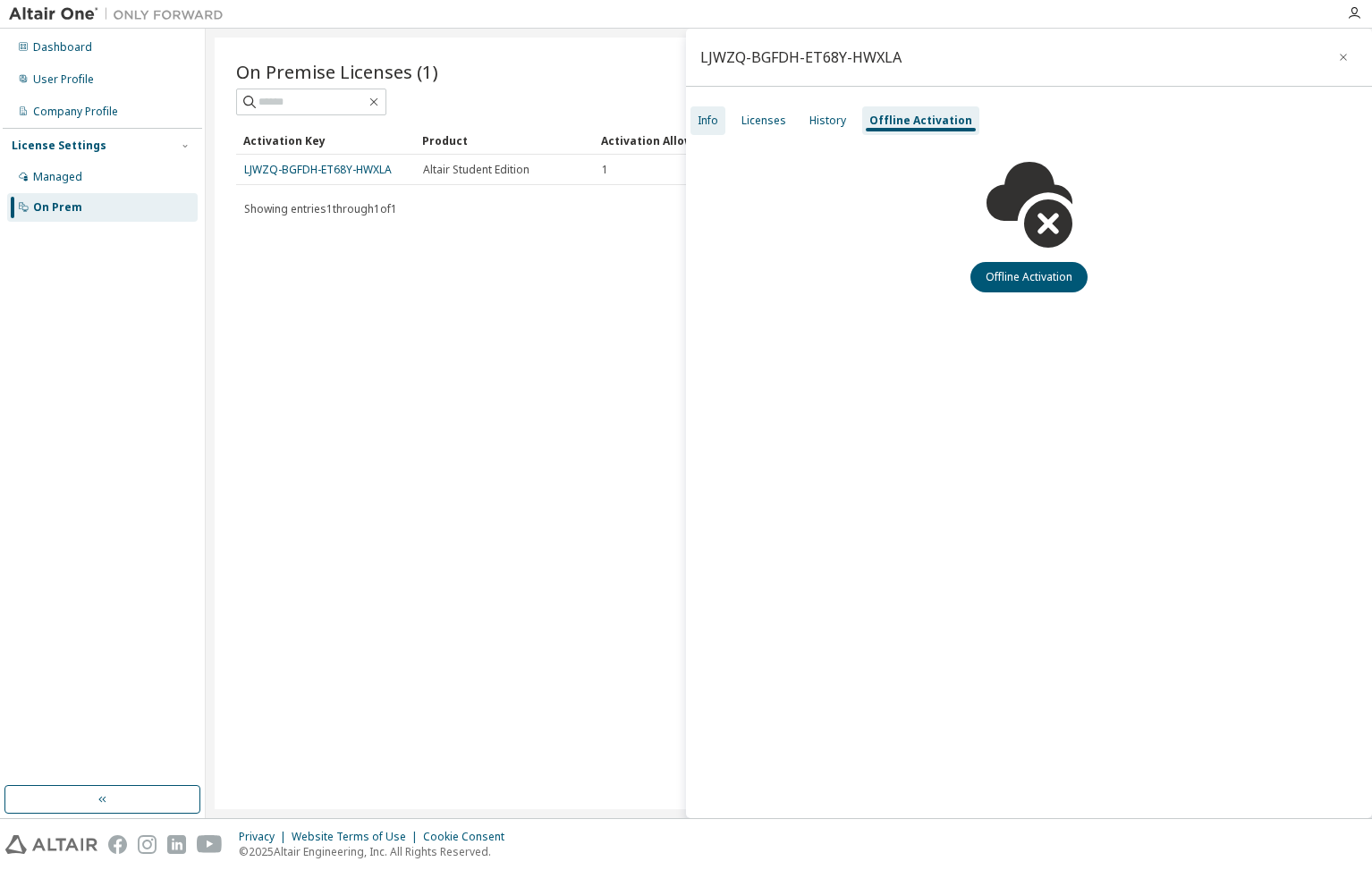
click at [701, 120] on div "Info" at bounding box center [708, 121] width 20 height 15
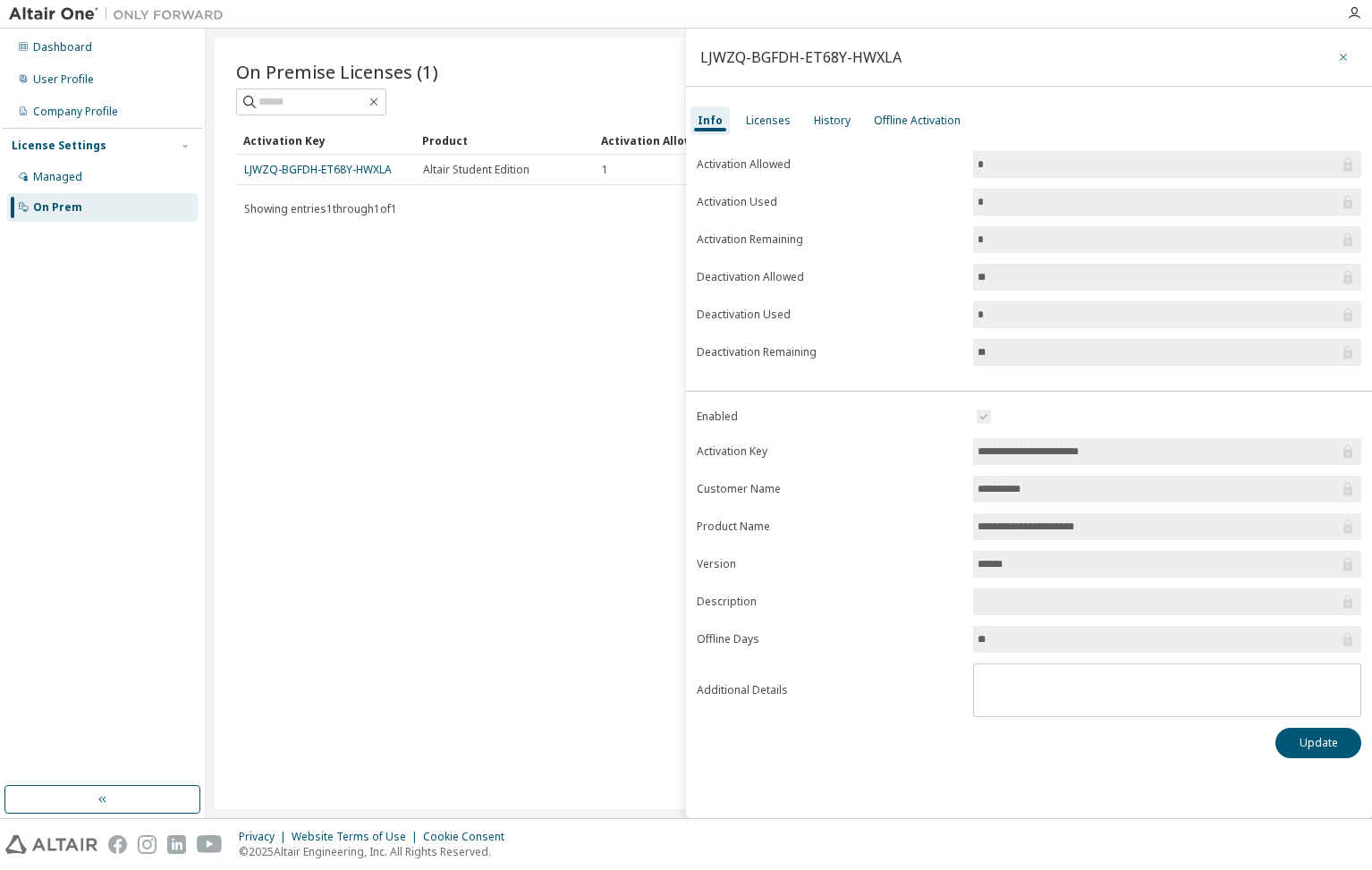
click at [1340, 55] on icon "button" at bounding box center [1343, 57] width 13 height 15
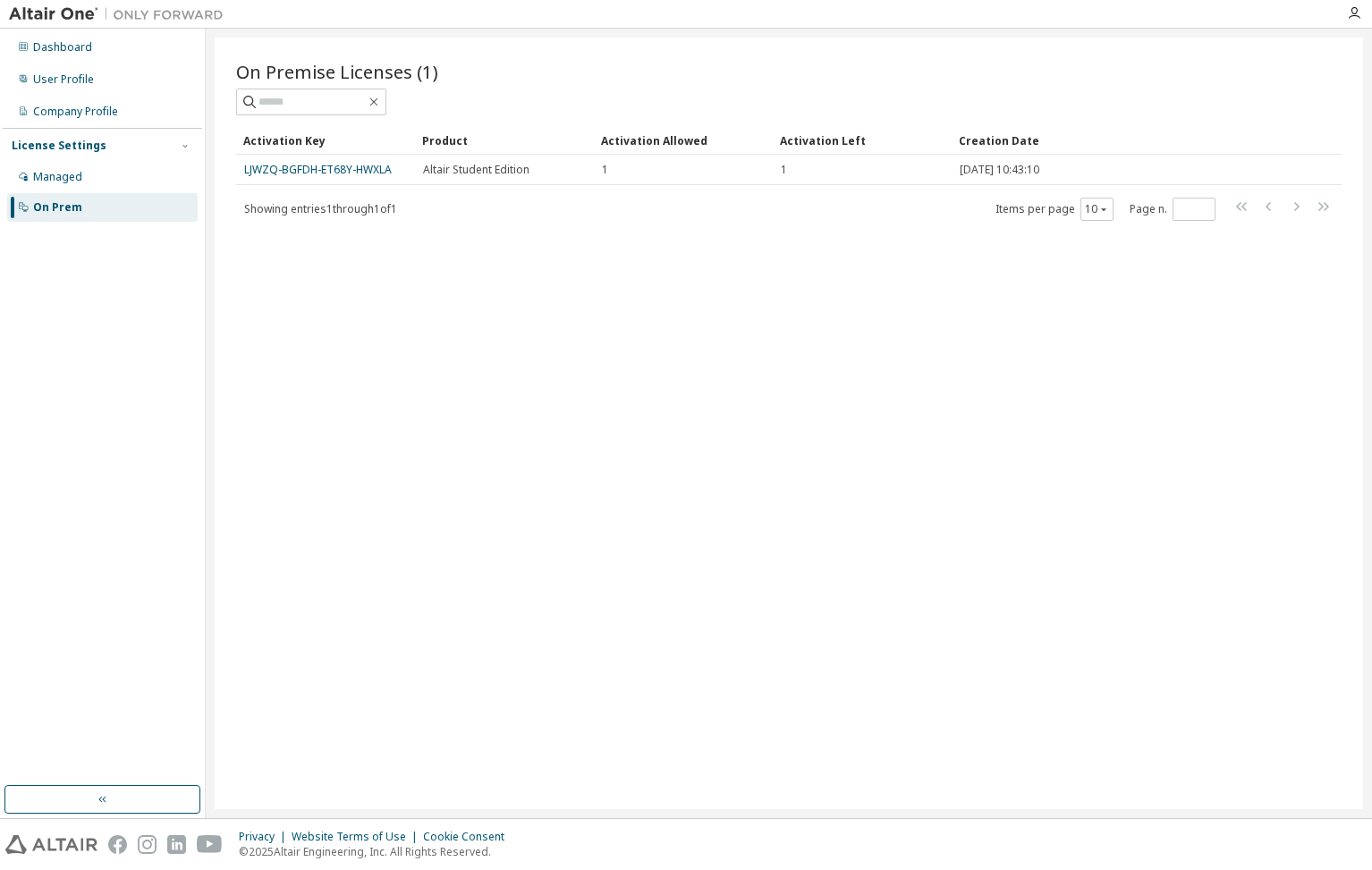
click at [380, 76] on span "On Premise Licenses (1)" at bounding box center [336, 71] width 202 height 25
click at [69, 178] on div "Managed" at bounding box center [57, 177] width 49 height 15
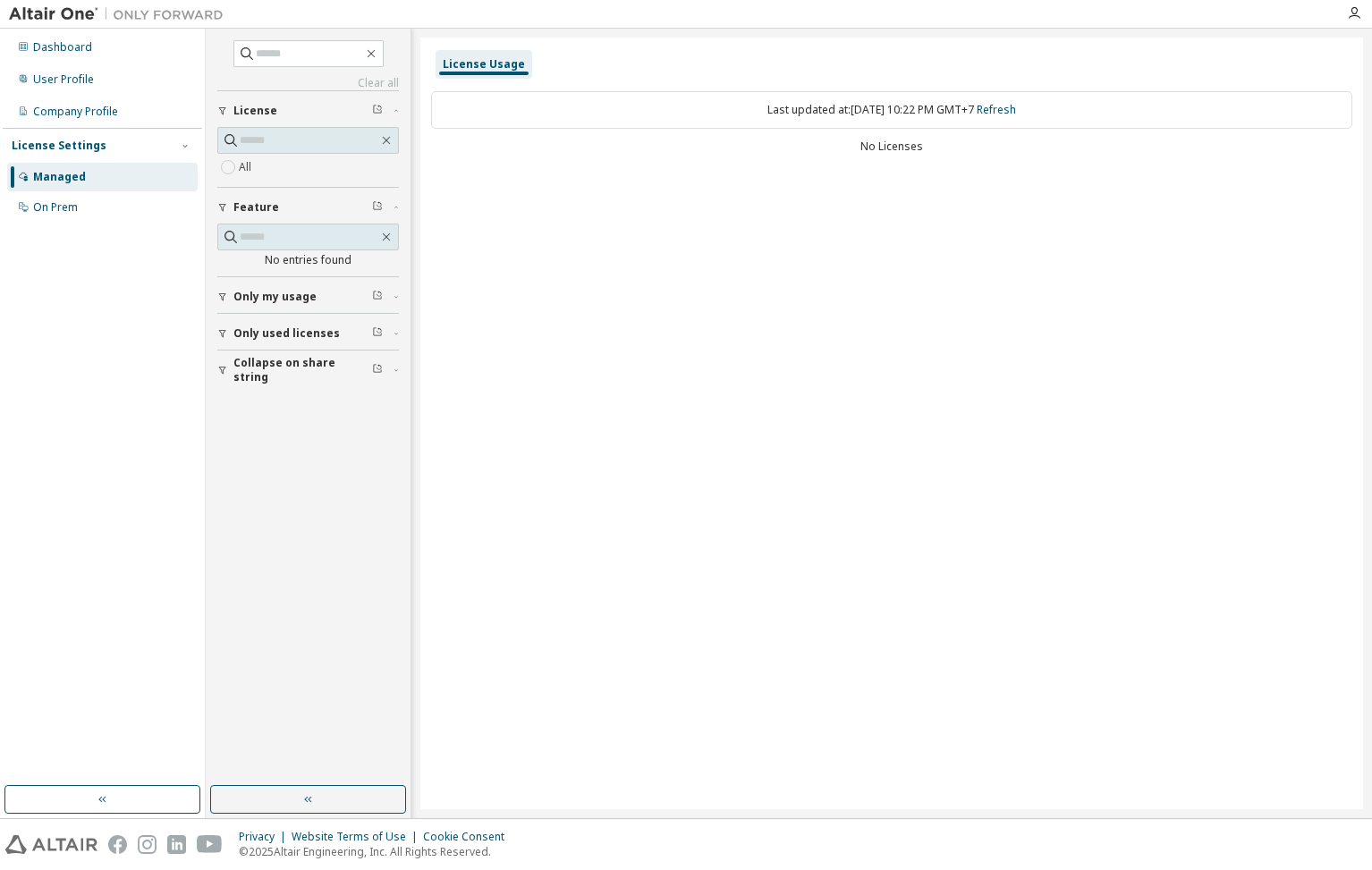
click at [231, 369] on div "button" at bounding box center [225, 370] width 16 height 11
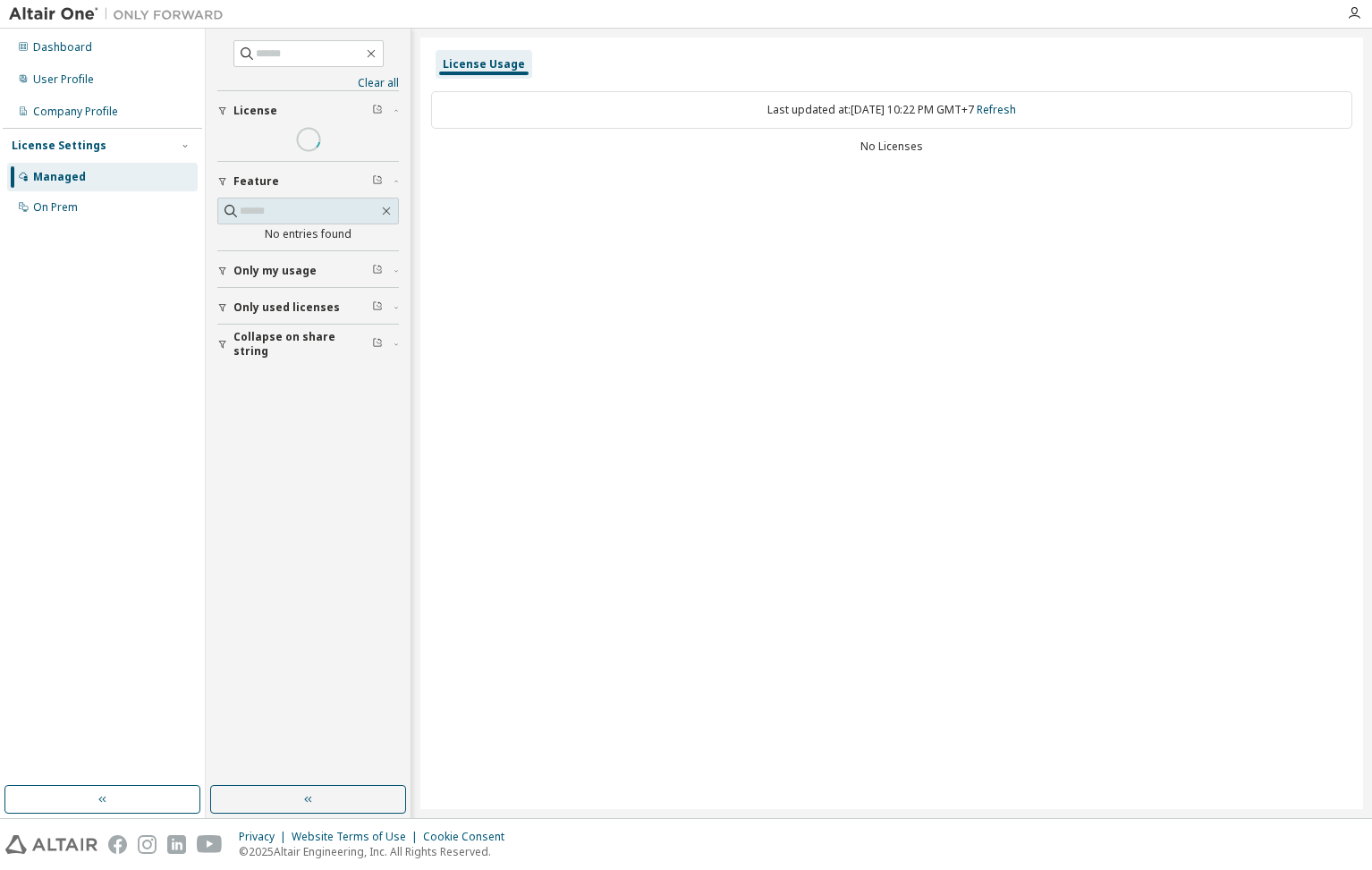
click at [226, 314] on button "Only used licenses" at bounding box center [308, 308] width 182 height 40
click at [224, 303] on icon "button" at bounding box center [223, 308] width 11 height 11
click at [223, 278] on button "Only my usage" at bounding box center [308, 271] width 182 height 40
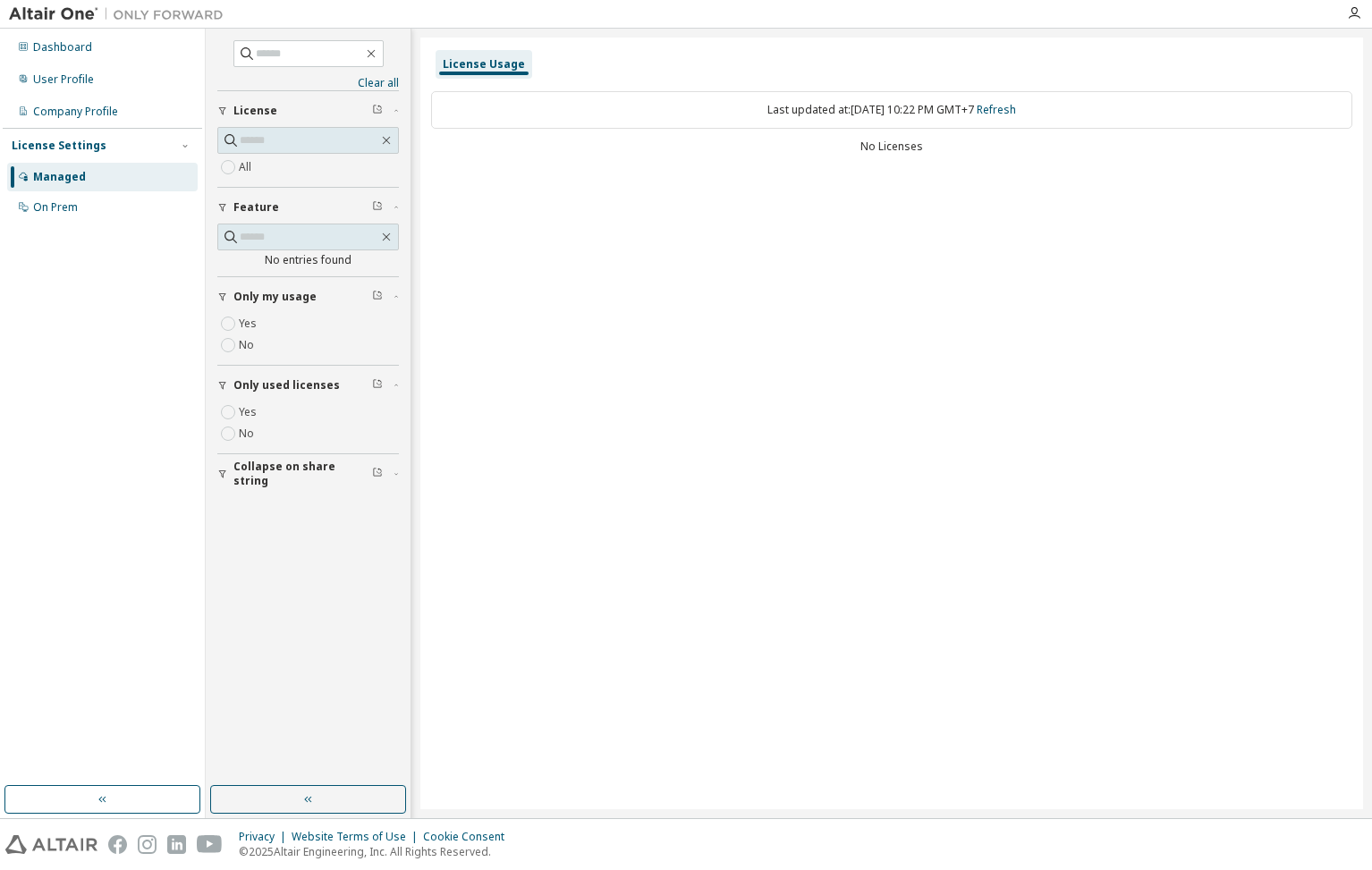
click at [234, 302] on span "Only my usage" at bounding box center [275, 297] width 83 height 15
click at [100, 150] on div "License Settings" at bounding box center [102, 145] width 182 height 16
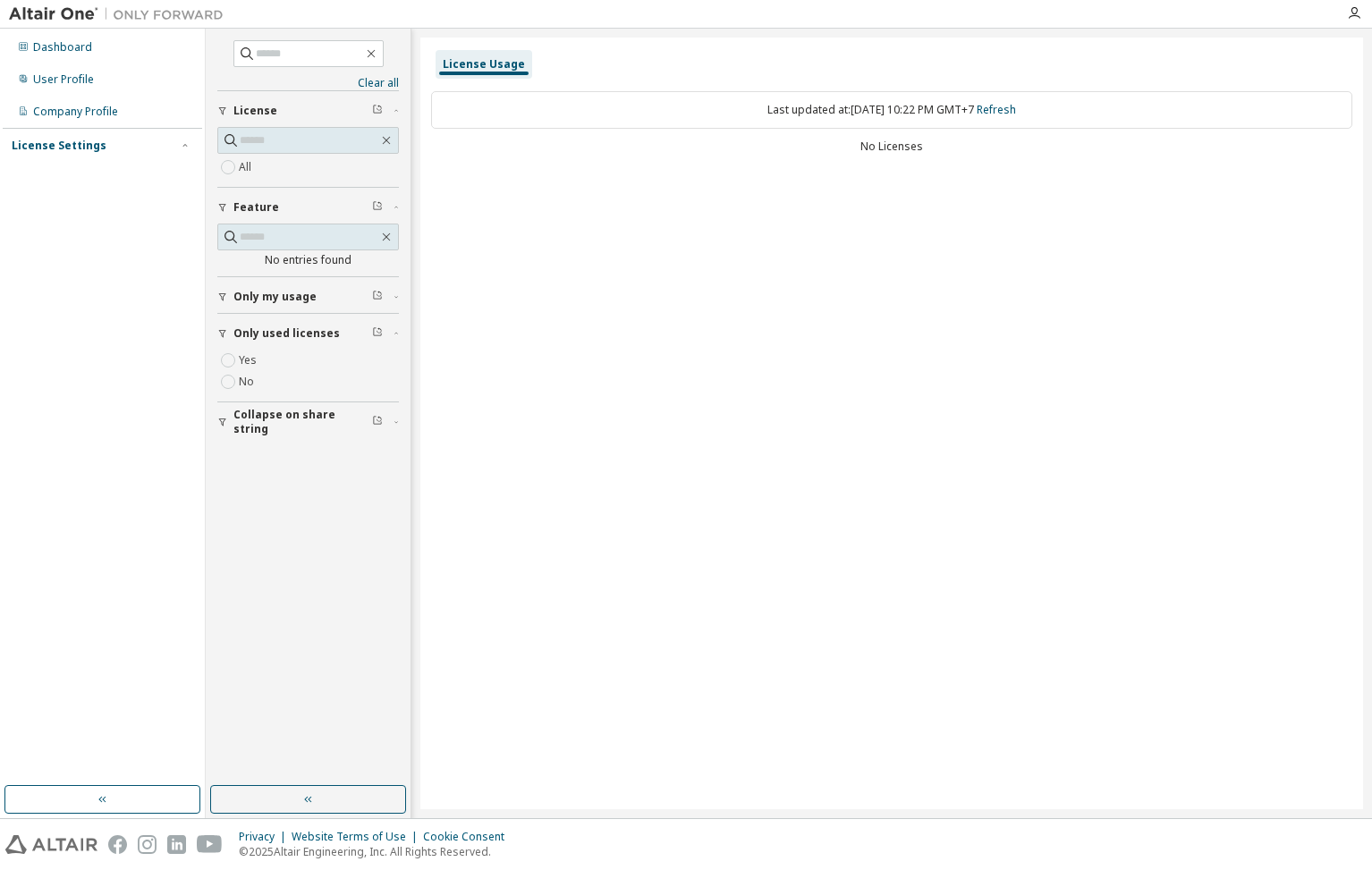
click at [100, 150] on div "License Settings" at bounding box center [102, 145] width 182 height 16
click at [77, 203] on div "On Prem" at bounding box center [102, 207] width 191 height 29
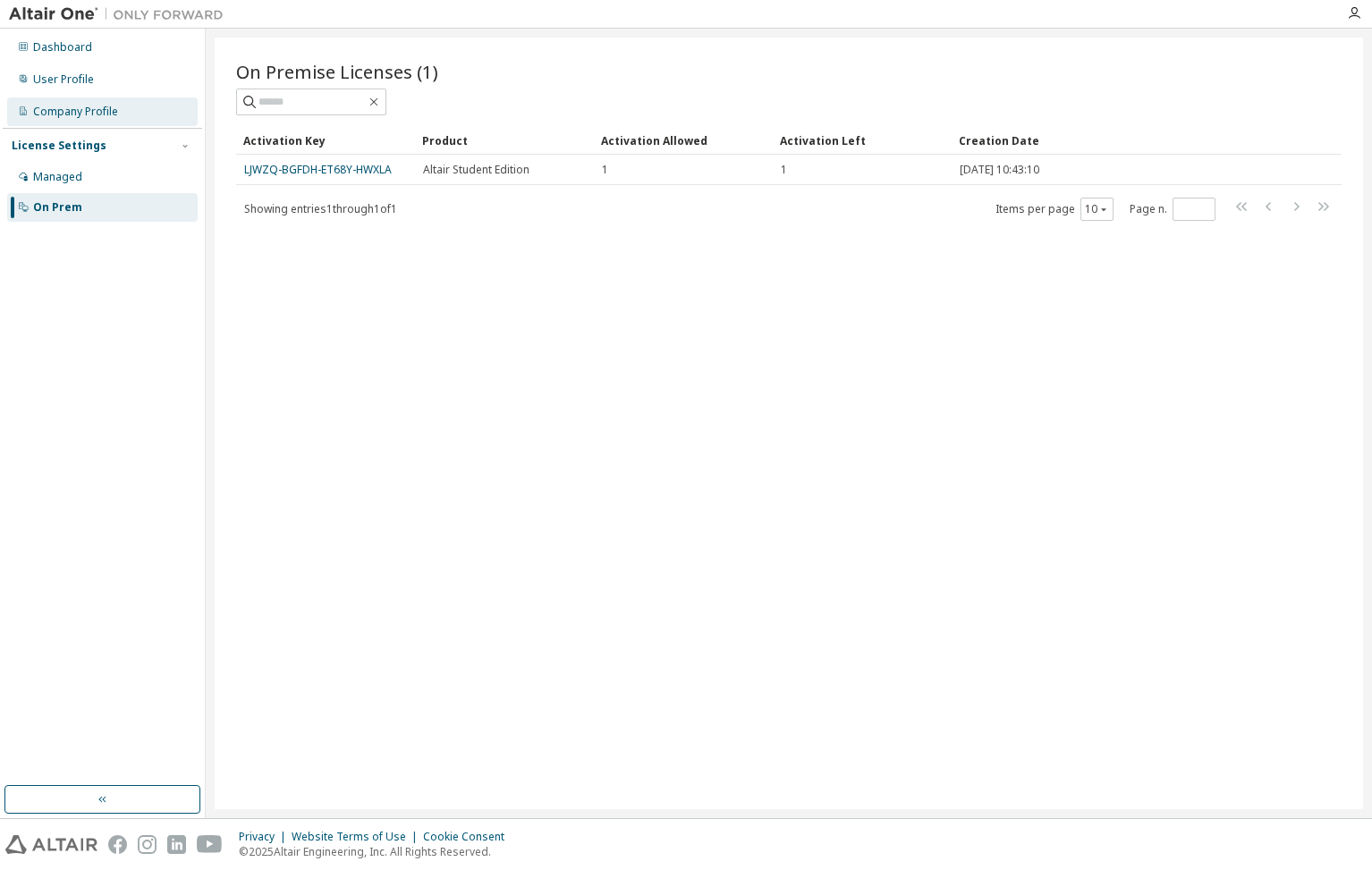
click at [89, 110] on div "Company Profile" at bounding box center [76, 112] width 85 height 15
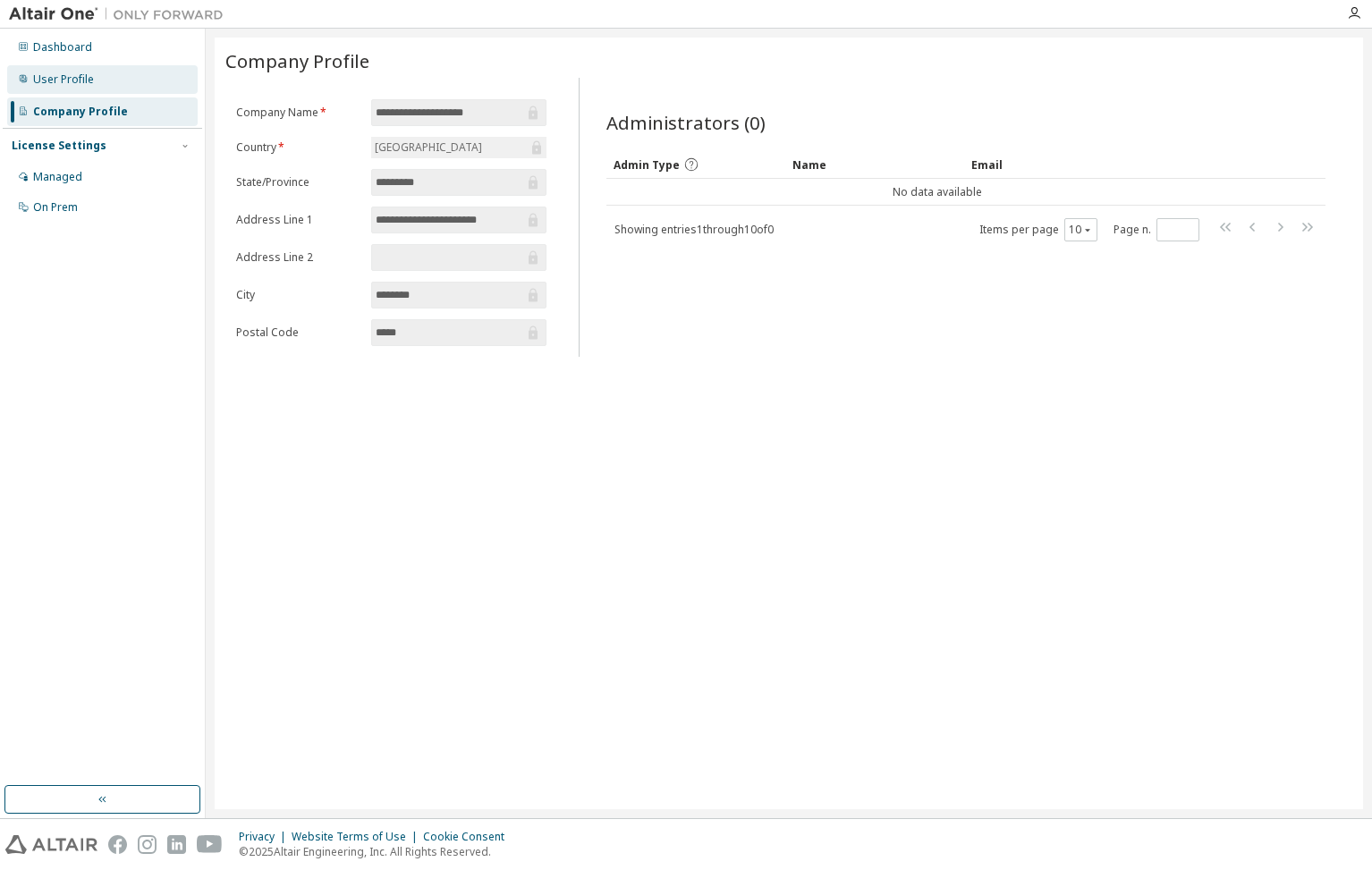
click at [67, 86] on div "User Profile" at bounding box center [64, 80] width 61 height 15
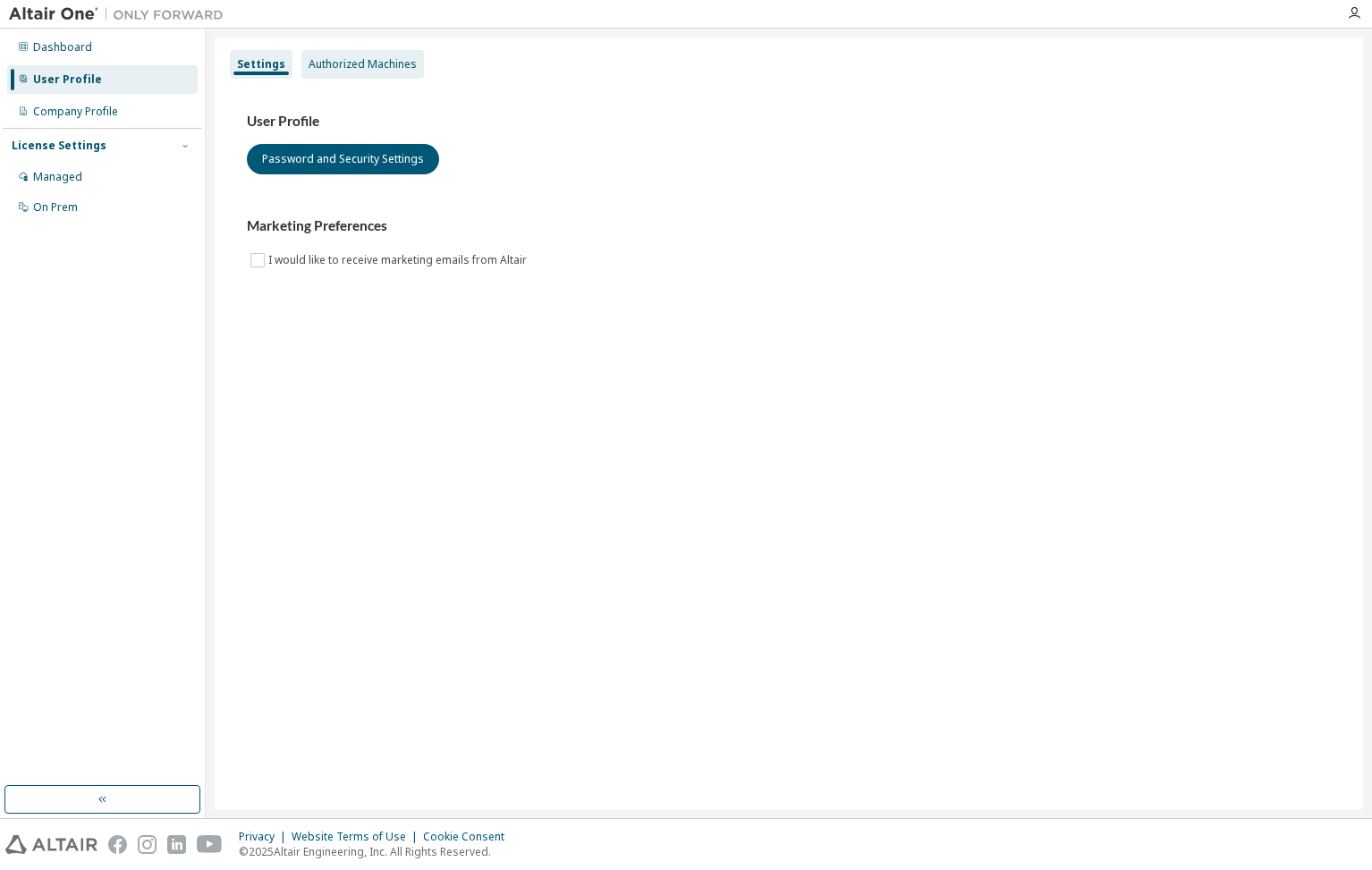
click at [365, 73] on div "Authorized Machines" at bounding box center [362, 64] width 123 height 29
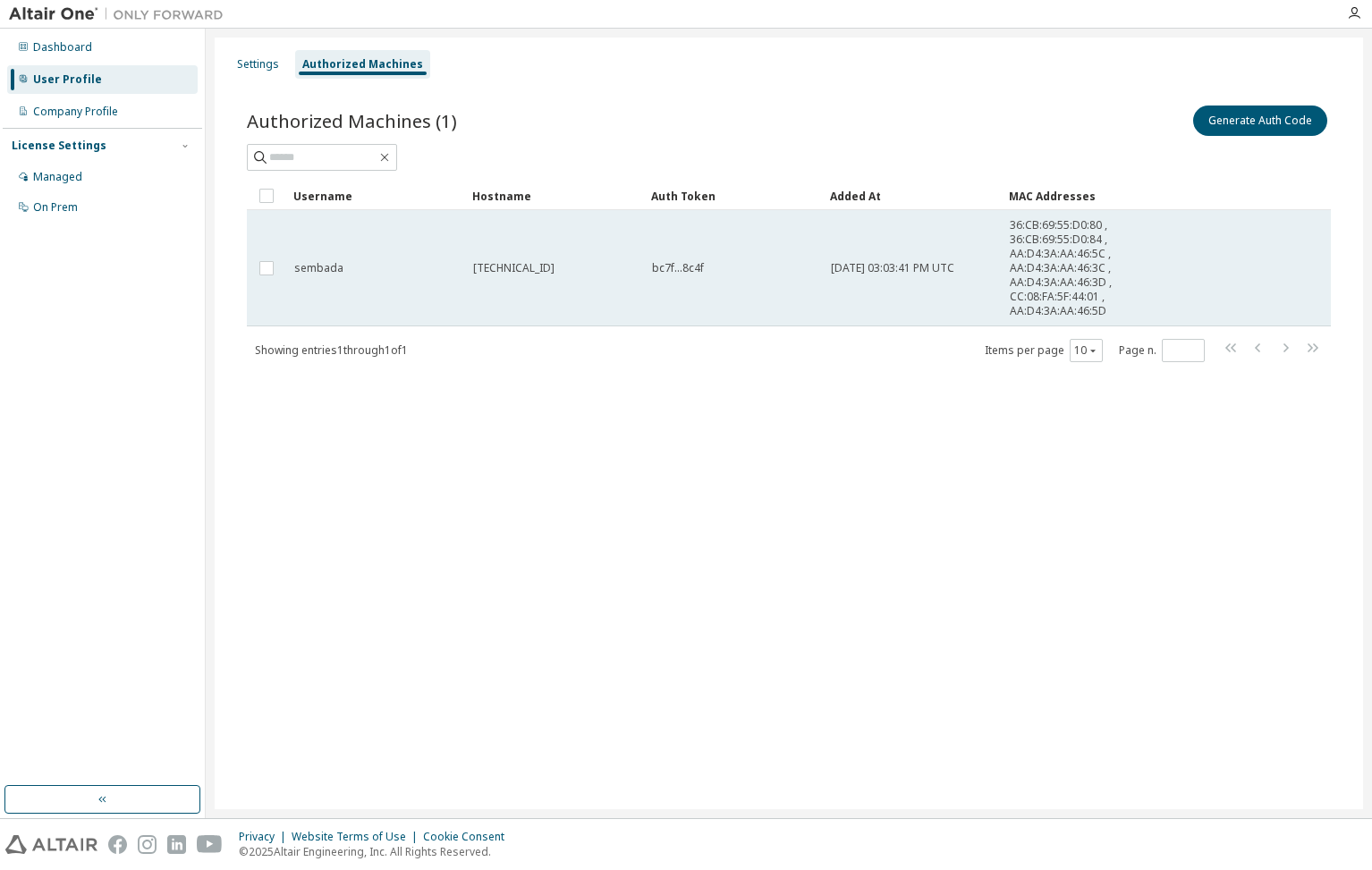
click at [1061, 282] on span "36:CB:69:55:D0:80 , 36:CB:69:55:D0:84 , AA:D4:3A:AA:46:5C , AA:D4:3A:AA:46:3C ,…" at bounding box center [1076, 268] width 133 height 100
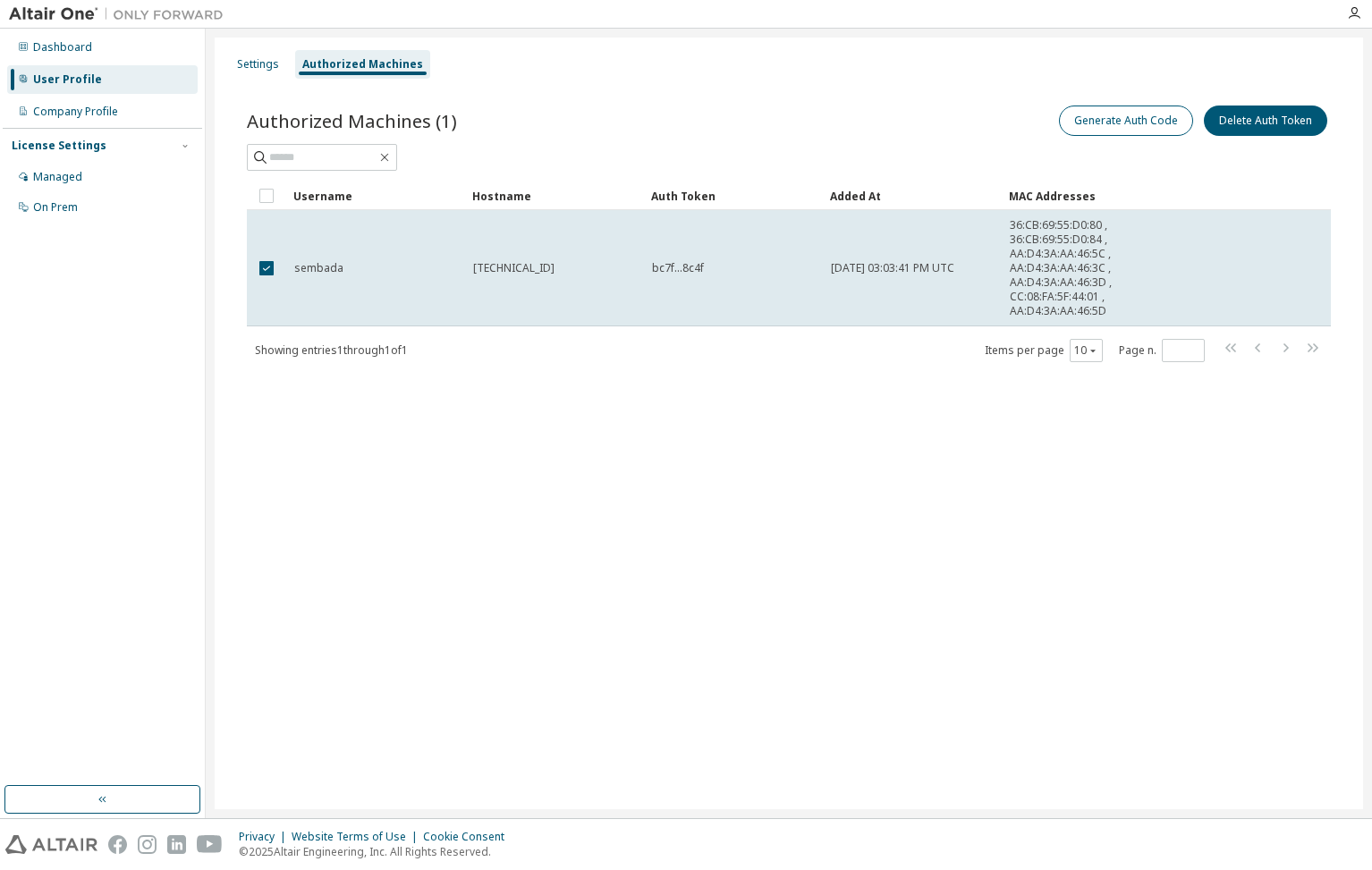
click at [1129, 127] on button "Generate Auth Code" at bounding box center [1126, 121] width 135 height 30
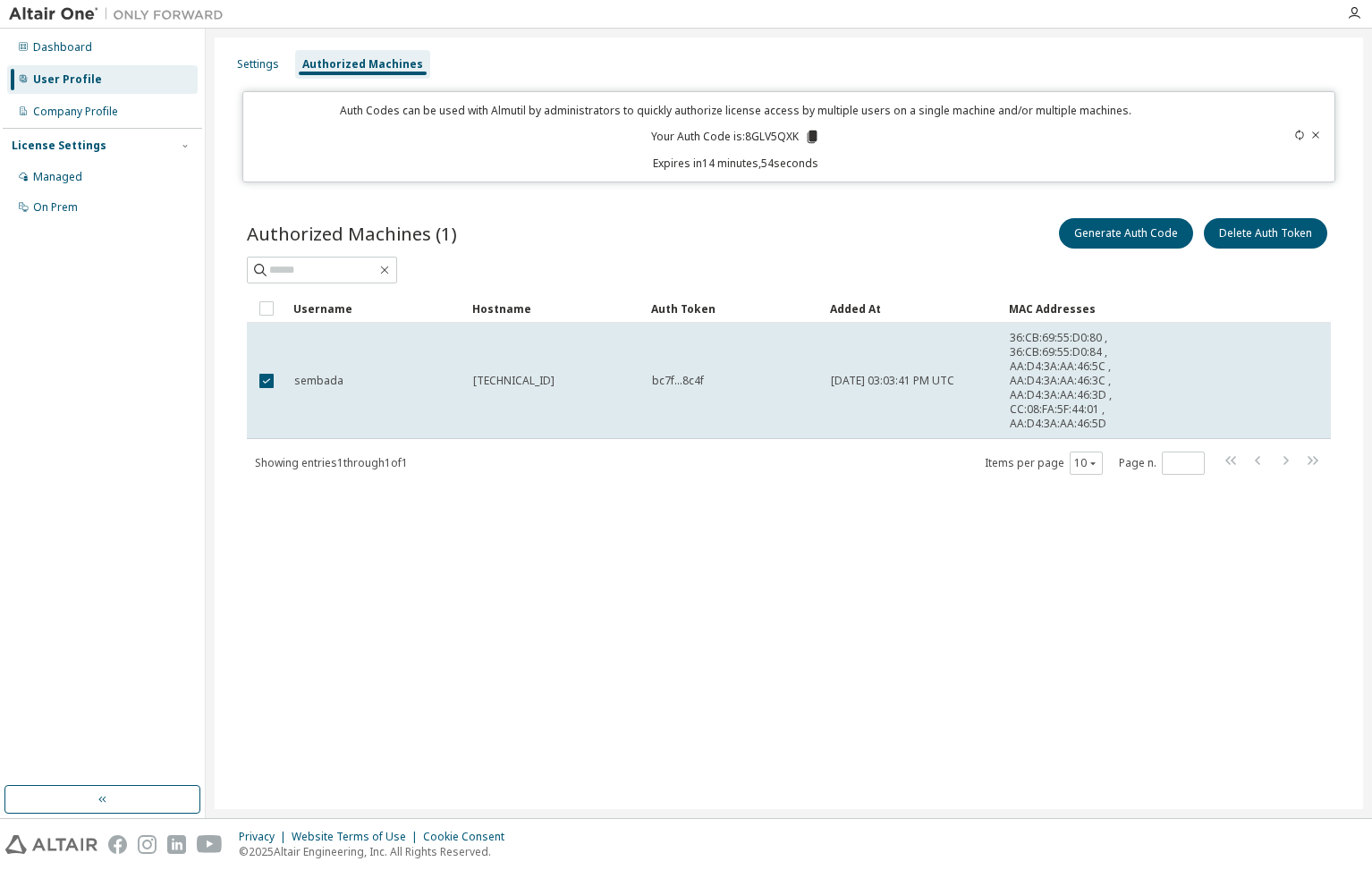
click at [813, 136] on icon at bounding box center [811, 137] width 10 height 13
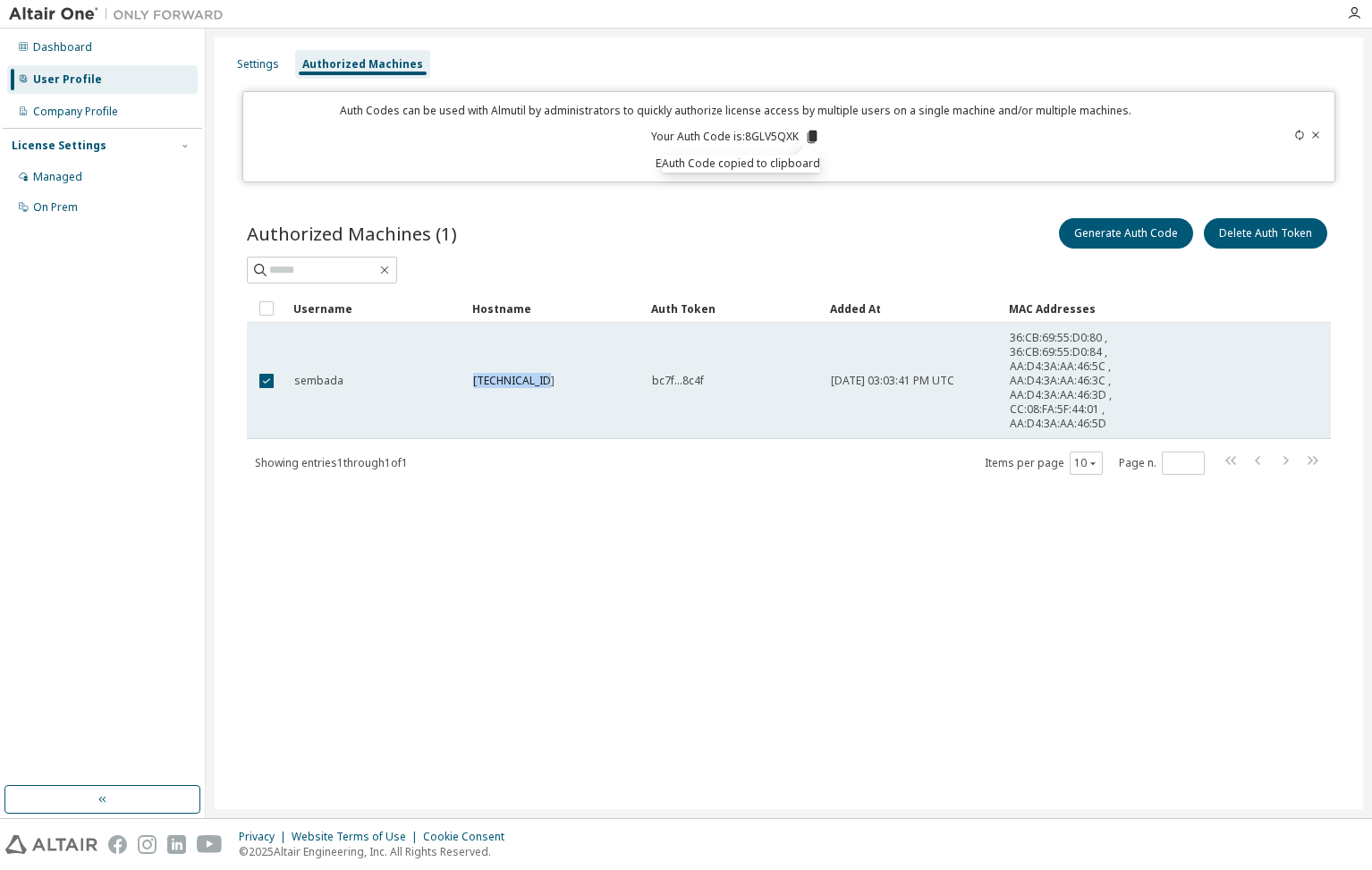
drag, startPoint x: 475, startPoint y: 381, endPoint x: 581, endPoint y: 381, distance: 106.0
click at [581, 381] on div "192.168.0.105" at bounding box center [554, 382] width 163 height 15
click at [512, 381] on span "192.168.0.105" at bounding box center [513, 382] width 81 height 15
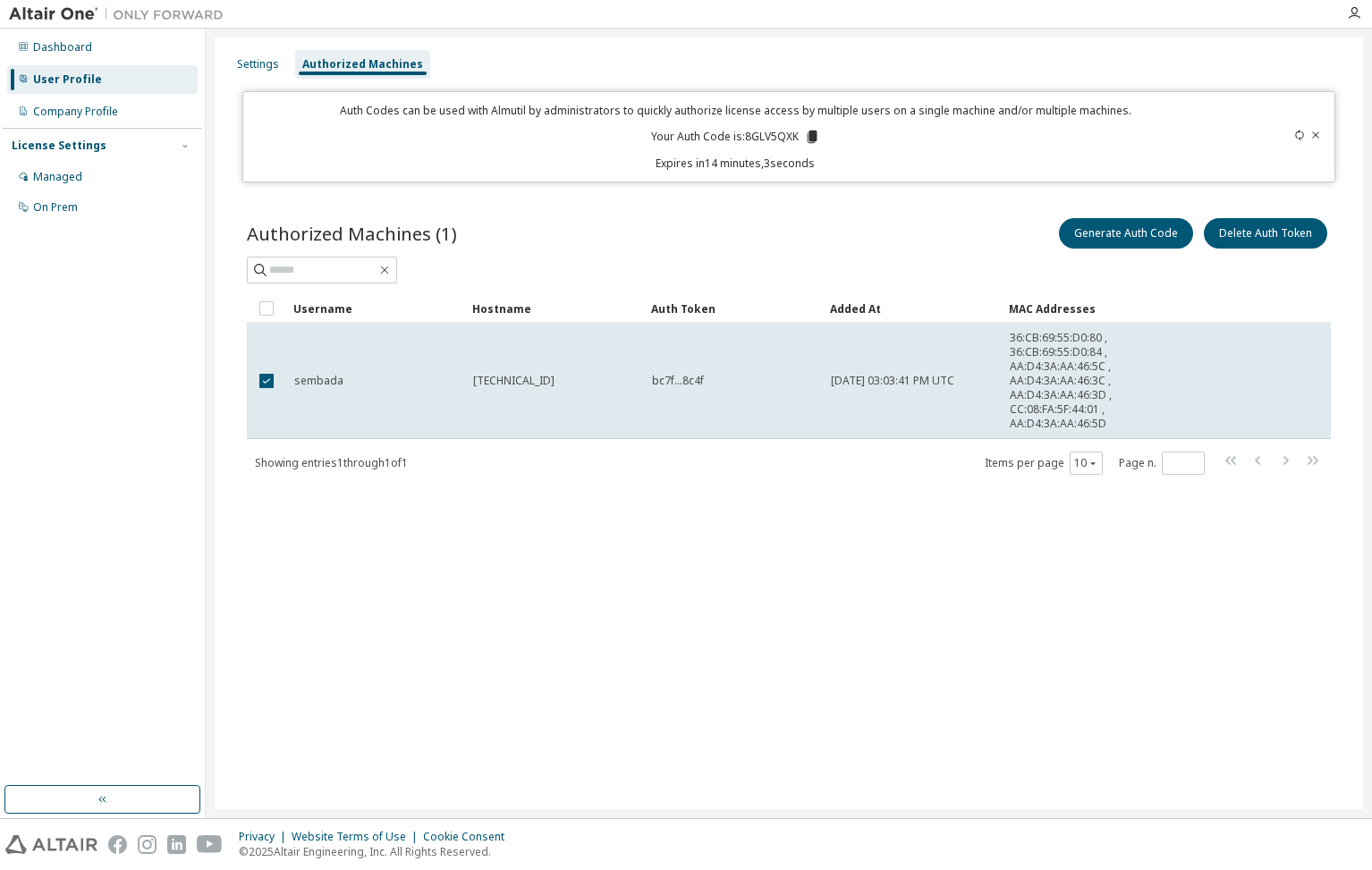
click at [477, 379] on span "192.168.0.105" at bounding box center [513, 382] width 81 height 15
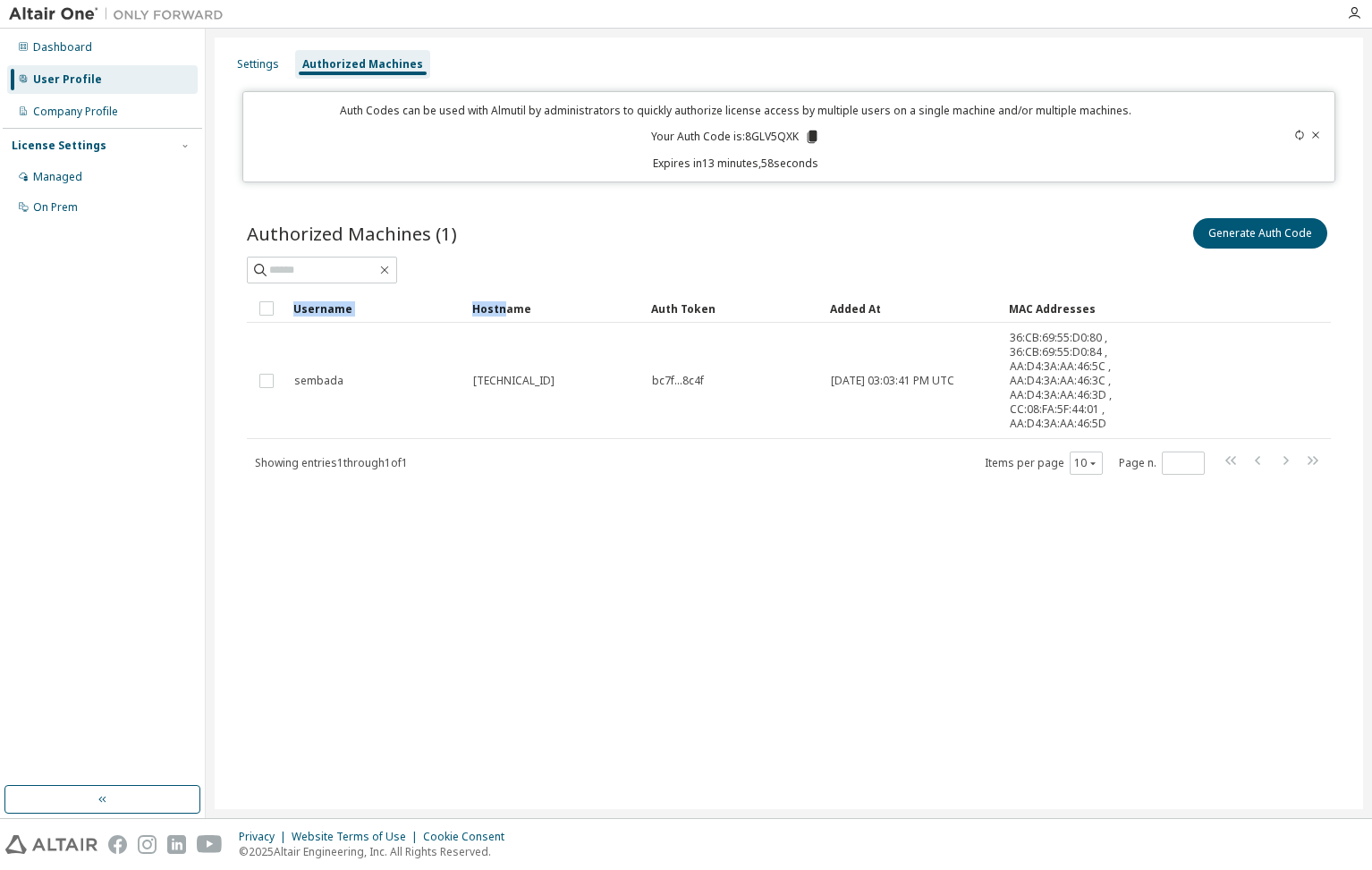
drag, startPoint x: 474, startPoint y: 380, endPoint x: 500, endPoint y: 308, distance: 76.6
click at [545, 377] on div "192.168.0.105" at bounding box center [554, 382] width 163 height 15
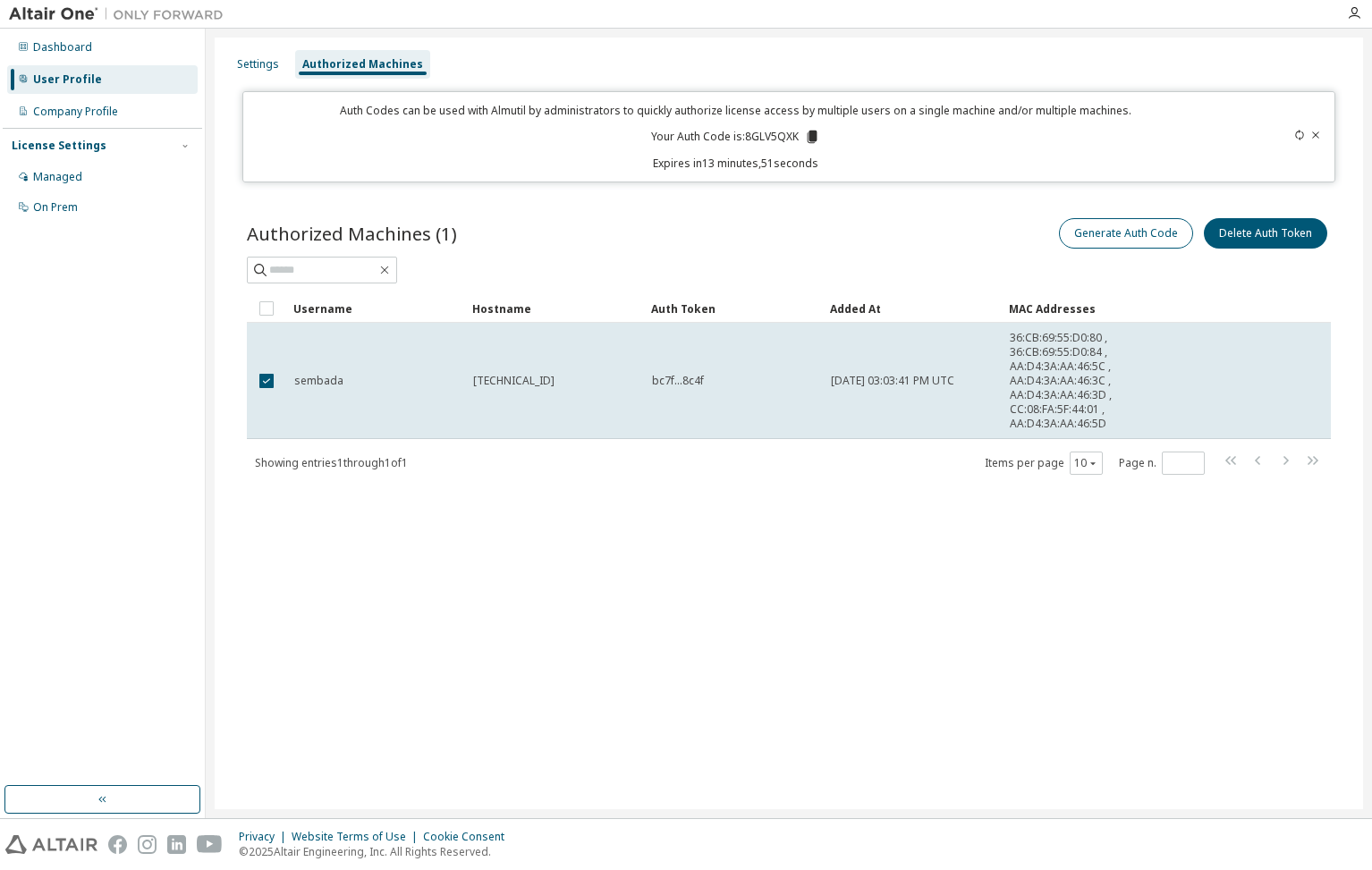
click at [1141, 230] on button "Generate Auth Code" at bounding box center [1126, 233] width 135 height 30
click at [1154, 237] on button "Generate Auth Code" at bounding box center [1126, 233] width 135 height 30
click at [1315, 137] on icon at bounding box center [1316, 135] width 11 height 11
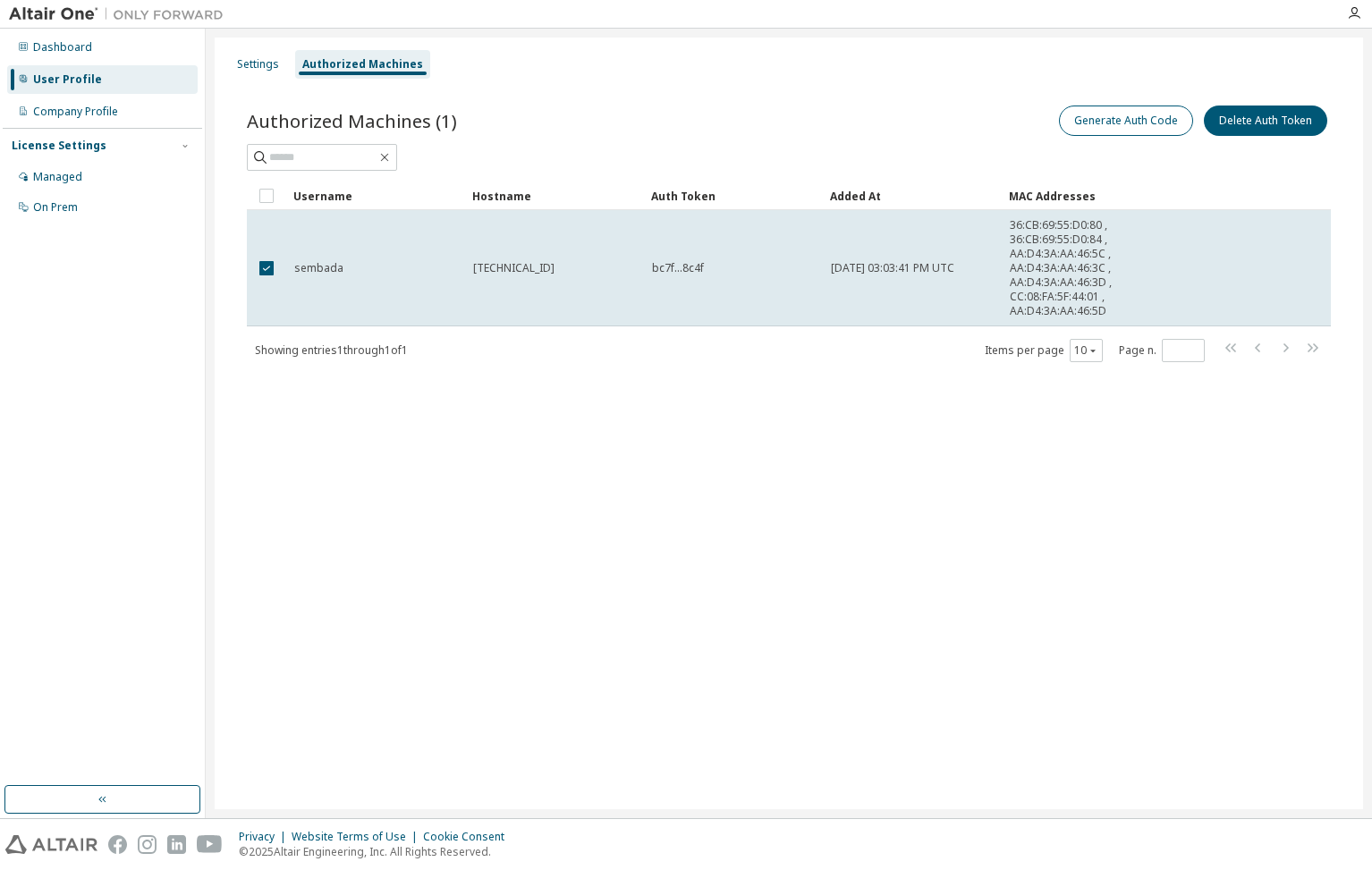
click at [1106, 123] on button "Generate Auth Code" at bounding box center [1126, 121] width 135 height 30
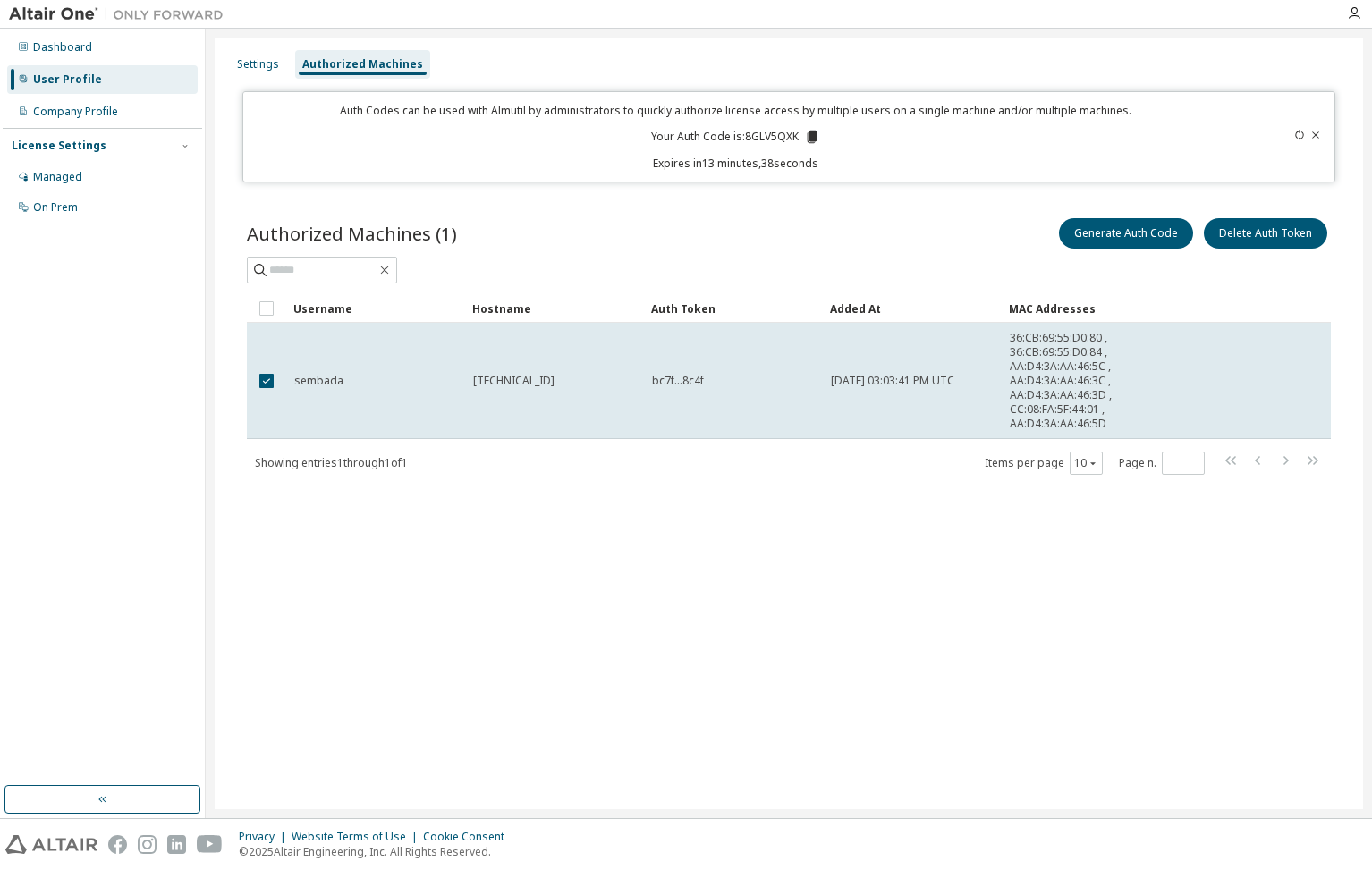
click at [1300, 133] on icon at bounding box center [1299, 135] width 11 height 11
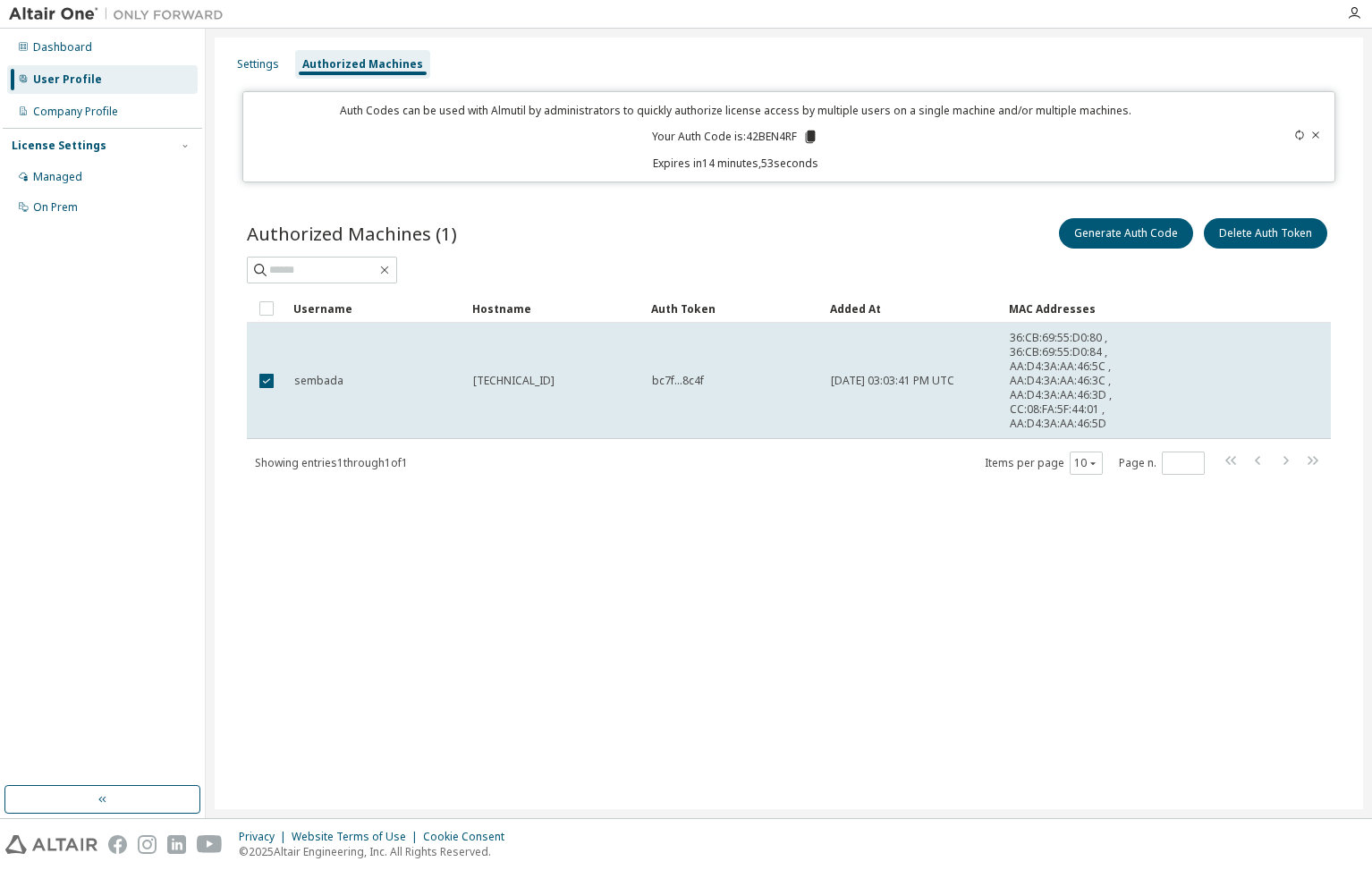
click at [538, 379] on span "192.168.0.105" at bounding box center [513, 382] width 81 height 15
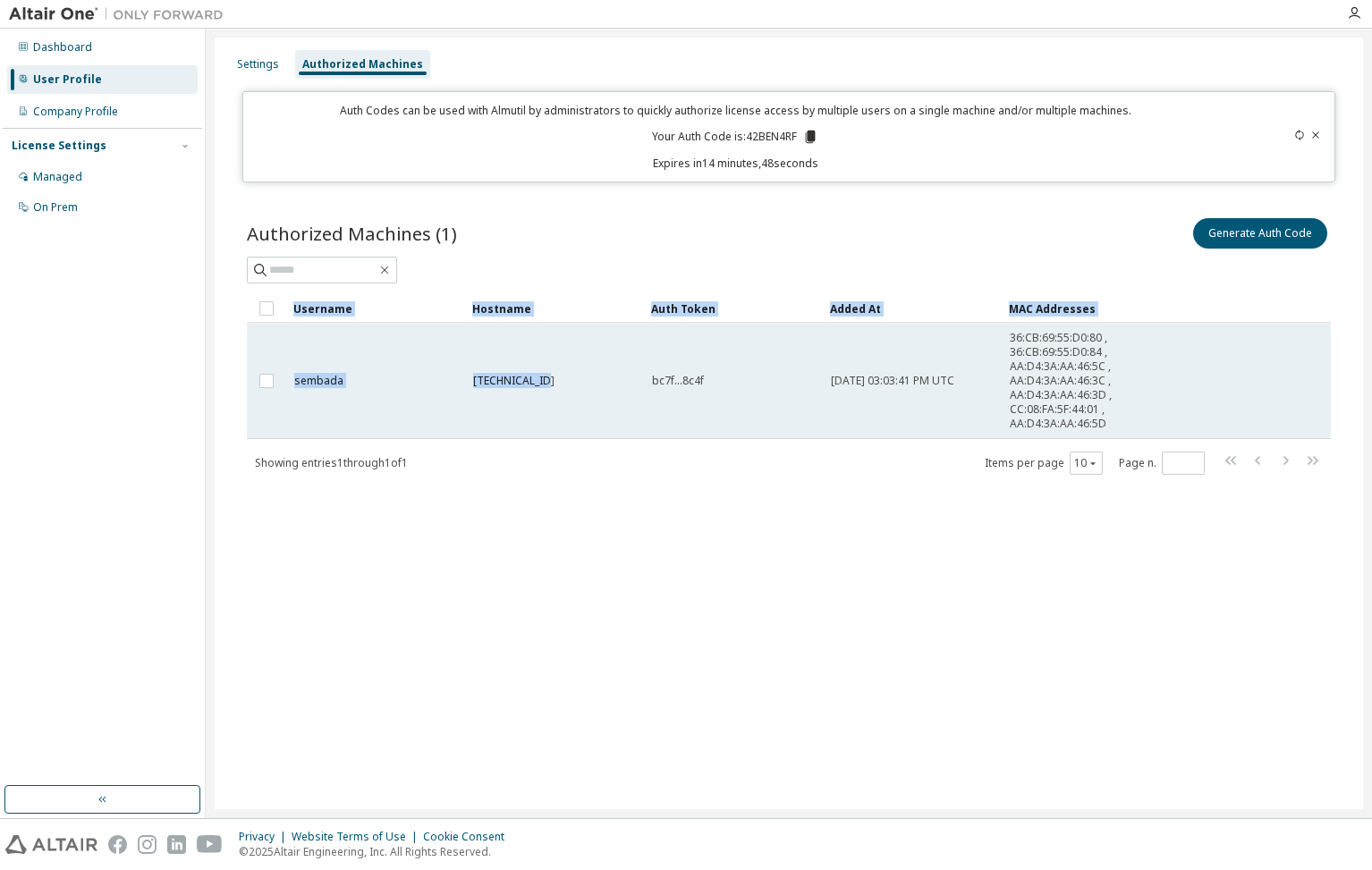
click at [553, 382] on div "192.168.0.105" at bounding box center [554, 382] width 163 height 15
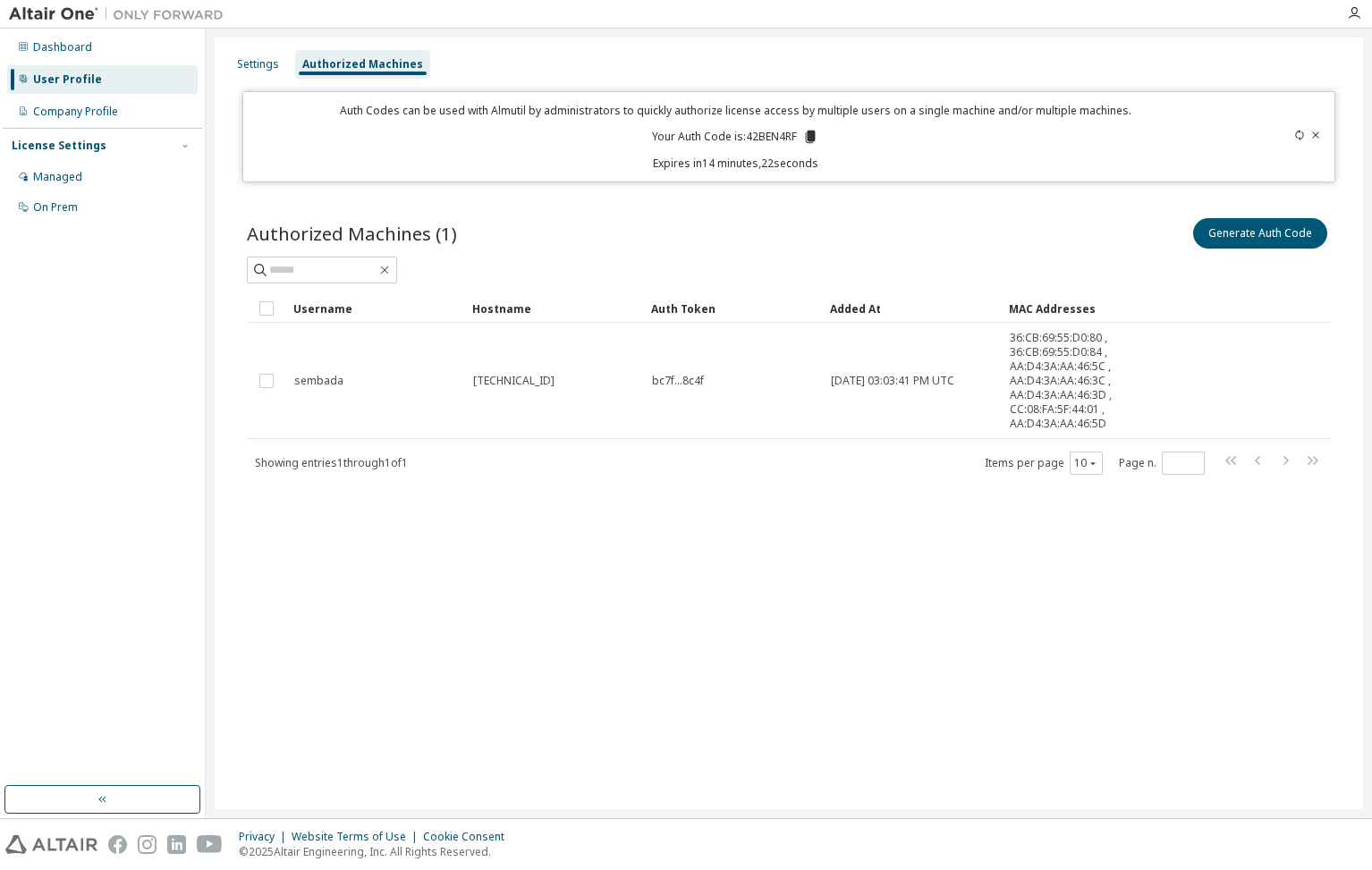
click at [812, 139] on icon at bounding box center [810, 137] width 10 height 13
click at [1317, 134] on icon at bounding box center [1316, 135] width 11 height 11
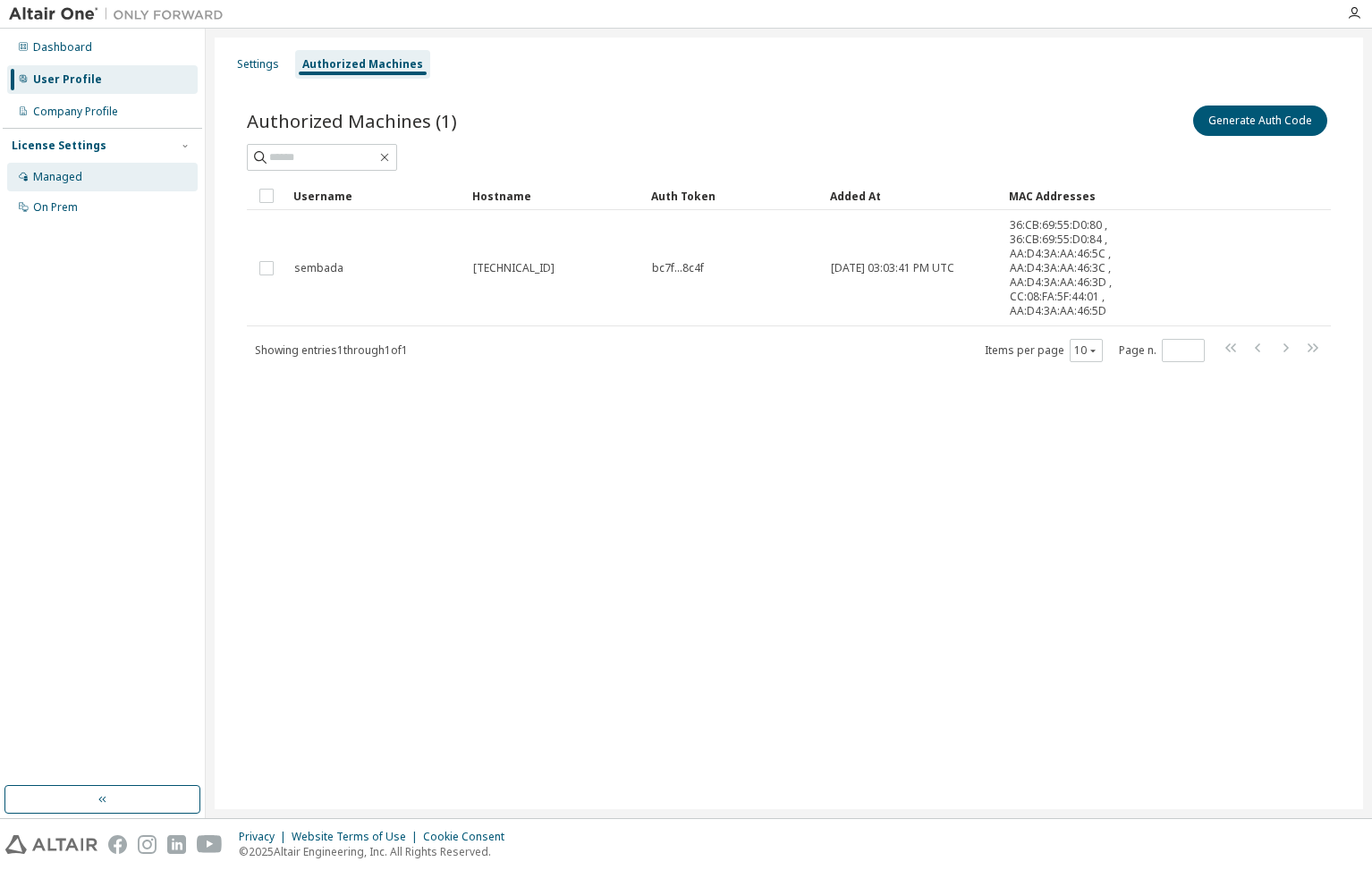
click at [76, 180] on div "Managed" at bounding box center [57, 177] width 49 height 15
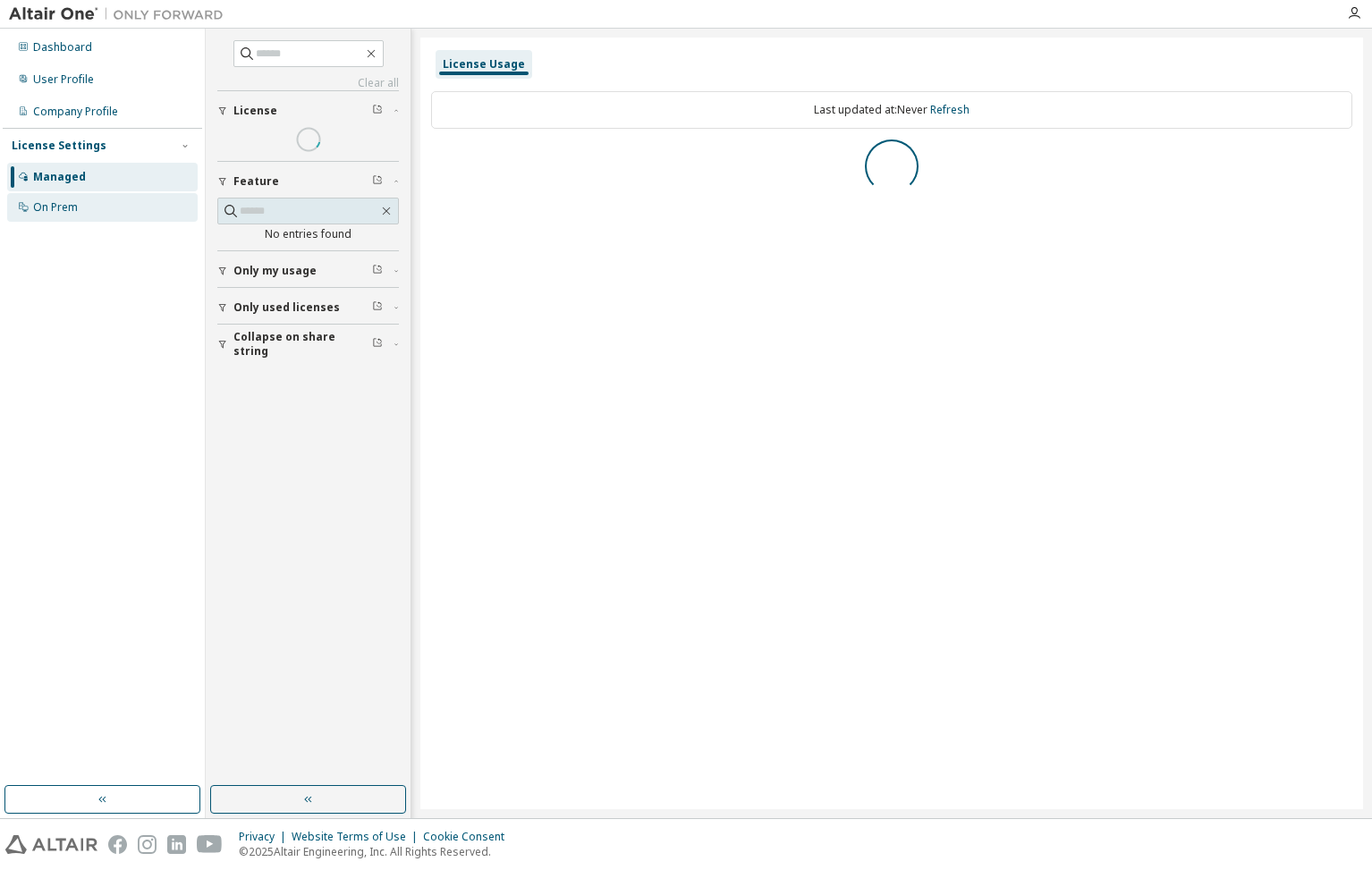
click at [73, 208] on div "On Prem" at bounding box center [55, 207] width 45 height 15
